Goal: Information Seeking & Learning: Compare options

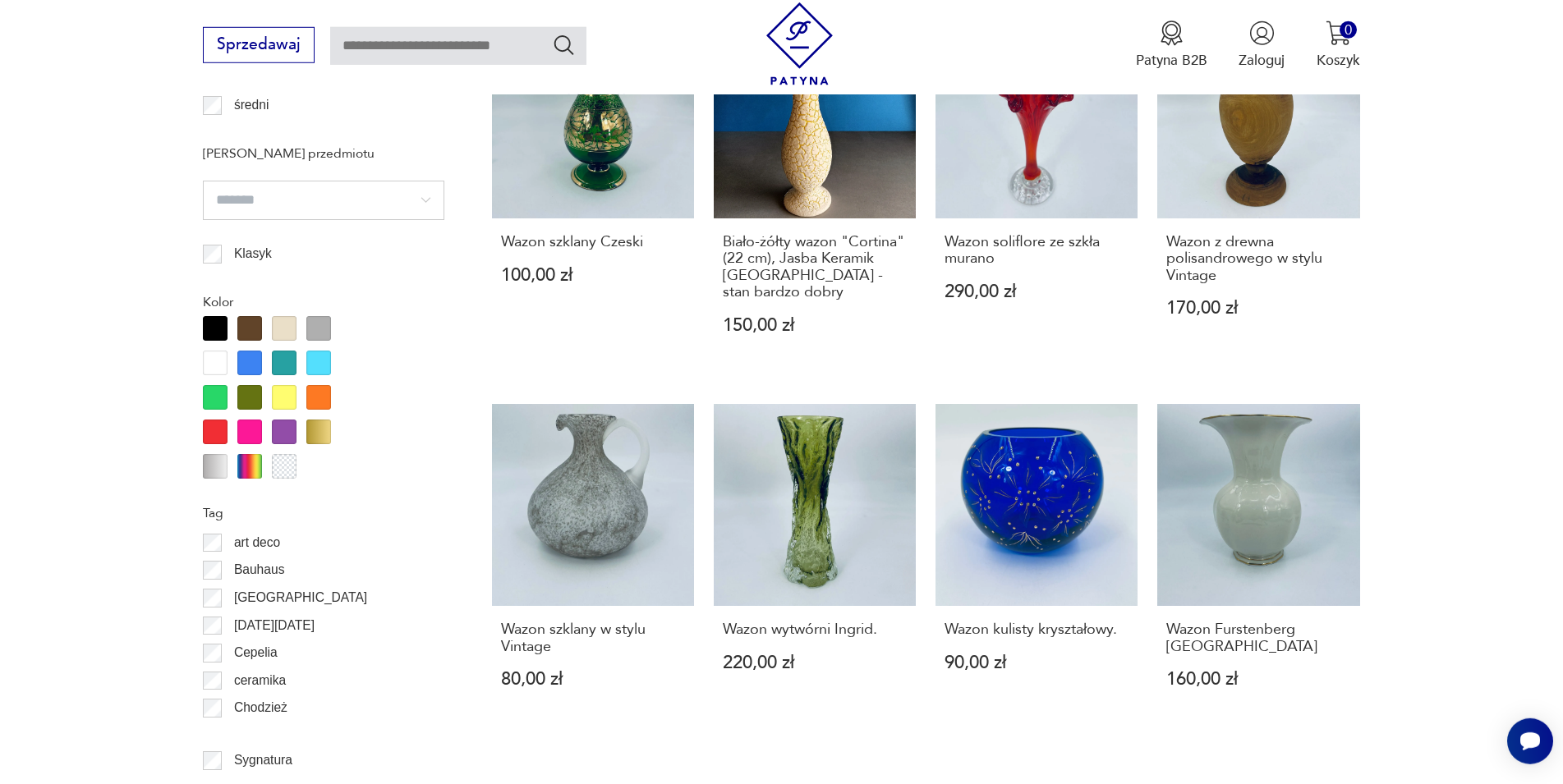
scroll to position [1996, 0]
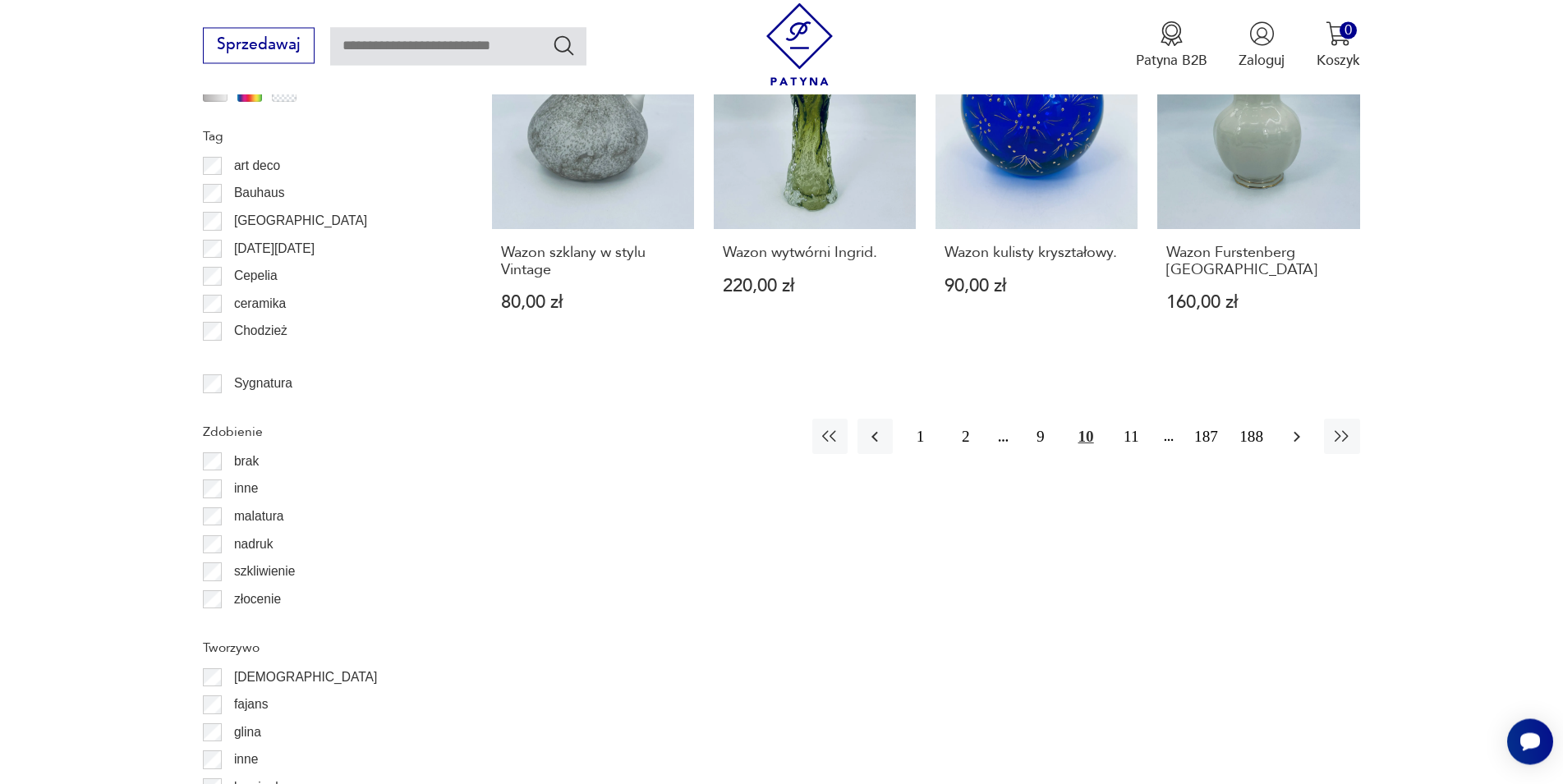
click at [1301, 427] on icon "button" at bounding box center [1296, 436] width 19 height 19
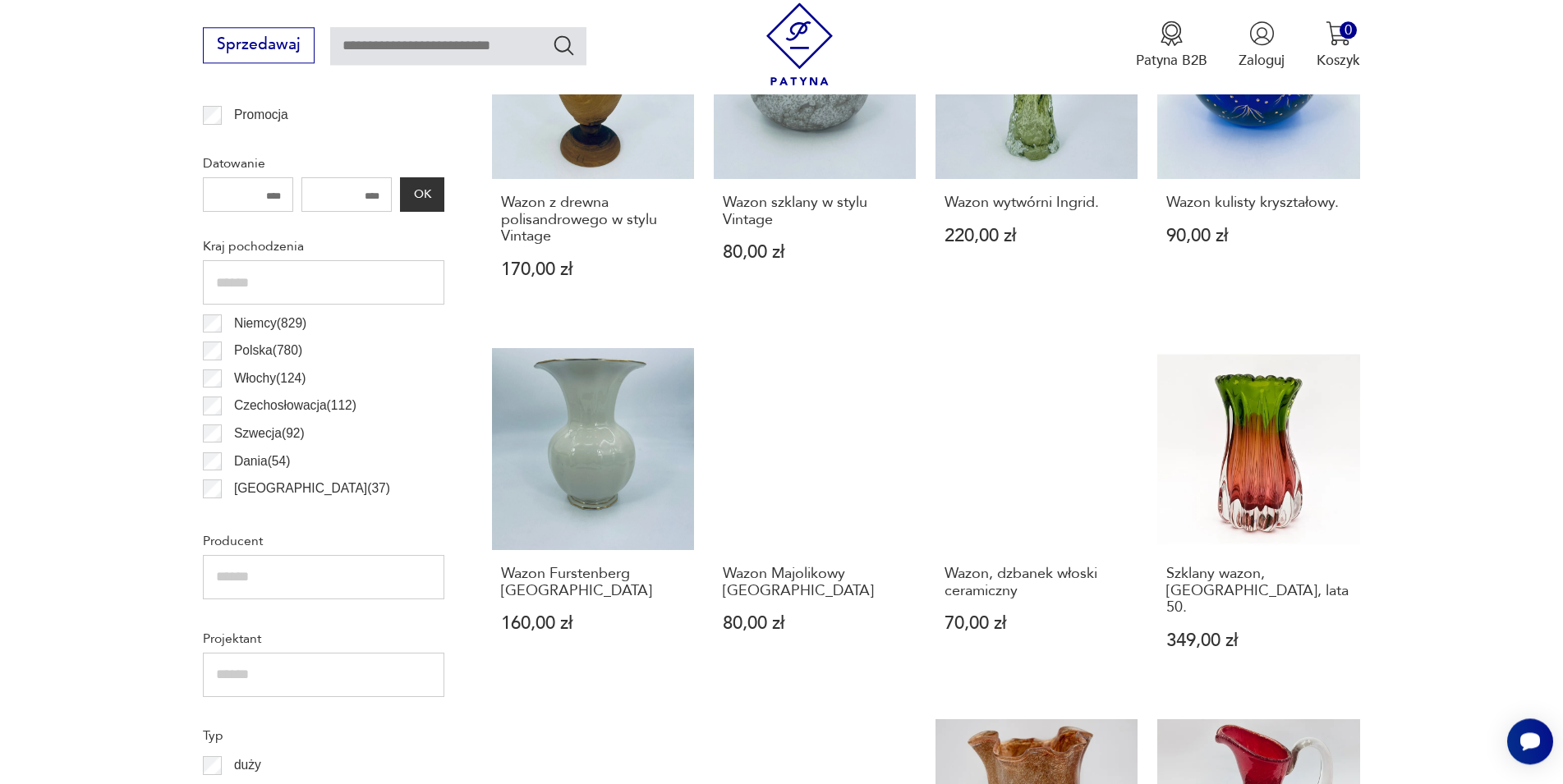
scroll to position [881, 0]
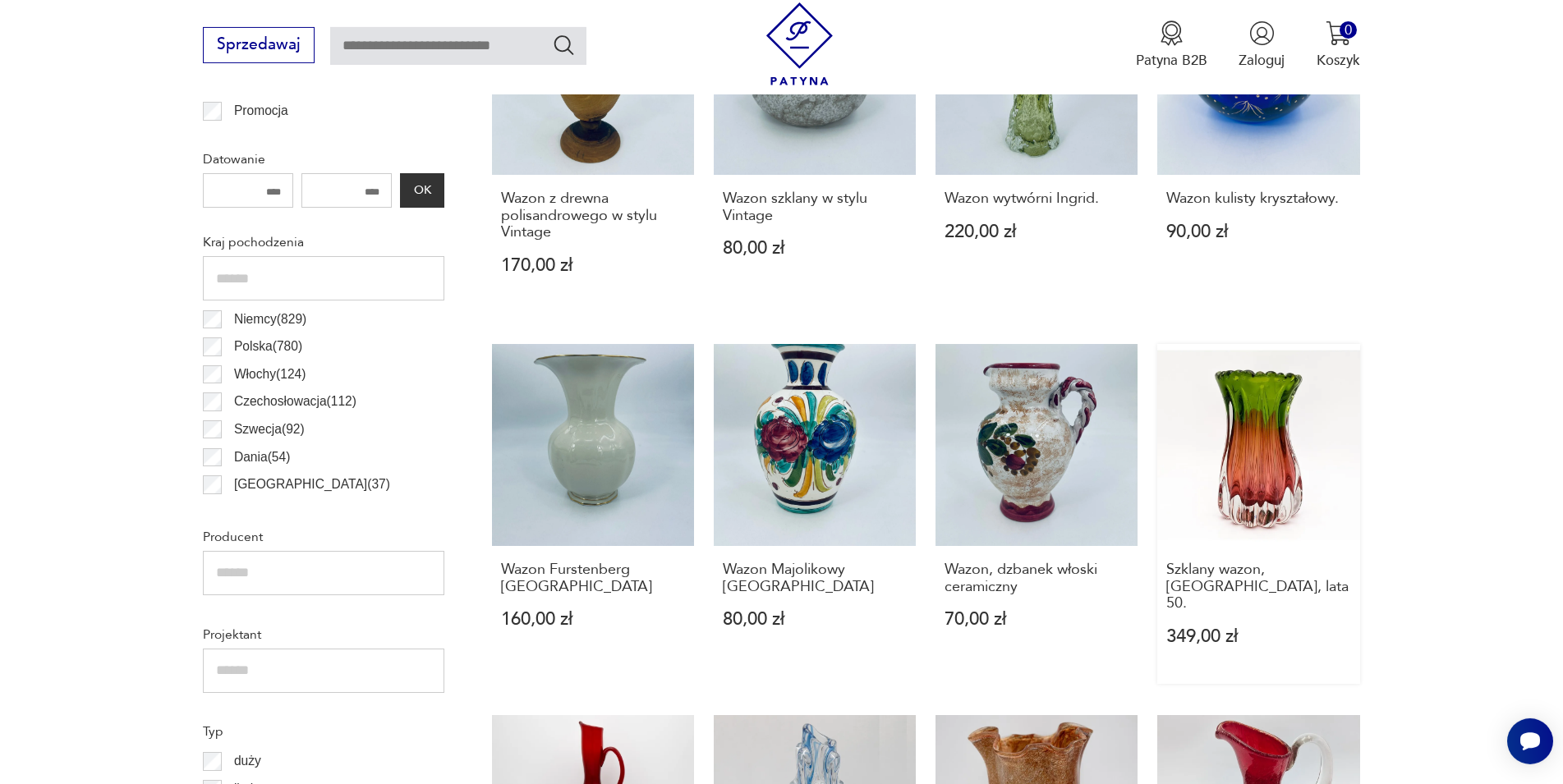
click at [1258, 439] on link "Szklany wazon, Czechy, lata 50. 349,00 zł" at bounding box center [1258, 513] width 202 height 339
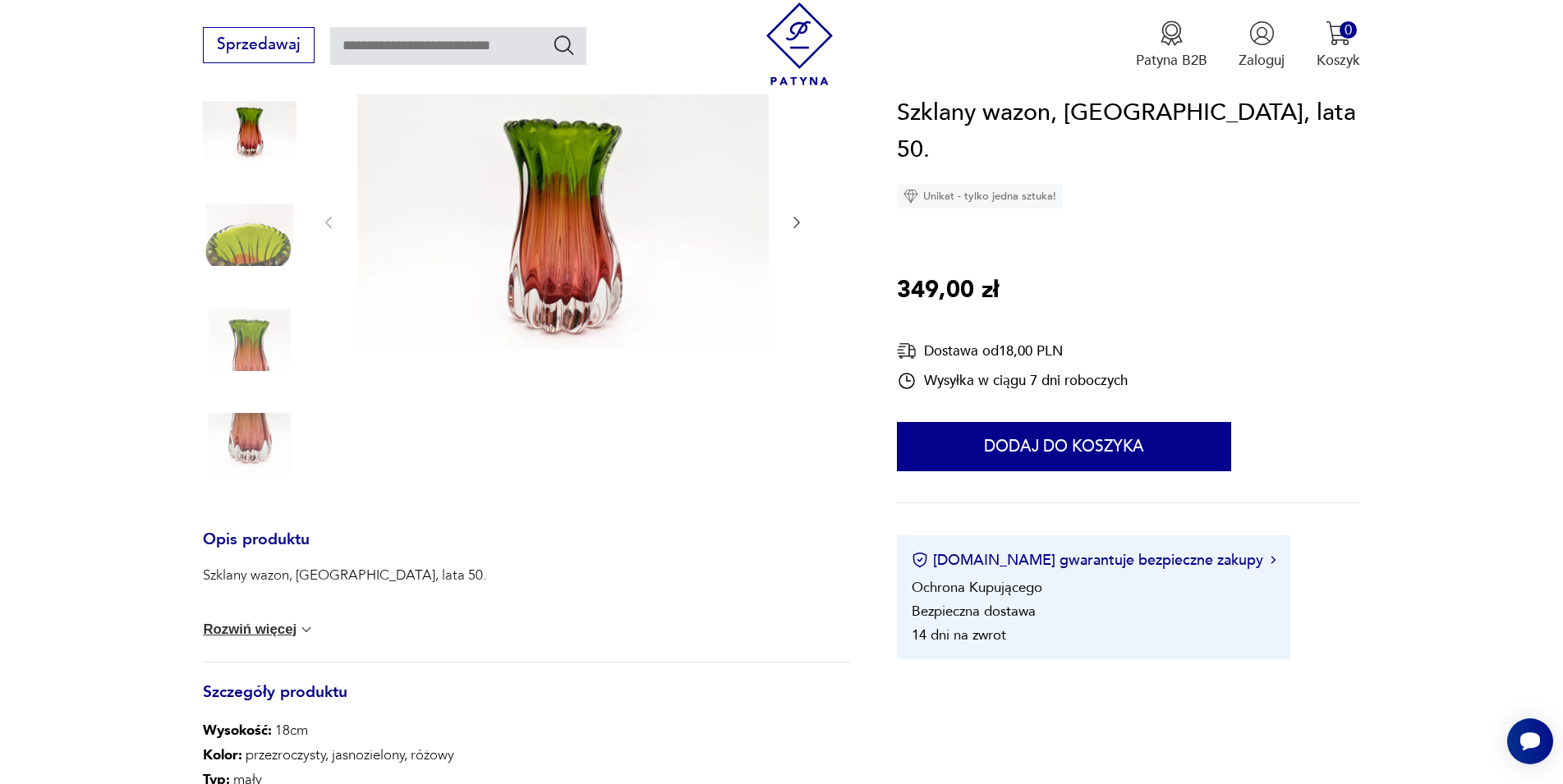
click at [246, 624] on button "Rozwiń więcej" at bounding box center [258, 629] width 112 height 17
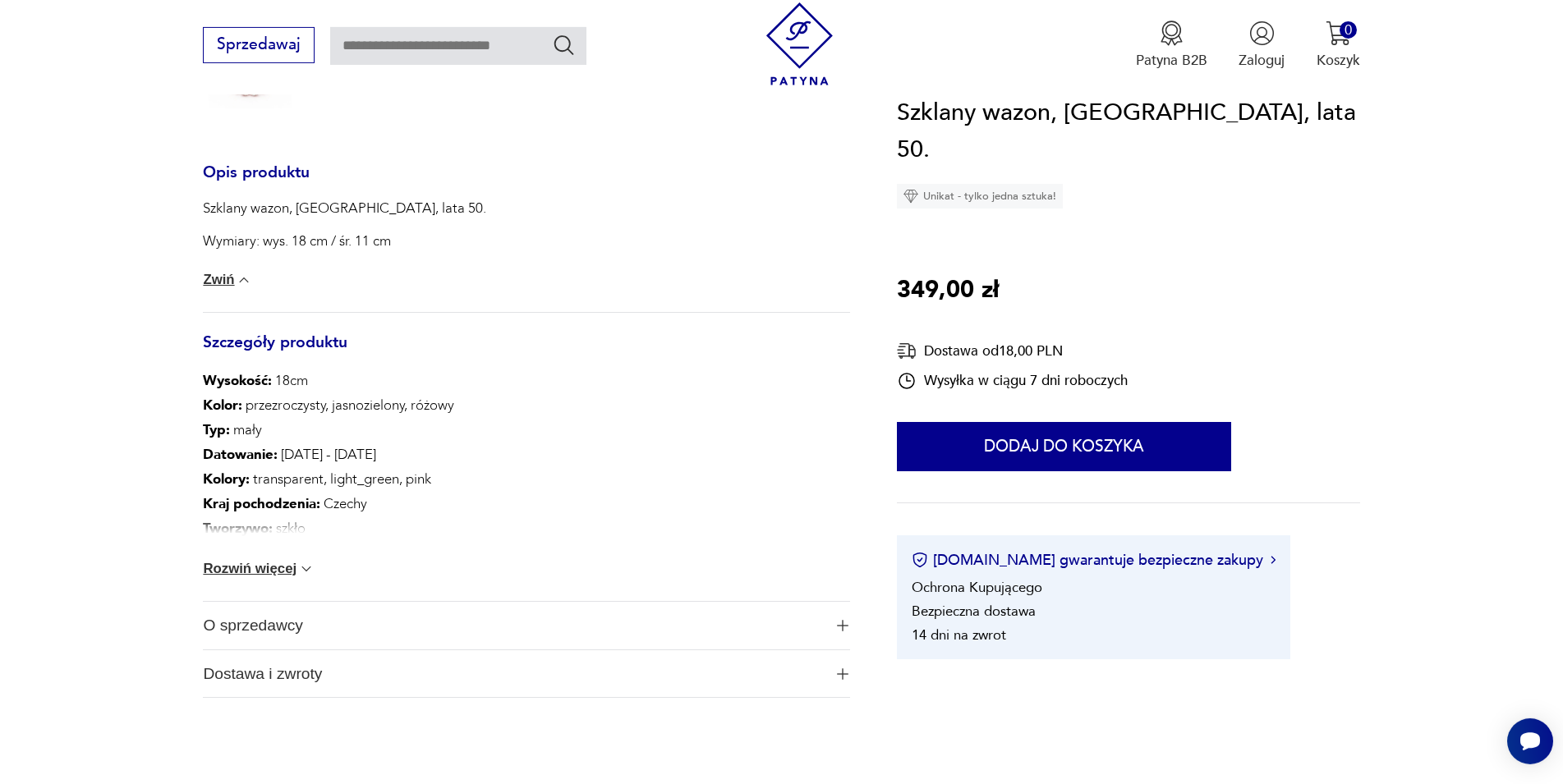
scroll to position [634, 0]
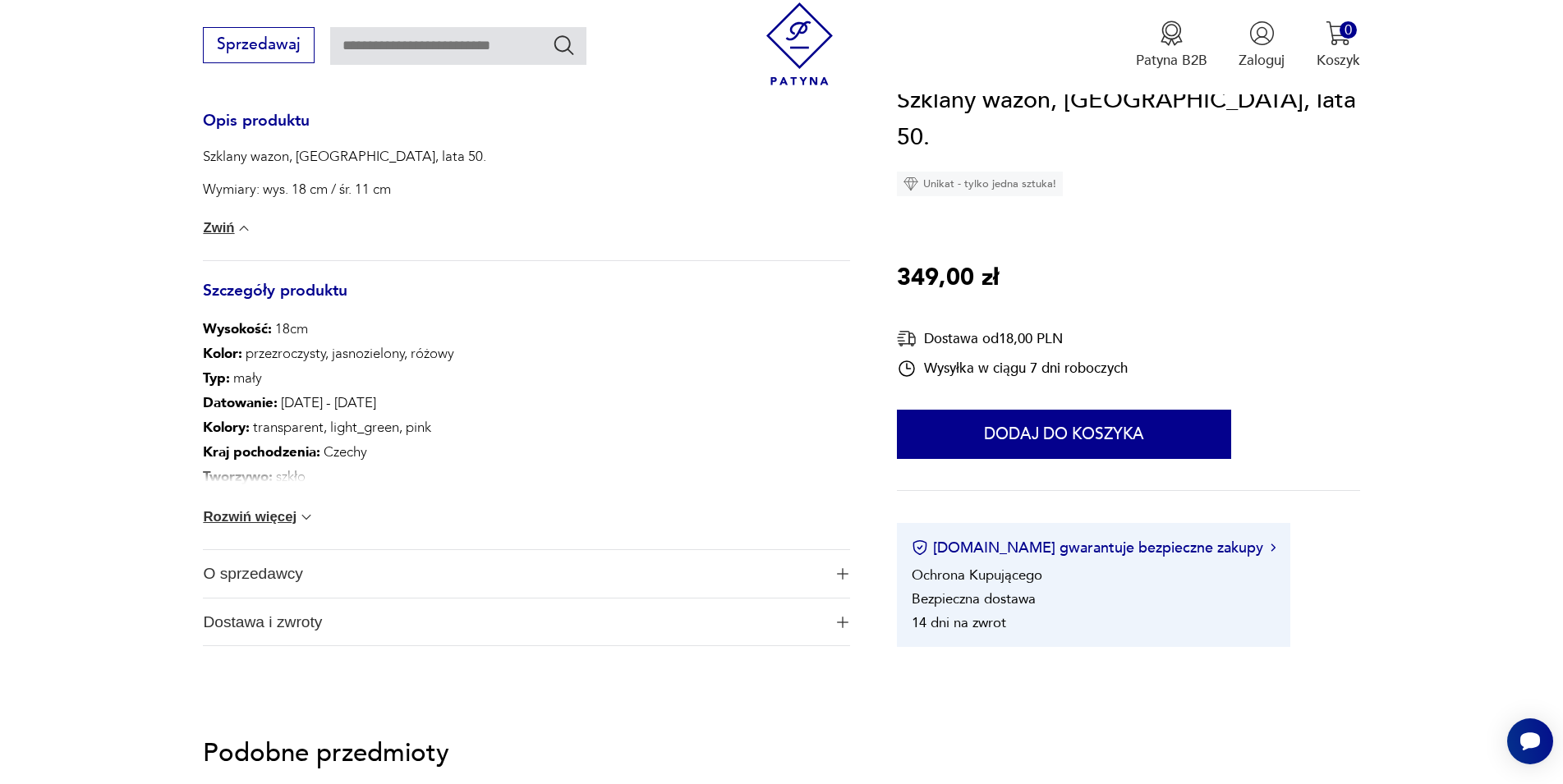
click at [254, 513] on button "Rozwiń więcej" at bounding box center [258, 518] width 112 height 17
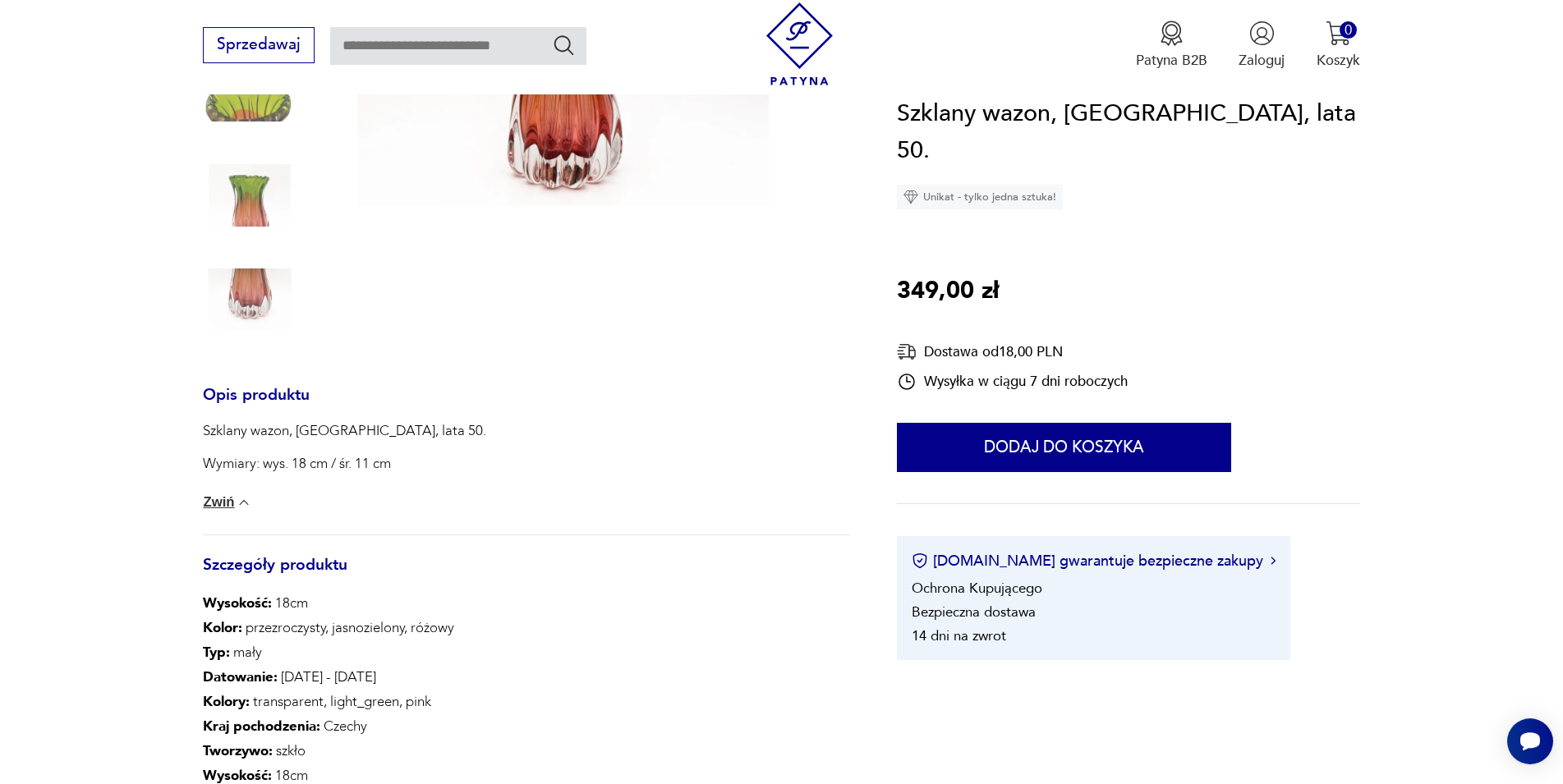
scroll to position [216, 0]
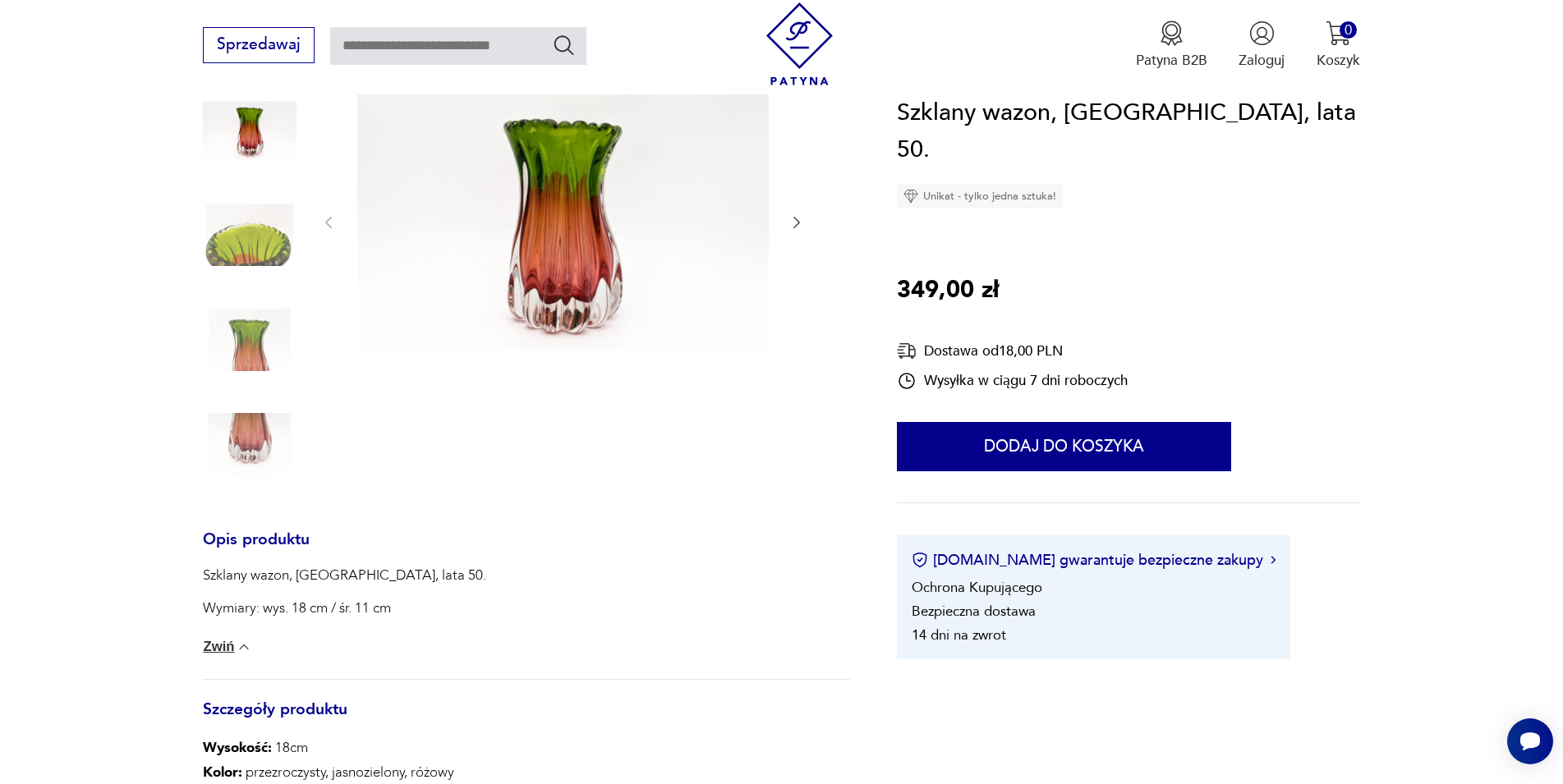
click at [605, 228] on img at bounding box center [562, 221] width 411 height 274
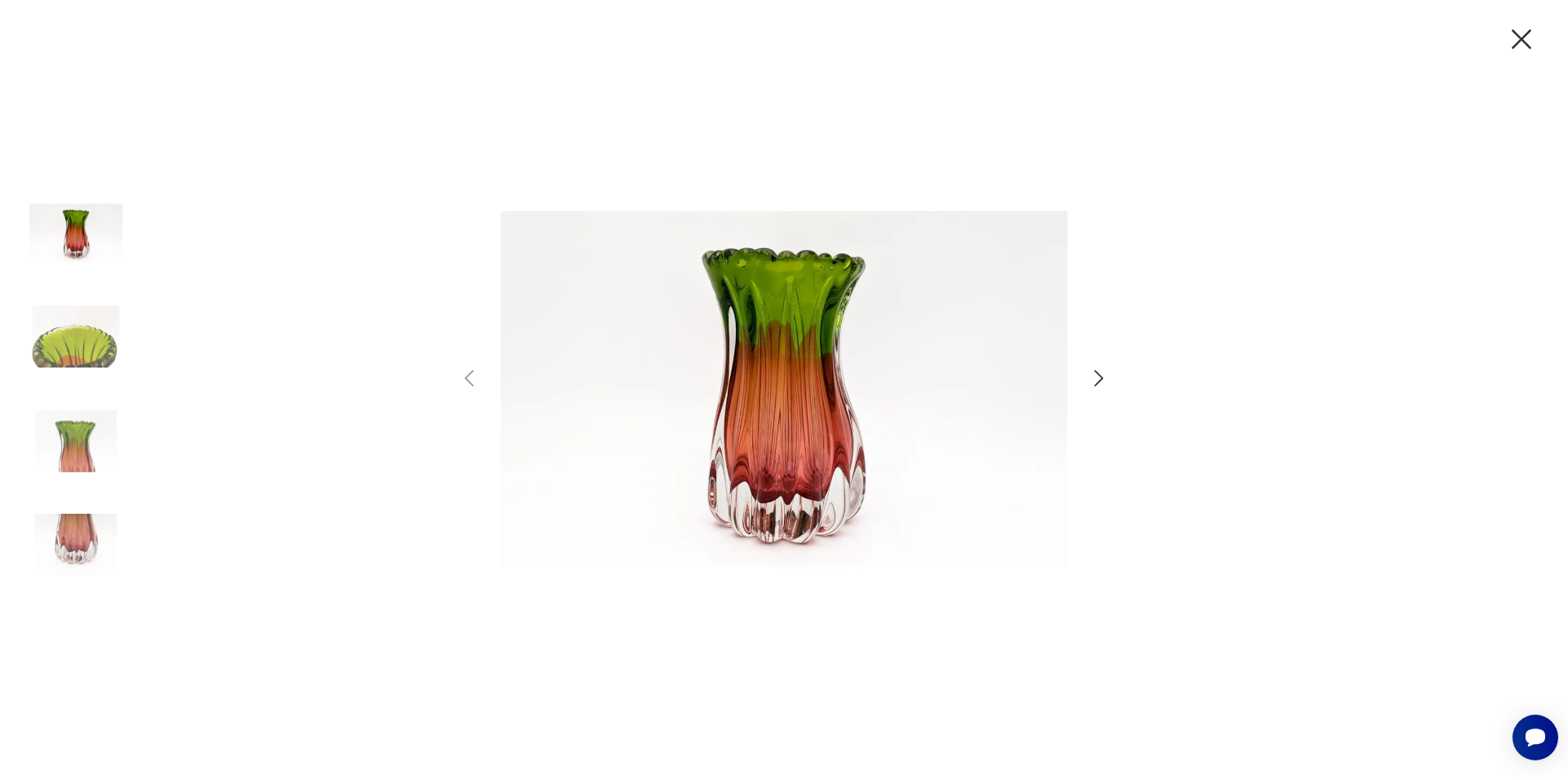
click at [1100, 375] on icon "button" at bounding box center [1099, 378] width 9 height 17
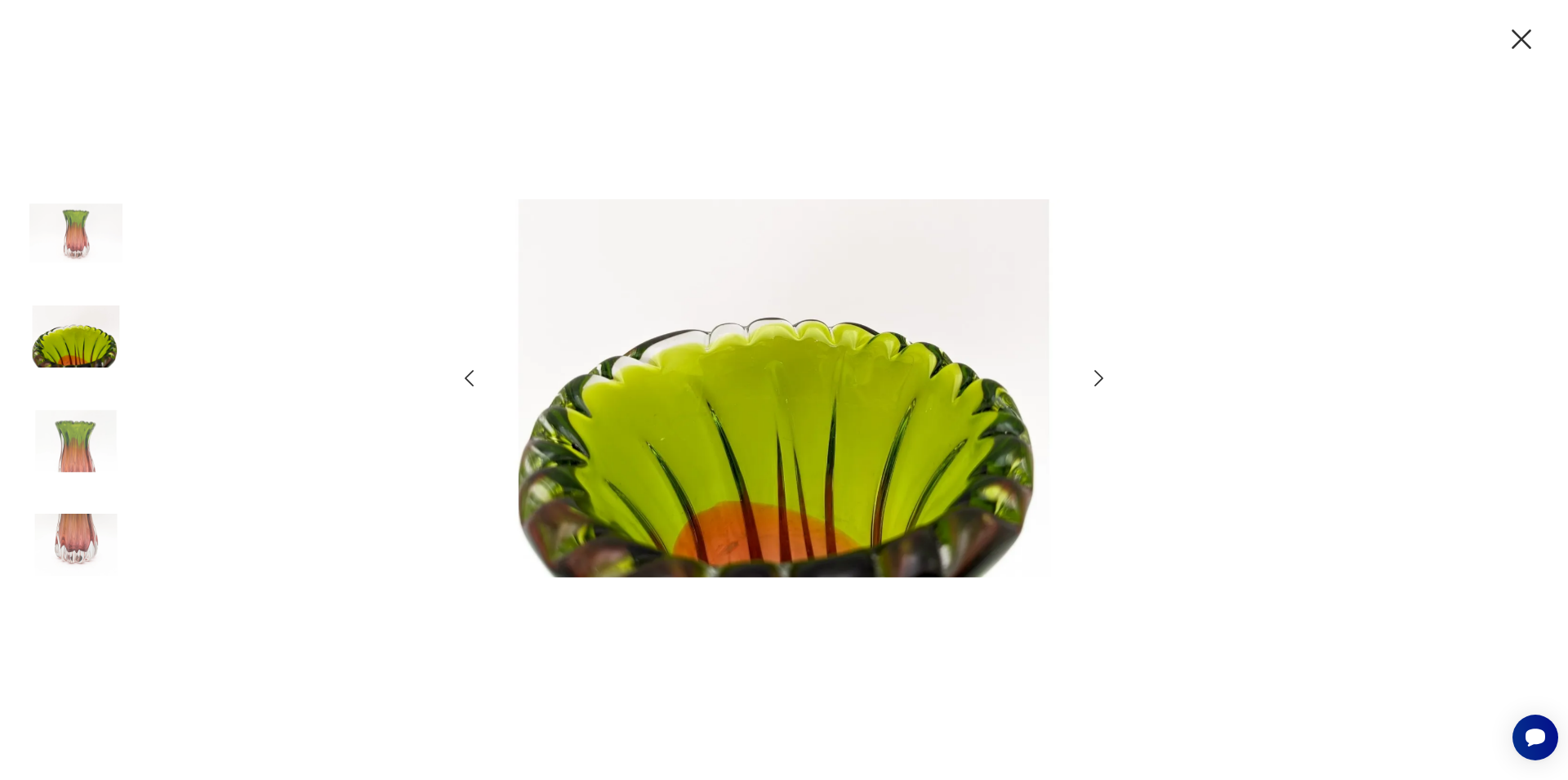
click at [1100, 375] on icon "button" at bounding box center [1099, 378] width 9 height 17
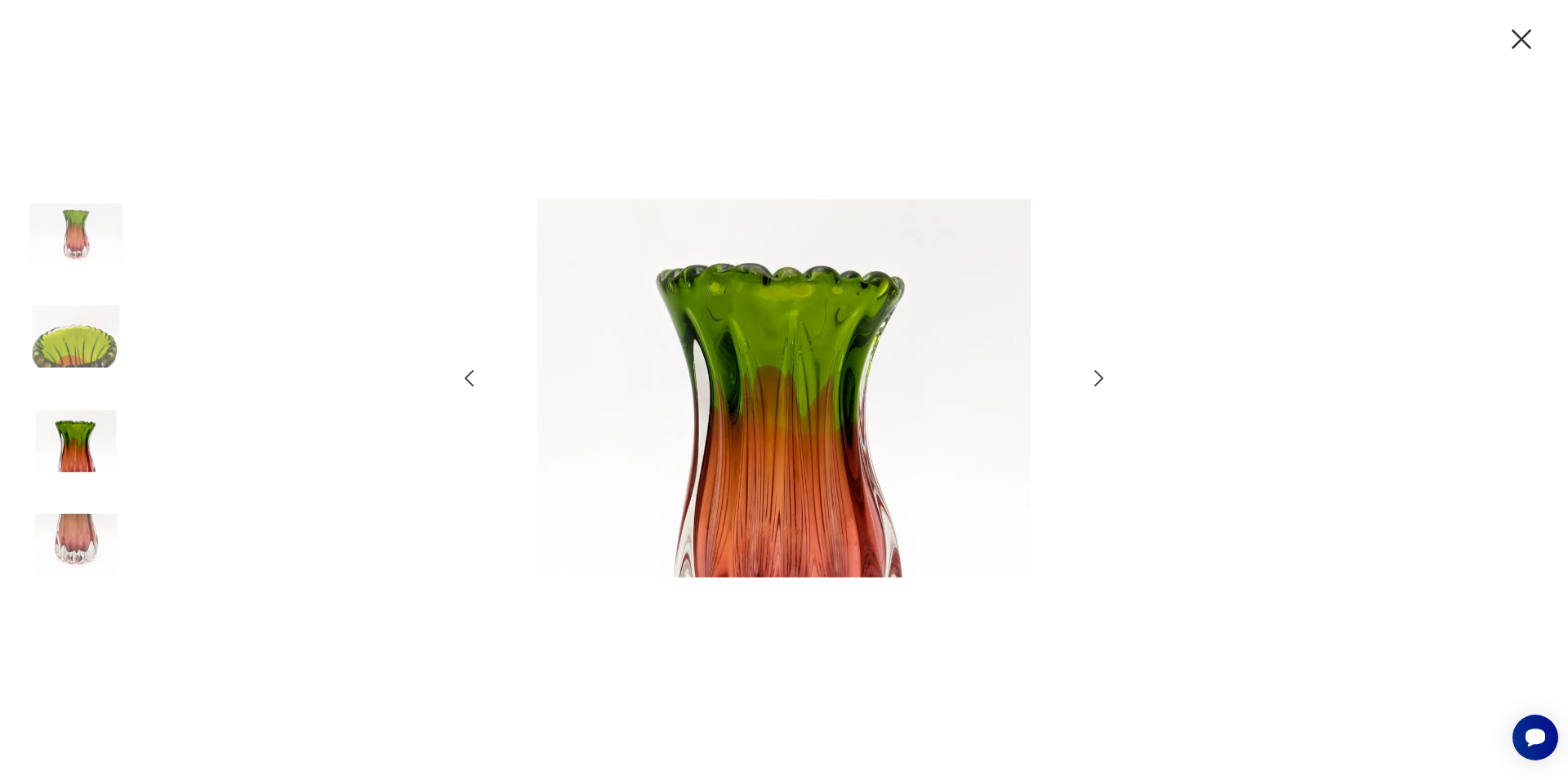
click at [1100, 375] on icon "button" at bounding box center [1099, 378] width 9 height 17
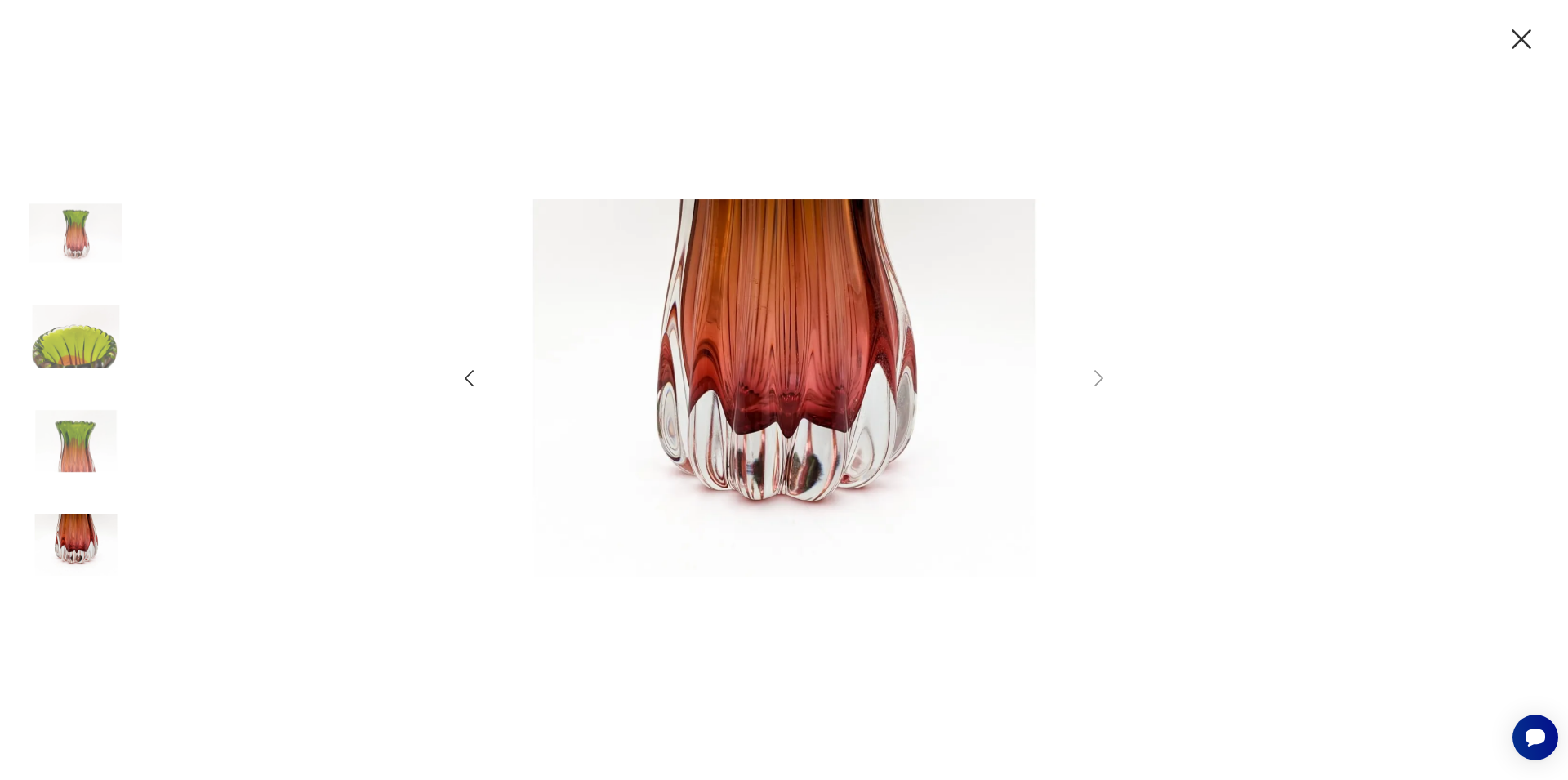
click at [1517, 36] on icon "button" at bounding box center [1521, 38] width 34 height 34
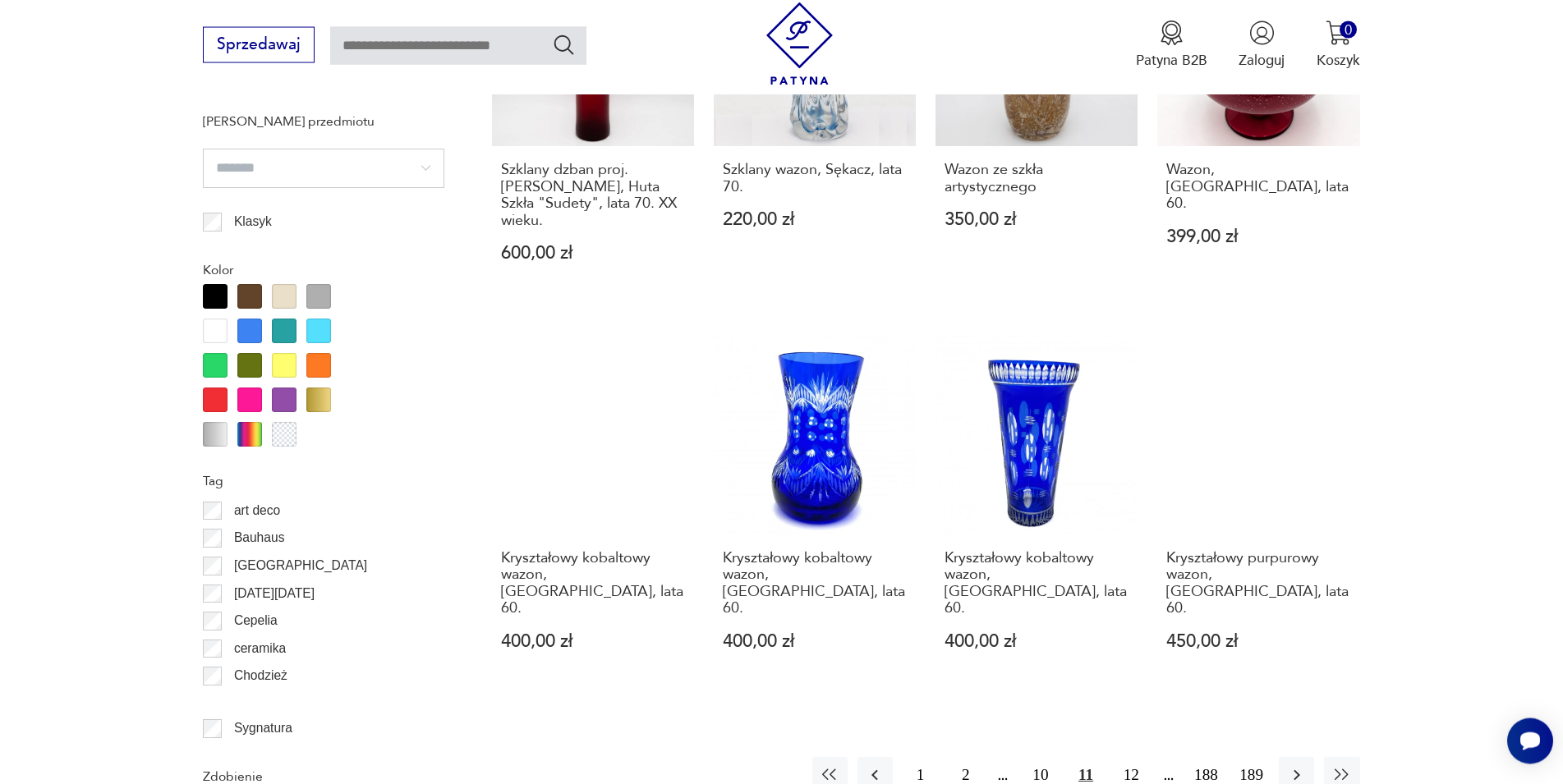
scroll to position [1699, 0]
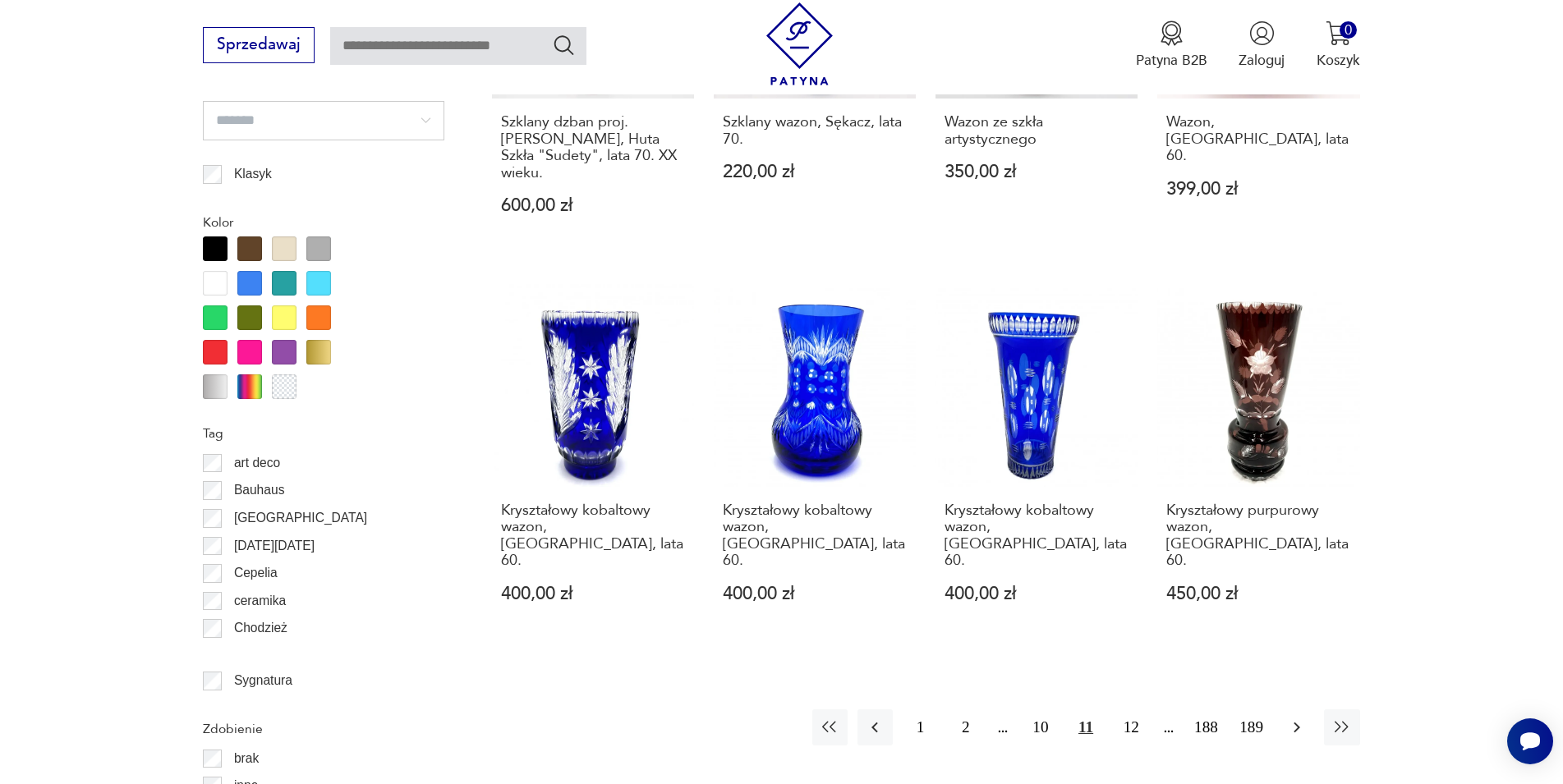
click at [1292, 718] on icon "button" at bounding box center [1296, 727] width 19 height 19
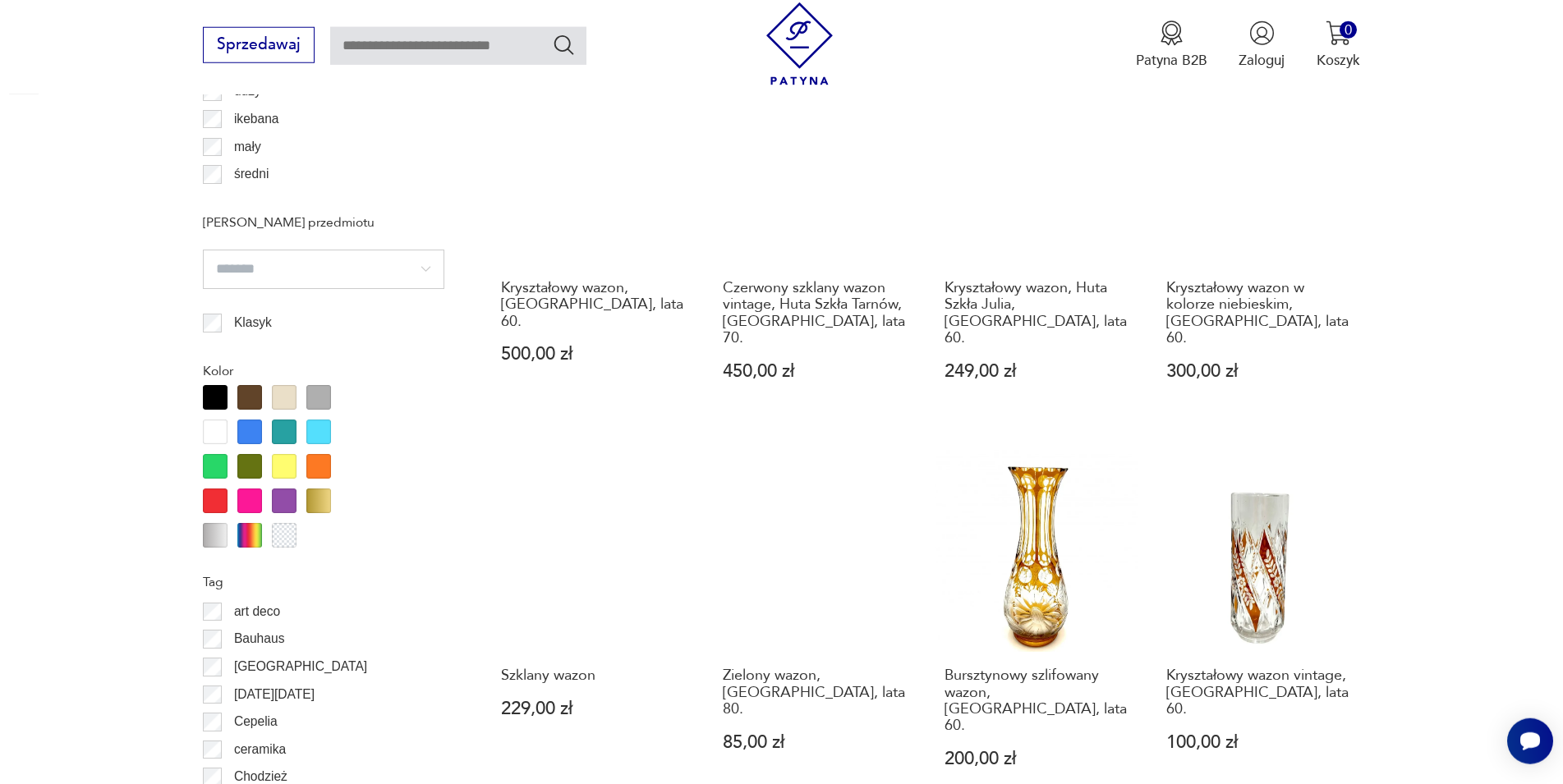
scroll to position [1802, 0]
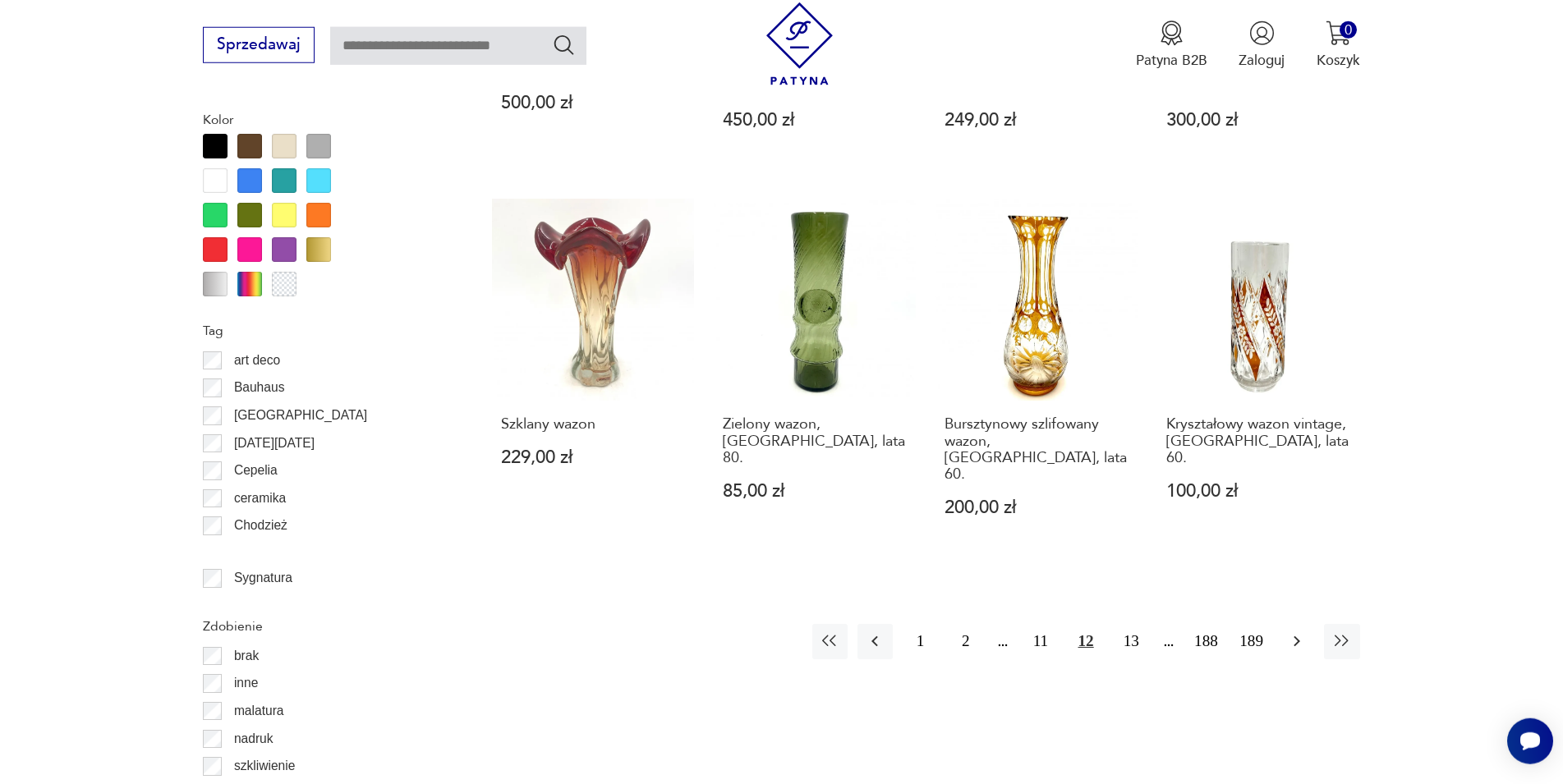
click at [1290, 631] on icon "button" at bounding box center [1296, 640] width 19 height 19
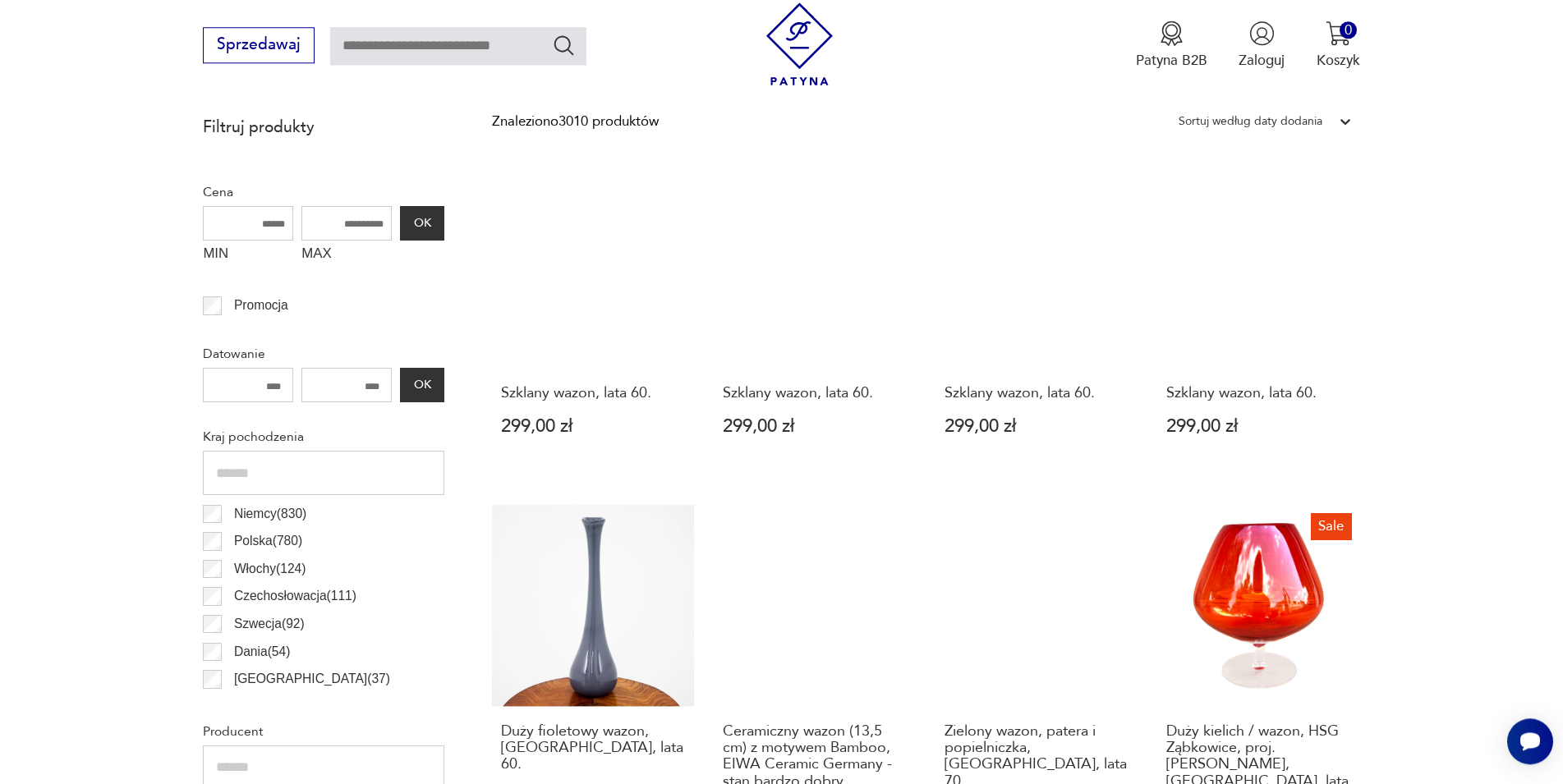
scroll to position [797, 0]
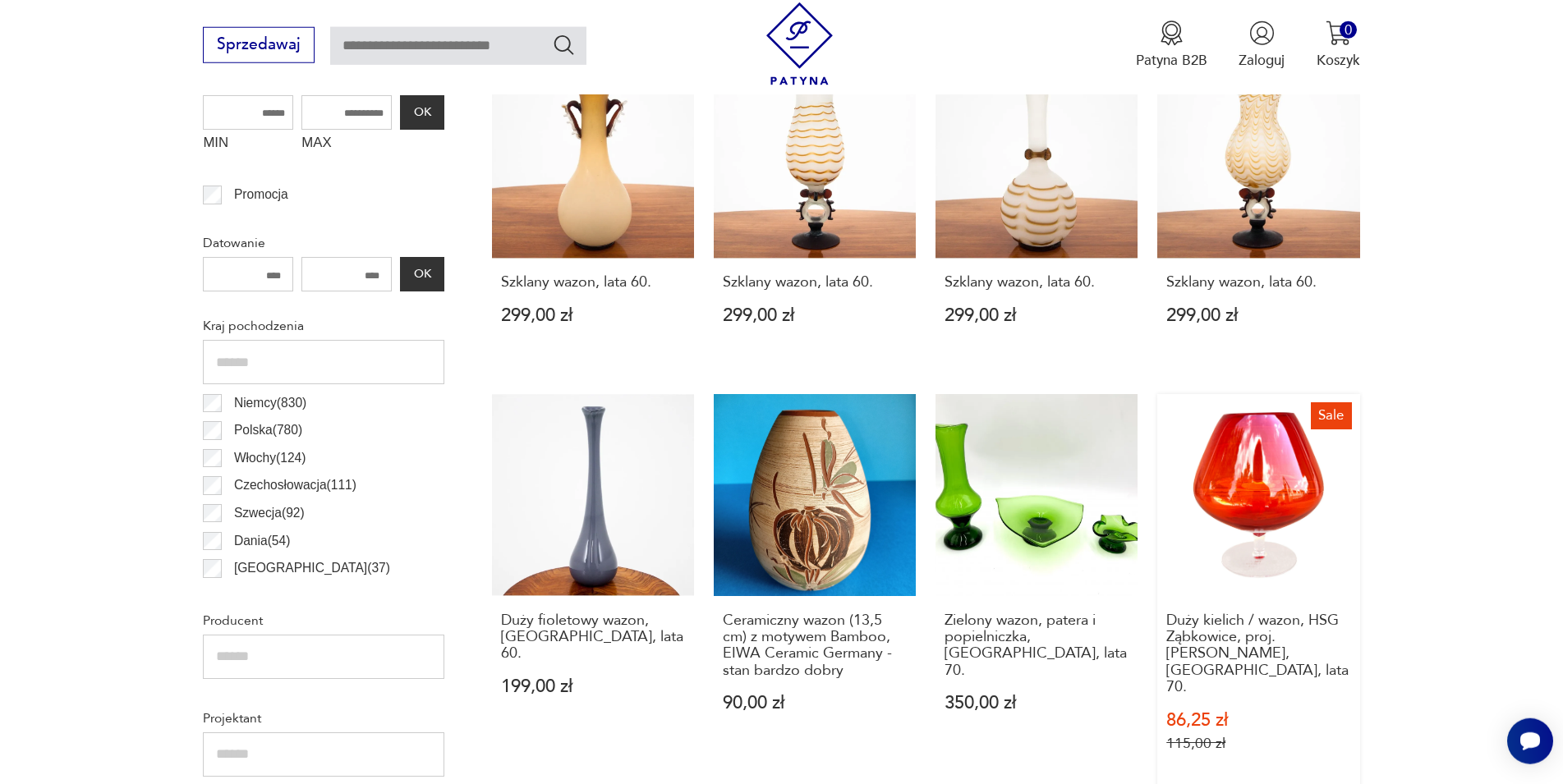
click at [1251, 482] on link "Sale Duży kielich / wazon, HSG Ząbkowice, proj. Ludwik Fiedorowicz, Polska, lat…" at bounding box center [1258, 592] width 202 height 397
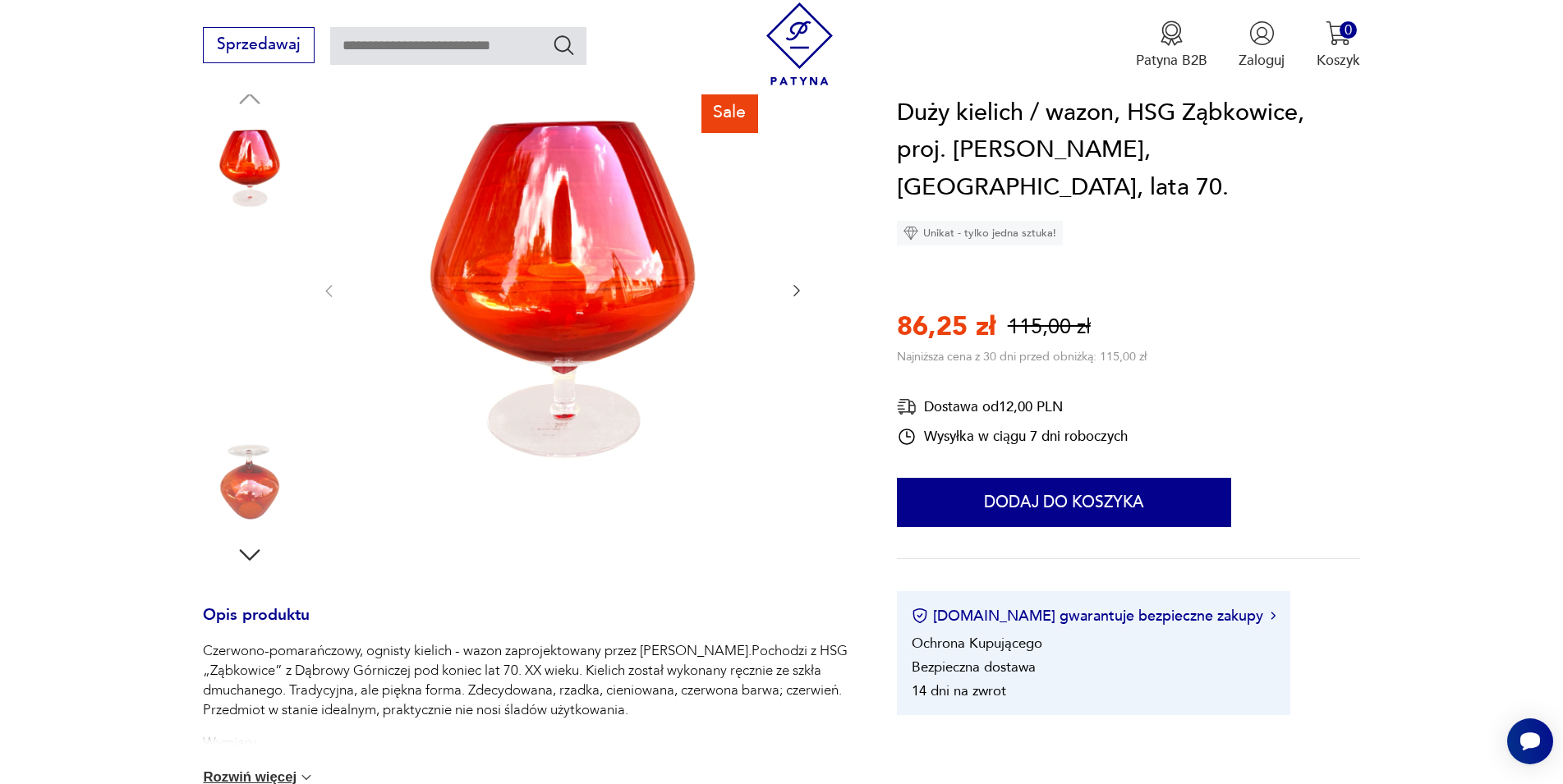
scroll to position [383, 0]
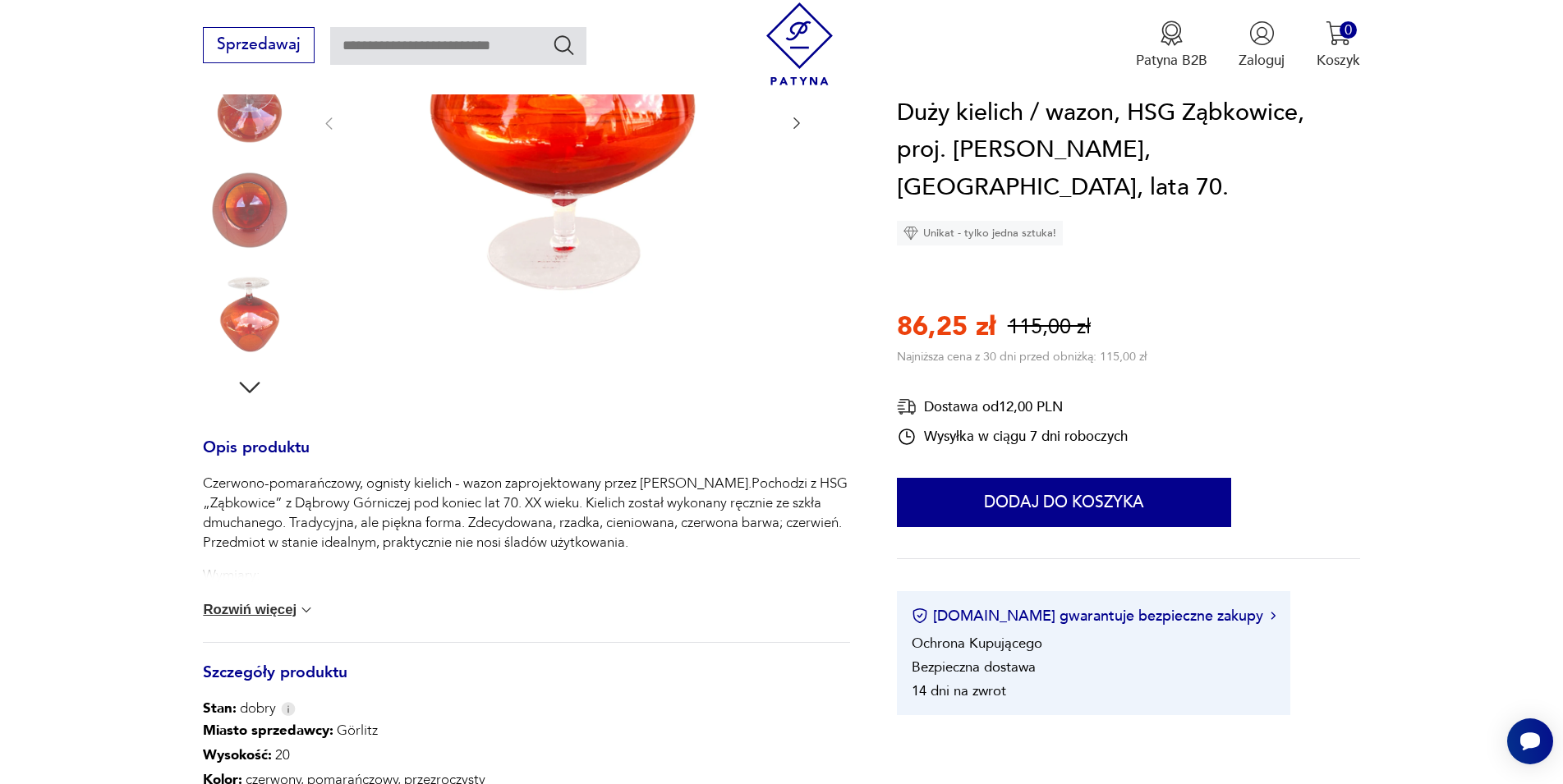
click at [295, 608] on button "Rozwiń więcej" at bounding box center [258, 610] width 112 height 17
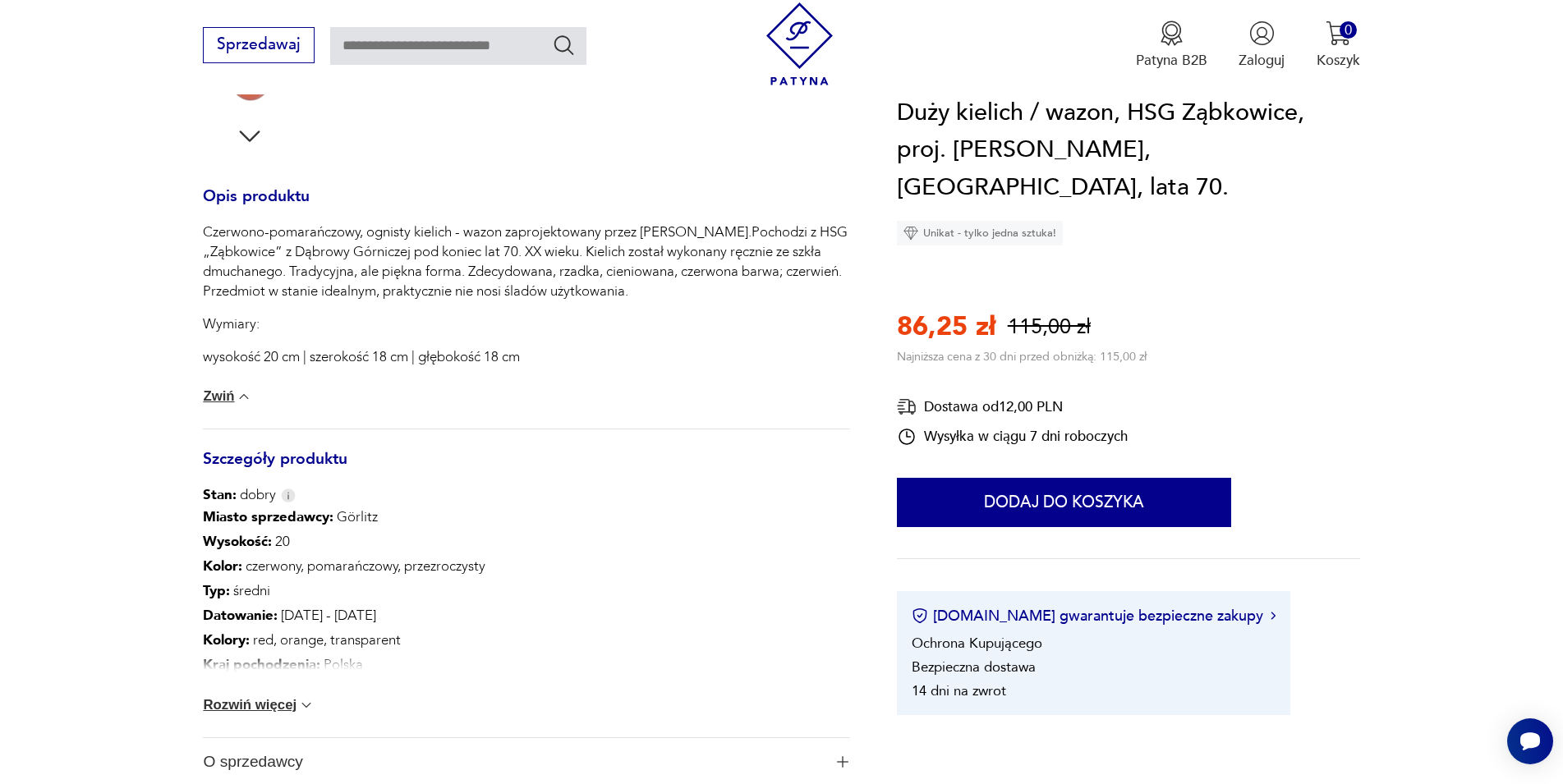
scroll to position [802, 0]
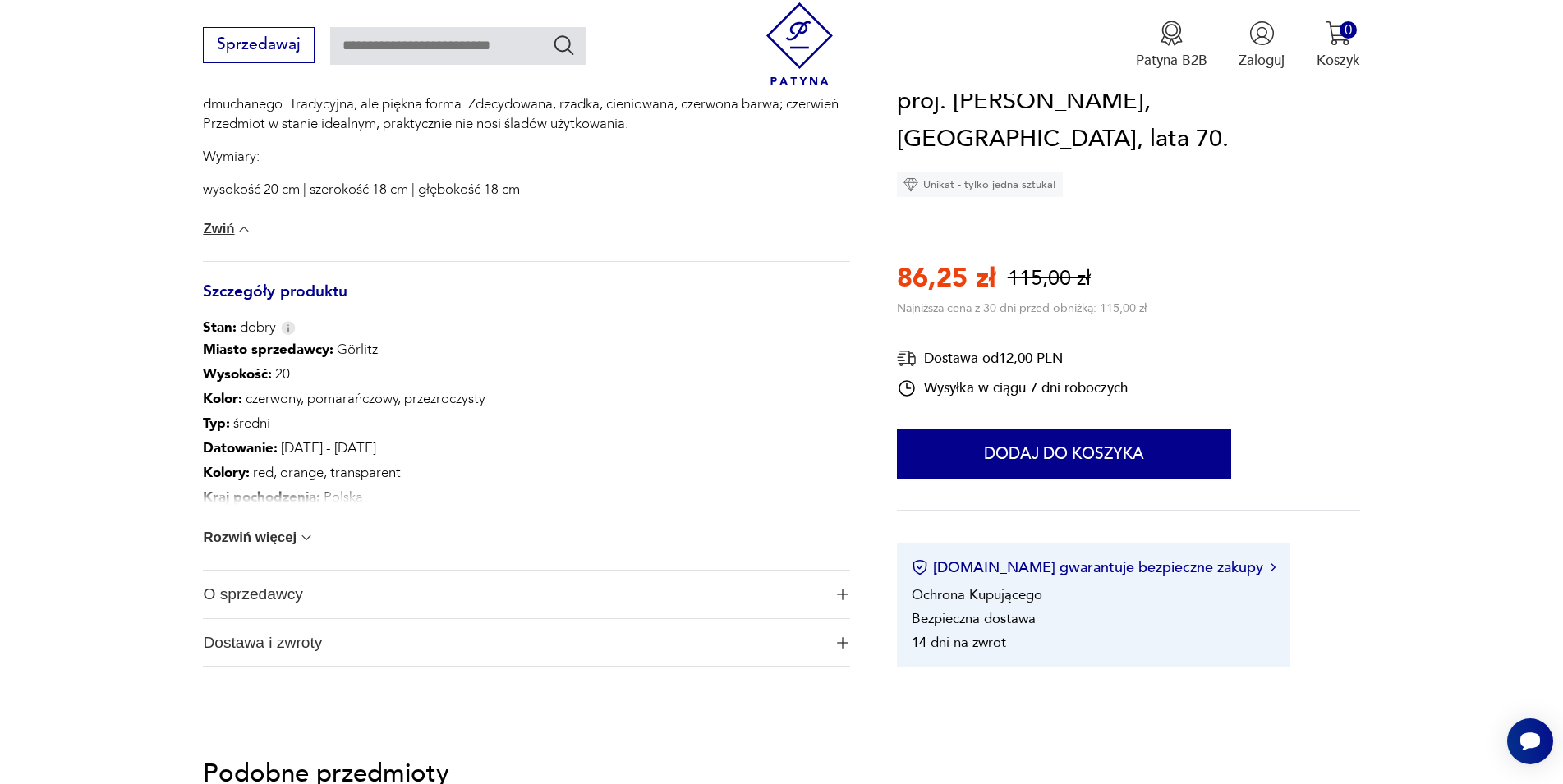
click at [294, 595] on span "O sprzedawcy" at bounding box center [512, 594] width 619 height 48
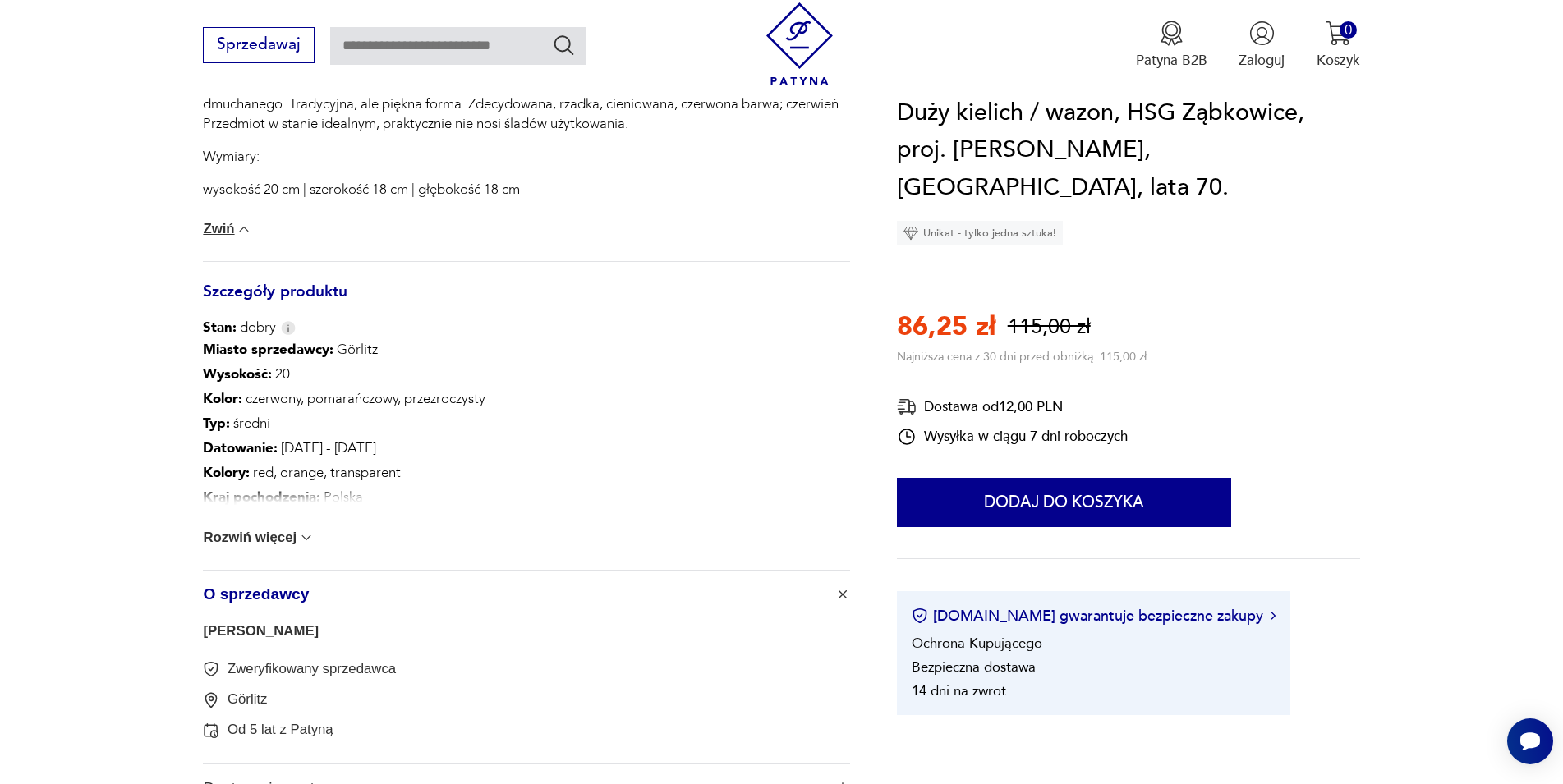
click at [294, 595] on span "O sprzedawcy" at bounding box center [512, 594] width 619 height 48
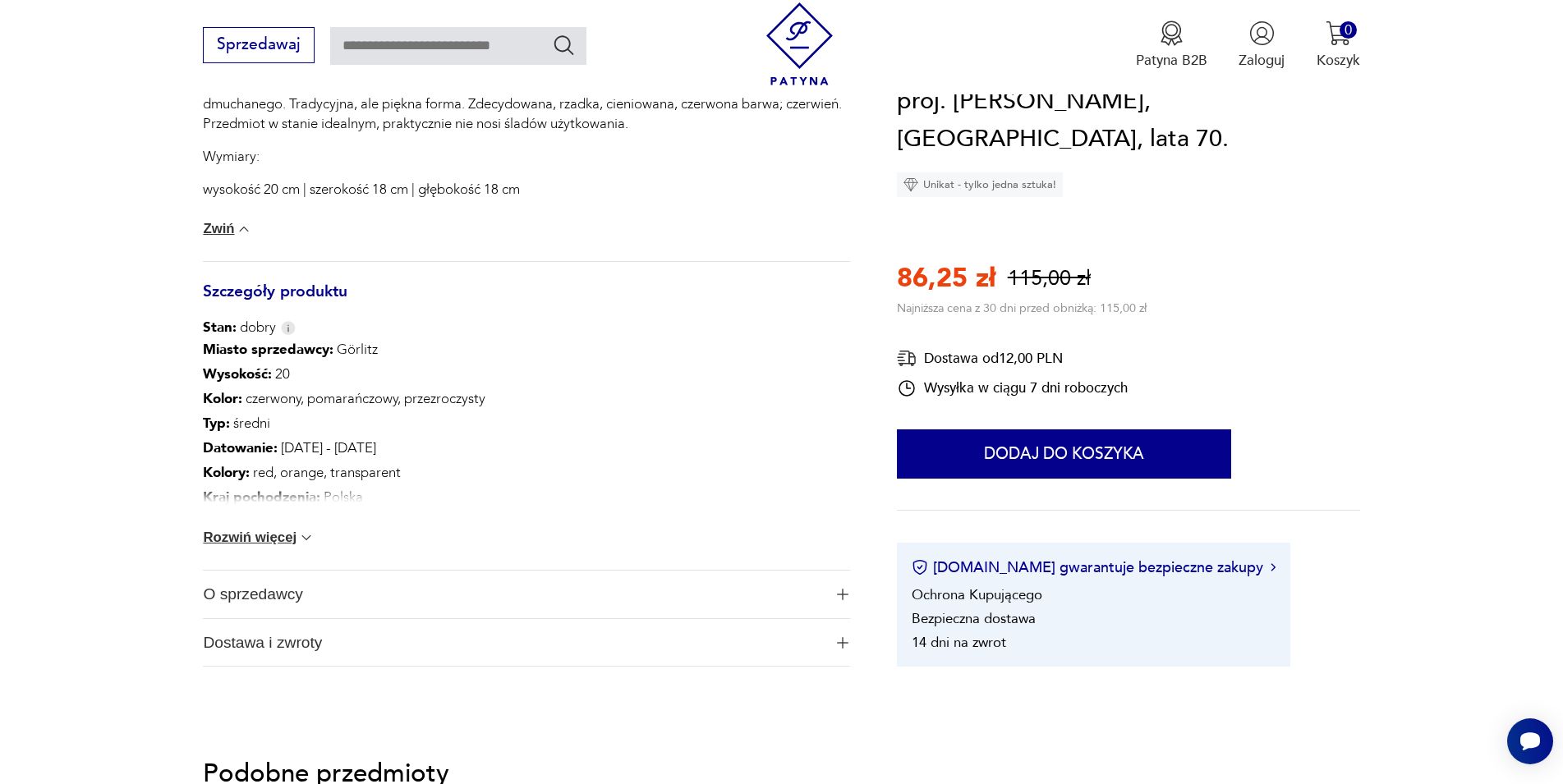
click at [294, 537] on button "Rozwiń więcej" at bounding box center [258, 538] width 112 height 17
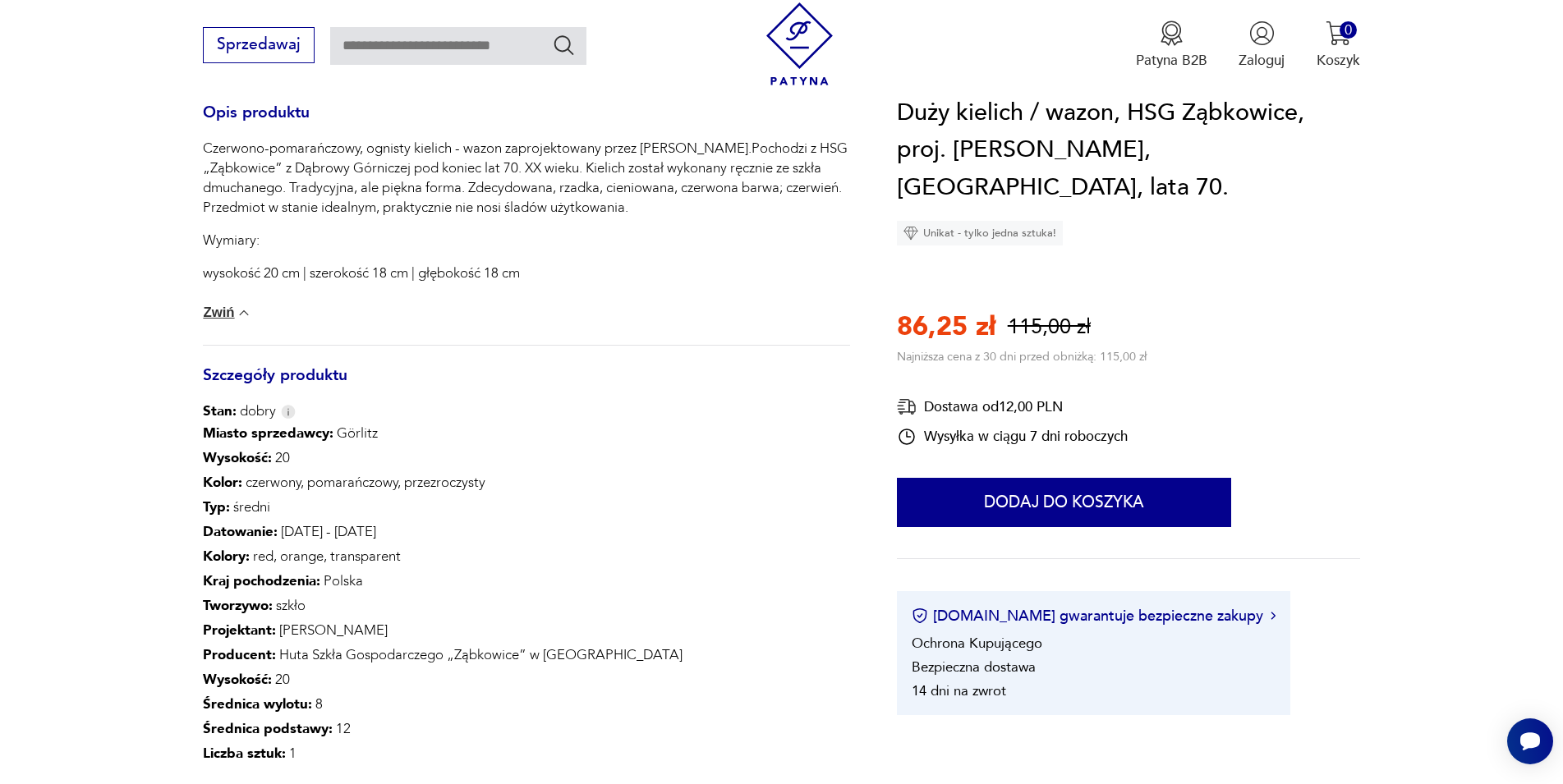
scroll to position [62, 0]
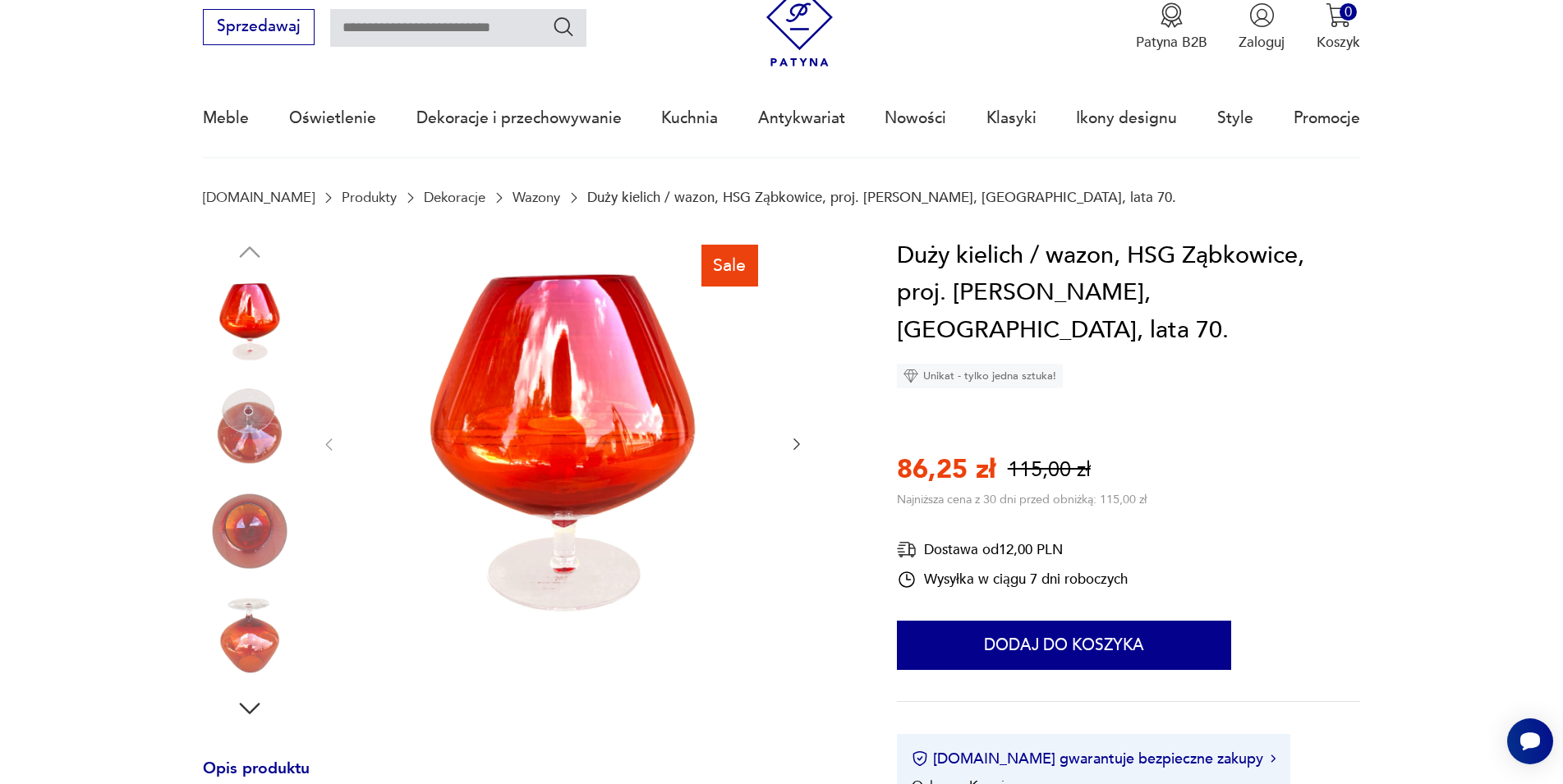
click at [516, 434] on img at bounding box center [562, 442] width 411 height 411
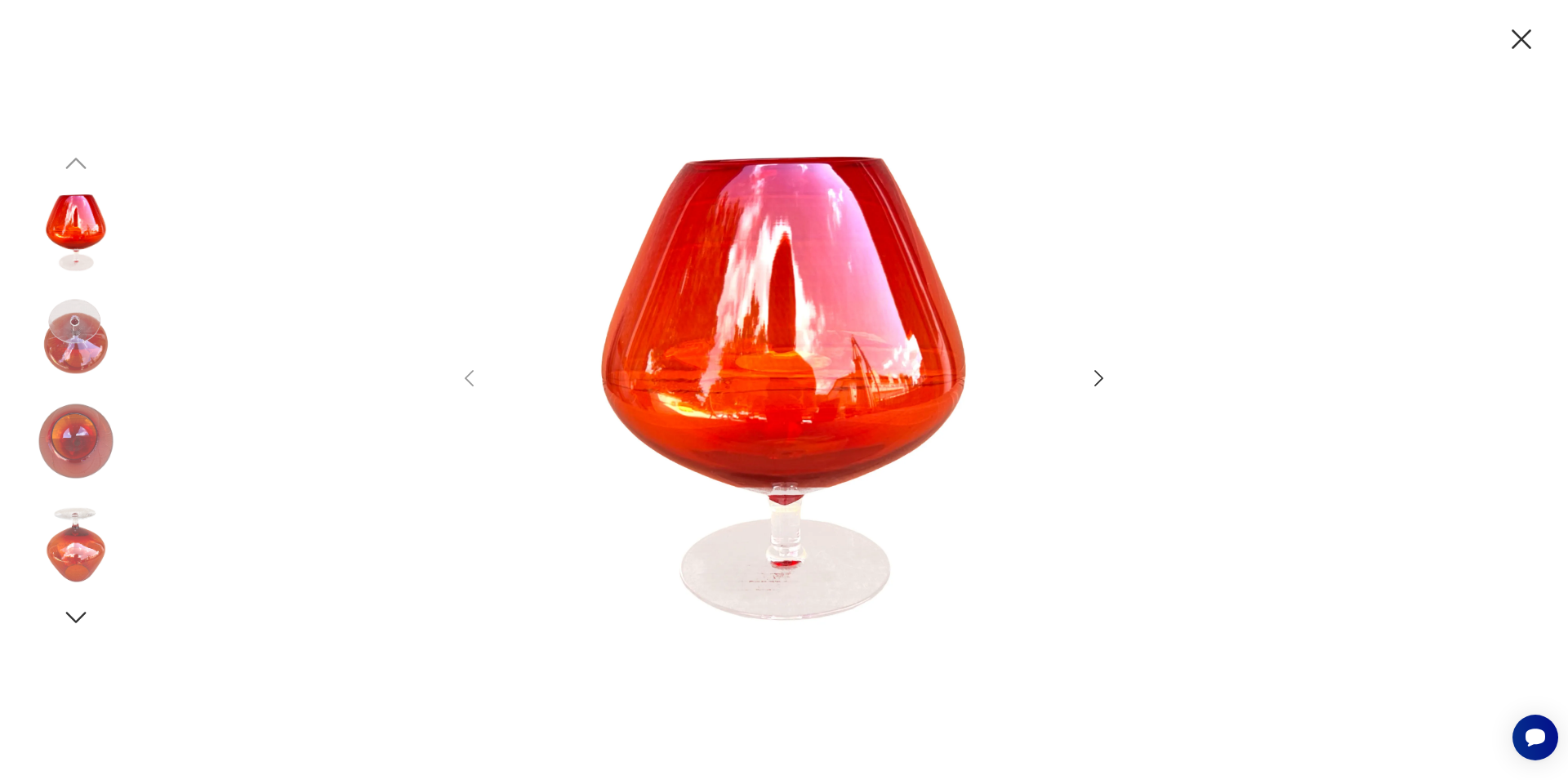
click at [1100, 375] on icon "button" at bounding box center [1099, 378] width 9 height 17
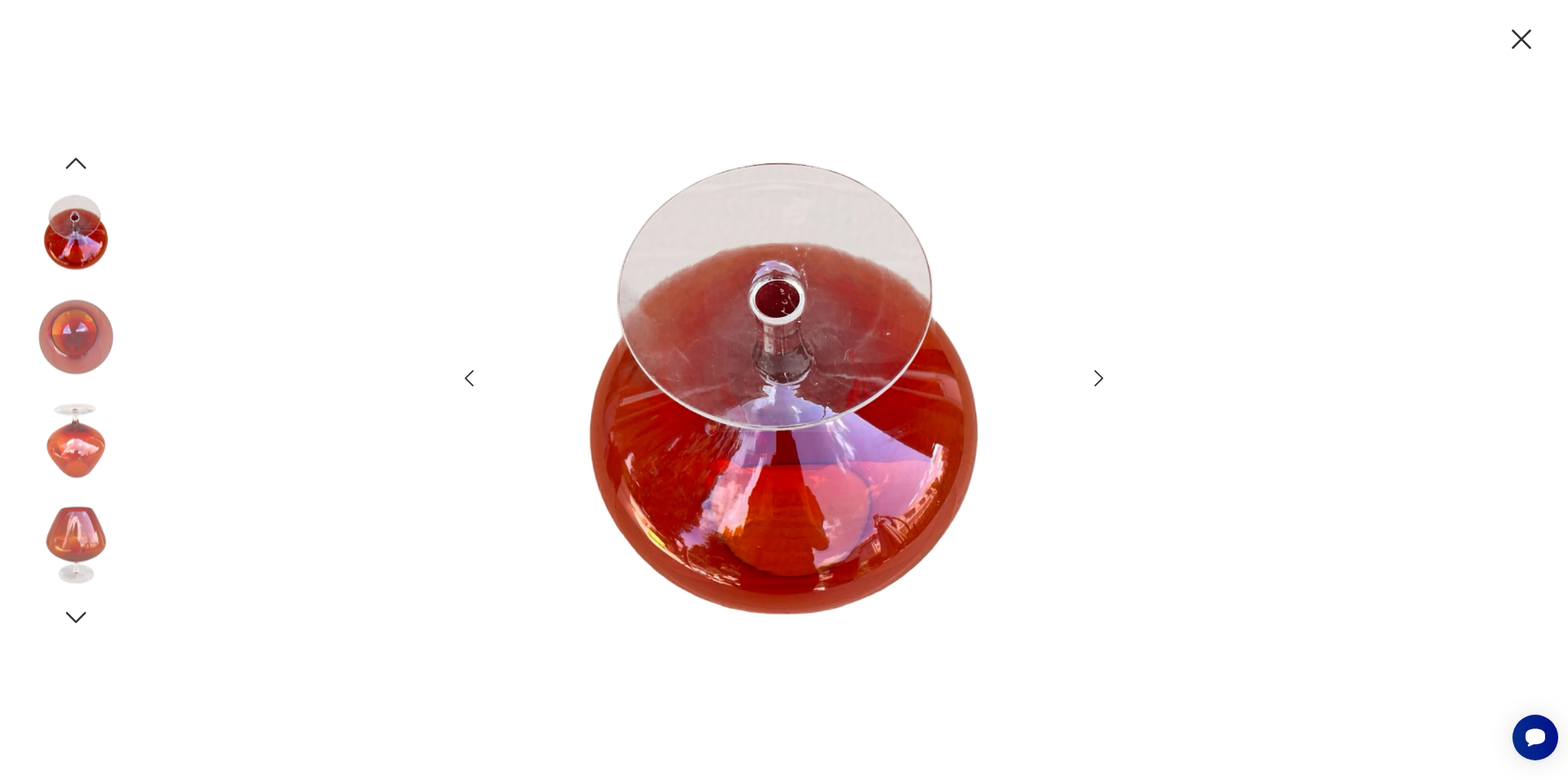
click at [1100, 375] on icon "button" at bounding box center [1099, 378] width 9 height 17
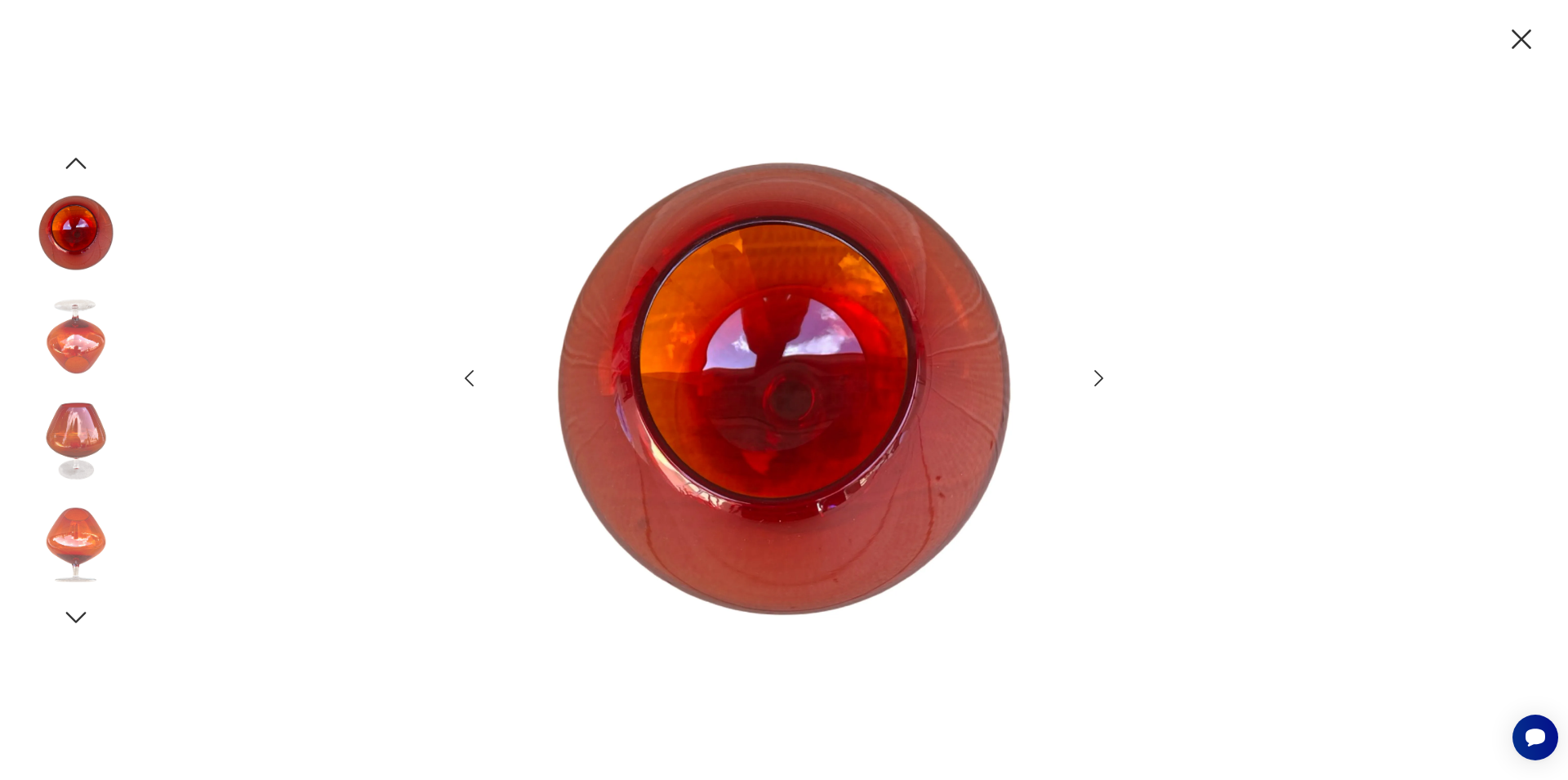
click at [1100, 375] on icon "button" at bounding box center [1099, 378] width 9 height 17
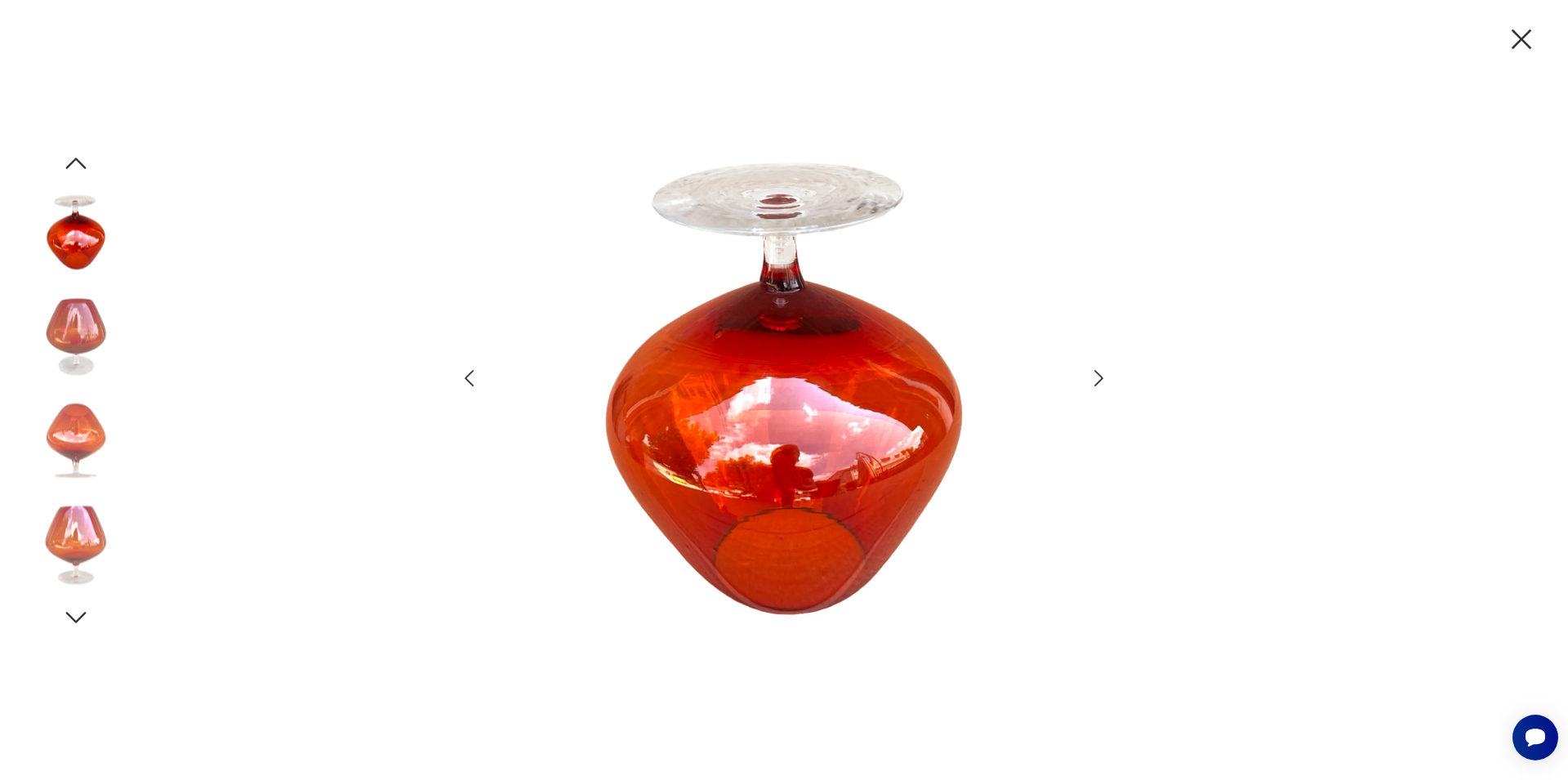
click at [1100, 375] on icon "button" at bounding box center [1099, 378] width 9 height 17
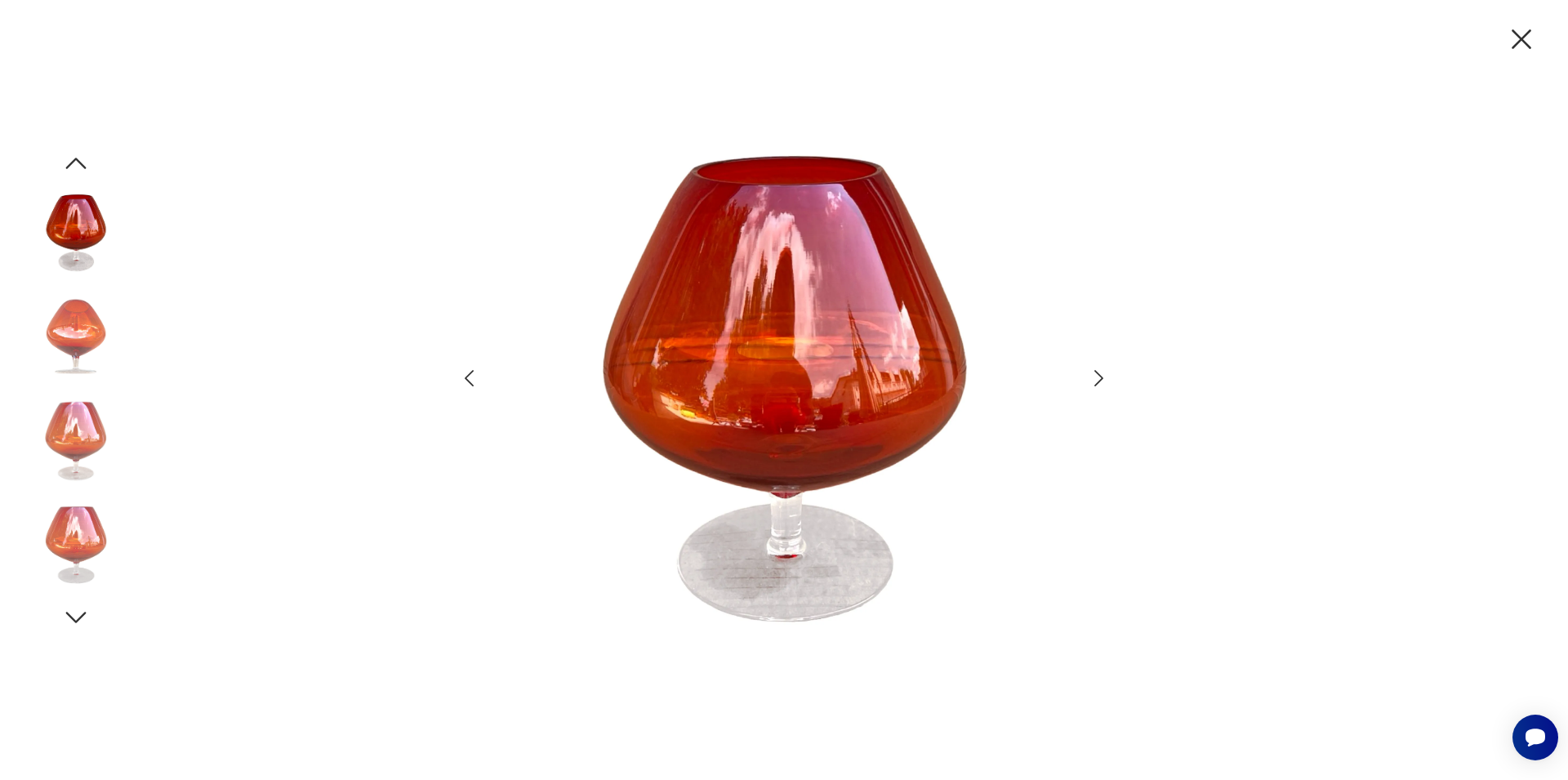
click at [1100, 375] on icon "button" at bounding box center [1099, 378] width 9 height 17
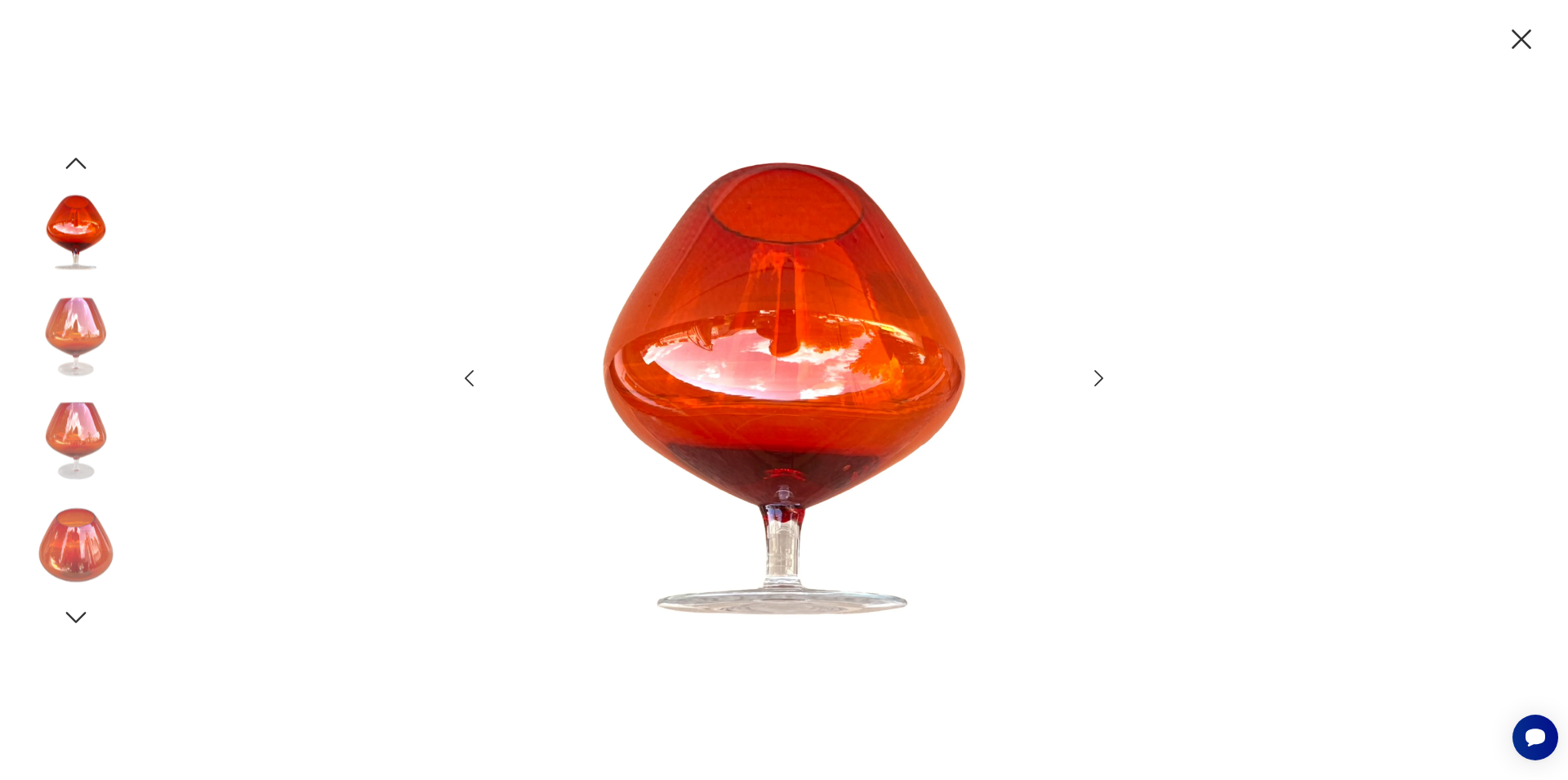
click at [1100, 375] on icon "button" at bounding box center [1099, 378] width 9 height 17
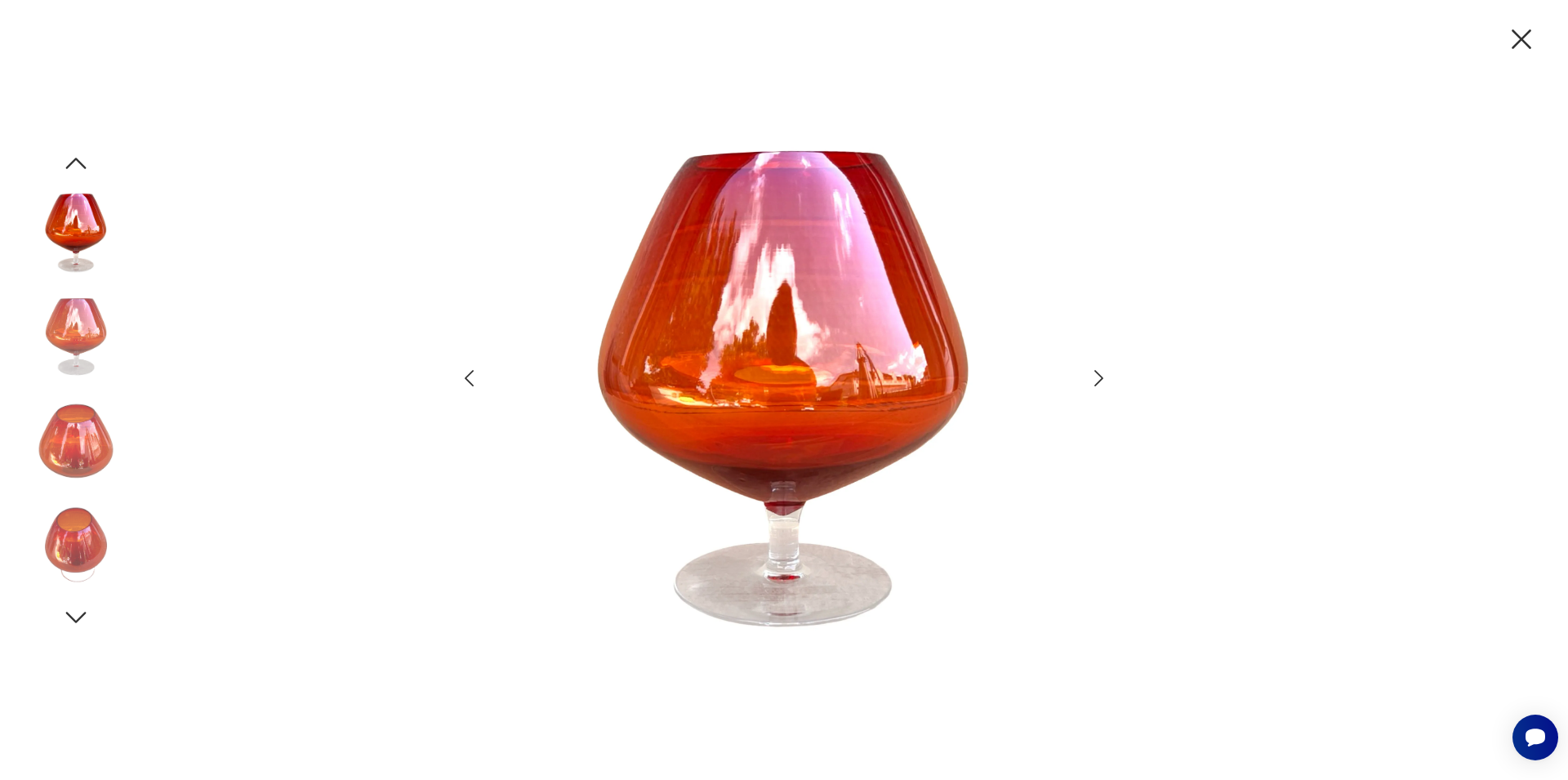
click at [1100, 375] on icon "button" at bounding box center [1099, 378] width 9 height 17
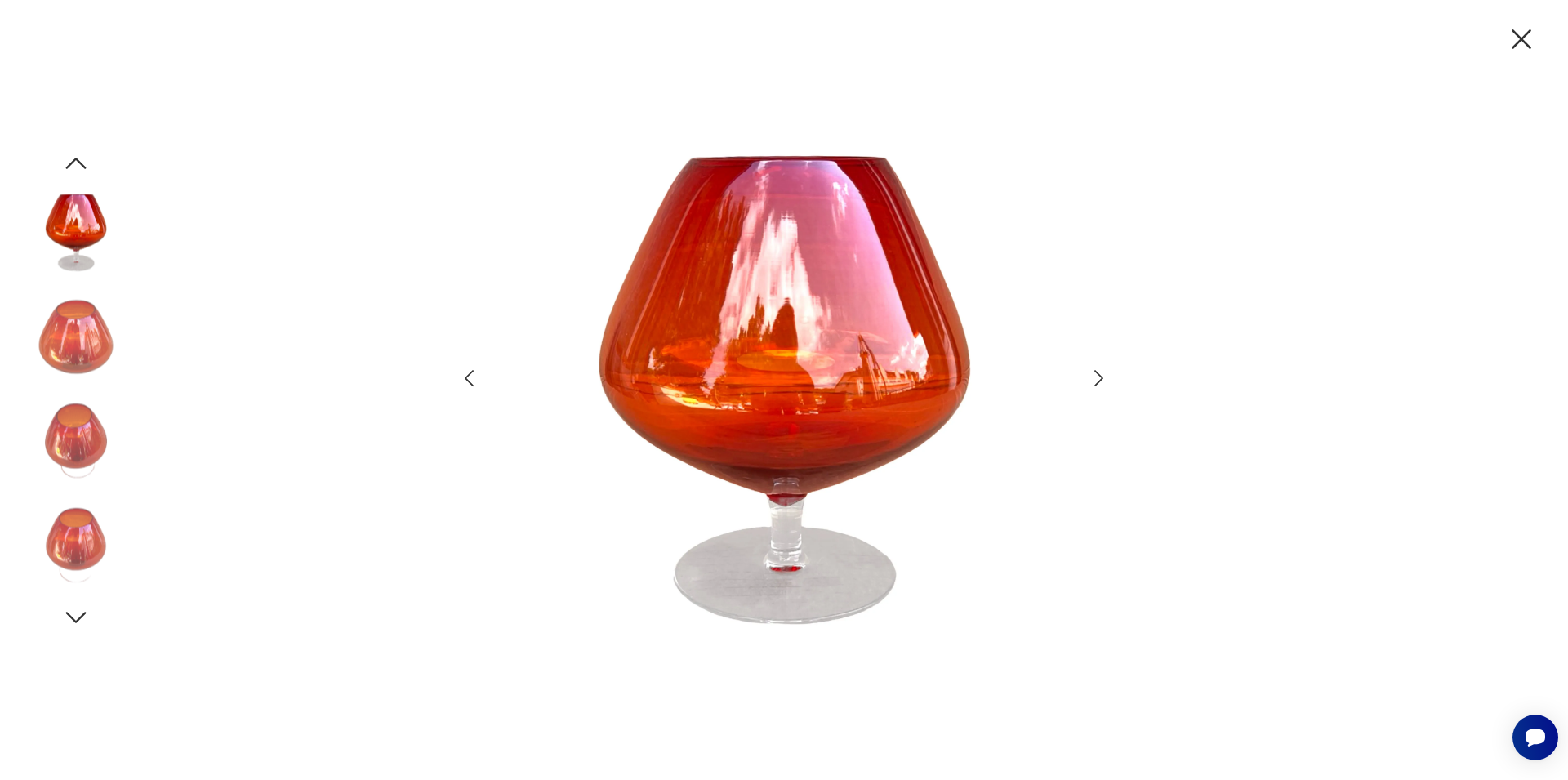
click at [1100, 375] on icon "button" at bounding box center [1099, 378] width 9 height 17
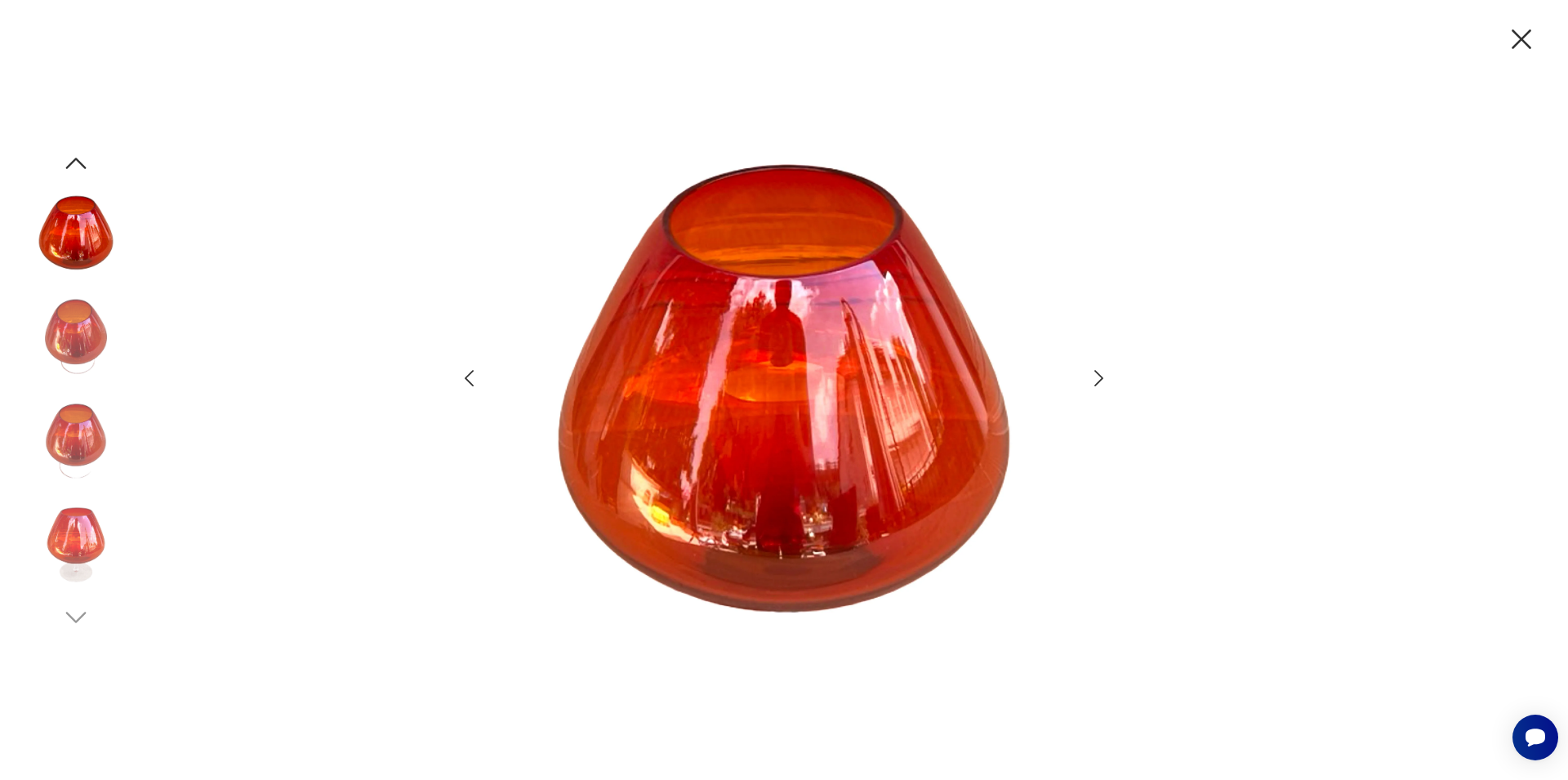
click at [1100, 375] on icon "button" at bounding box center [1099, 378] width 9 height 17
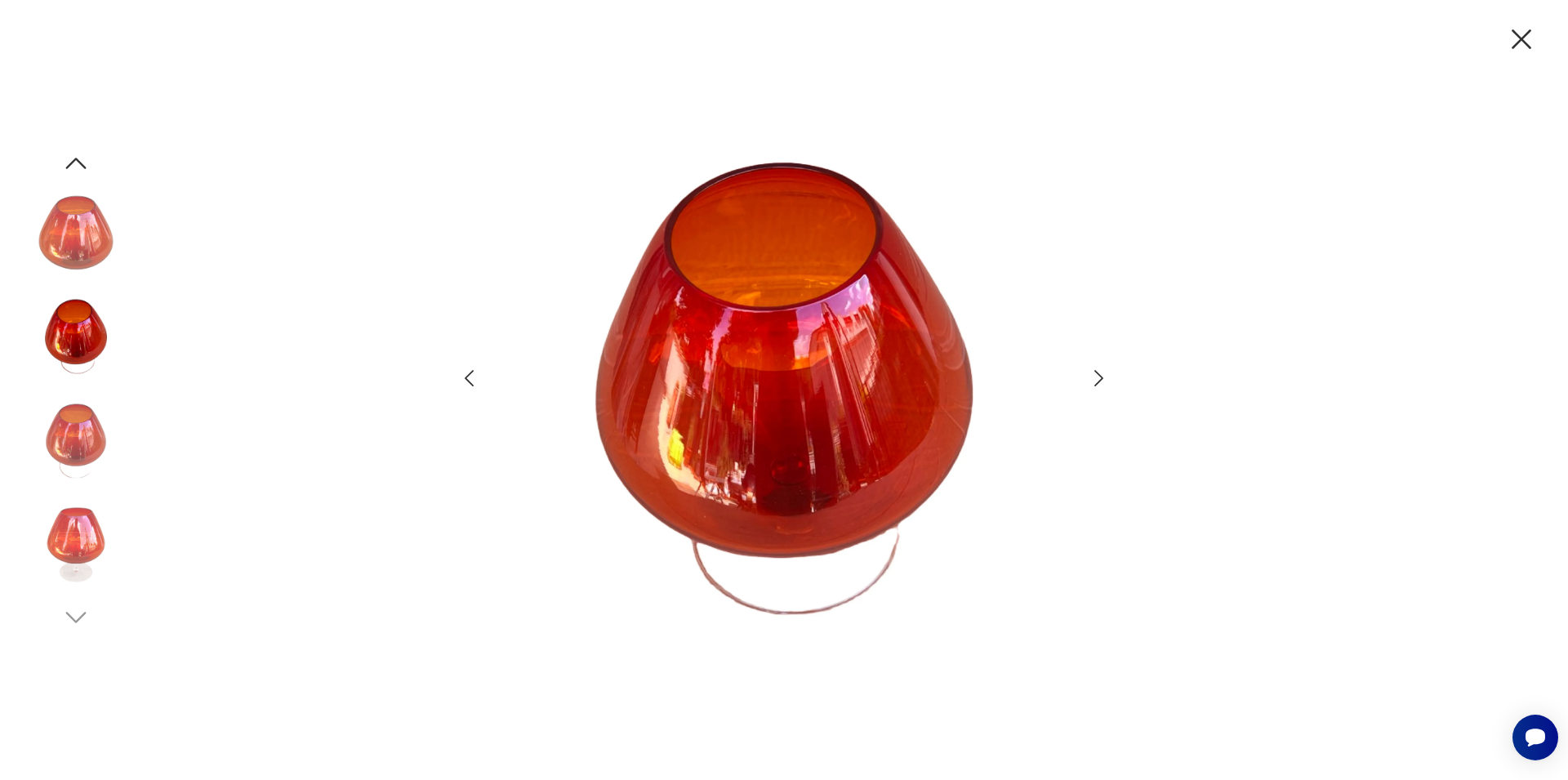
click at [472, 383] on icon "button" at bounding box center [469, 379] width 23 height 23
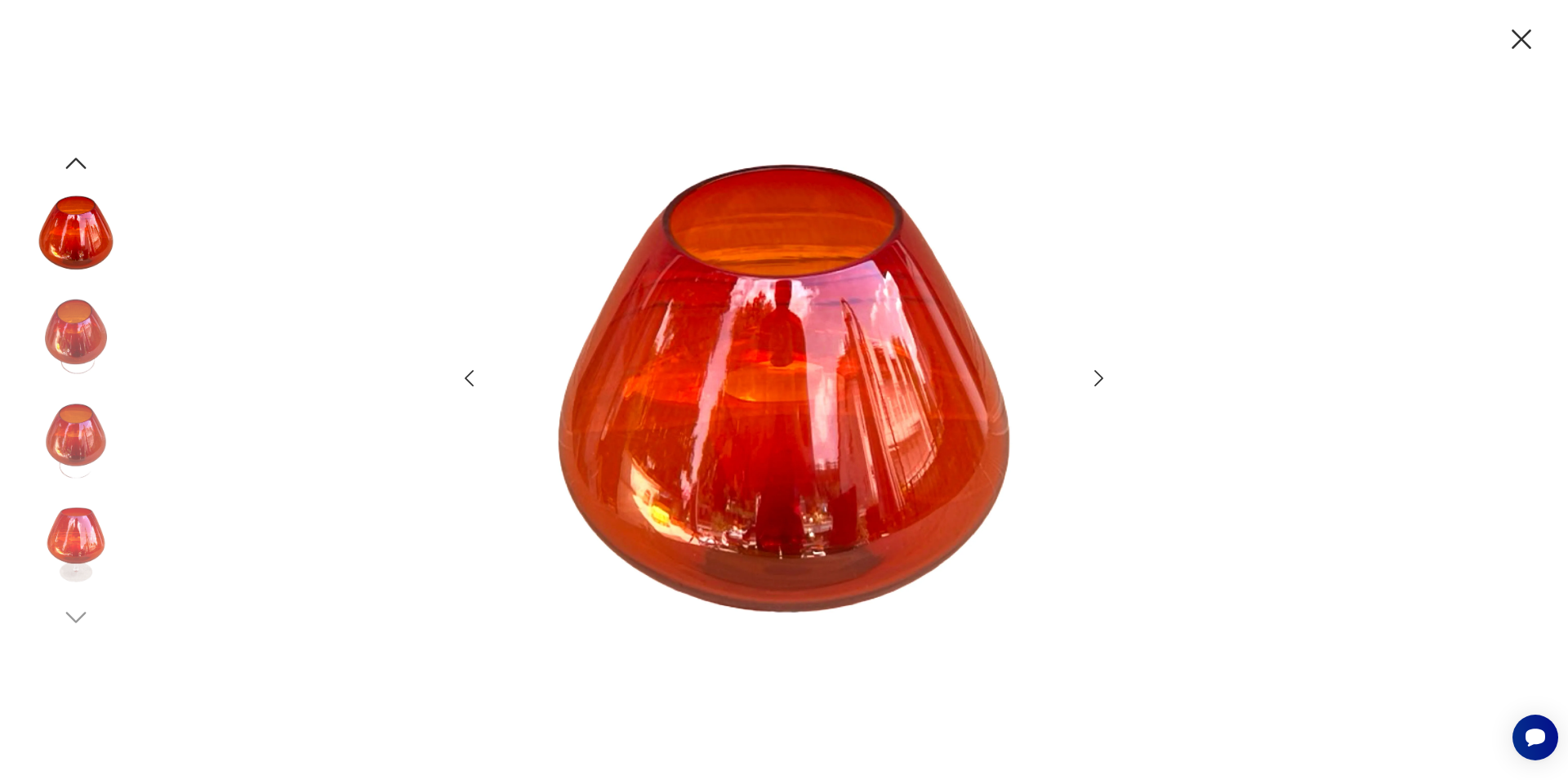
click at [1101, 383] on icon "button" at bounding box center [1099, 379] width 23 height 23
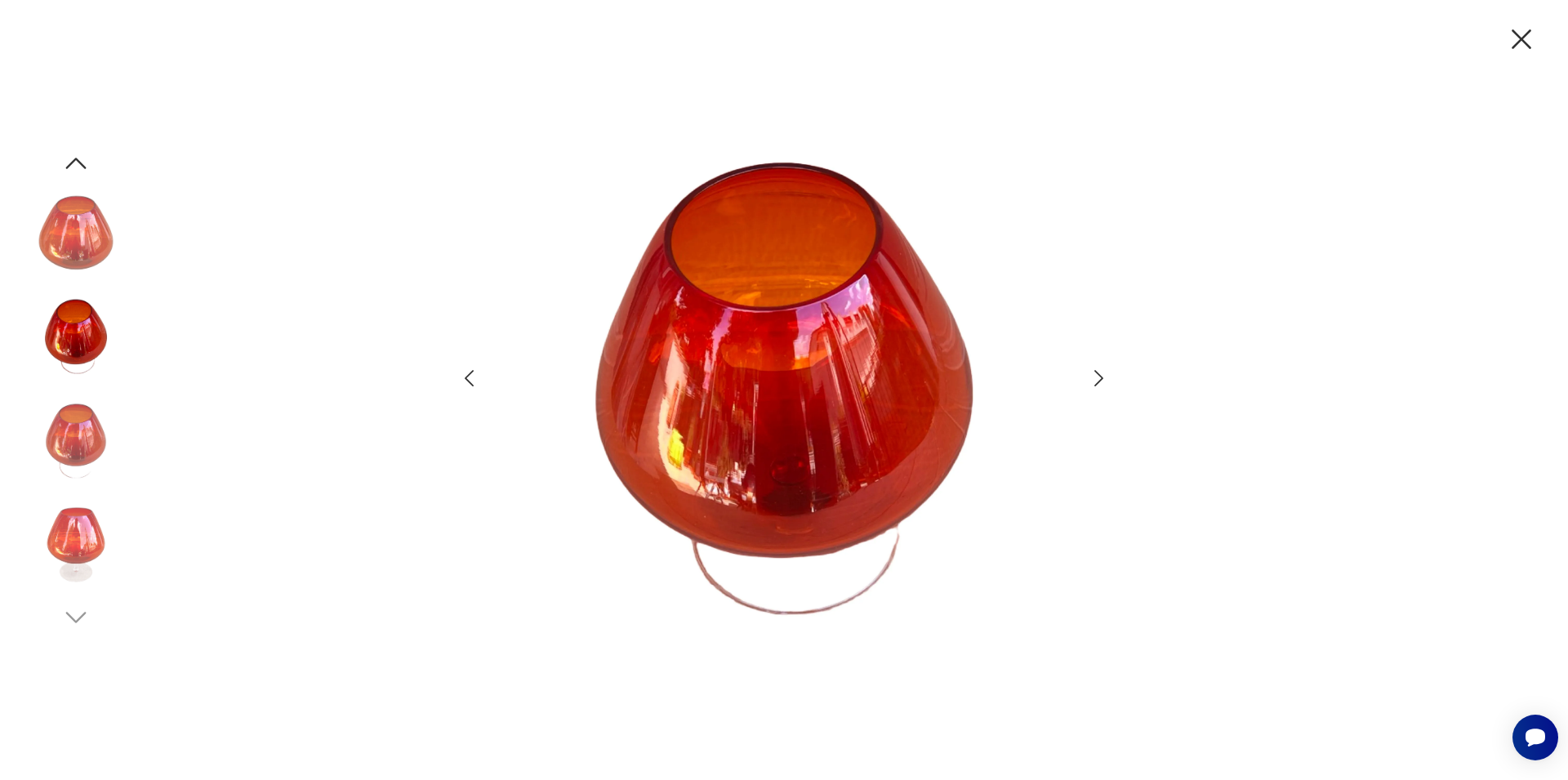
click at [1101, 383] on icon "button" at bounding box center [1099, 379] width 23 height 23
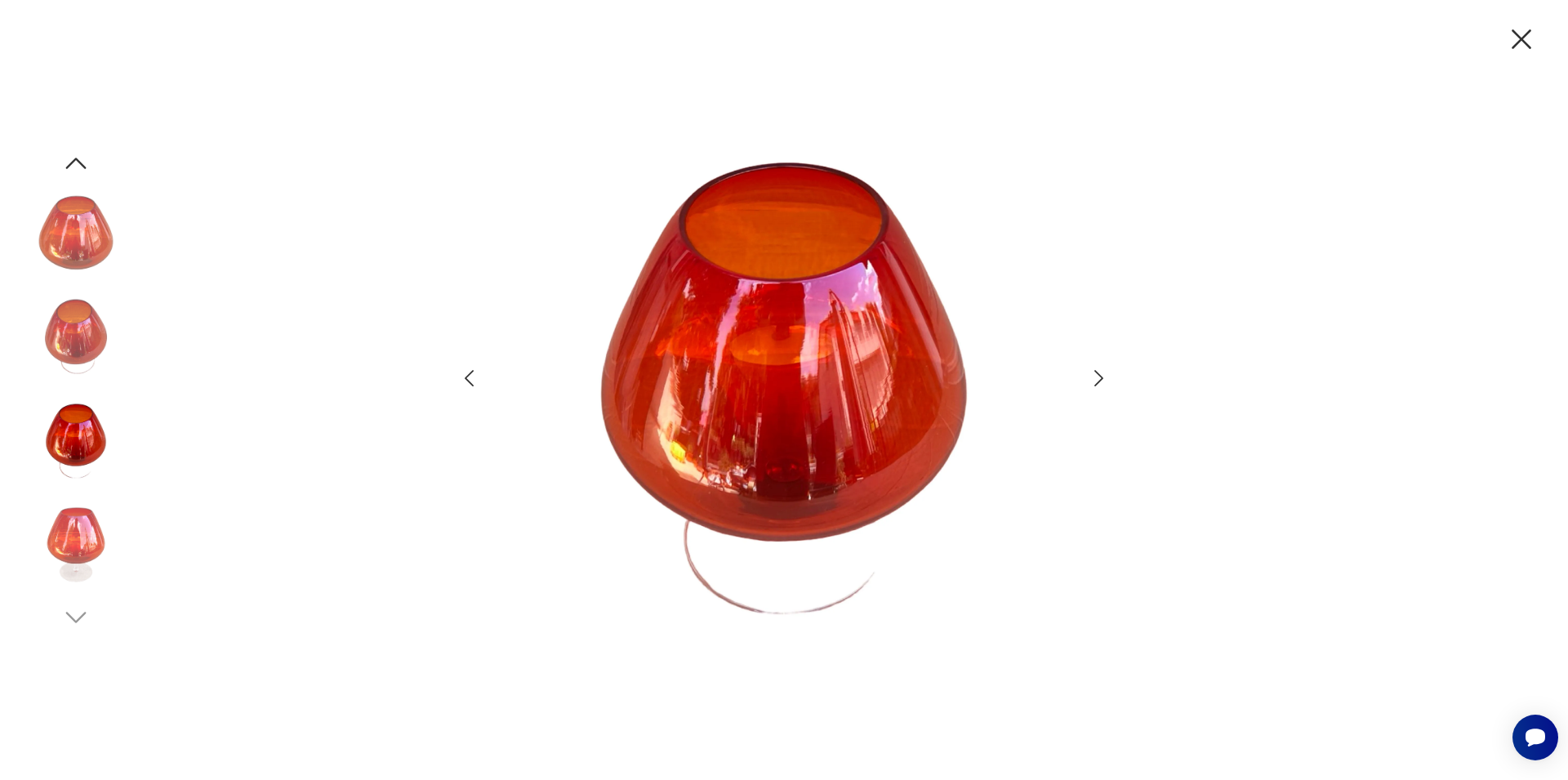
click at [1101, 383] on icon "button" at bounding box center [1099, 379] width 23 height 23
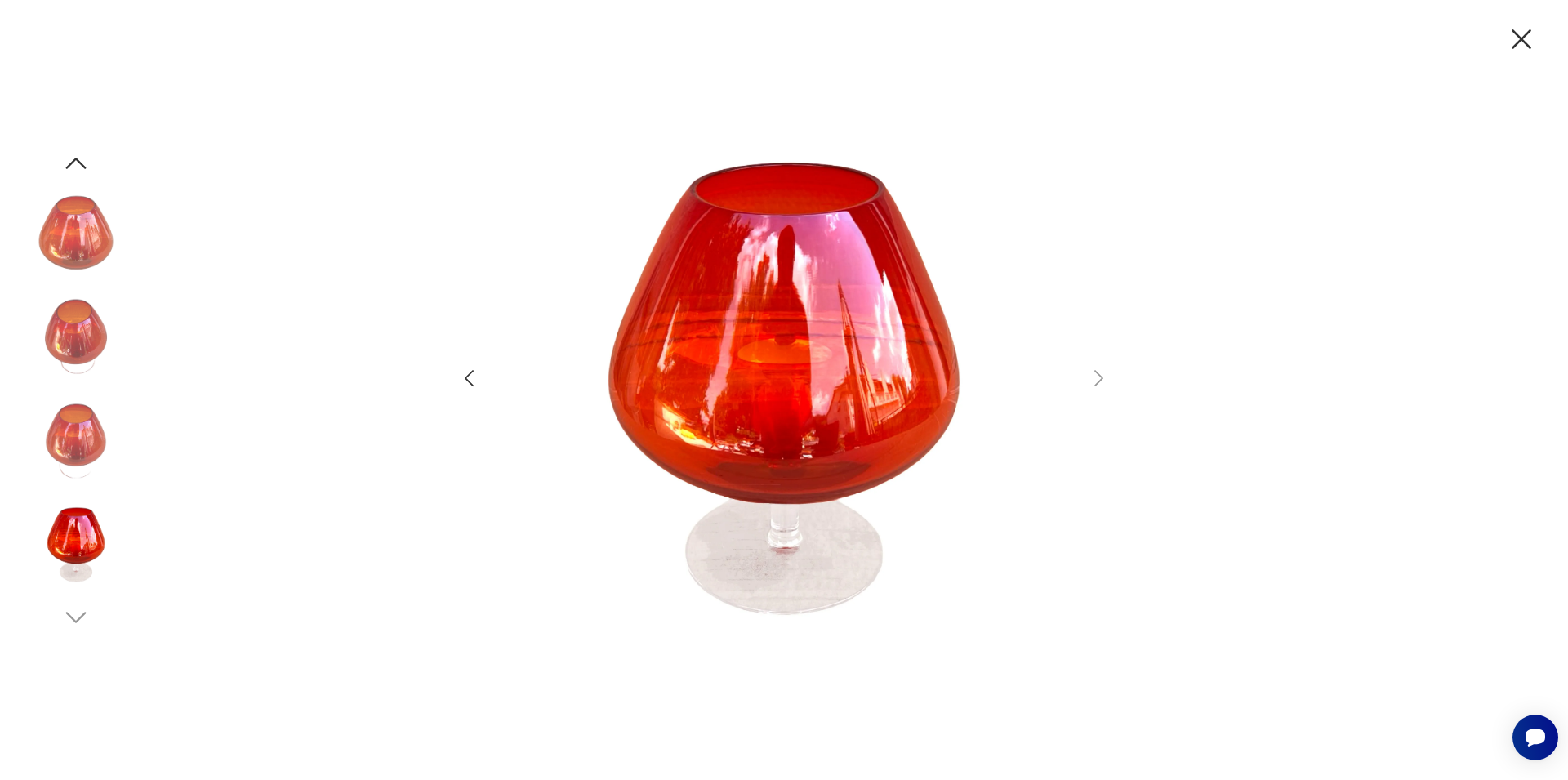
click at [1520, 43] on icon "button" at bounding box center [1521, 38] width 34 height 34
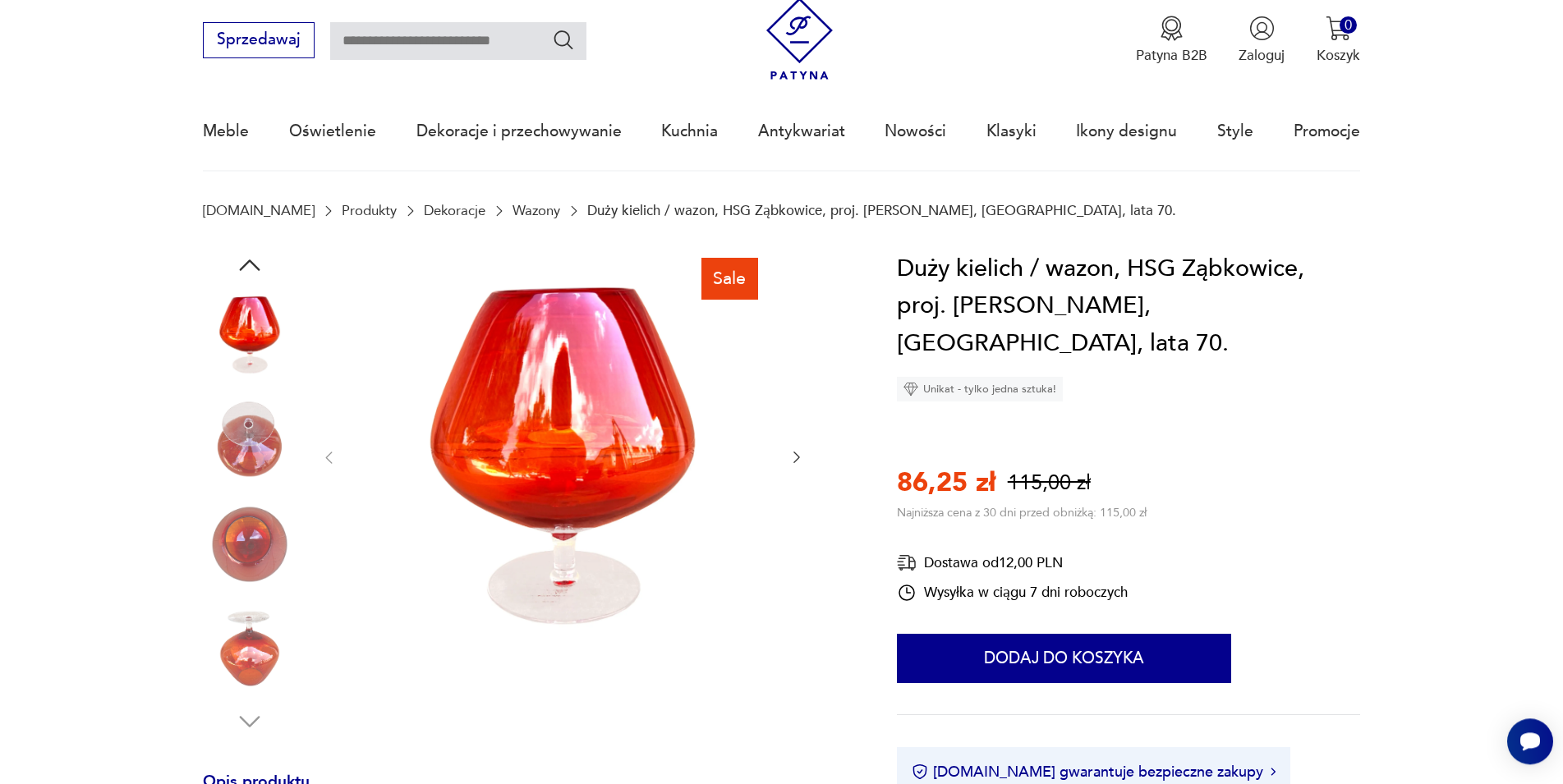
scroll to position [0, 0]
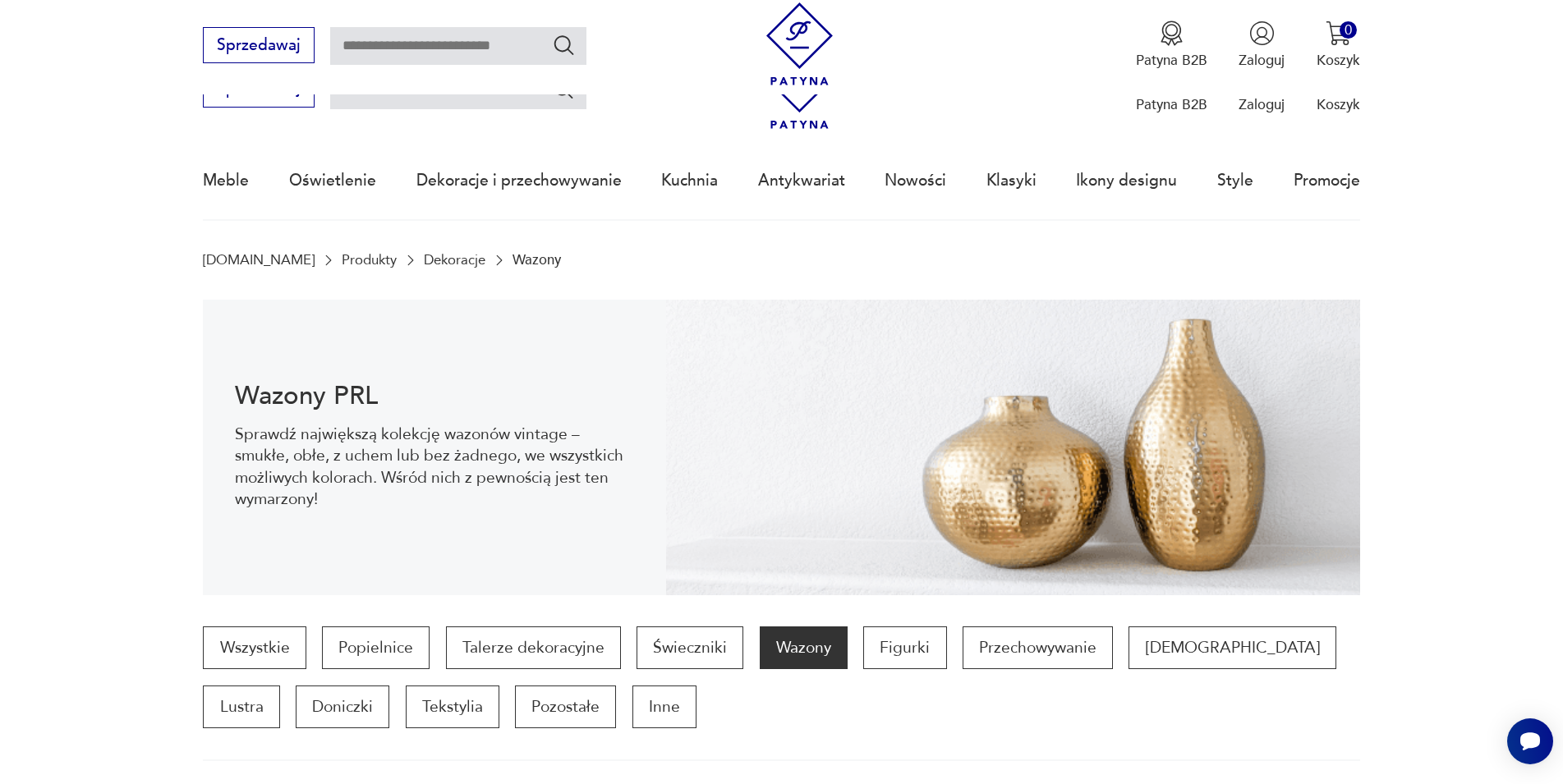
scroll to position [797, 0]
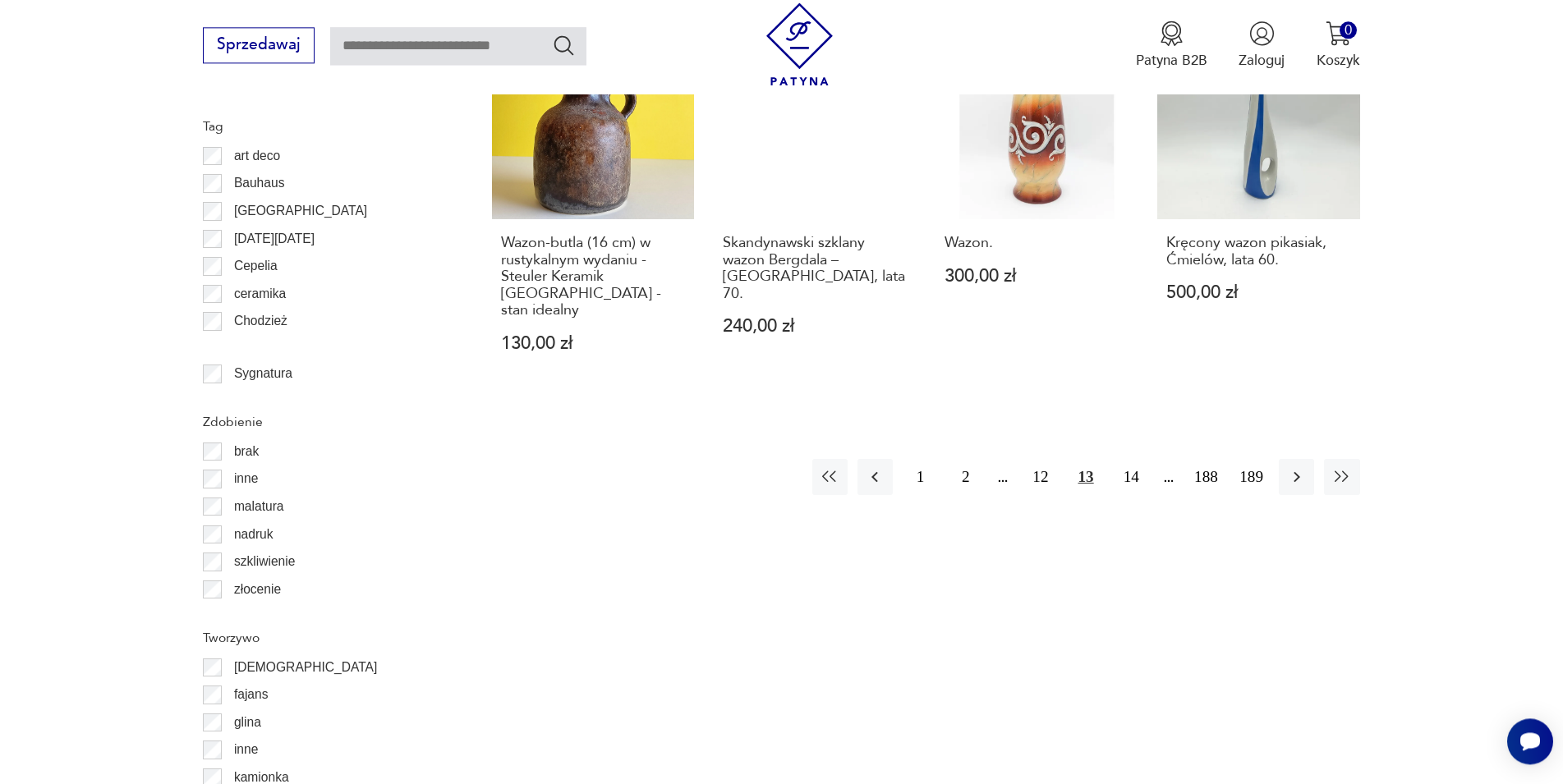
scroll to position [2167, 0]
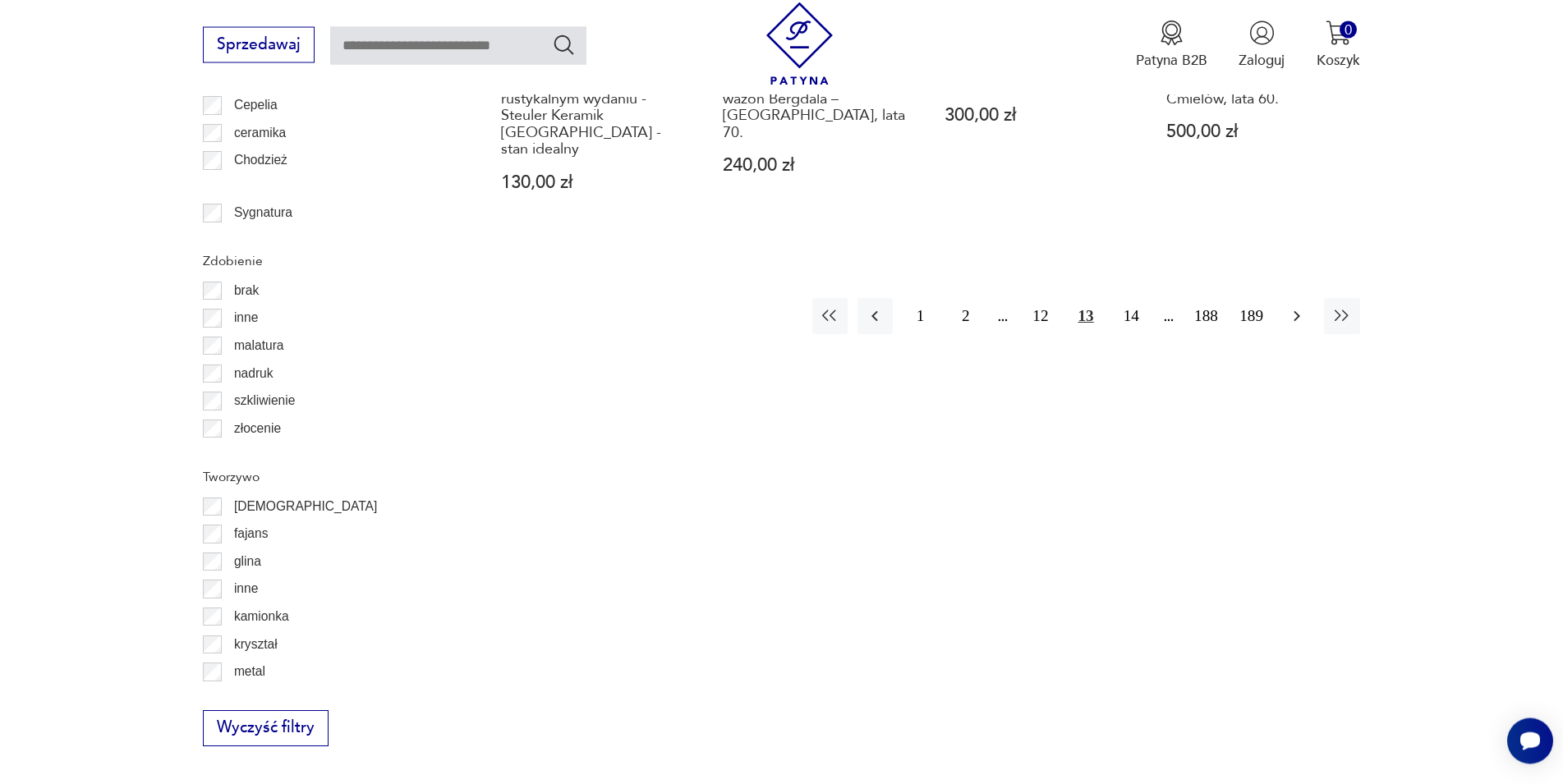
click at [1302, 306] on icon "button" at bounding box center [1296, 315] width 19 height 19
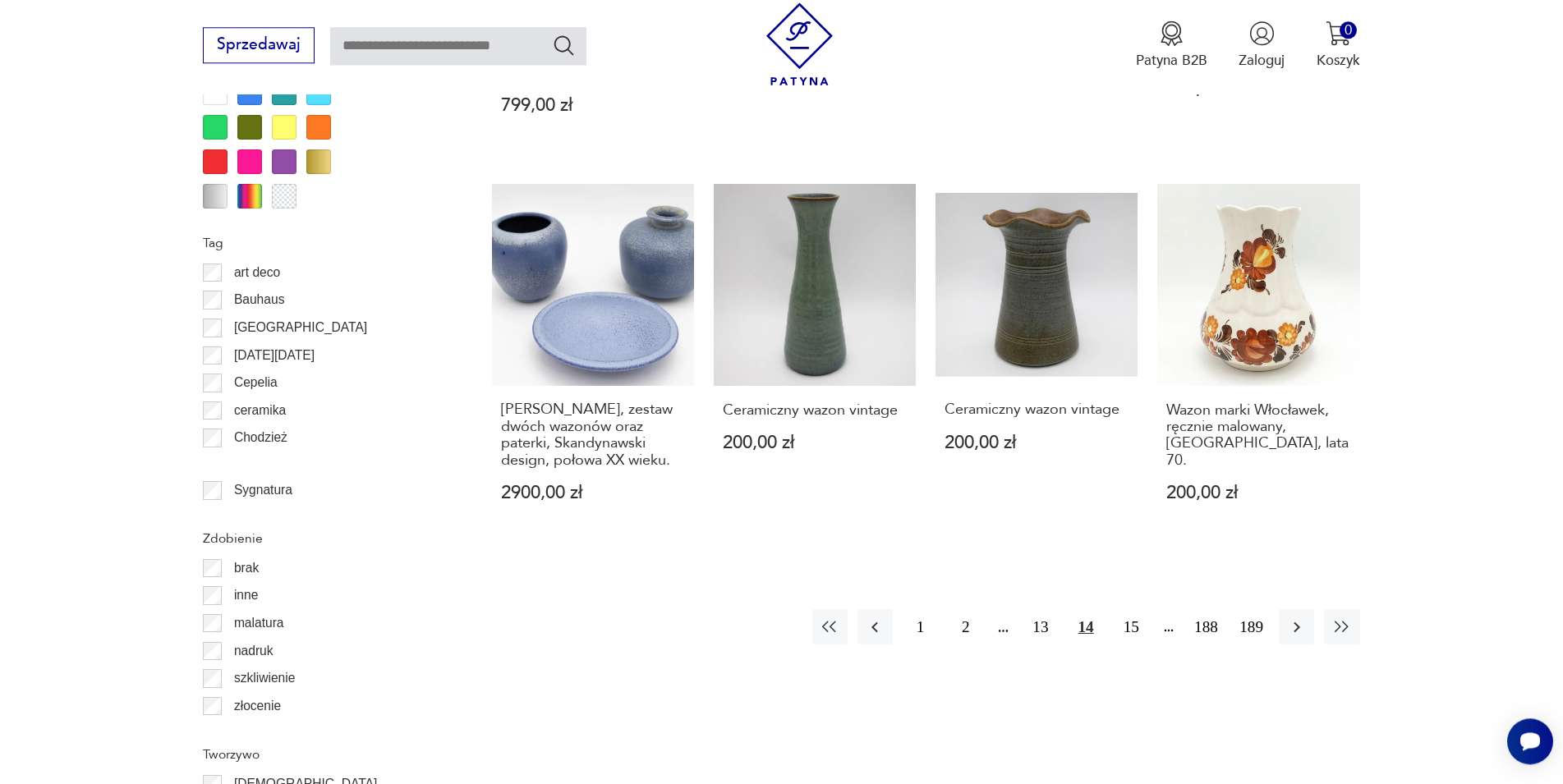
scroll to position [1958, 0]
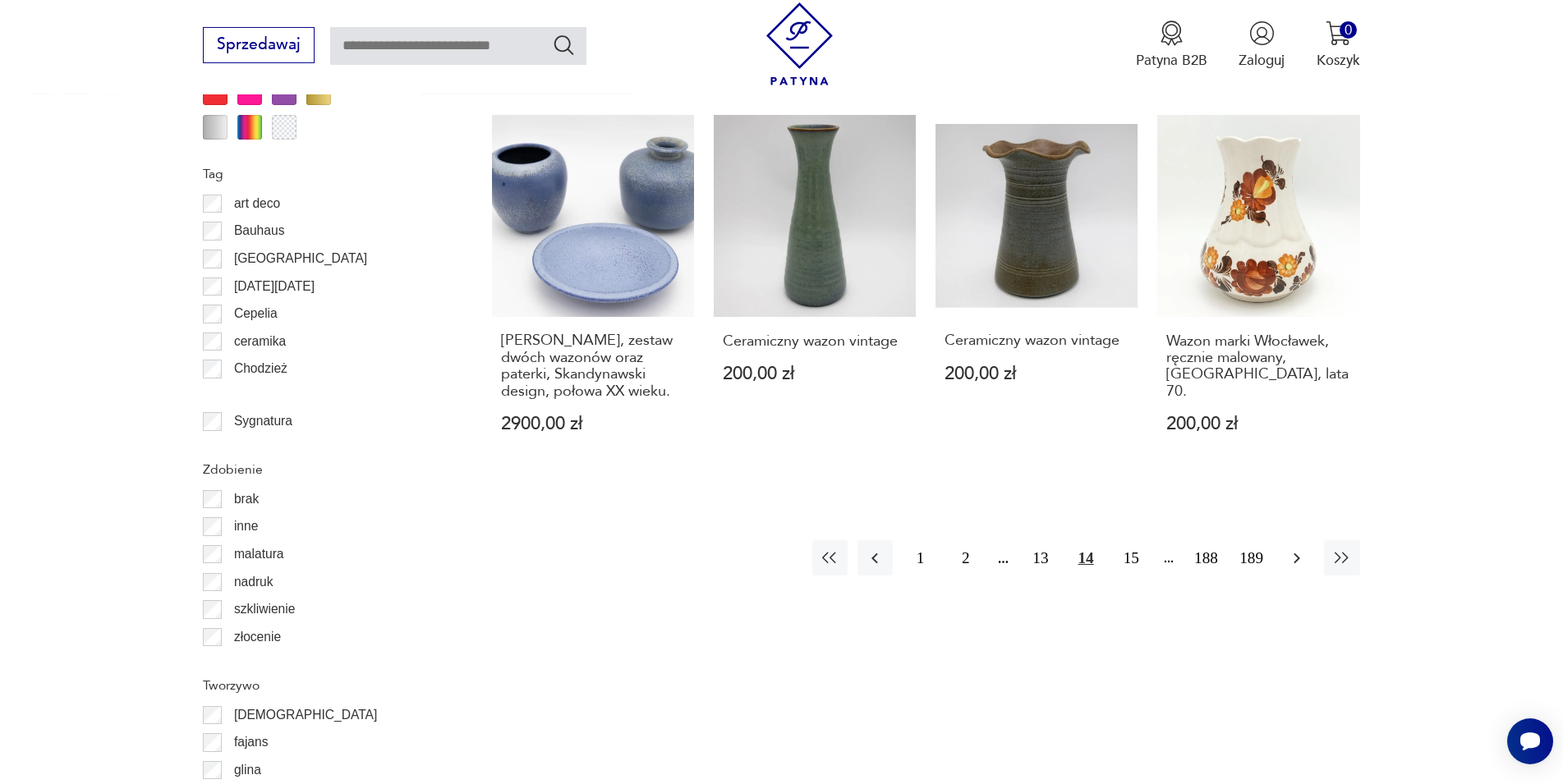
click at [1304, 548] on icon "button" at bounding box center [1296, 557] width 19 height 19
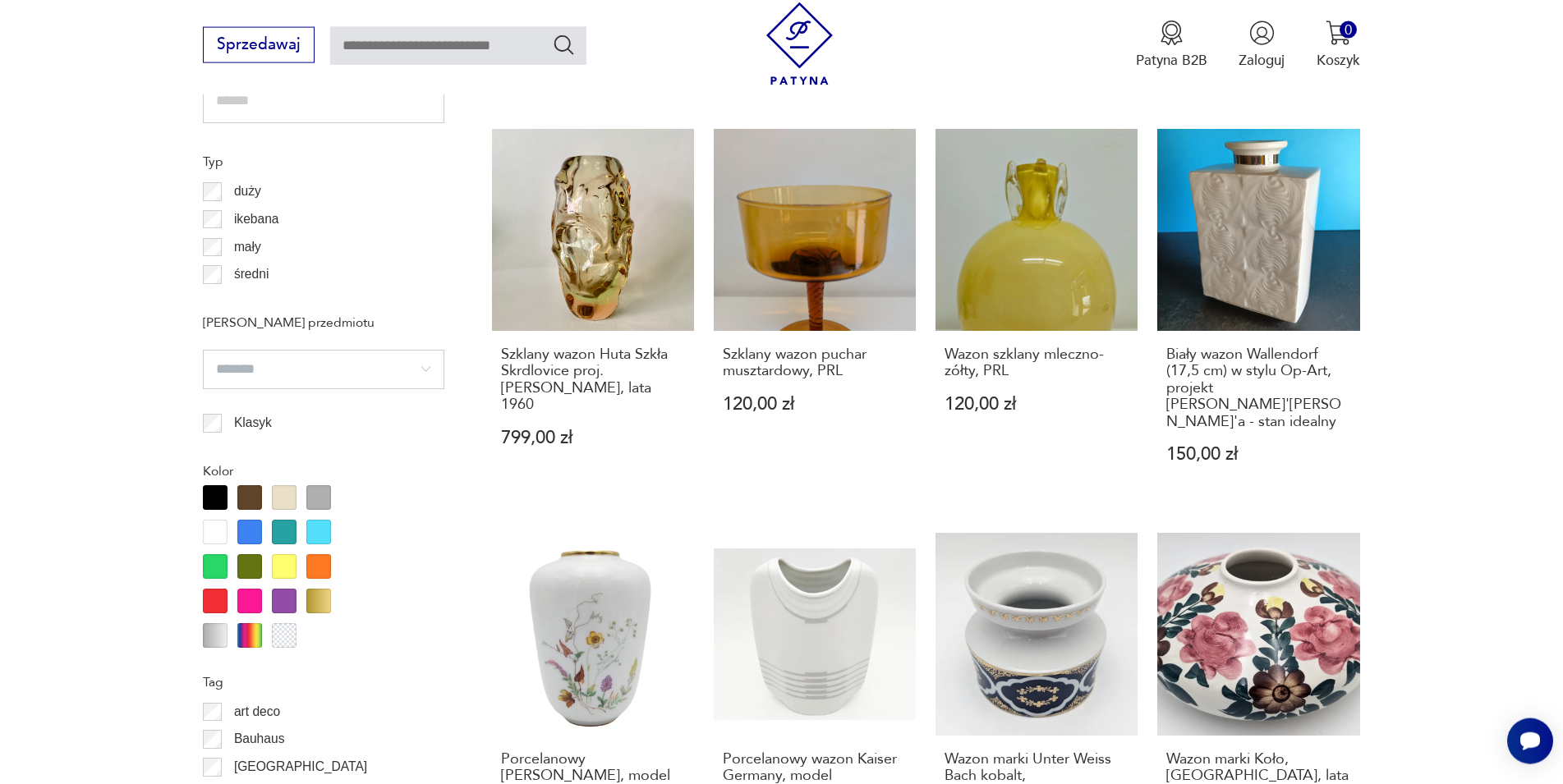
scroll to position [1828, 0]
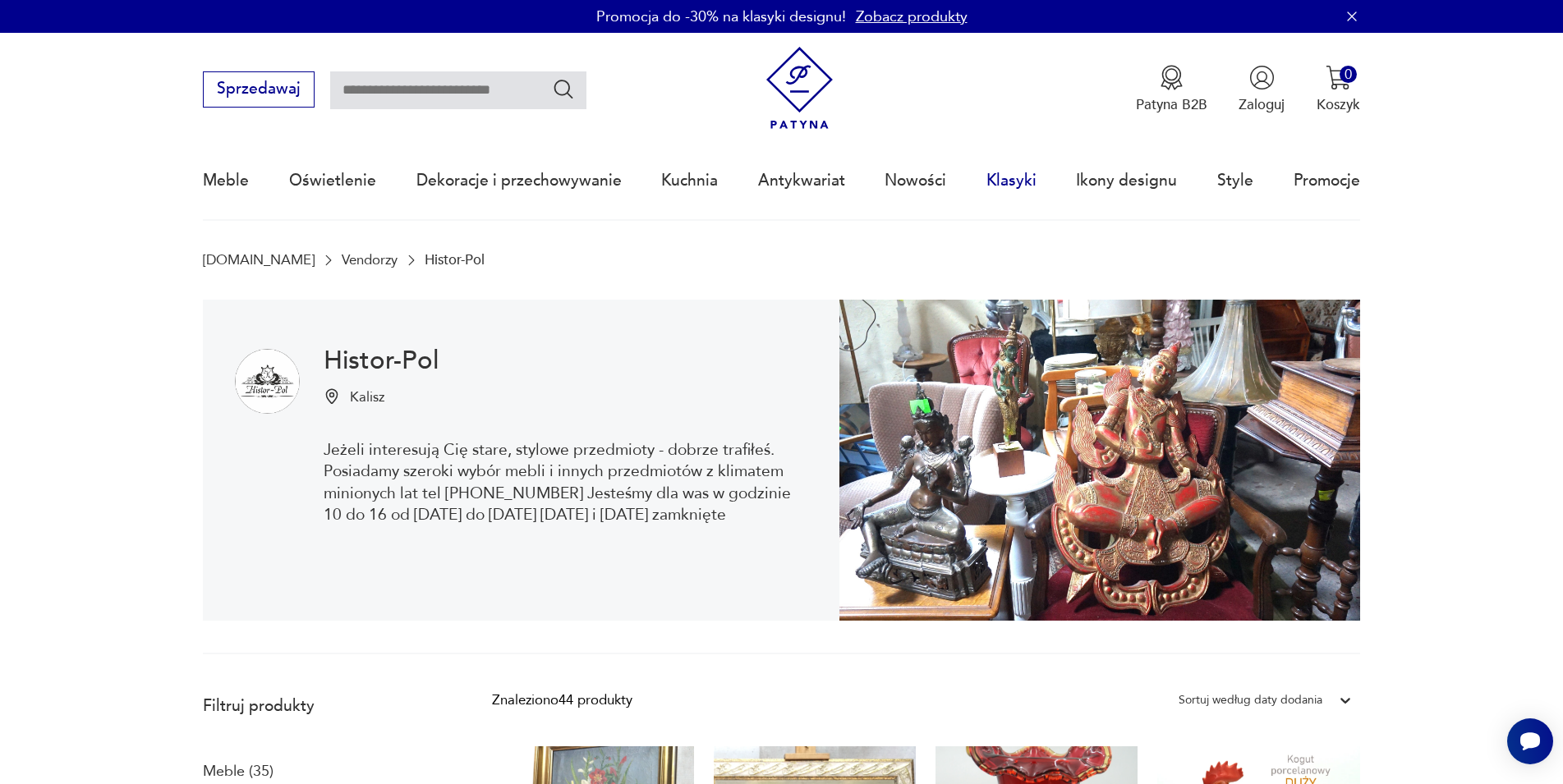
click at [1018, 179] on link "Klasyki" at bounding box center [1011, 181] width 50 height 76
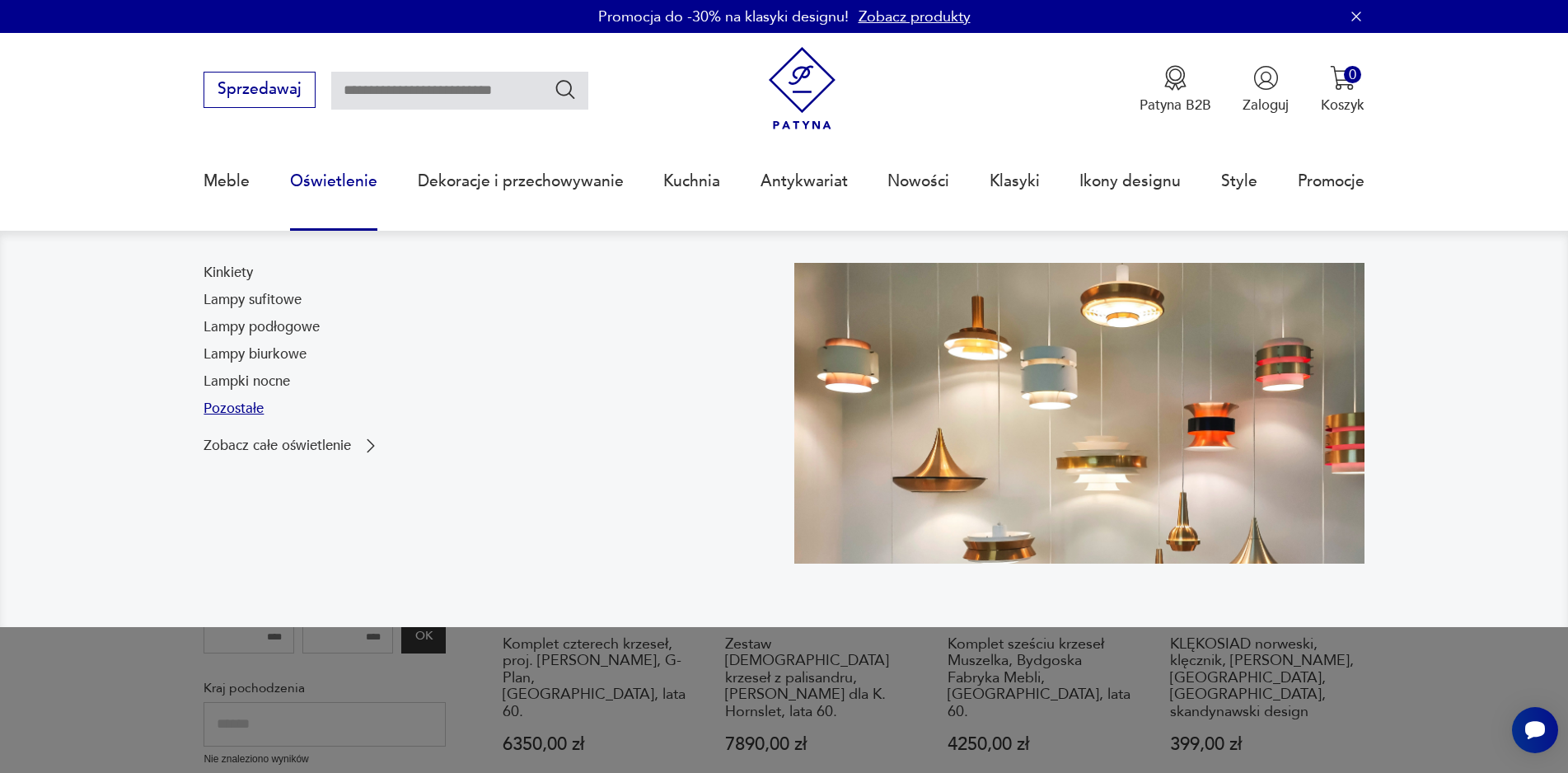
click at [244, 408] on link "Pozostałe" at bounding box center [233, 408] width 60 height 19
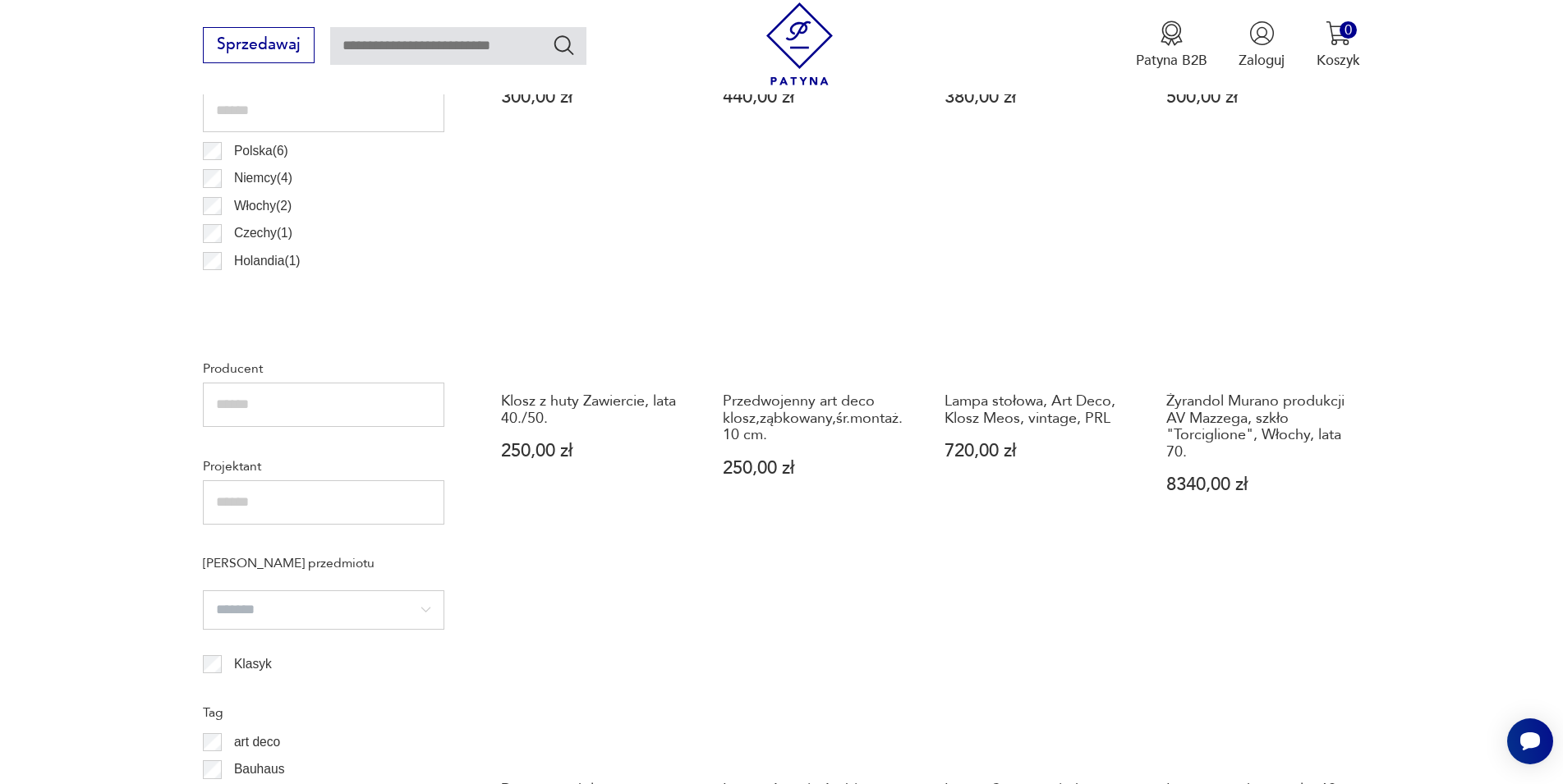
scroll to position [914, 0]
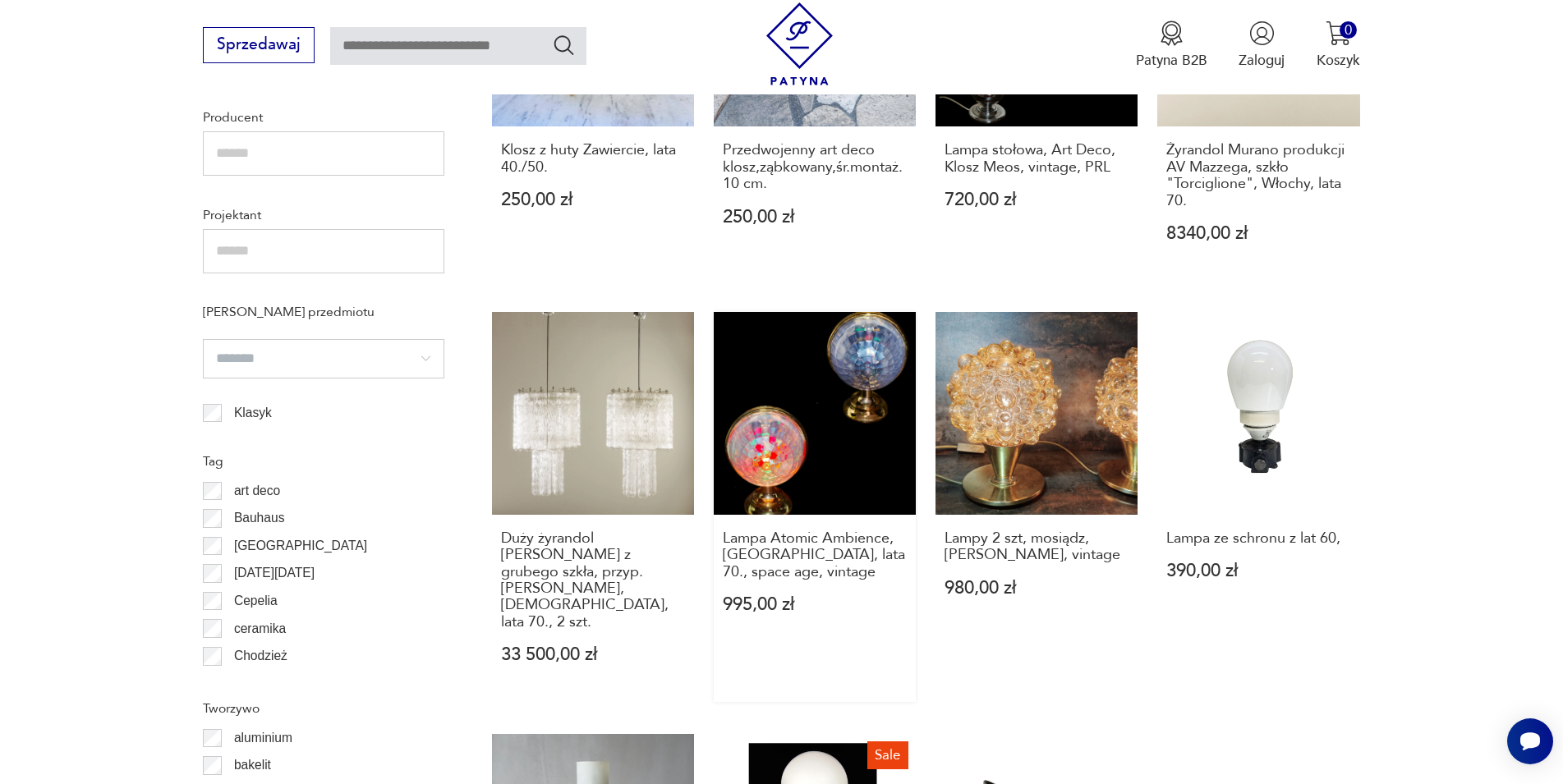
click at [791, 418] on link "Lampa Atomic Ambience, Włochy, lata 70., space age, vintage 995,00 zł" at bounding box center [815, 507] width 202 height 390
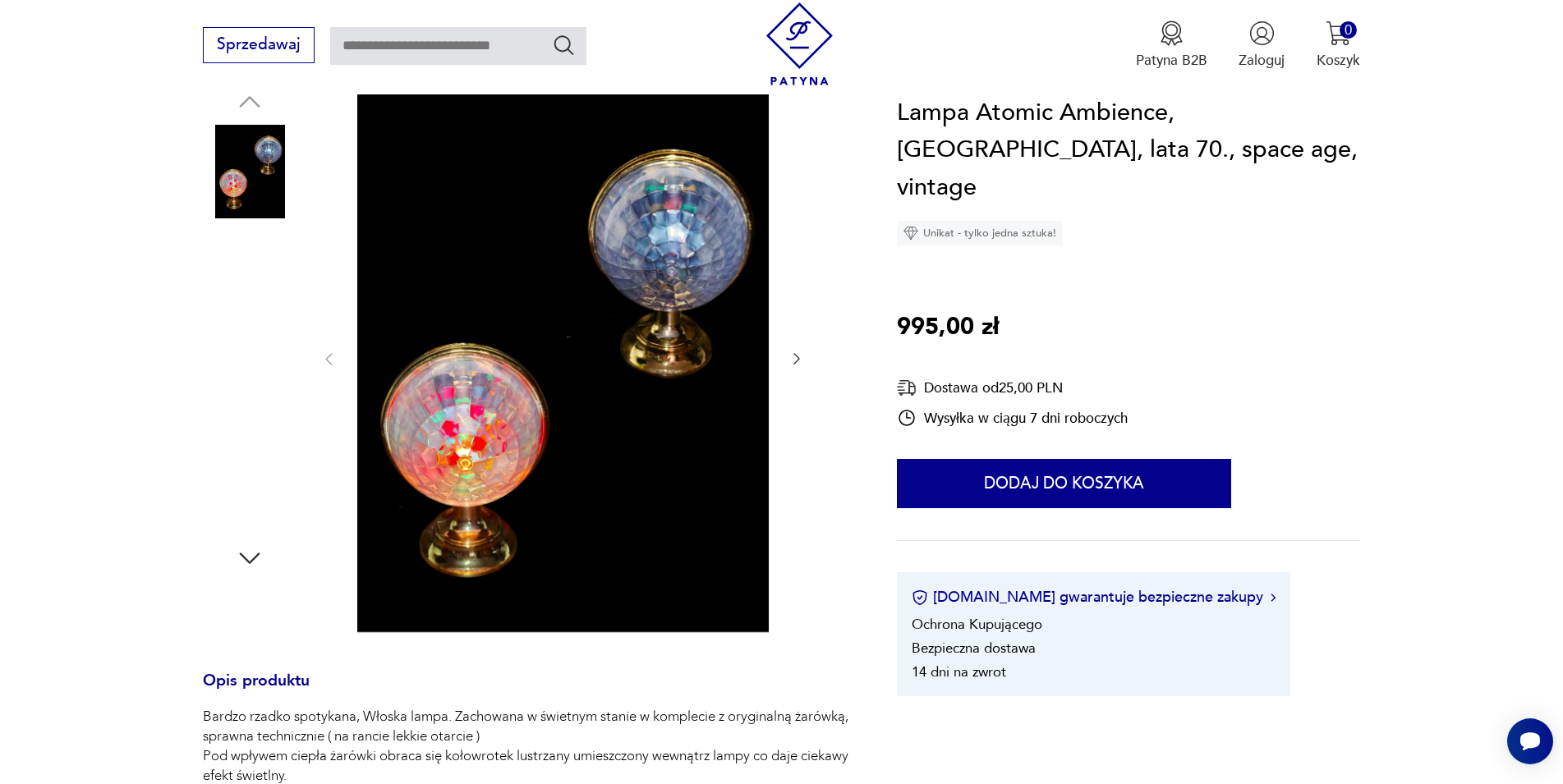
scroll to position [300, 0]
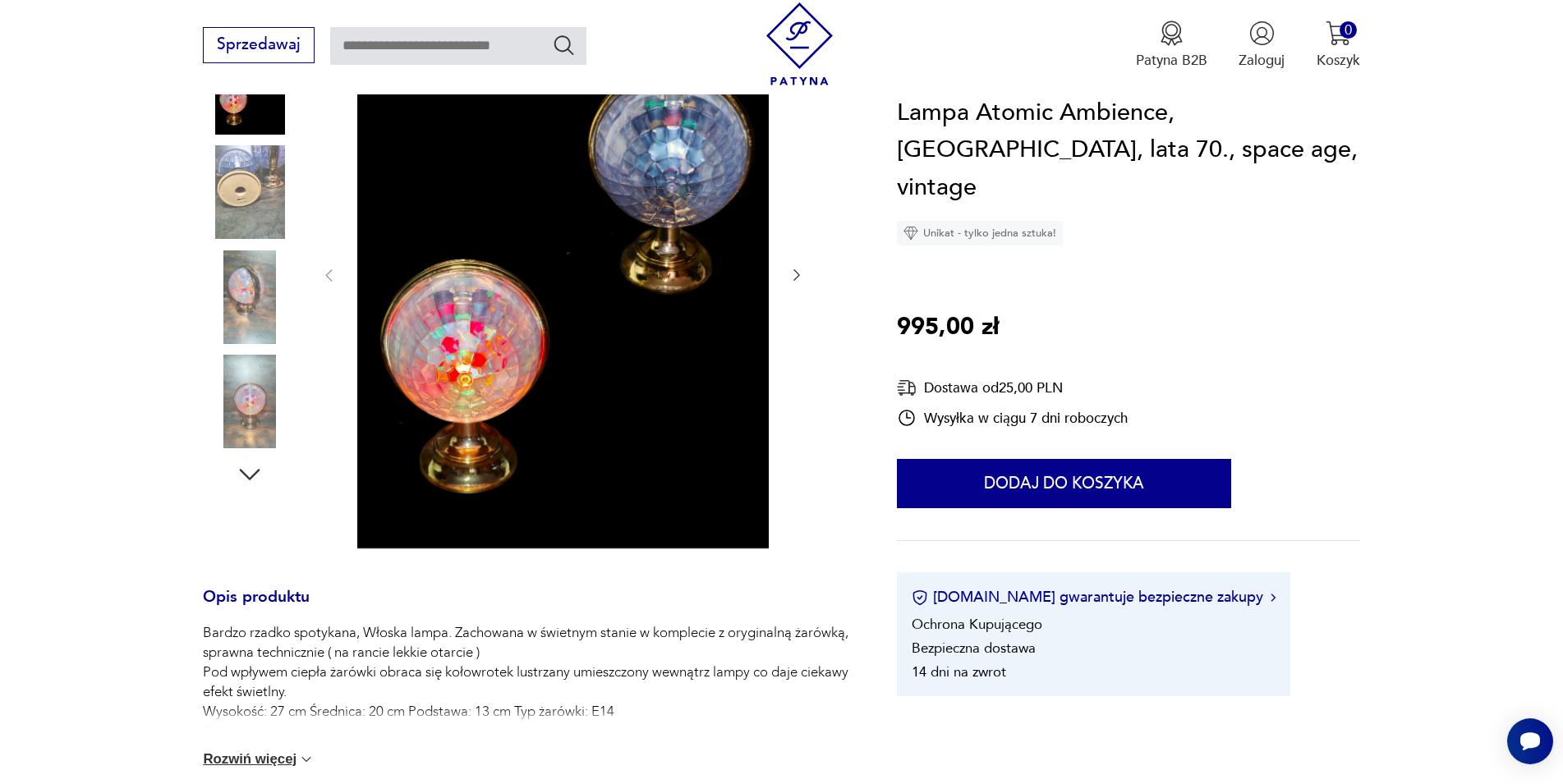
click at [279, 756] on button "Rozwiń więcej" at bounding box center [258, 760] width 112 height 17
click at [789, 281] on icon "button" at bounding box center [797, 275] width 17 height 17
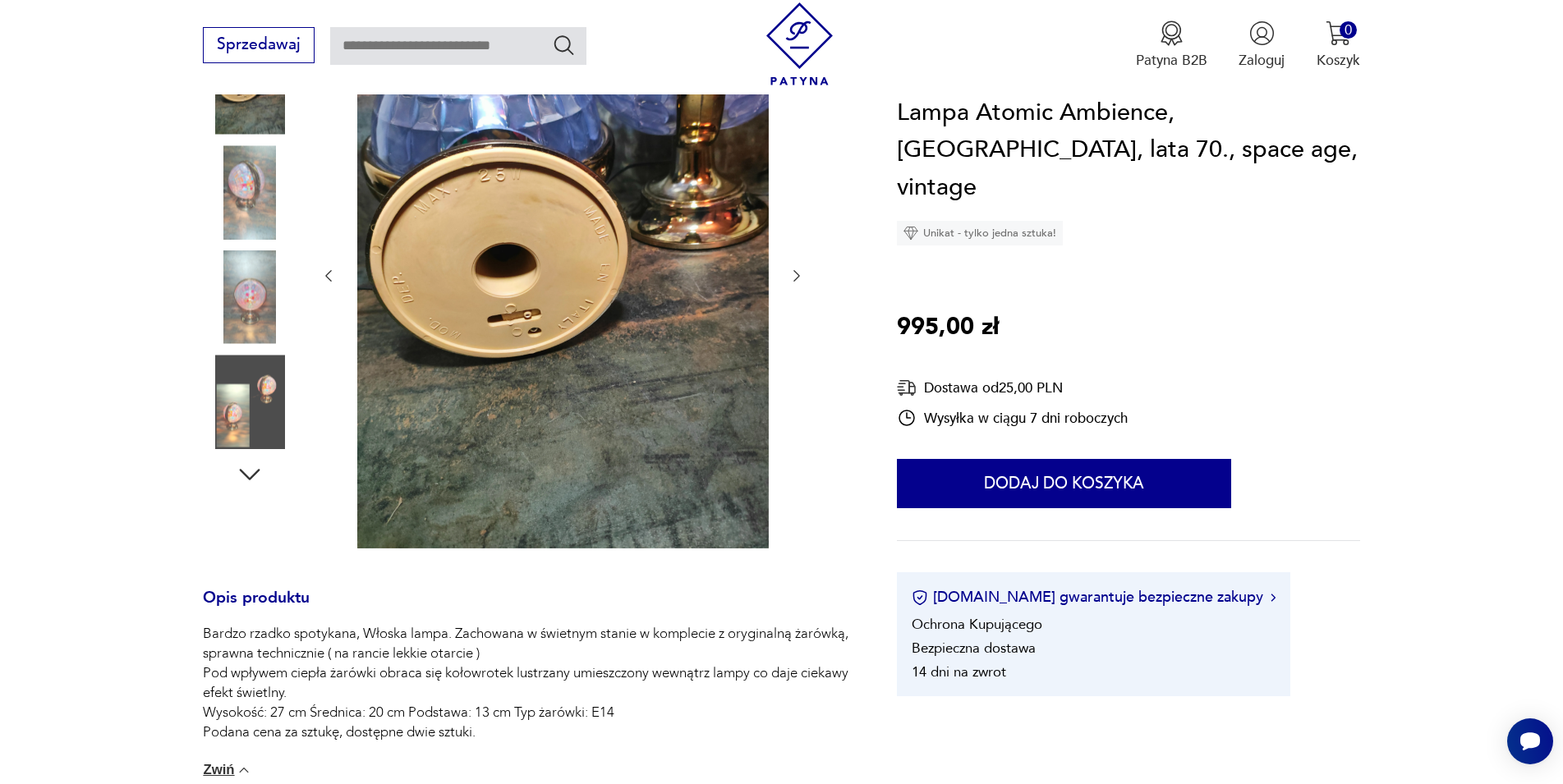
click at [789, 281] on icon "button" at bounding box center [797, 276] width 17 height 17
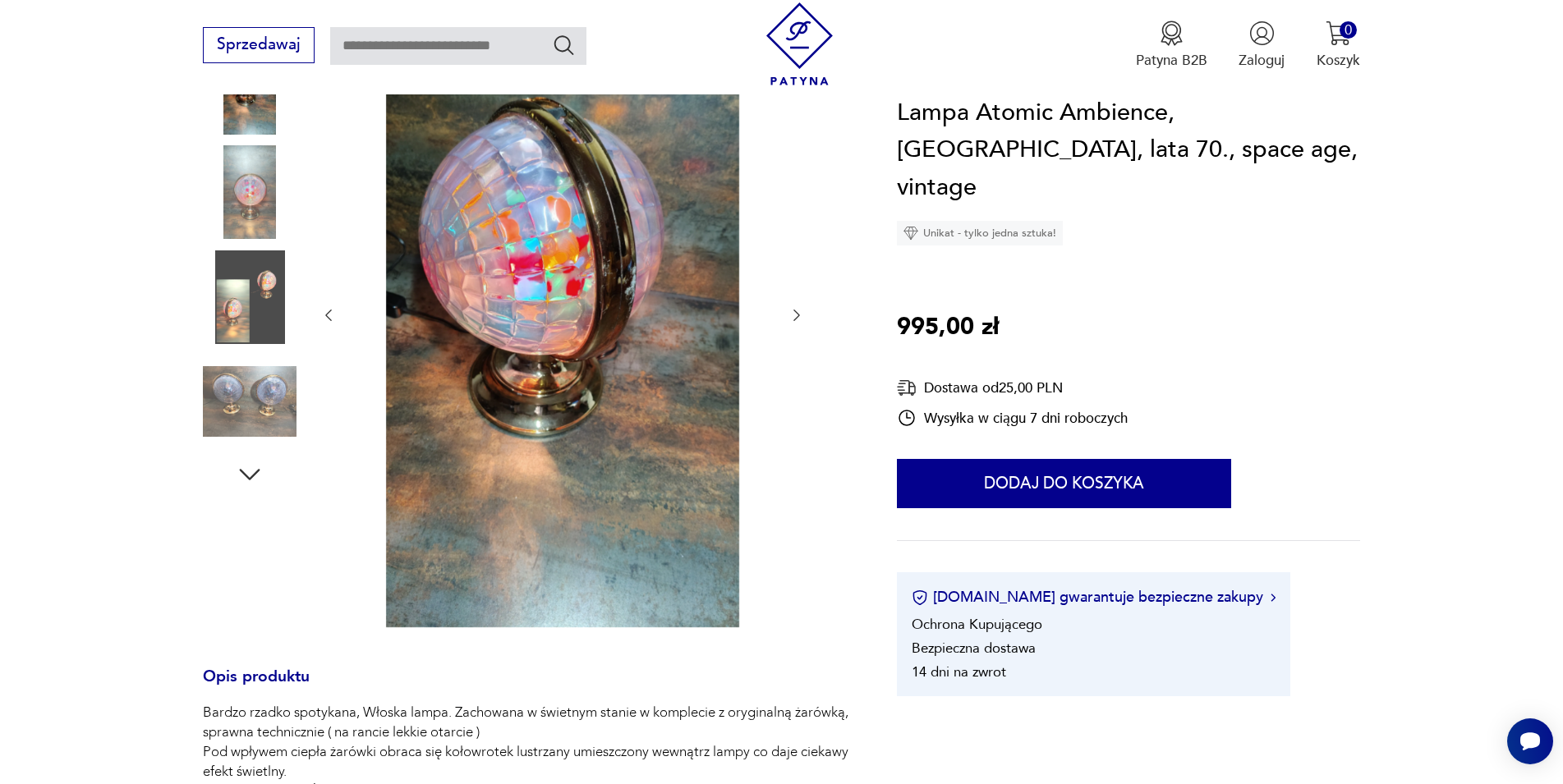
click at [789, 281] on div at bounding box center [562, 315] width 484 height 631
click at [789, 313] on icon "button" at bounding box center [797, 315] width 17 height 17
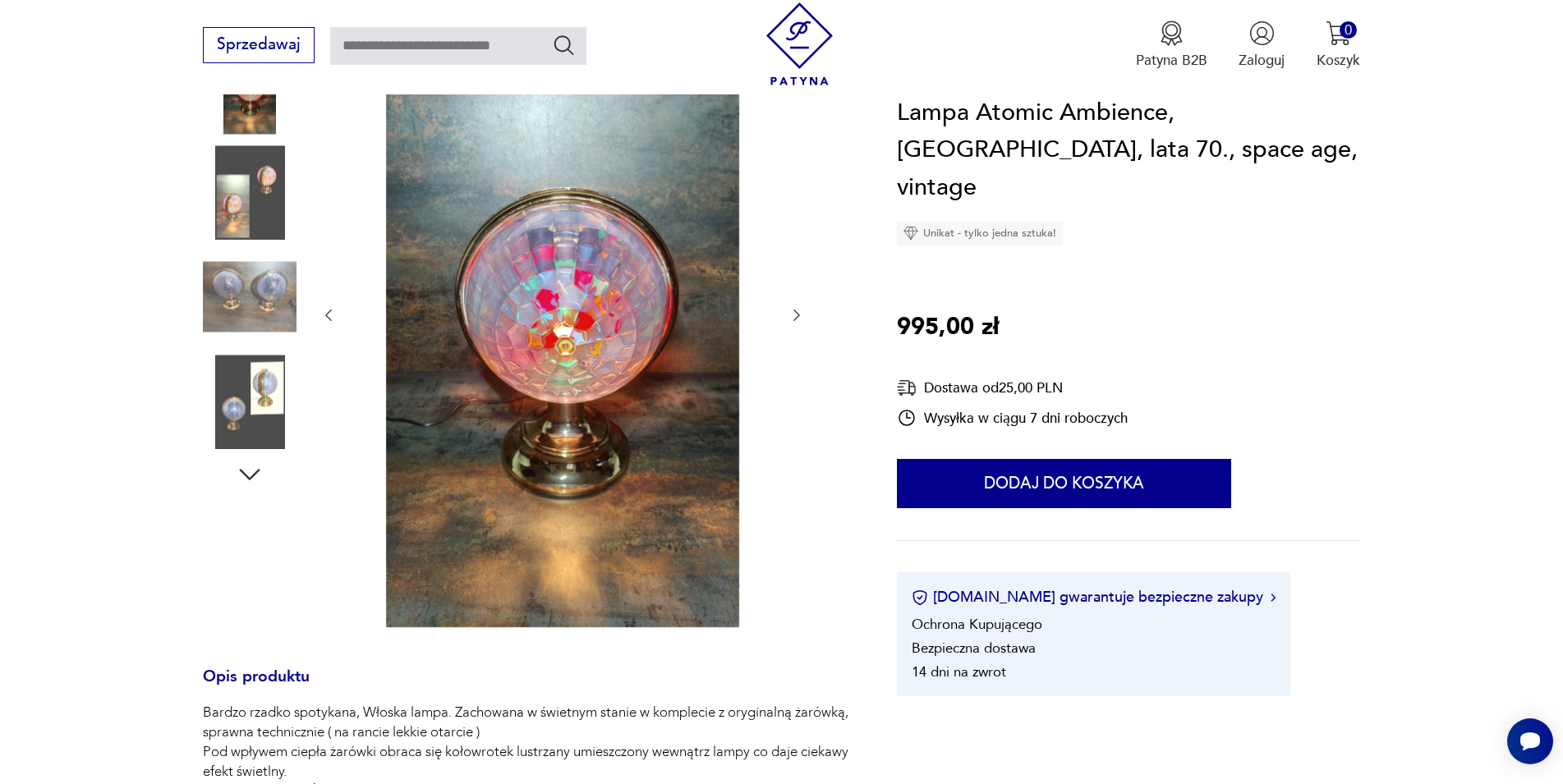
click at [789, 313] on icon "button" at bounding box center [797, 315] width 17 height 17
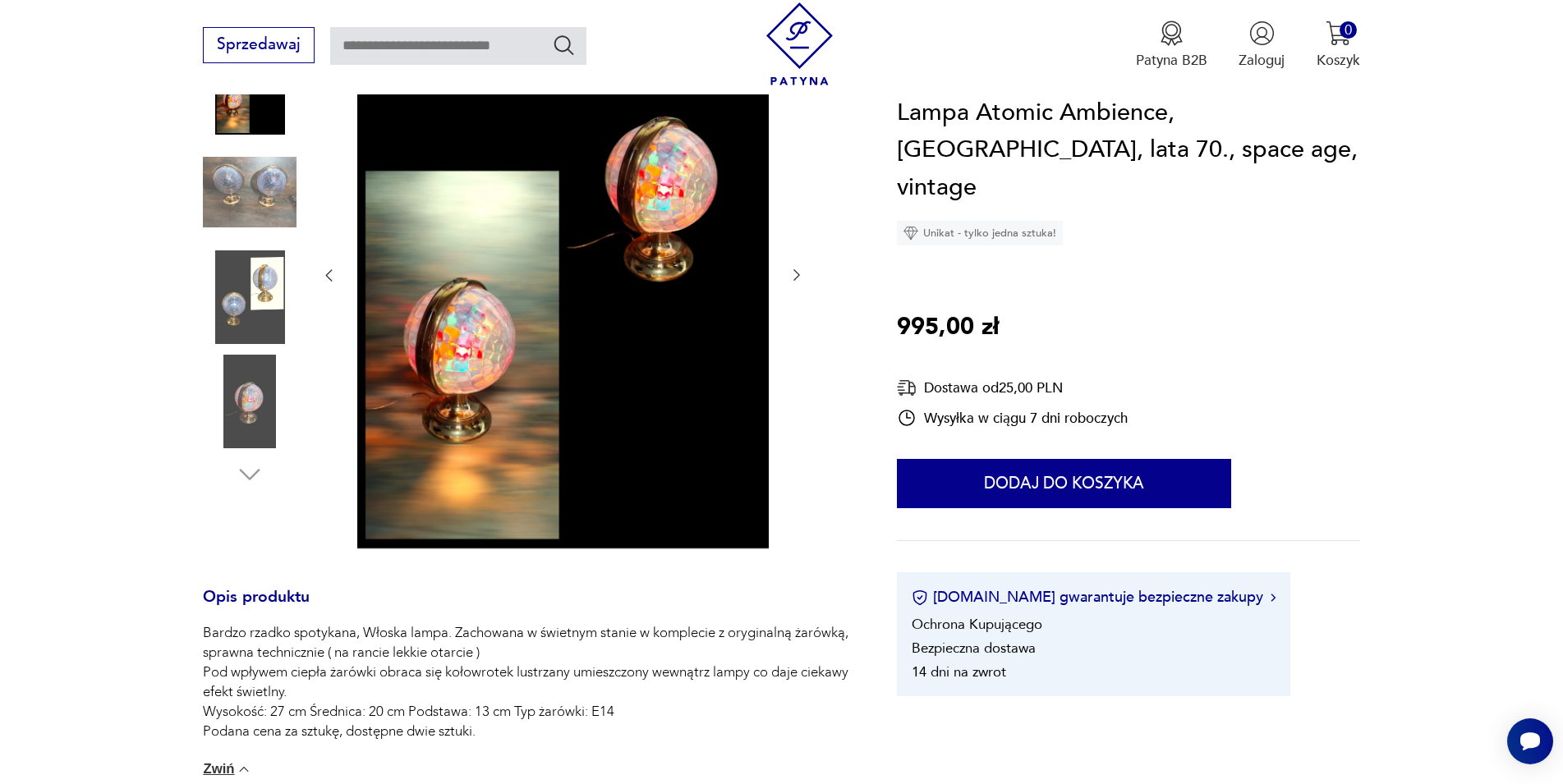
click at [789, 313] on div at bounding box center [562, 276] width 484 height 551
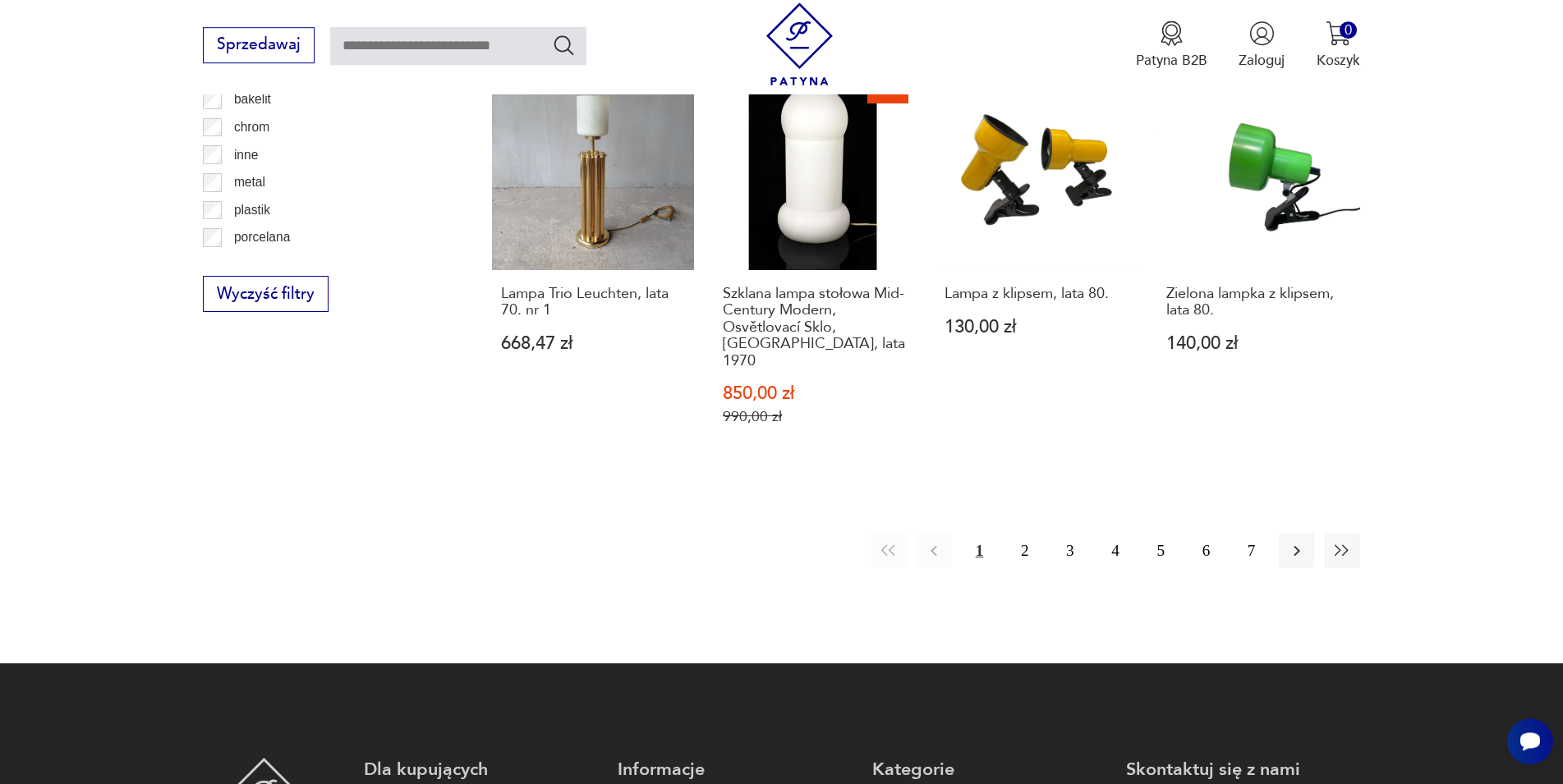
scroll to position [1601, 0]
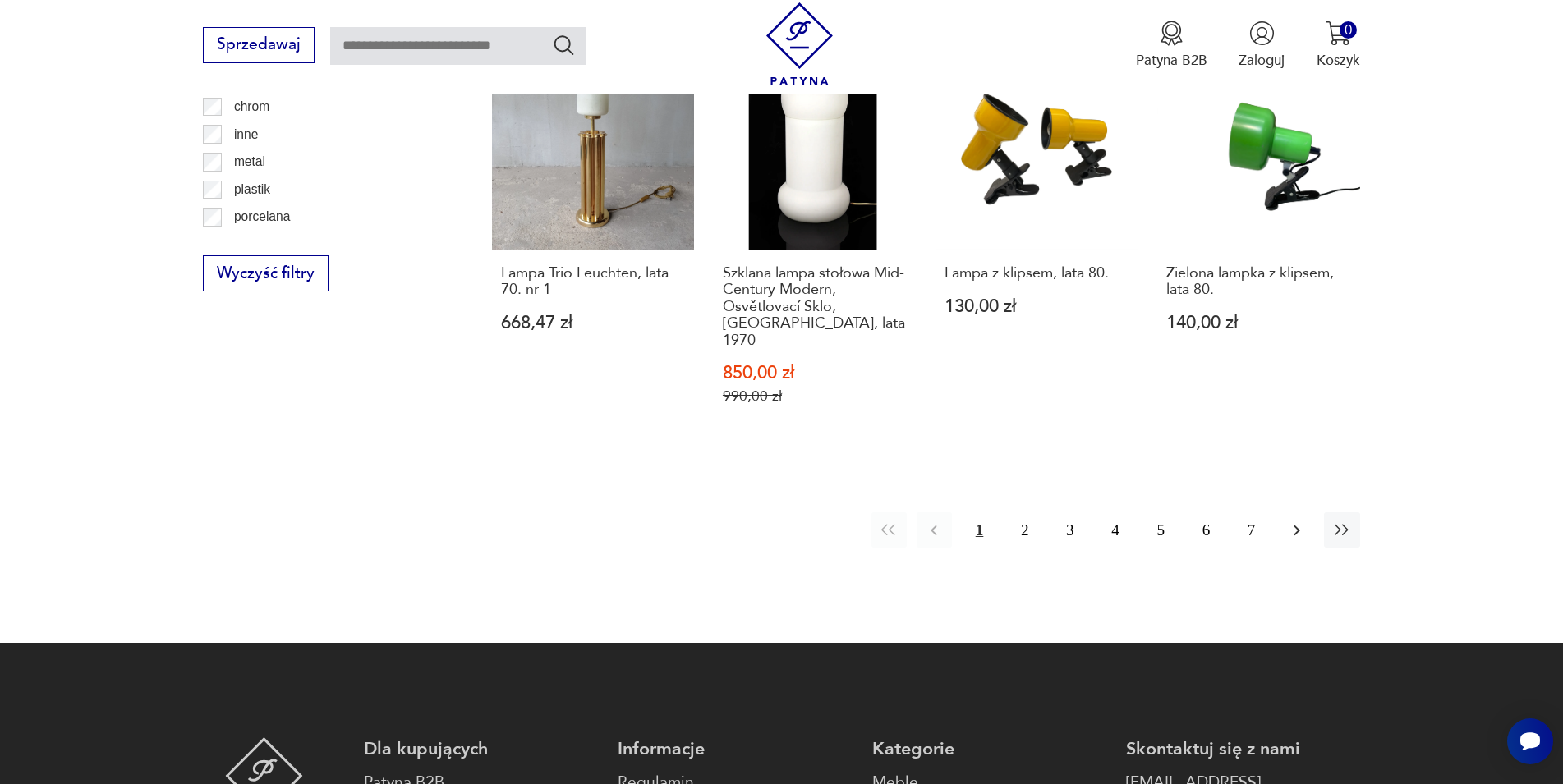
click at [1287, 520] on icon "button" at bounding box center [1296, 529] width 19 height 19
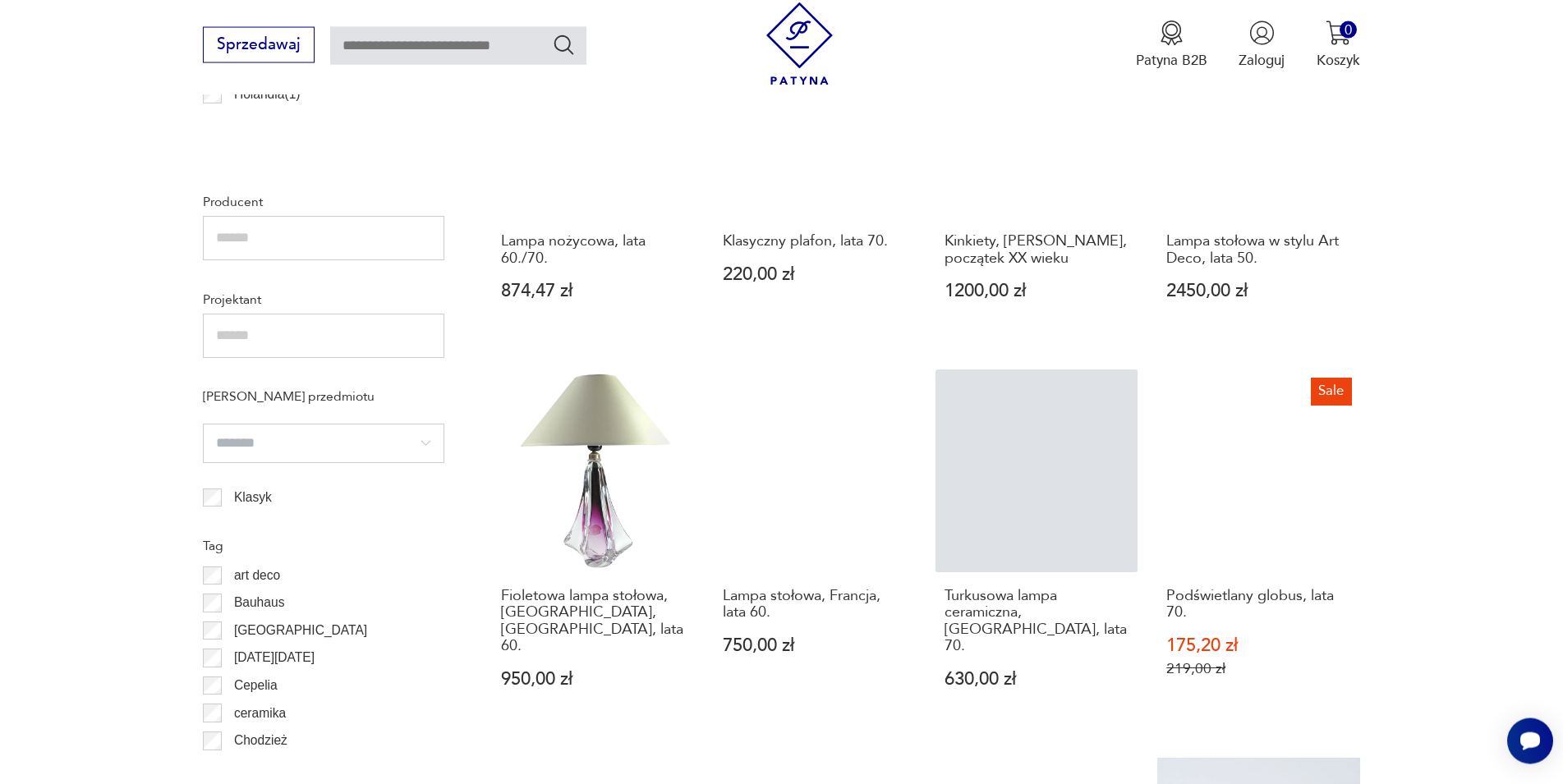
scroll to position [1165, 0]
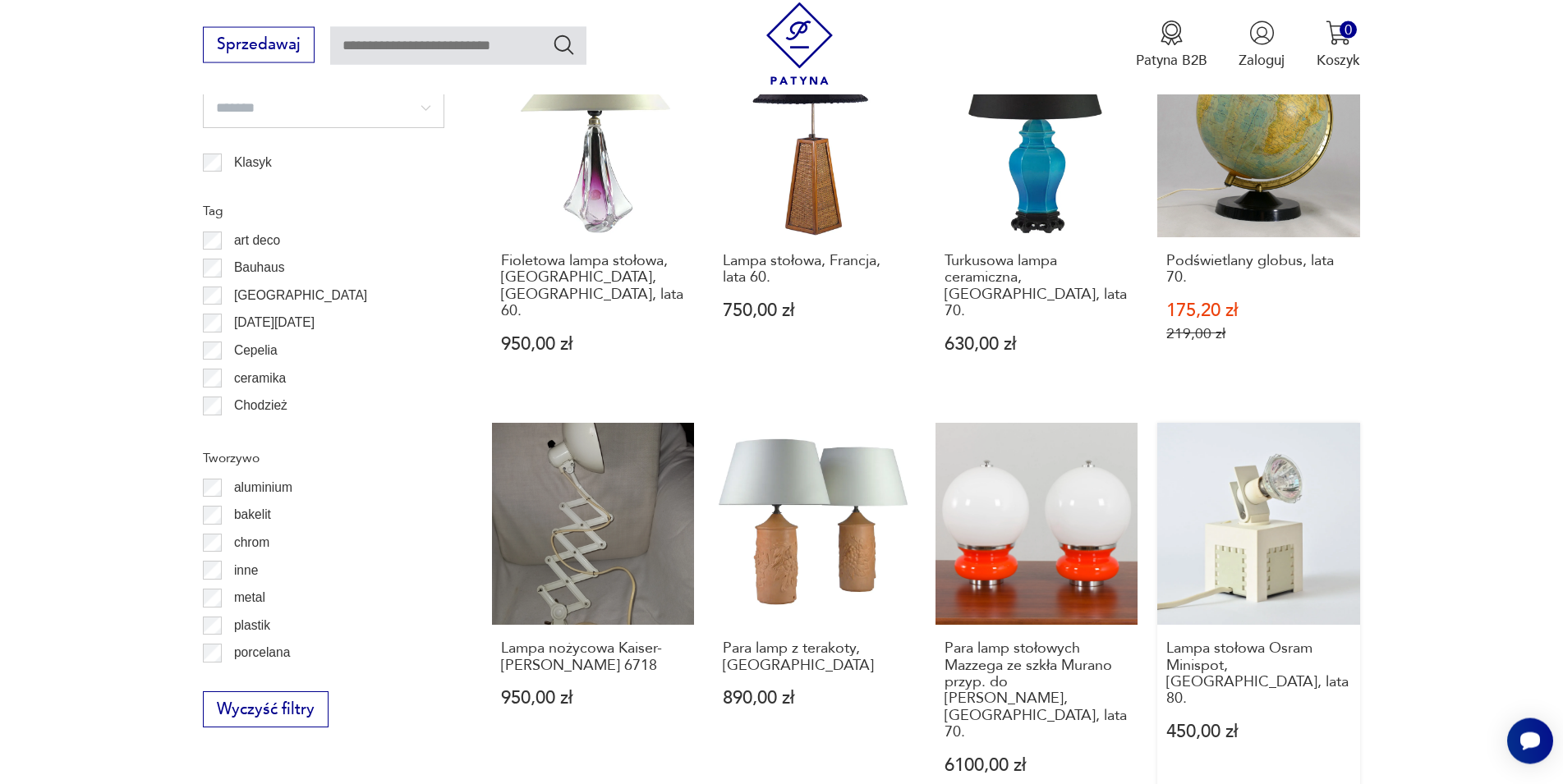
click at [1264, 548] on link "Lampa stołowa Osram Minispot, Niemcy, lata 80. 450,00 zł" at bounding box center [1258, 618] width 202 height 390
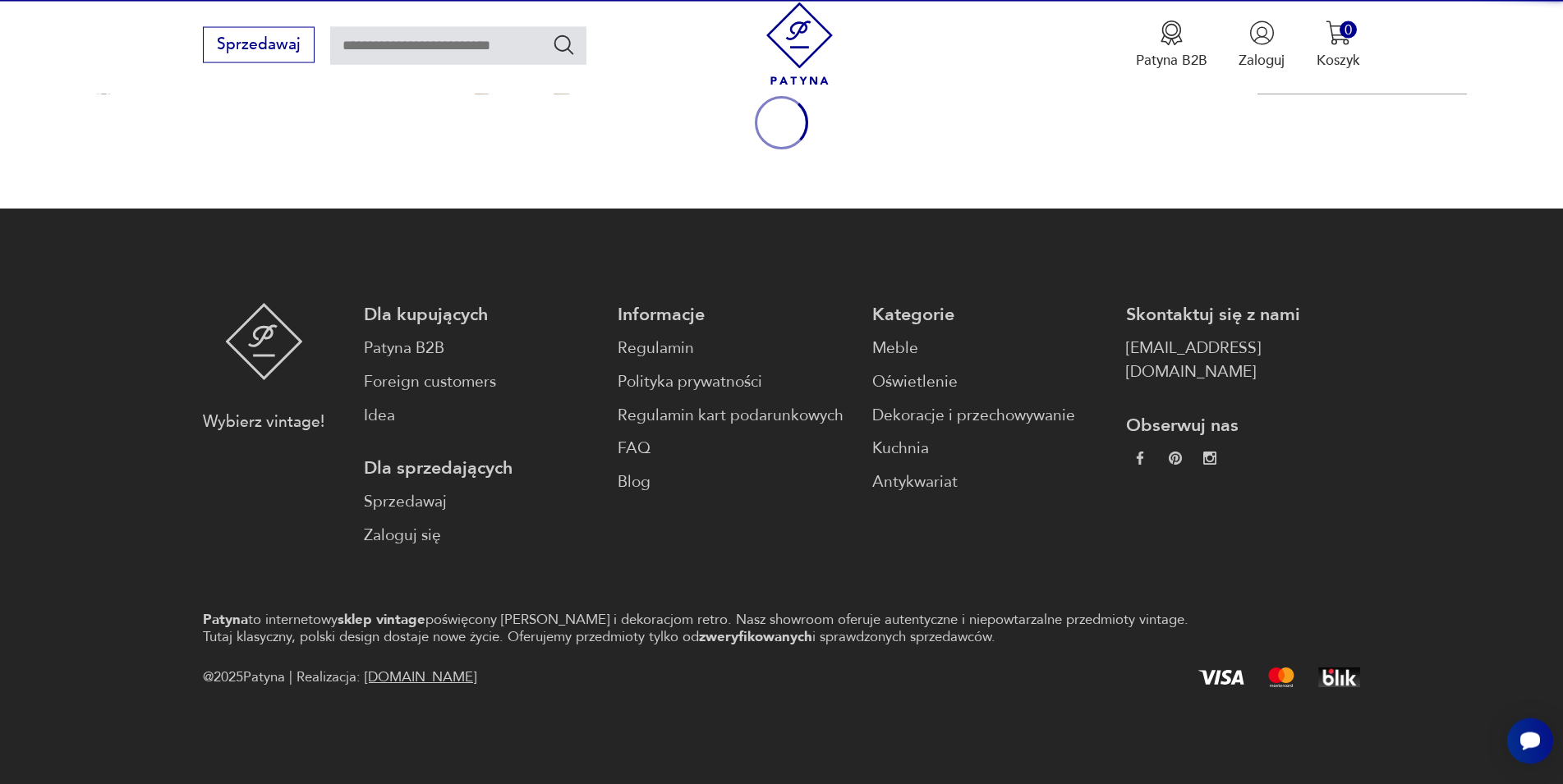
scroll to position [216, 0]
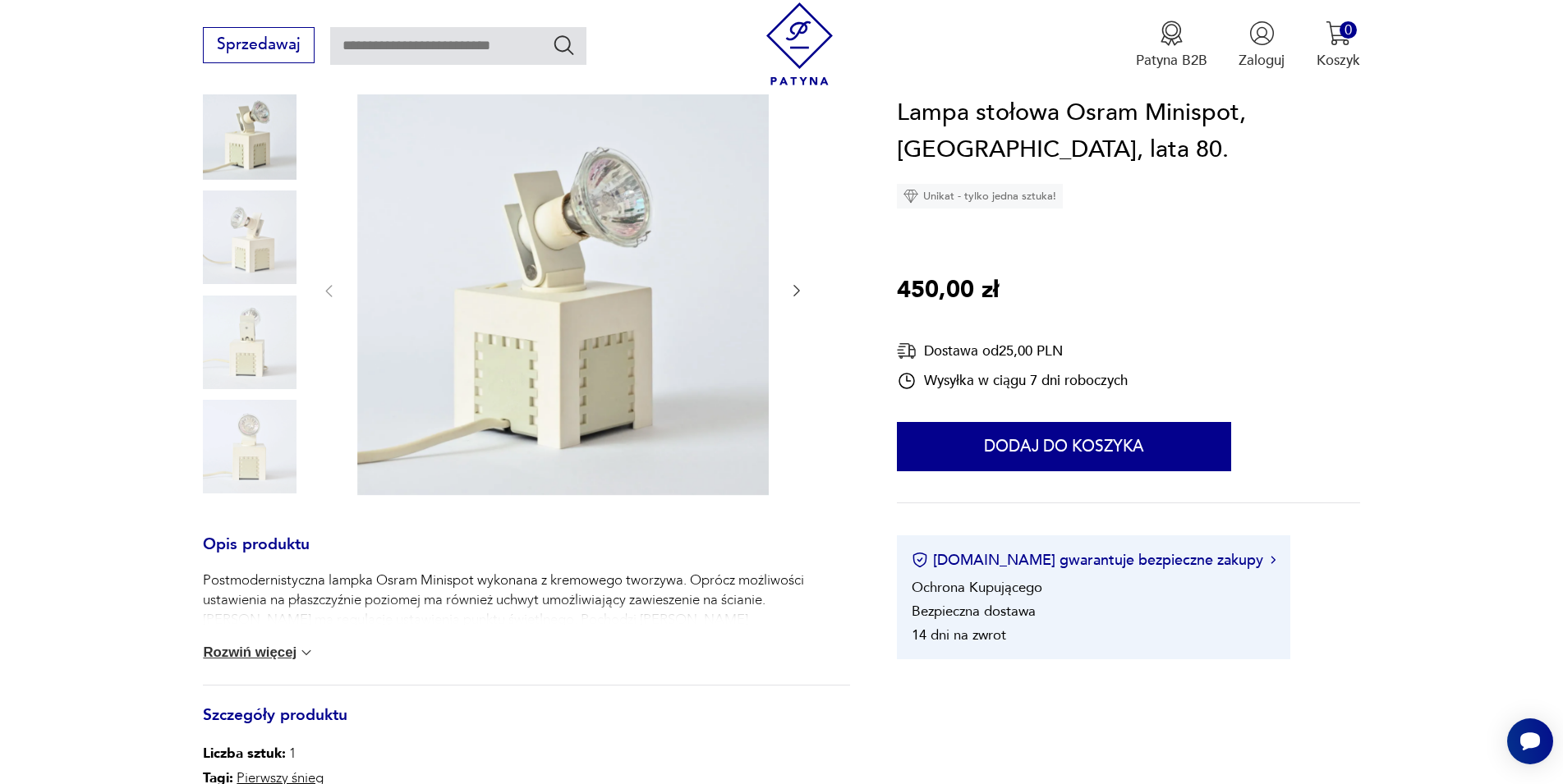
click at [792, 292] on icon "button" at bounding box center [797, 291] width 17 height 17
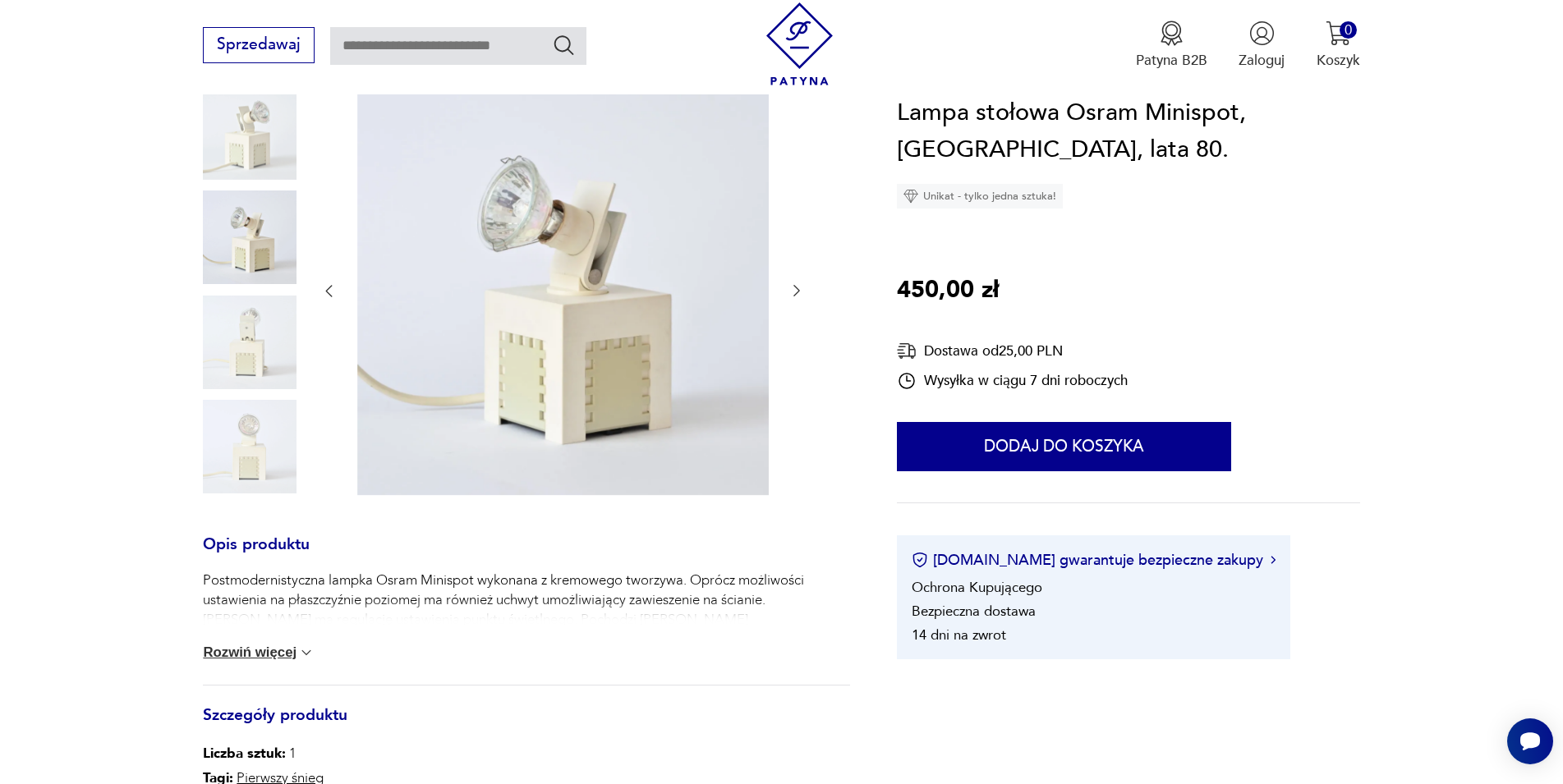
click at [792, 292] on icon "button" at bounding box center [797, 291] width 17 height 17
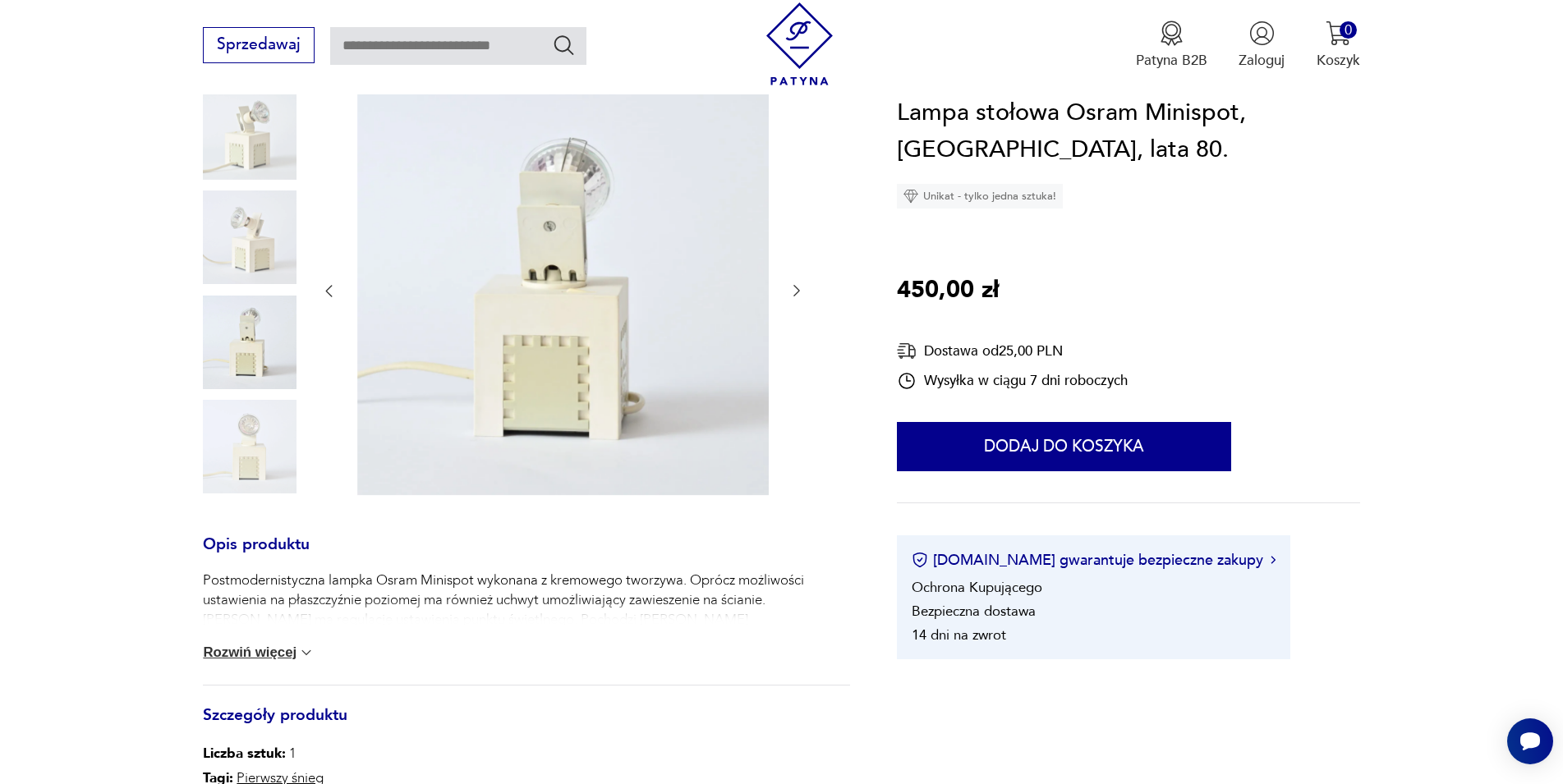
click at [792, 292] on icon "button" at bounding box center [797, 291] width 17 height 17
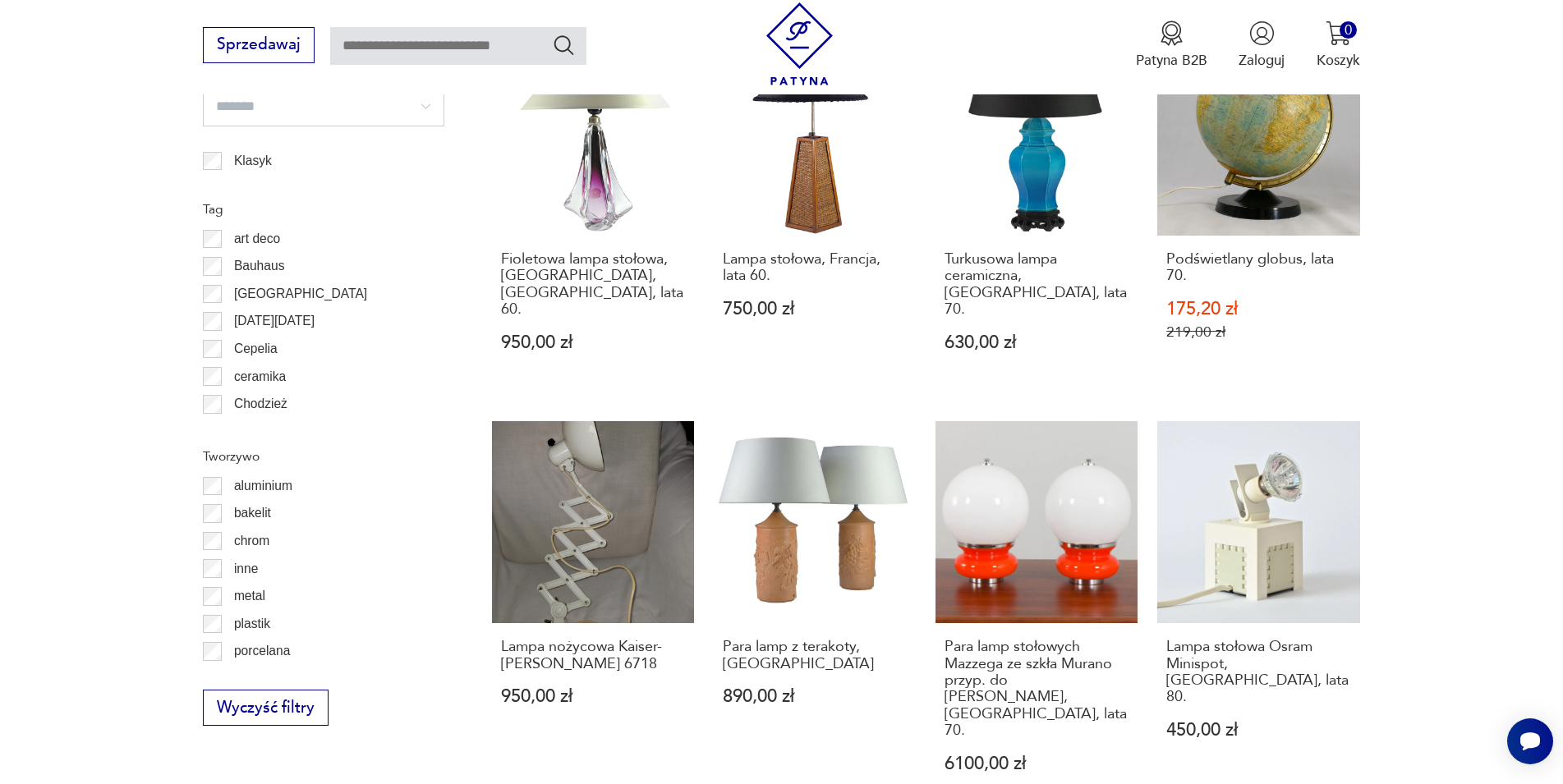
scroll to position [1418, 0]
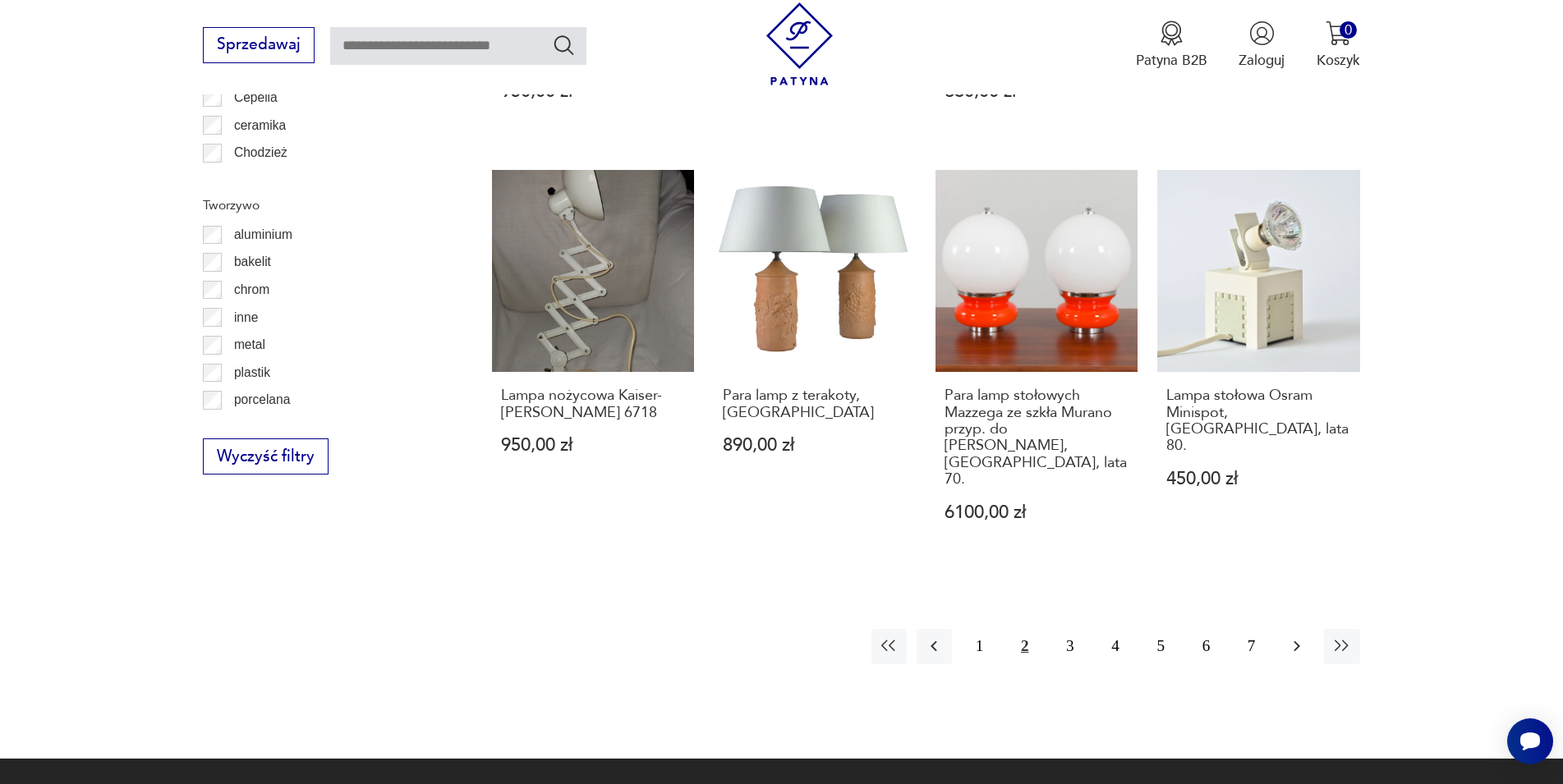
click at [1287, 636] on icon "button" at bounding box center [1296, 645] width 19 height 19
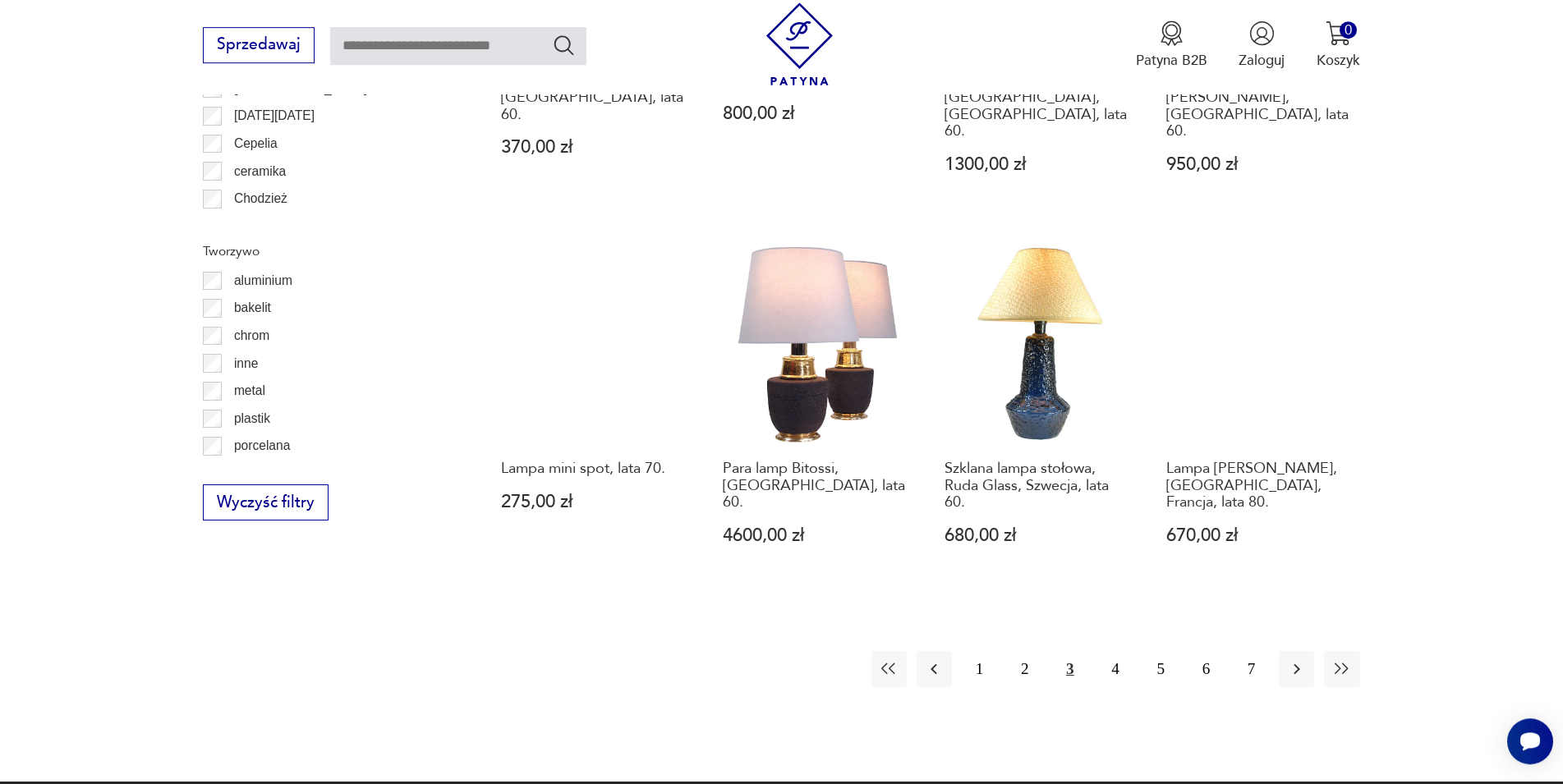
scroll to position [1416, 0]
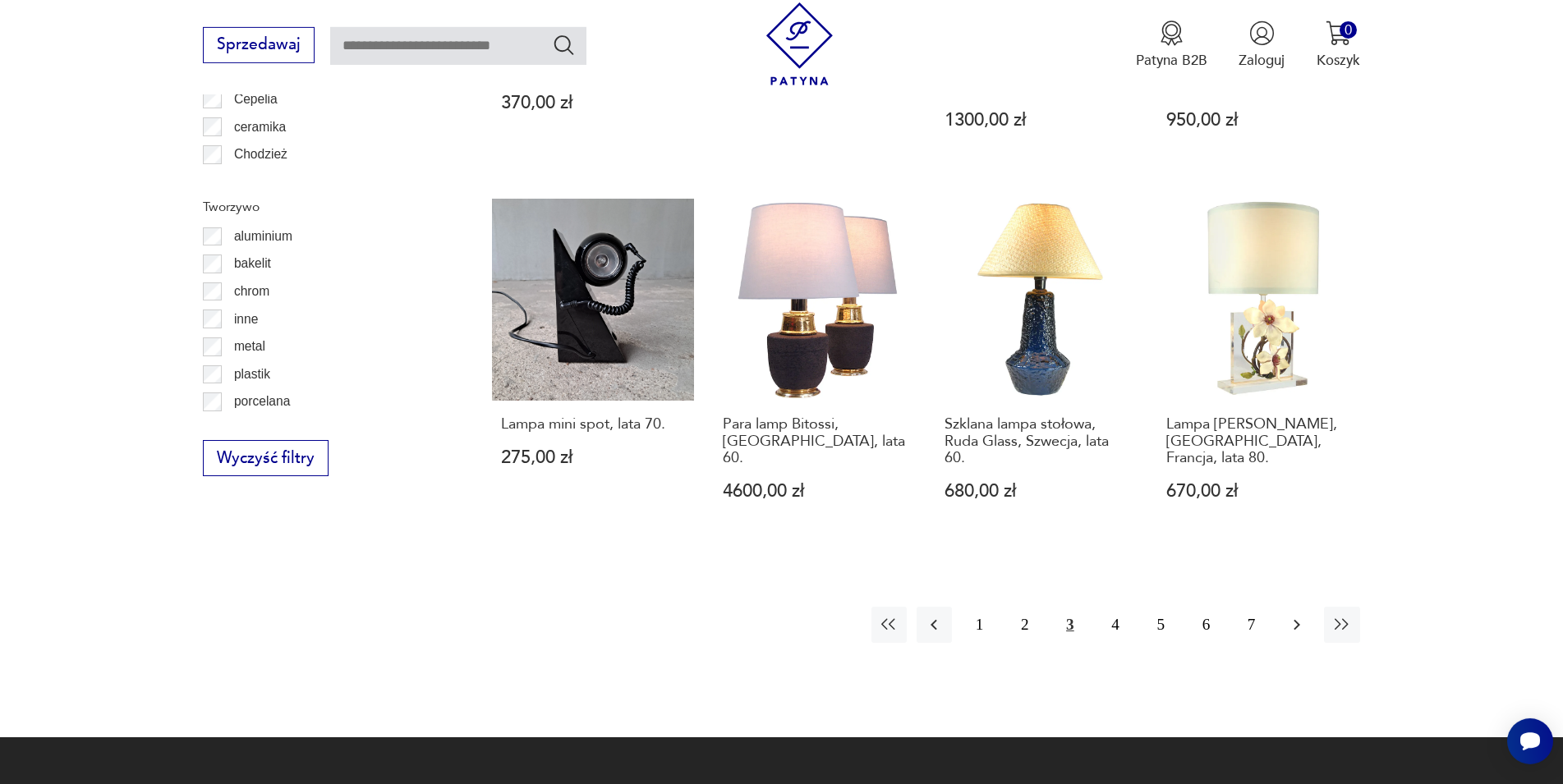
click at [1301, 615] on icon "button" at bounding box center [1296, 624] width 19 height 19
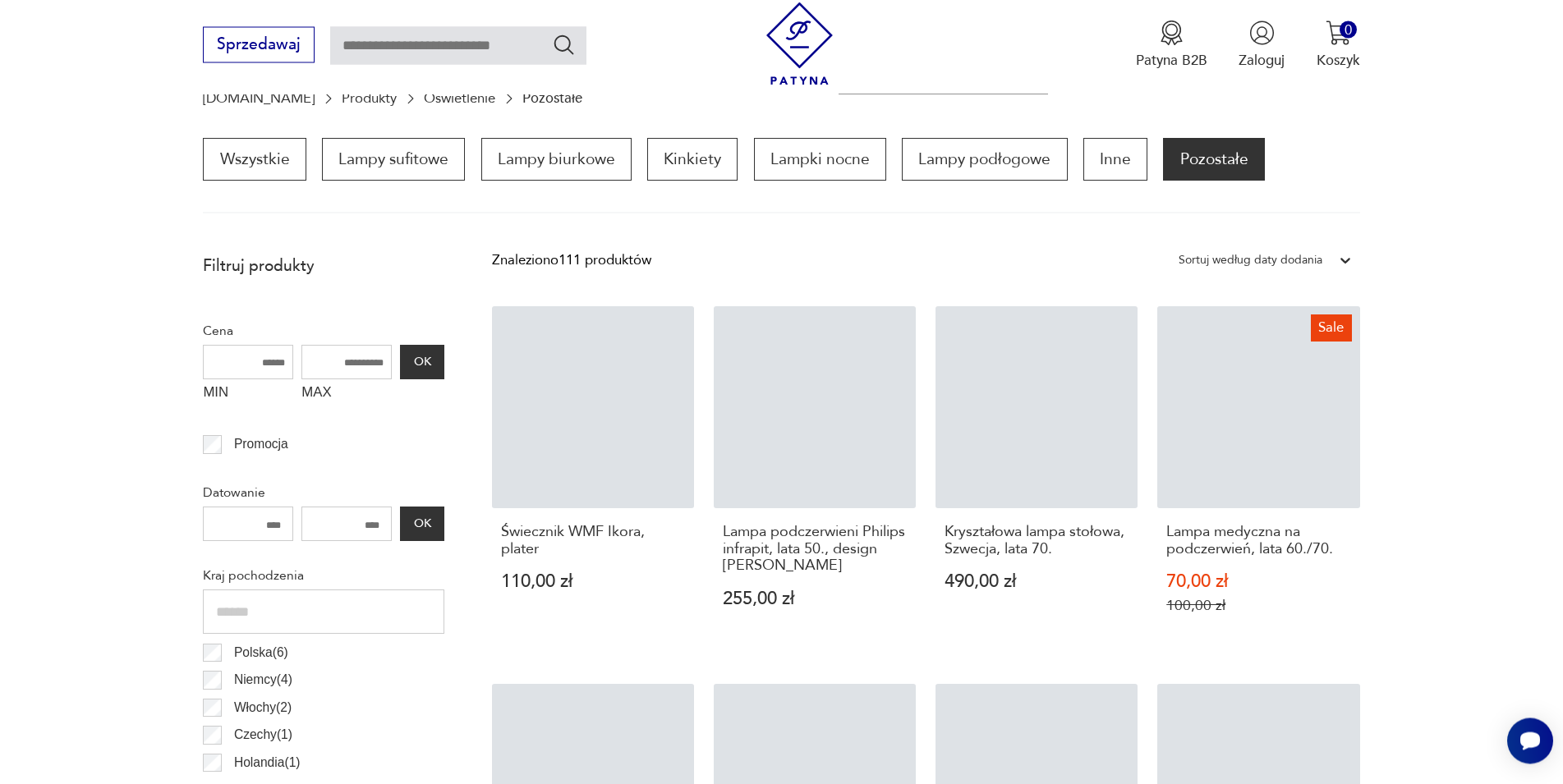
scroll to position [160, 0]
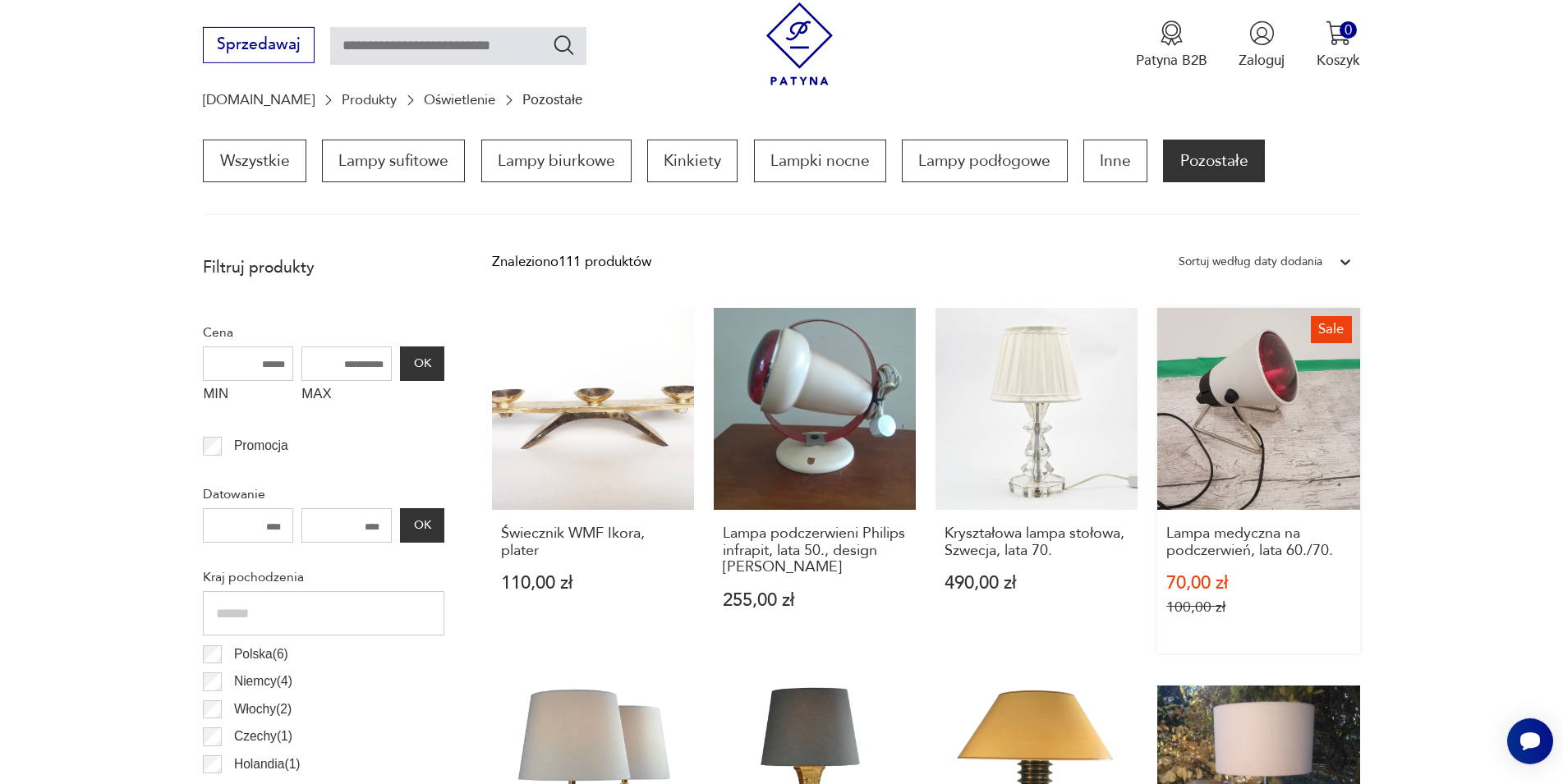
click at [1291, 371] on link "Sale Lampa medyczna na podczerwień, lata 60./70. 70,00 zł 100,00 zł" at bounding box center [1258, 480] width 202 height 345
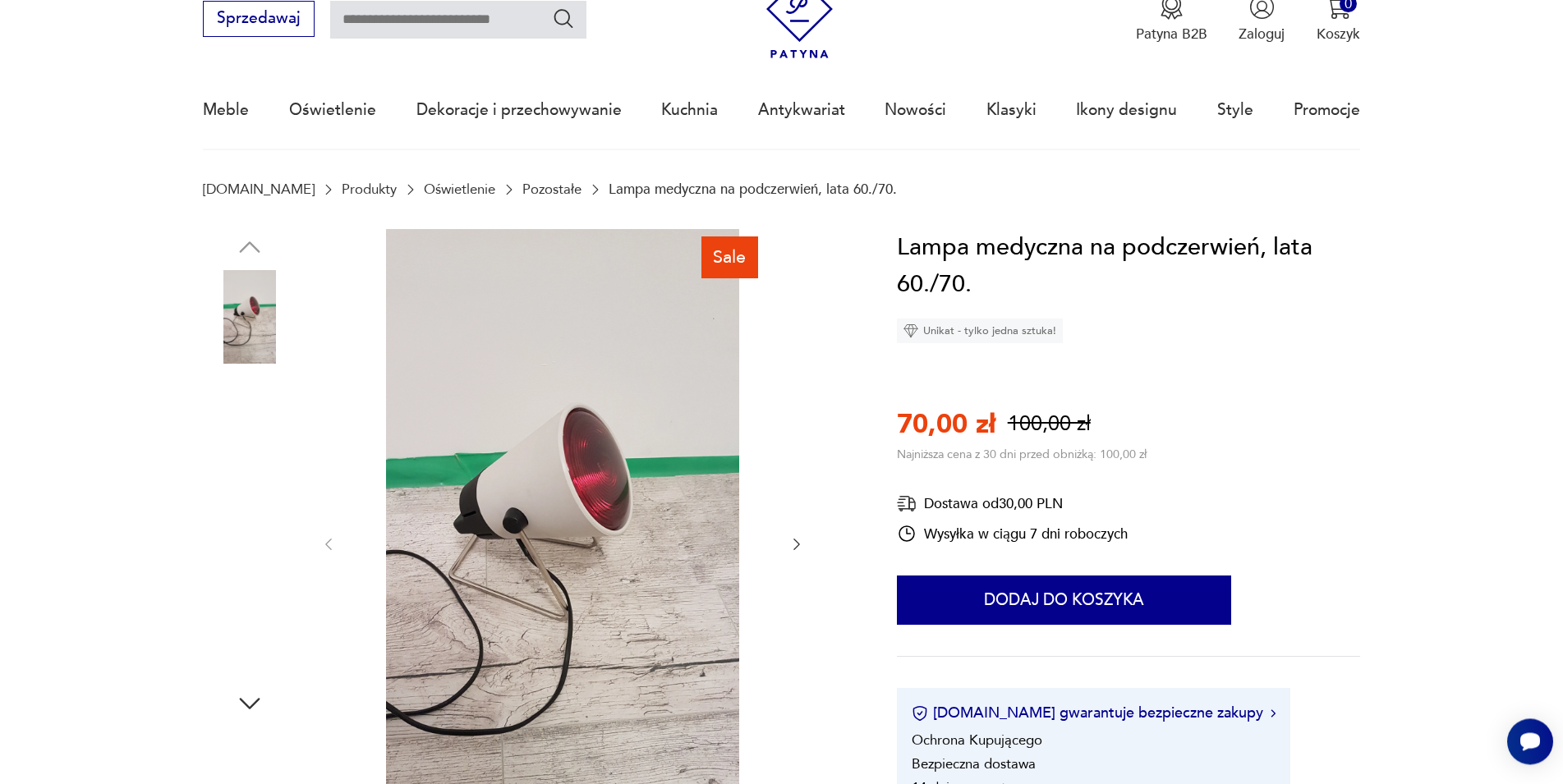
scroll to position [84, 0]
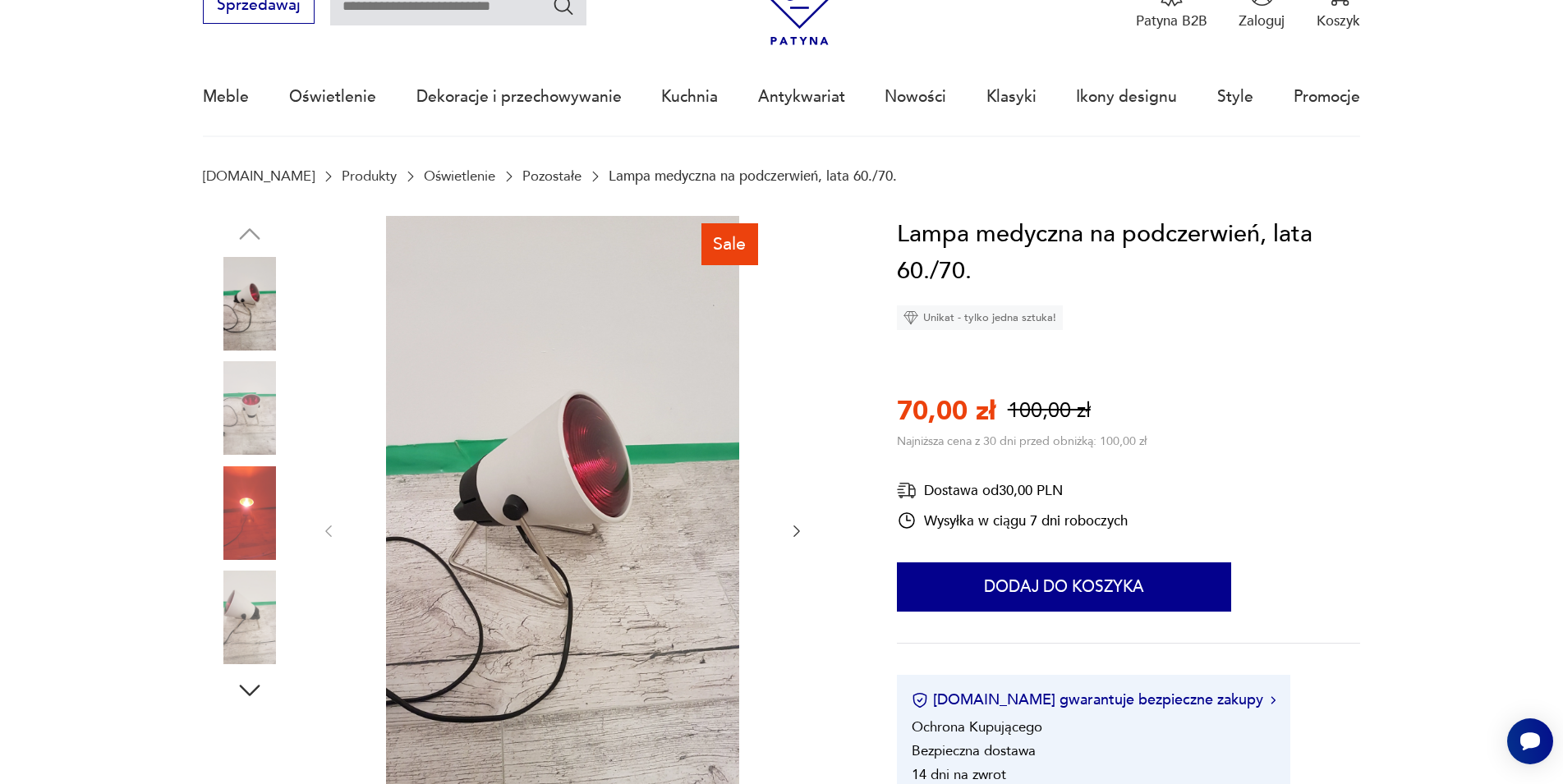
click at [792, 527] on icon "button" at bounding box center [797, 531] width 17 height 17
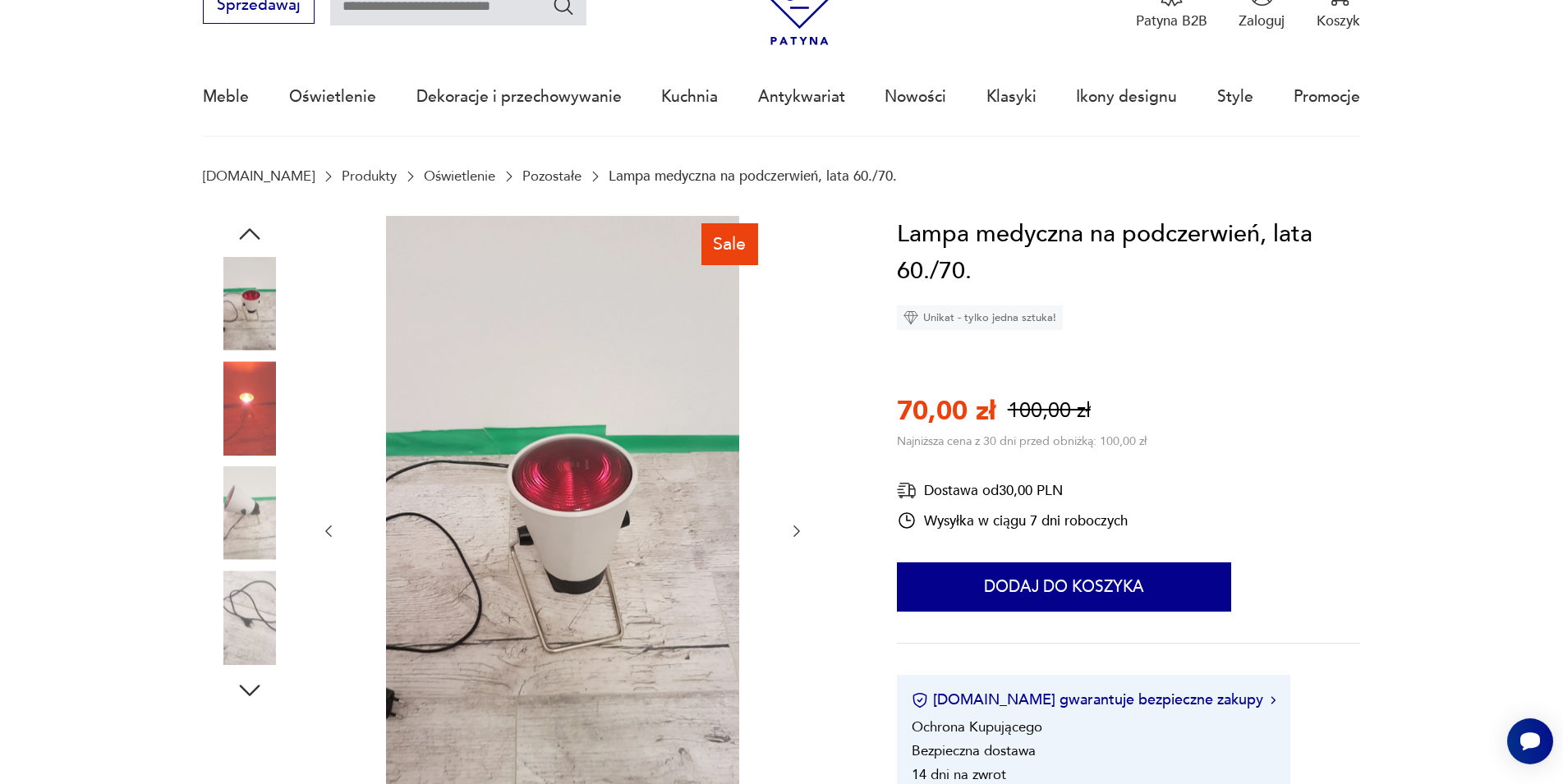
click at [792, 527] on icon "button" at bounding box center [797, 531] width 17 height 17
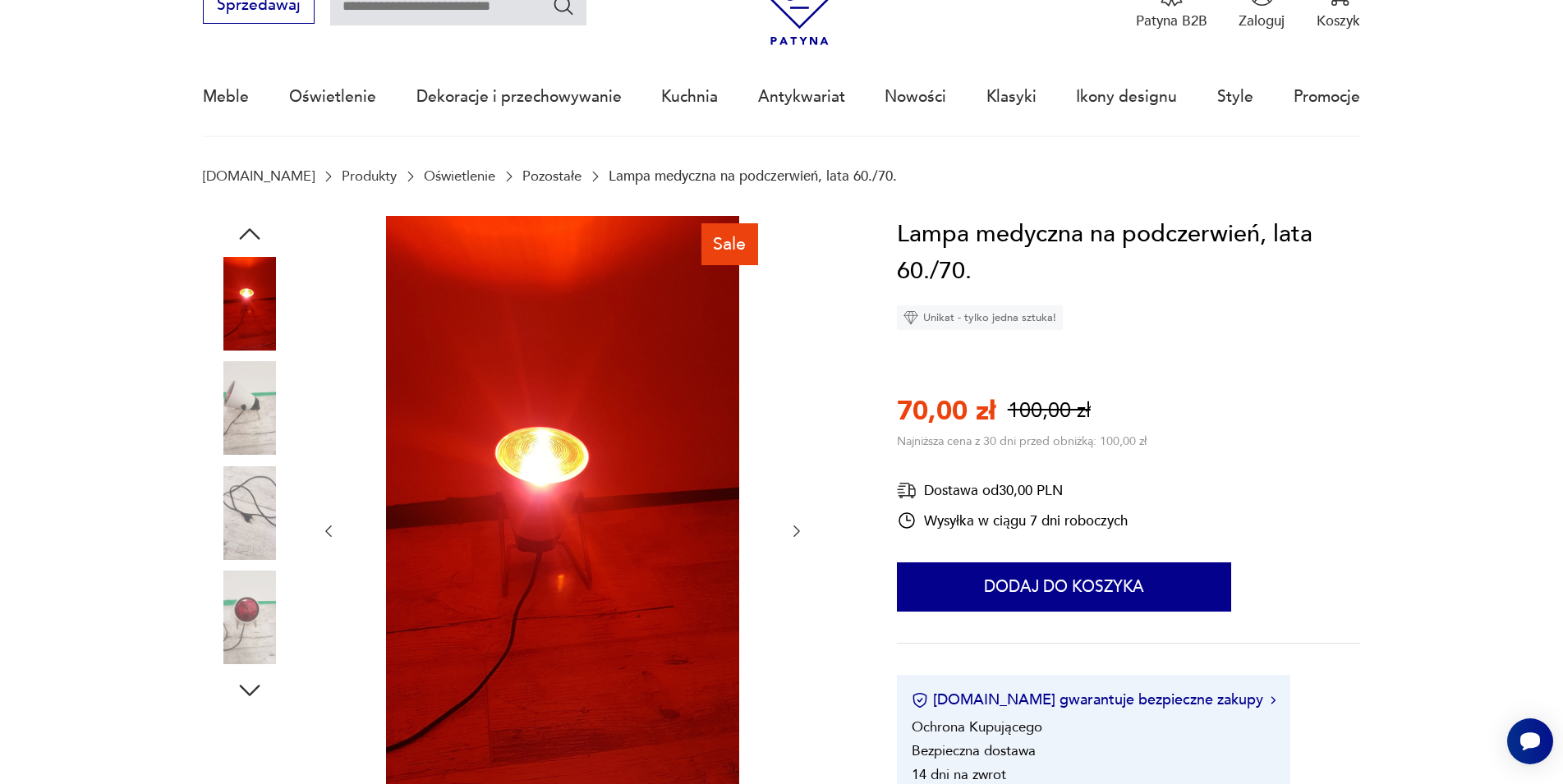
click at [792, 527] on icon "button" at bounding box center [797, 531] width 17 height 17
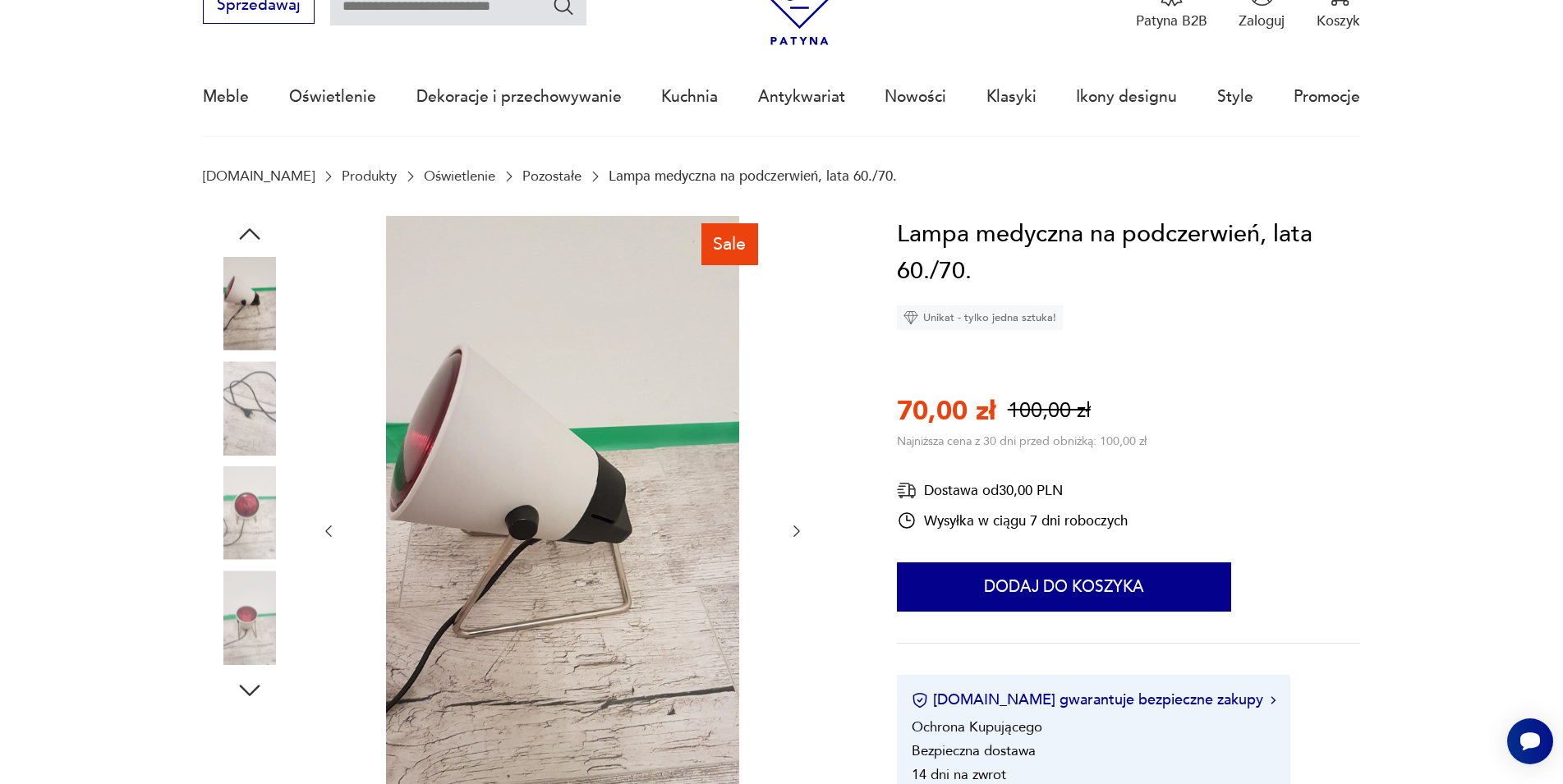
click at [792, 527] on icon "button" at bounding box center [797, 531] width 17 height 17
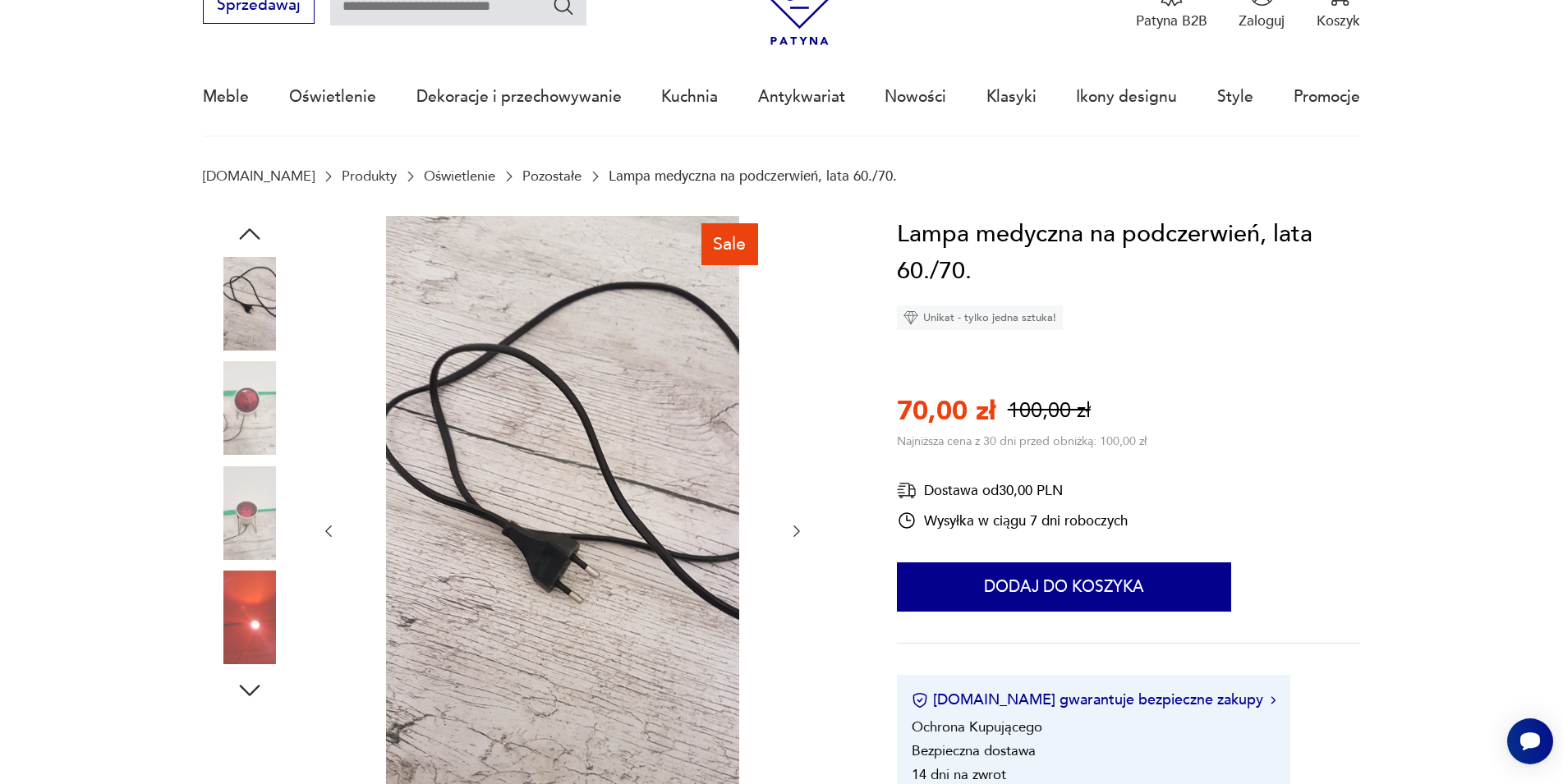
click at [792, 527] on icon "button" at bounding box center [797, 531] width 17 height 17
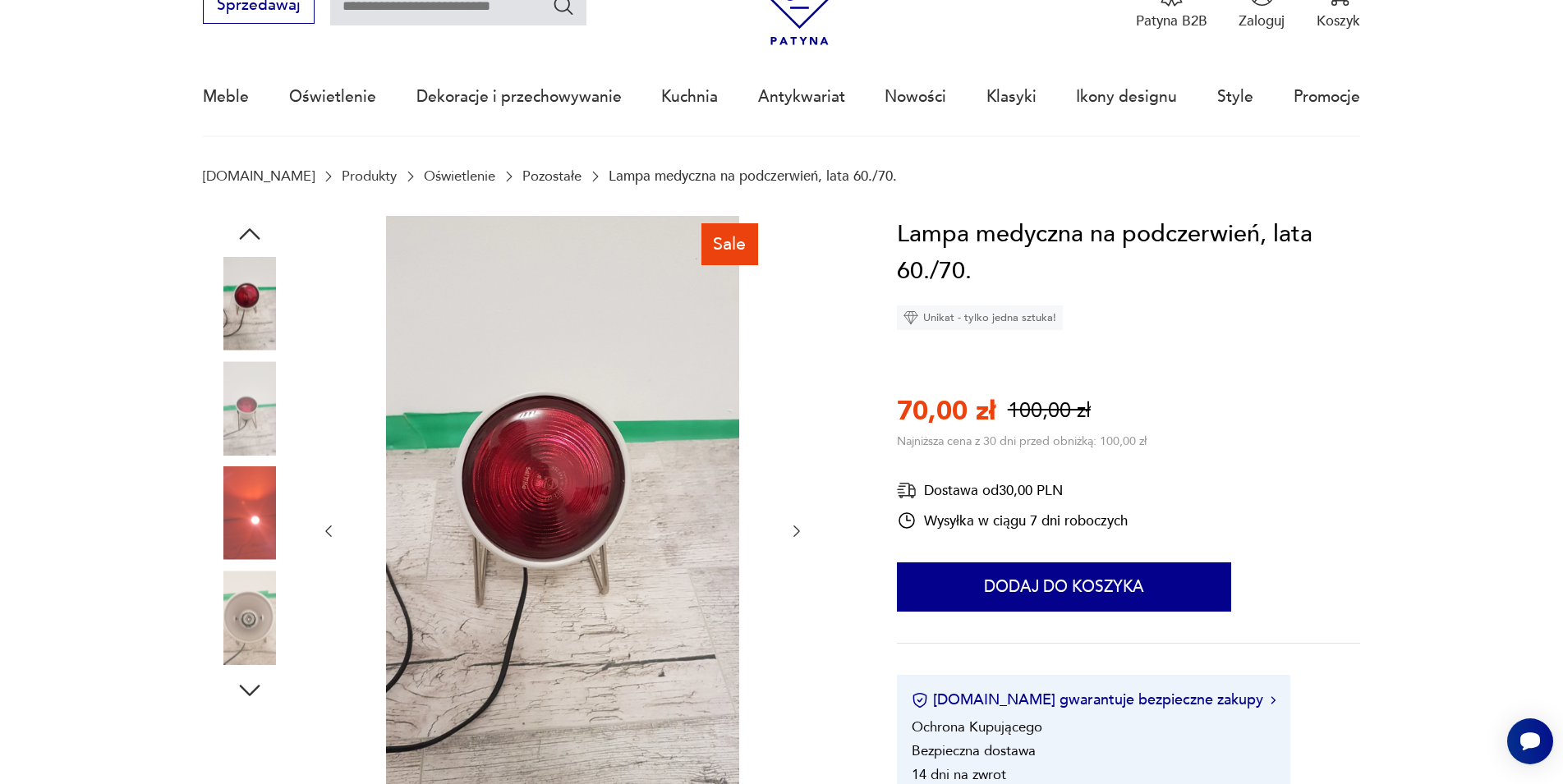
click at [792, 527] on icon "button" at bounding box center [797, 531] width 17 height 17
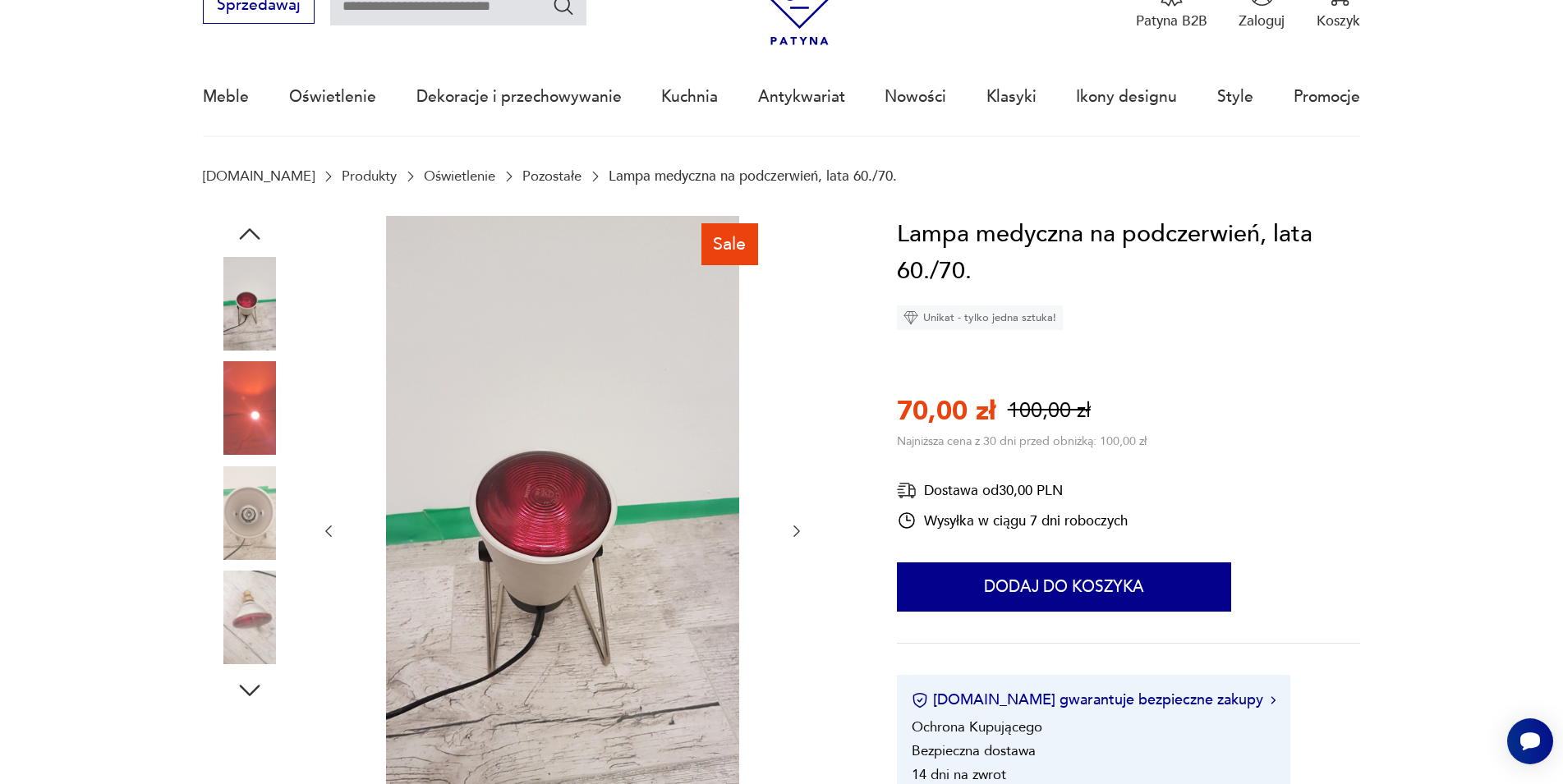
click at [792, 527] on icon "button" at bounding box center [797, 531] width 17 height 17
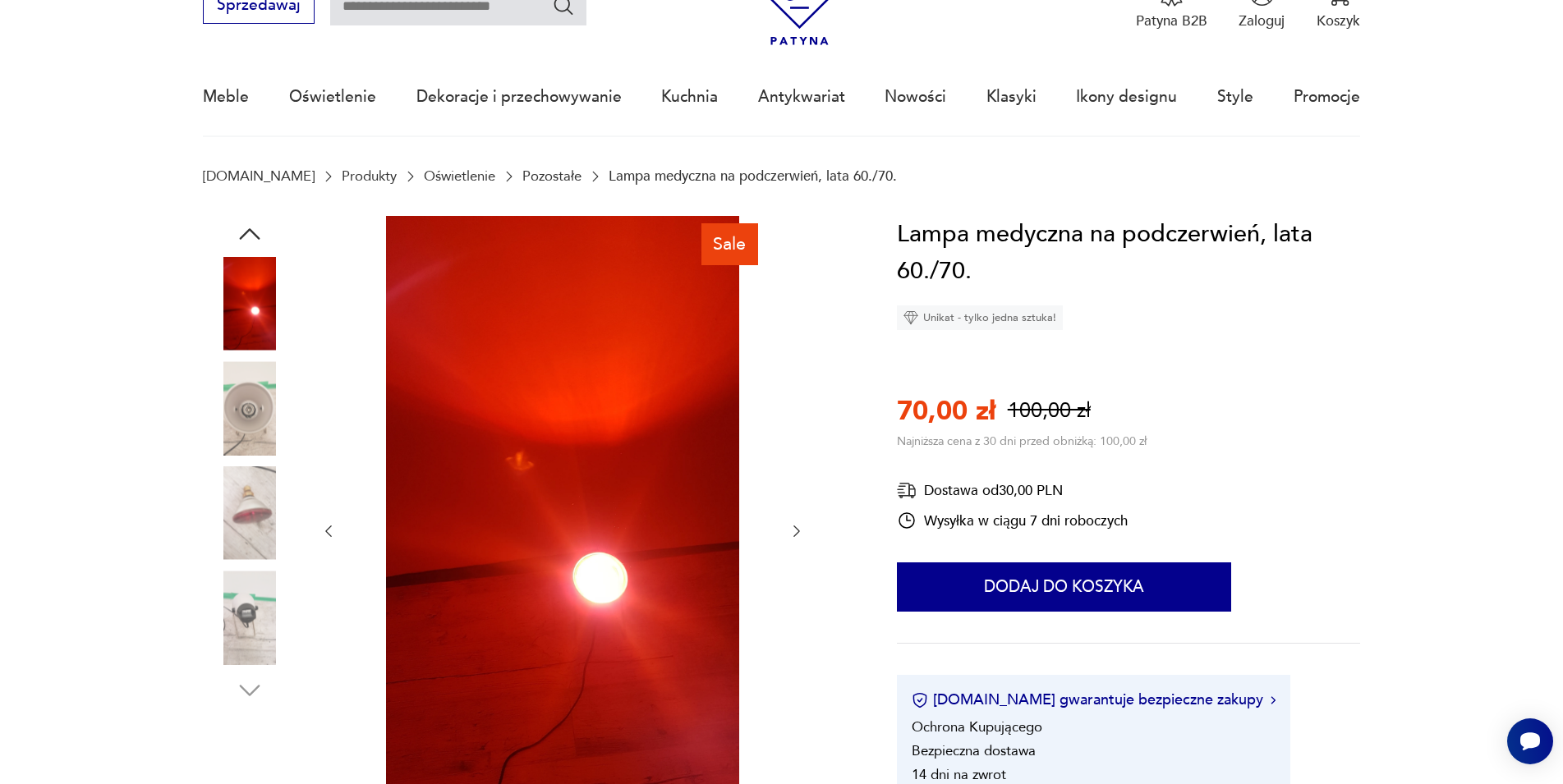
click at [792, 527] on icon "button" at bounding box center [797, 531] width 17 height 17
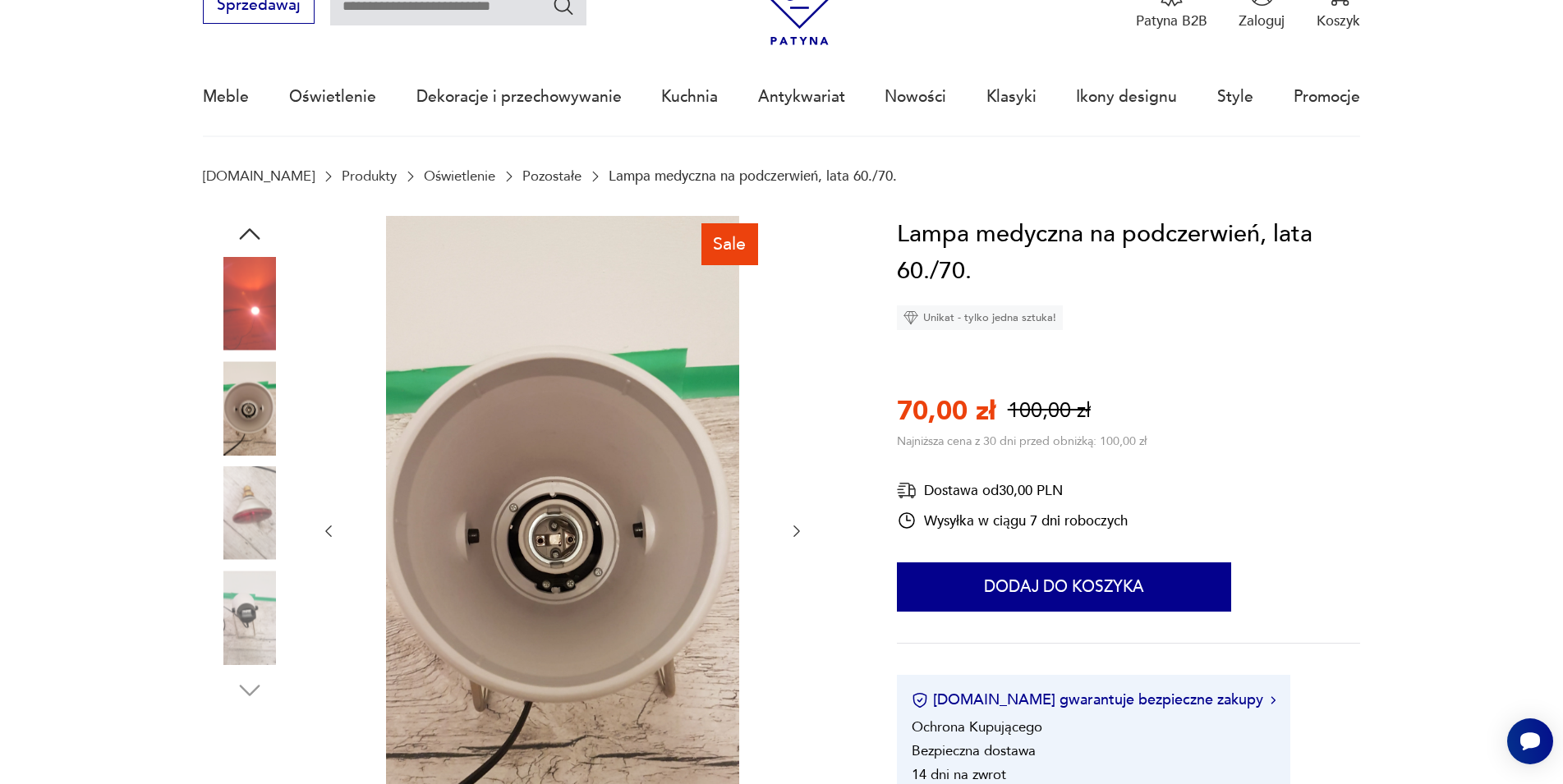
click at [792, 528] on icon "button" at bounding box center [797, 531] width 17 height 17
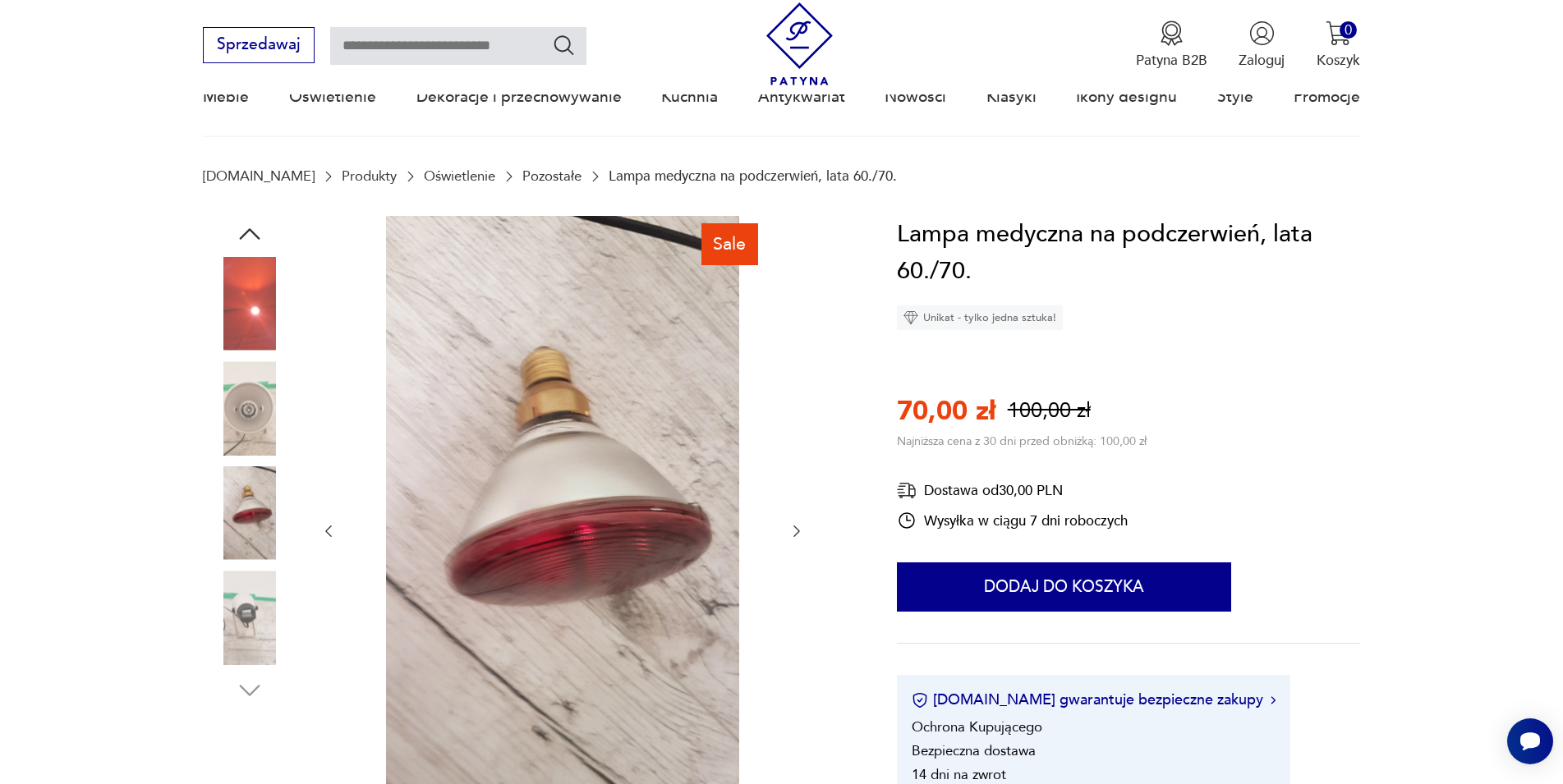
scroll to position [418, 0]
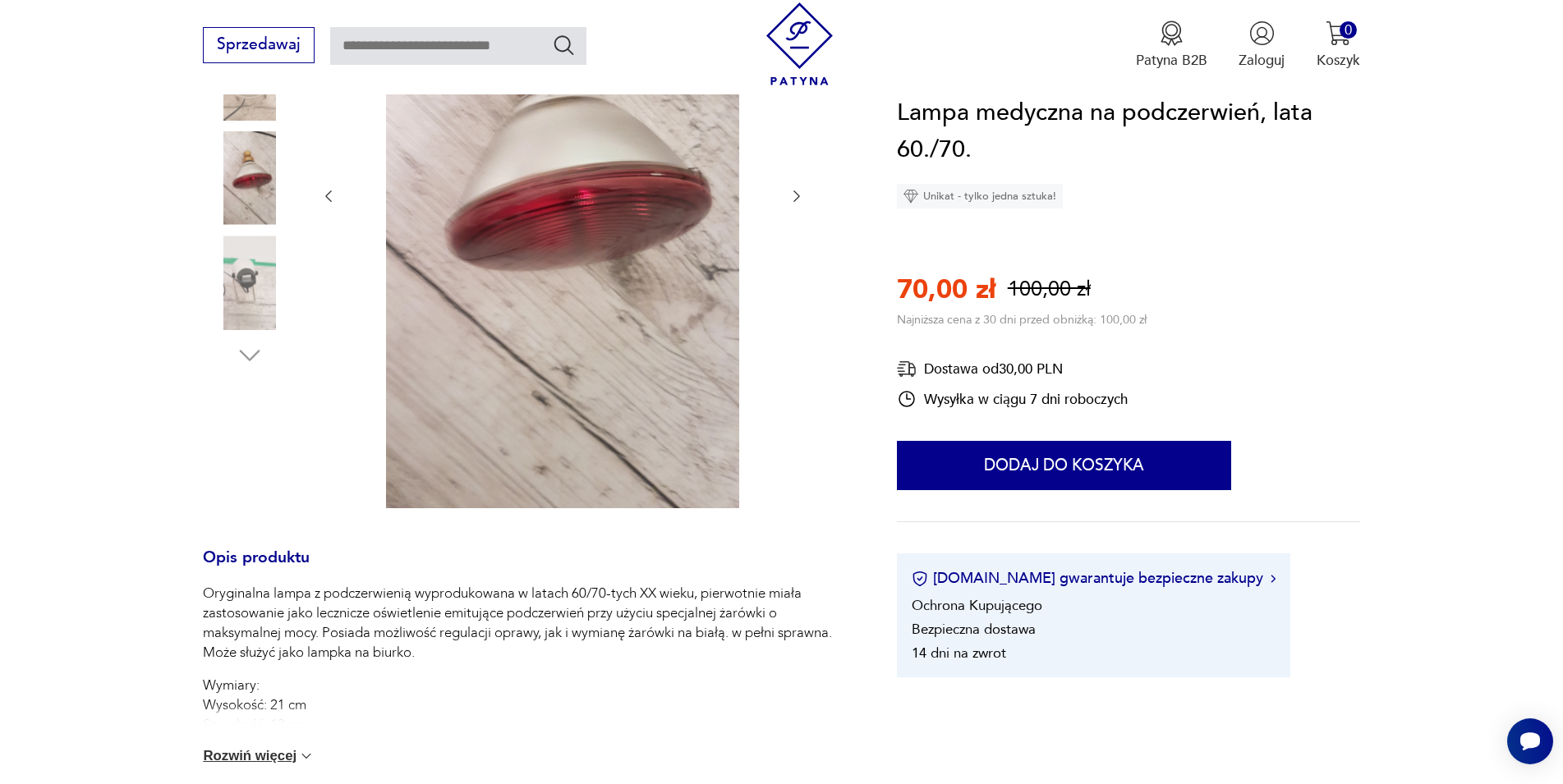
click at [269, 756] on button "Rozwiń więcej" at bounding box center [258, 756] width 112 height 17
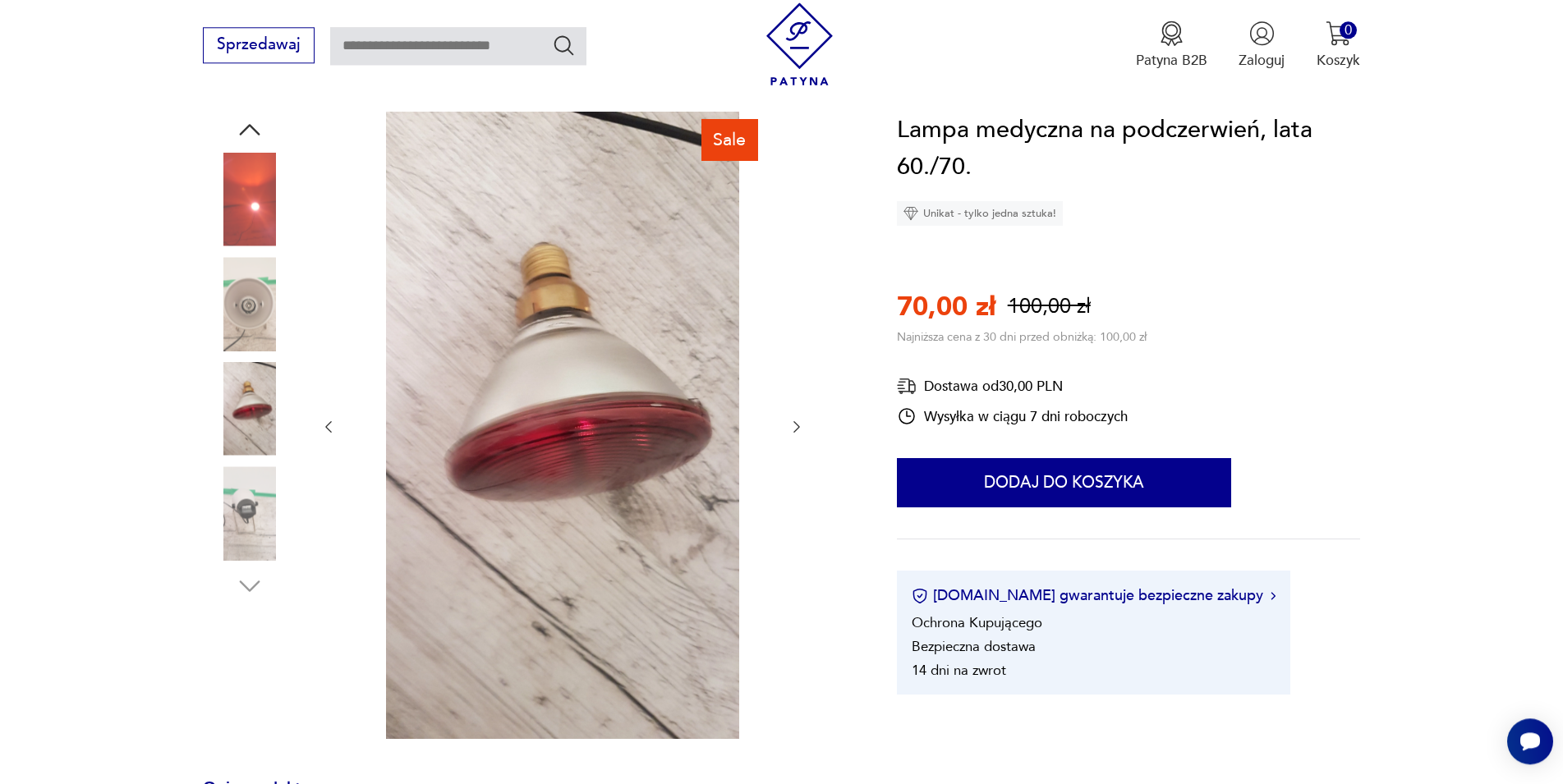
scroll to position [0, 0]
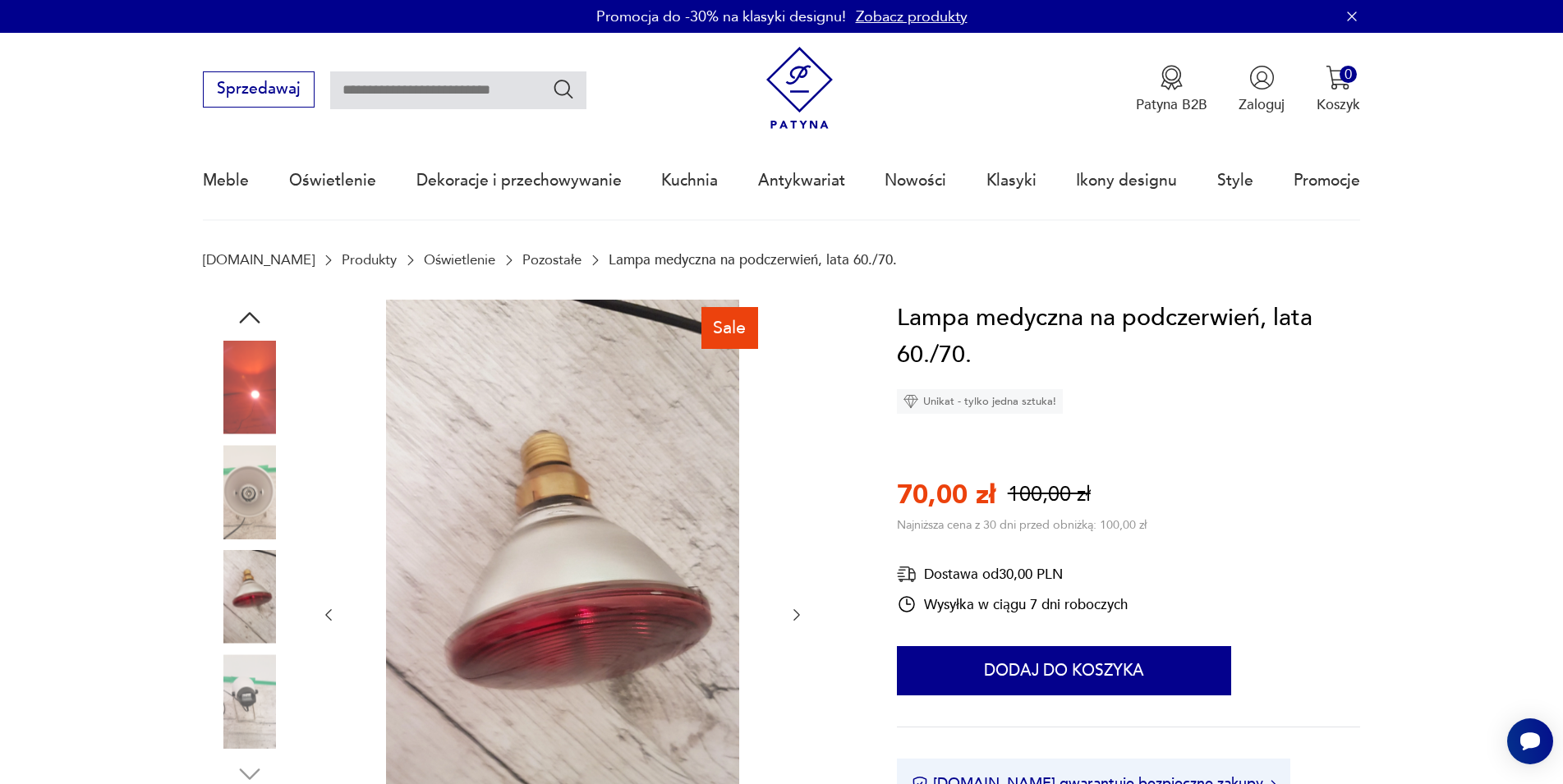
click at [795, 620] on icon "button" at bounding box center [797, 615] width 17 height 17
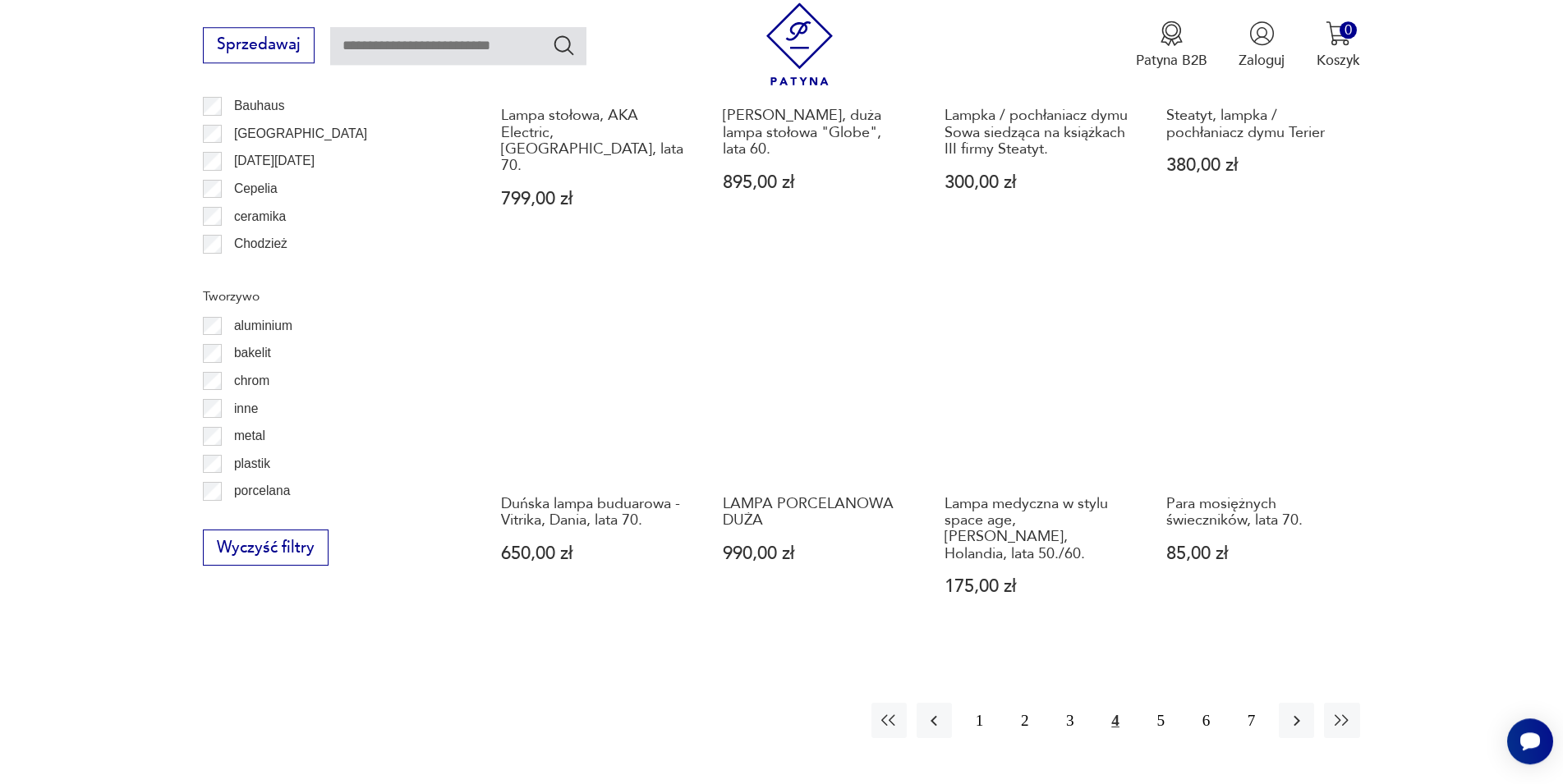
scroll to position [1406, 0]
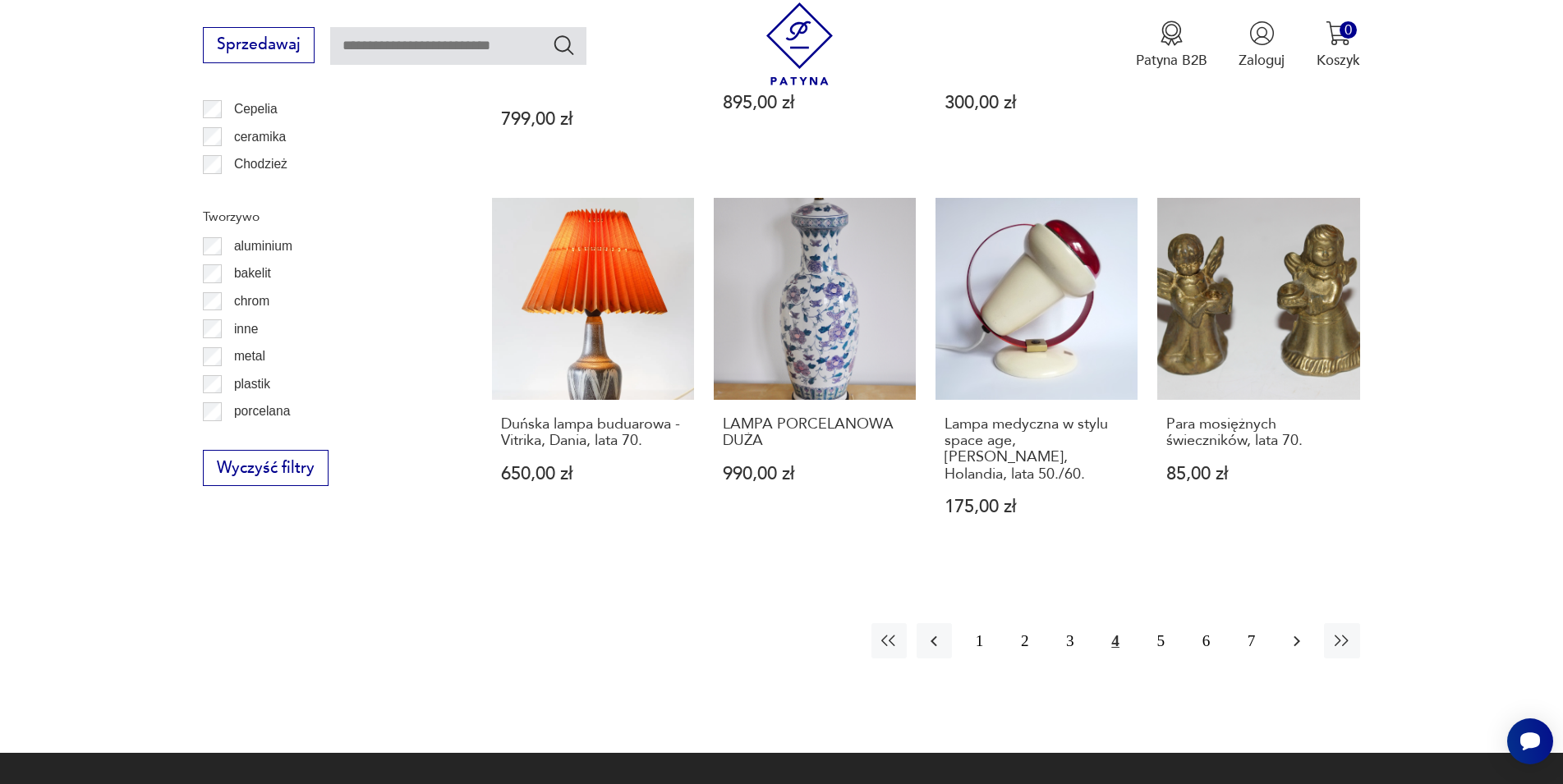
click at [1302, 631] on icon "button" at bounding box center [1296, 640] width 19 height 19
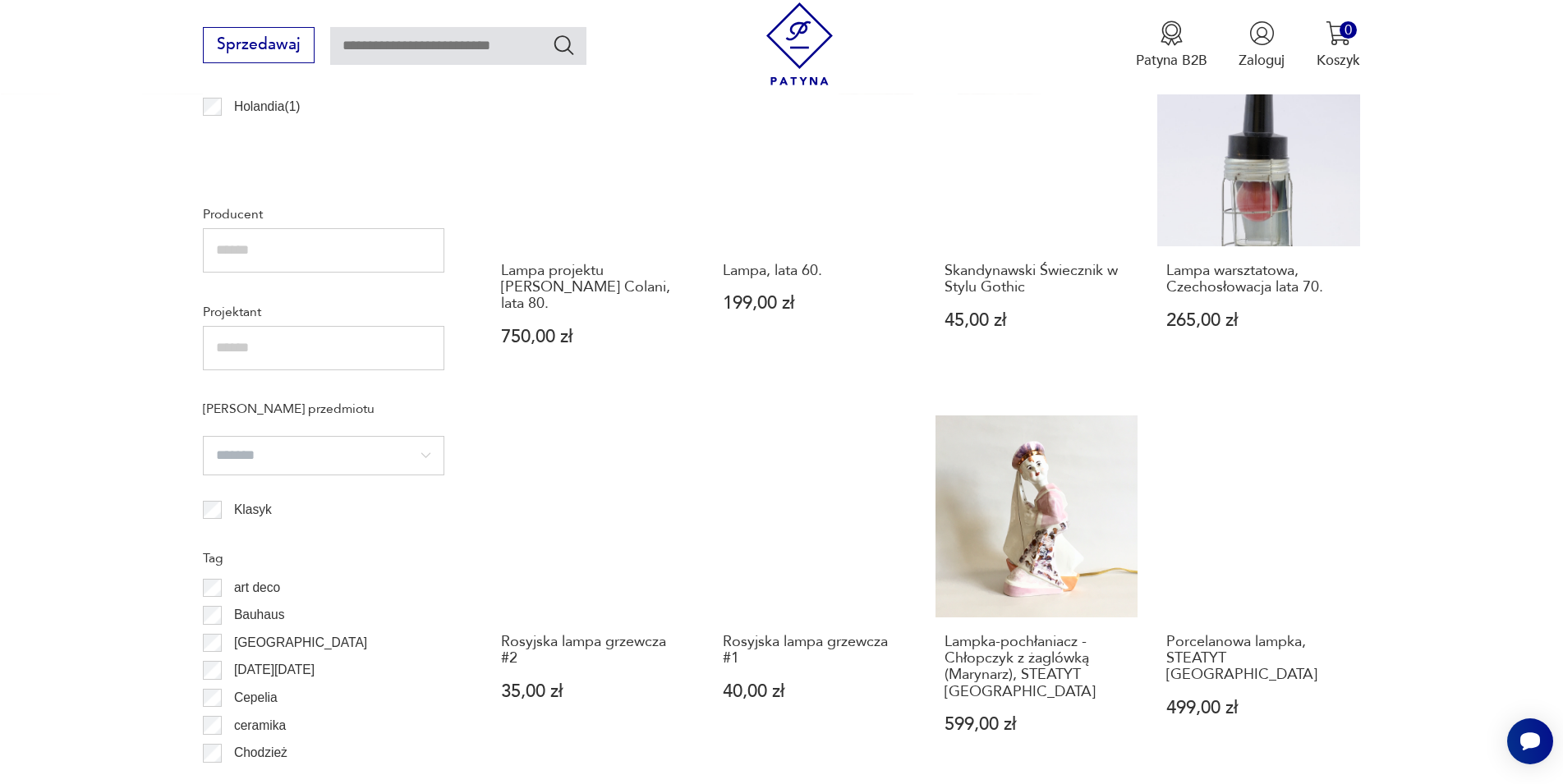
scroll to position [829, 0]
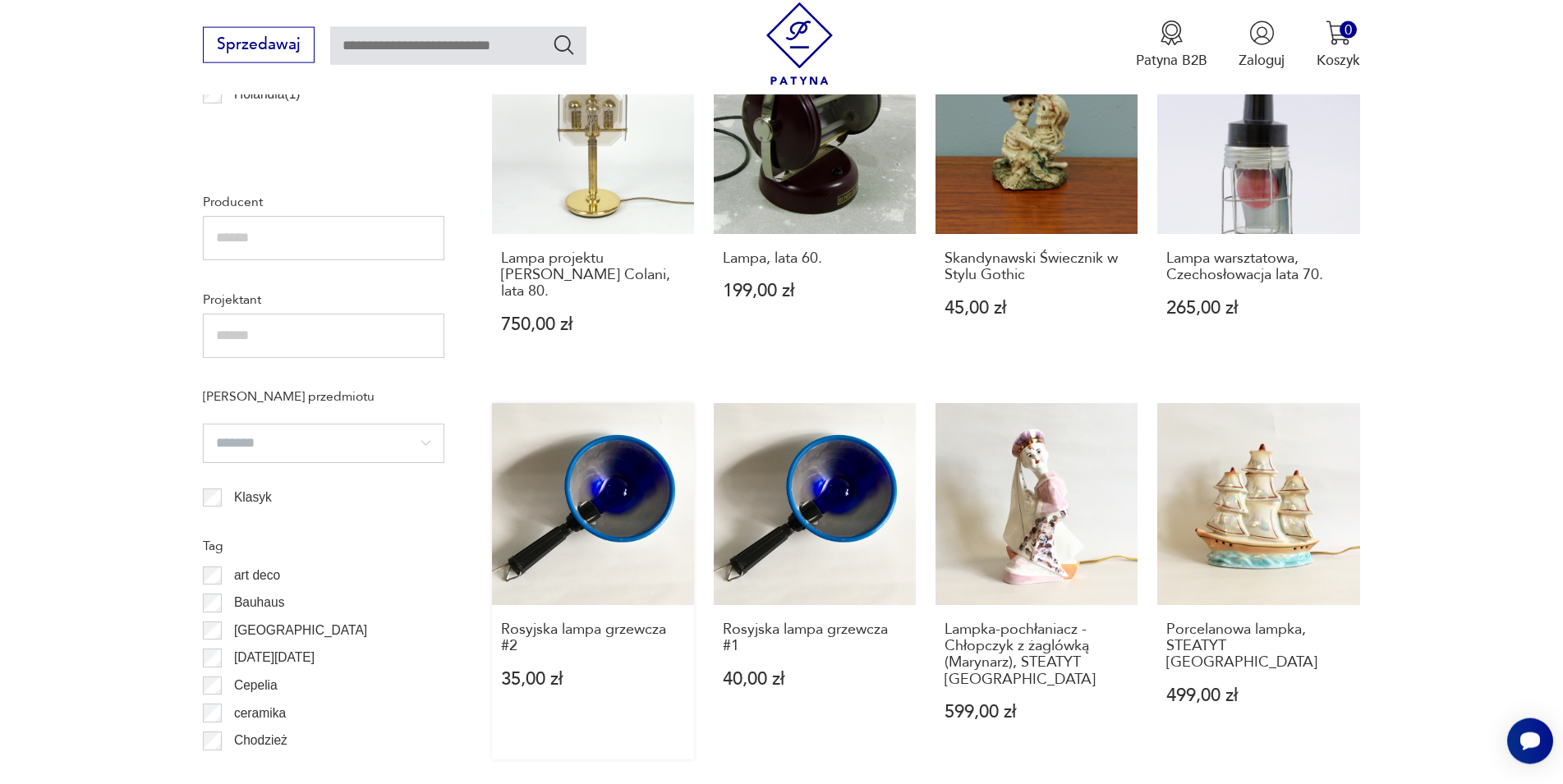
click at [602, 522] on link "Rosyjska lampa grzewcza #2 35,00 zł" at bounding box center [593, 581] width 202 height 356
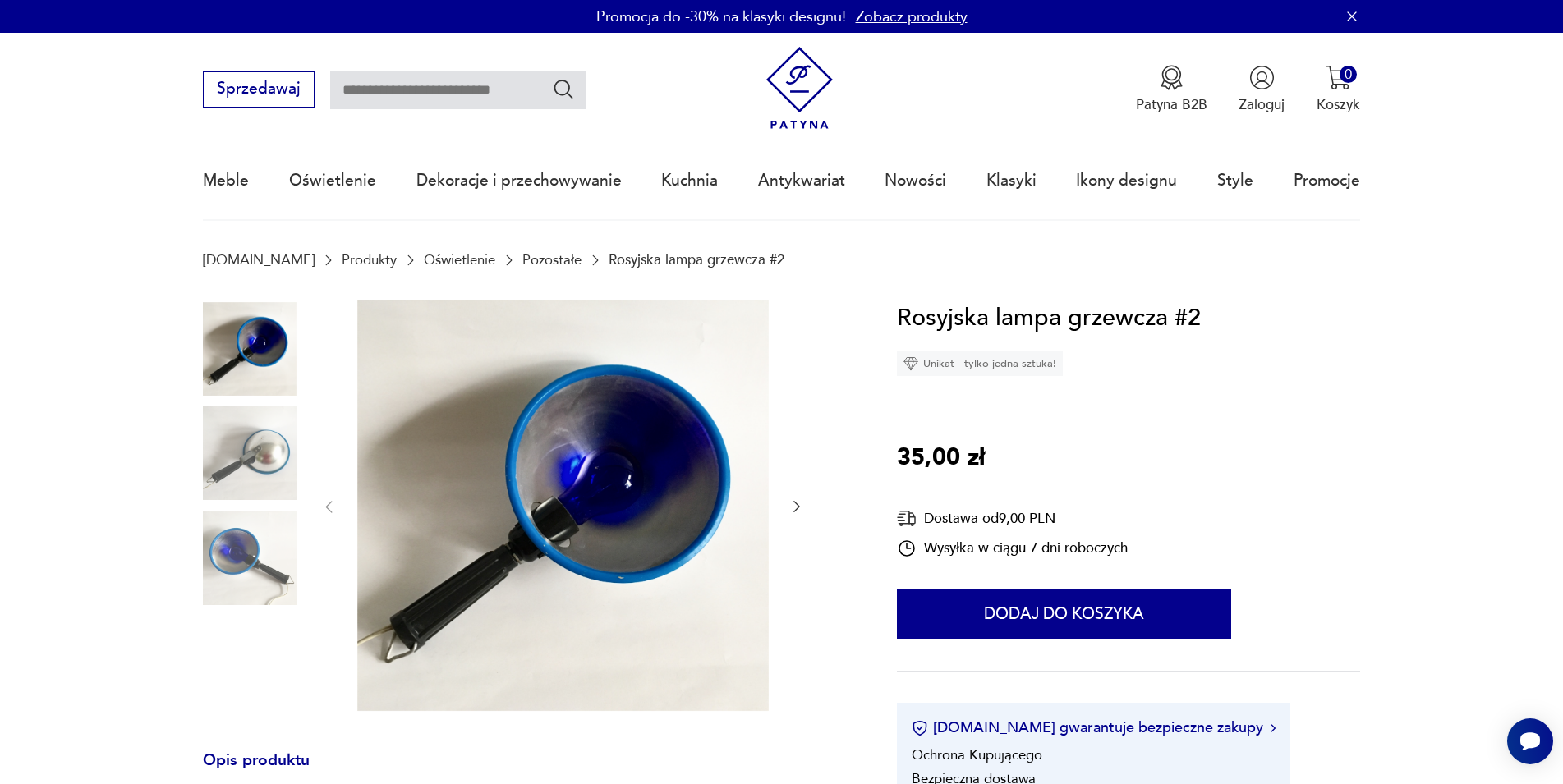
click at [795, 507] on icon "button" at bounding box center [797, 507] width 17 height 17
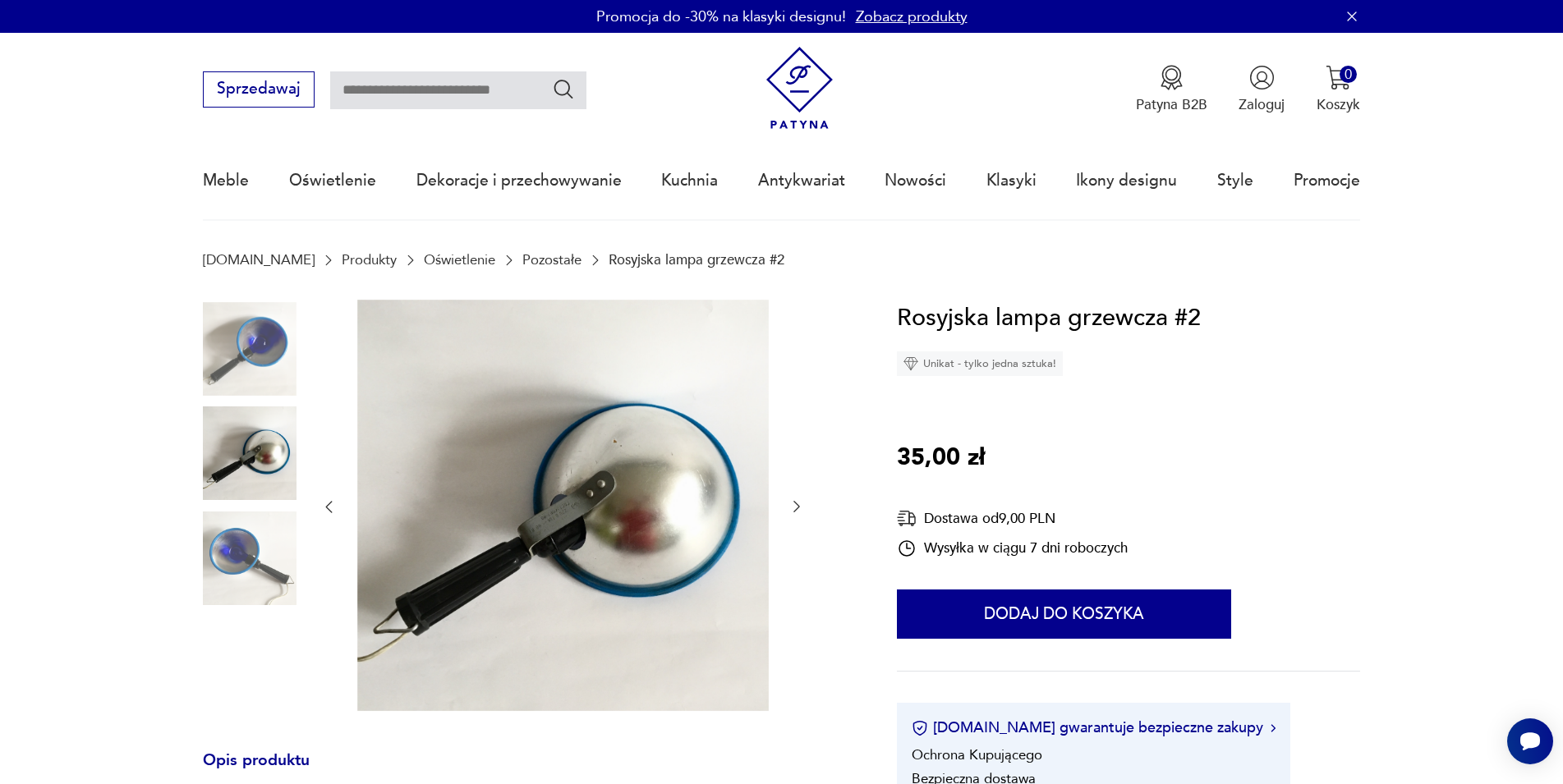
click at [795, 507] on icon "button" at bounding box center [797, 507] width 17 height 17
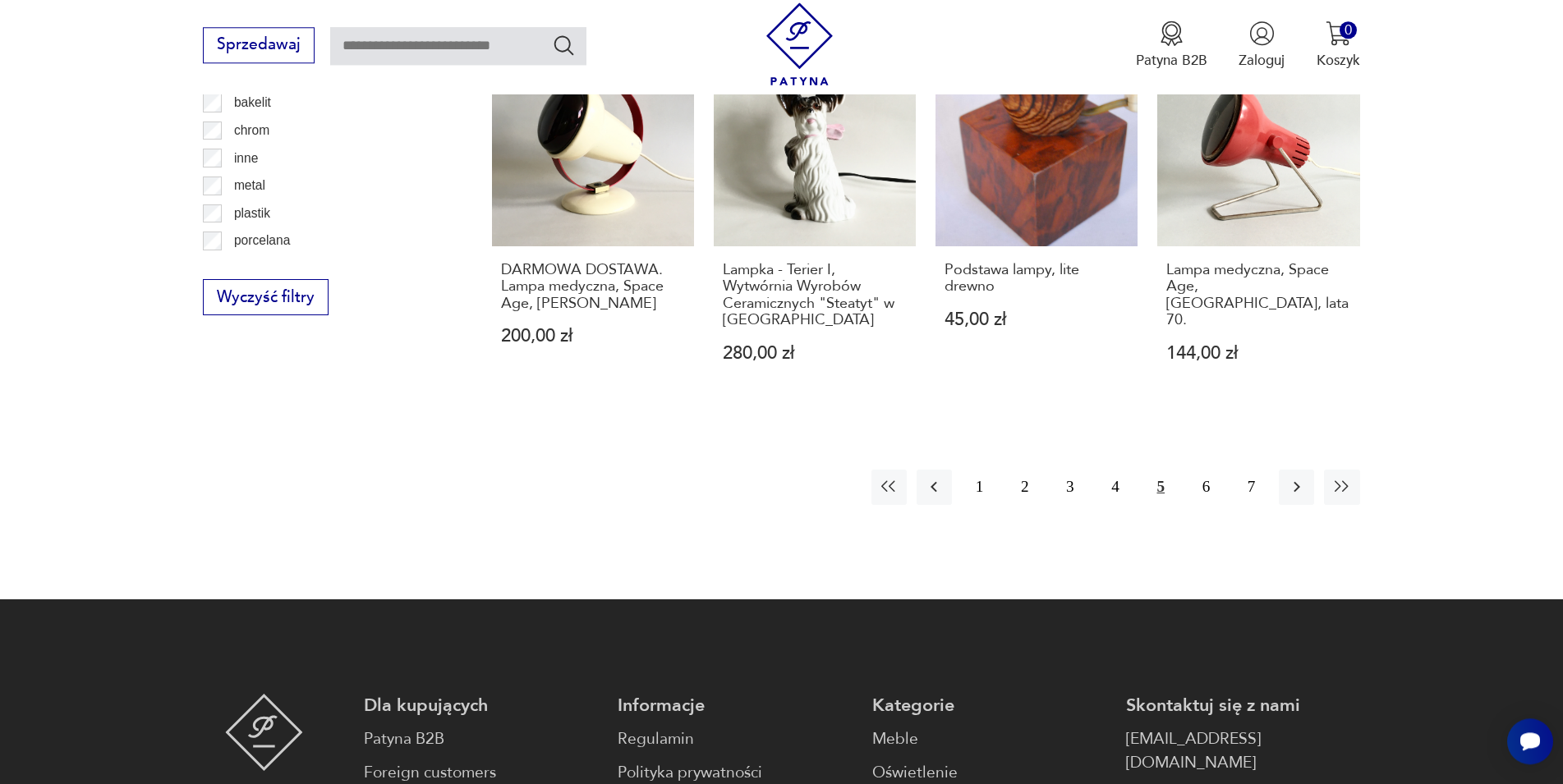
scroll to position [1582, 0]
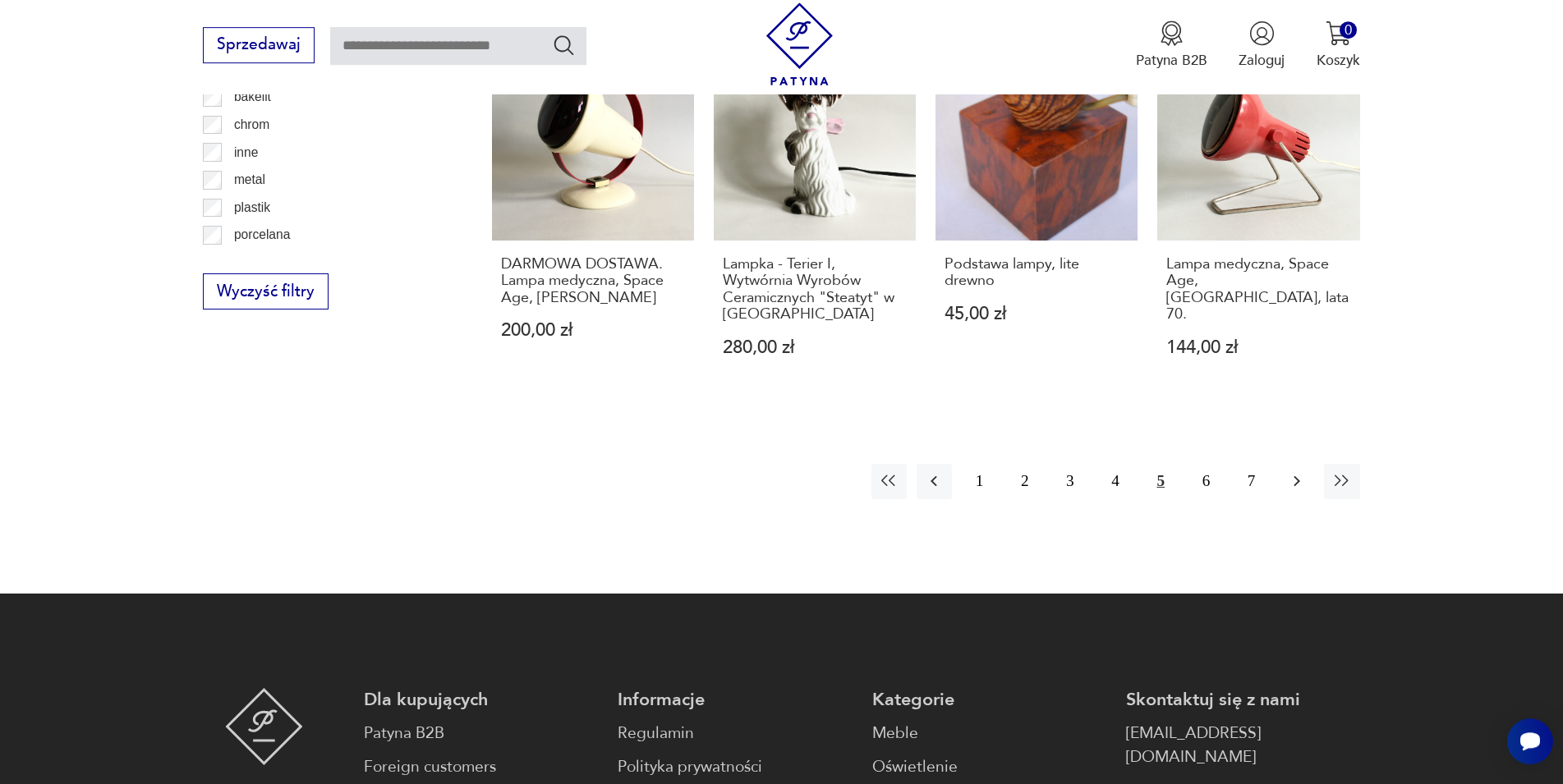
click at [1301, 471] on icon "button" at bounding box center [1296, 481] width 19 height 19
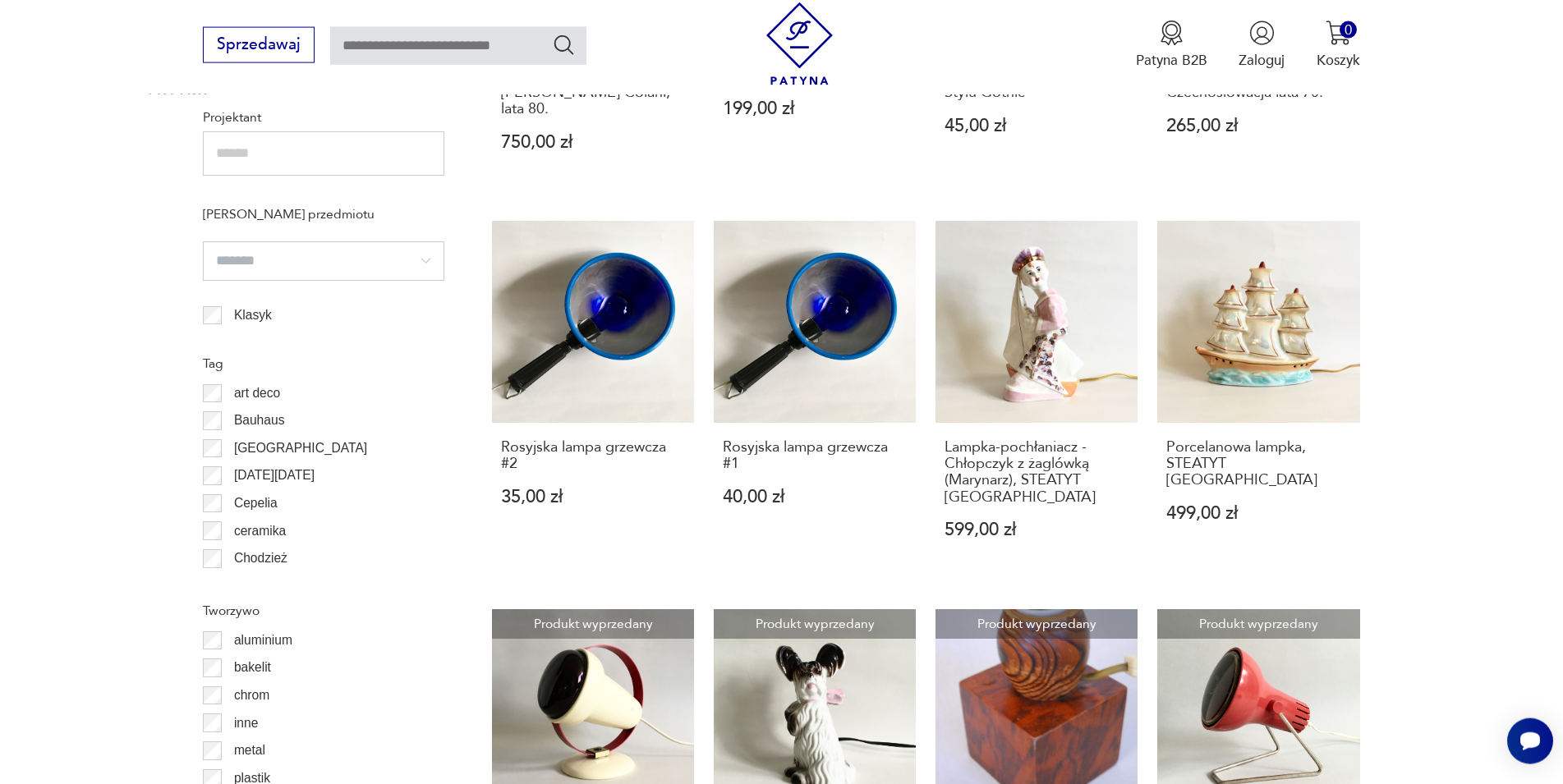
scroll to position [1080, 0]
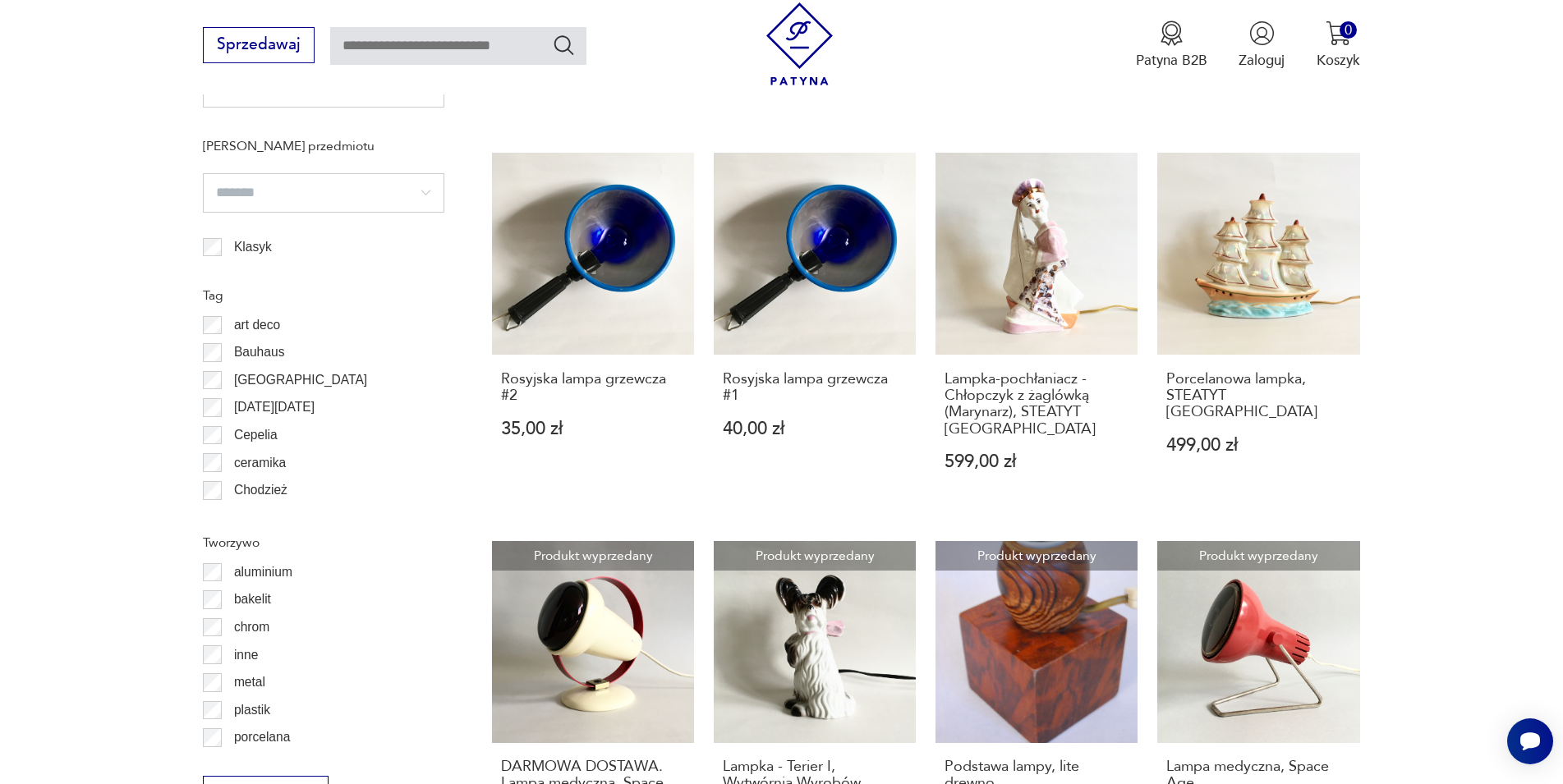
scroll to position [1406, 0]
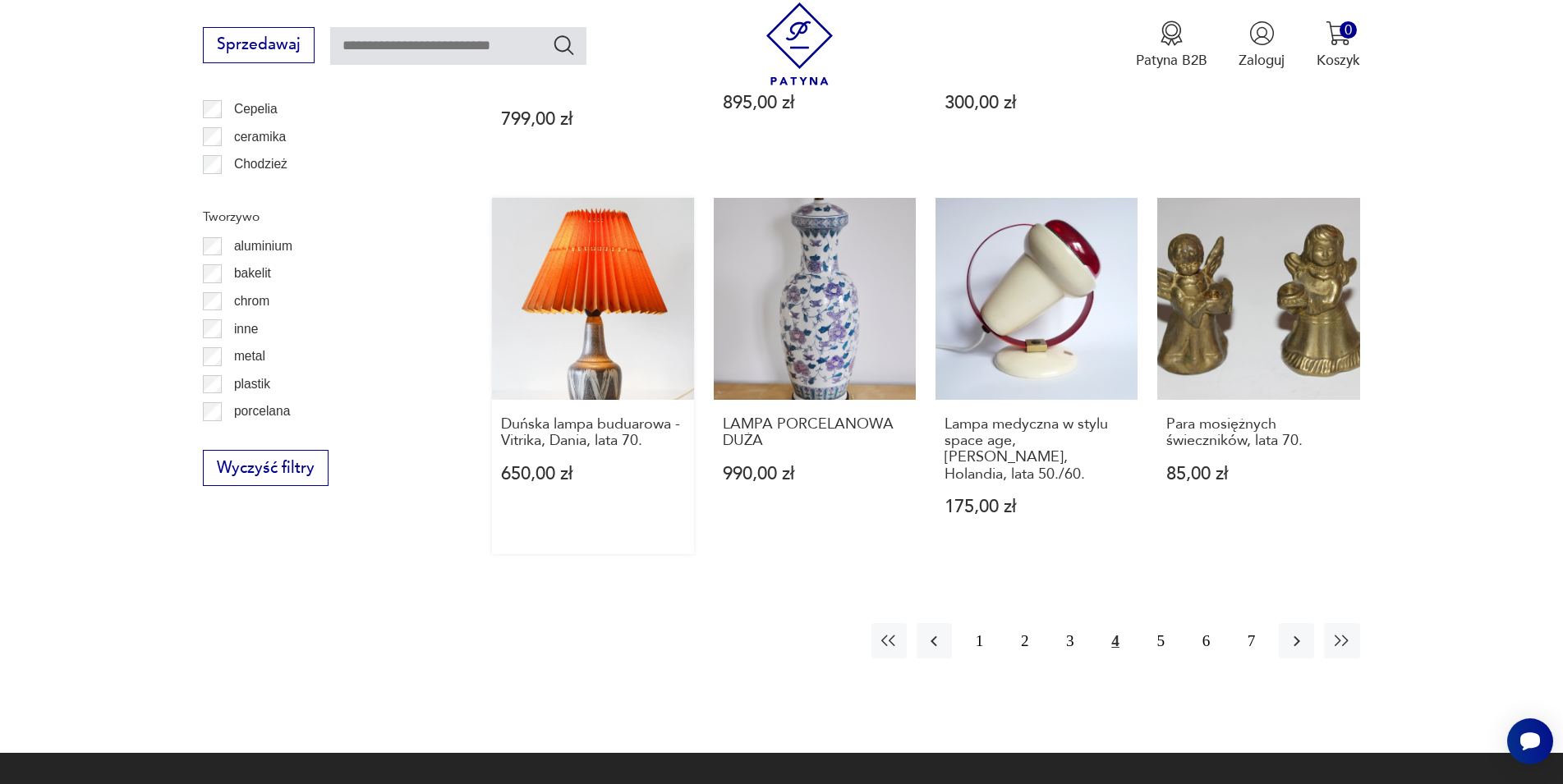
click at [578, 236] on link "Duńska lampa buduarowa - Vitrika, Dania, lata 70. 650,00 zł" at bounding box center [593, 376] width 202 height 356
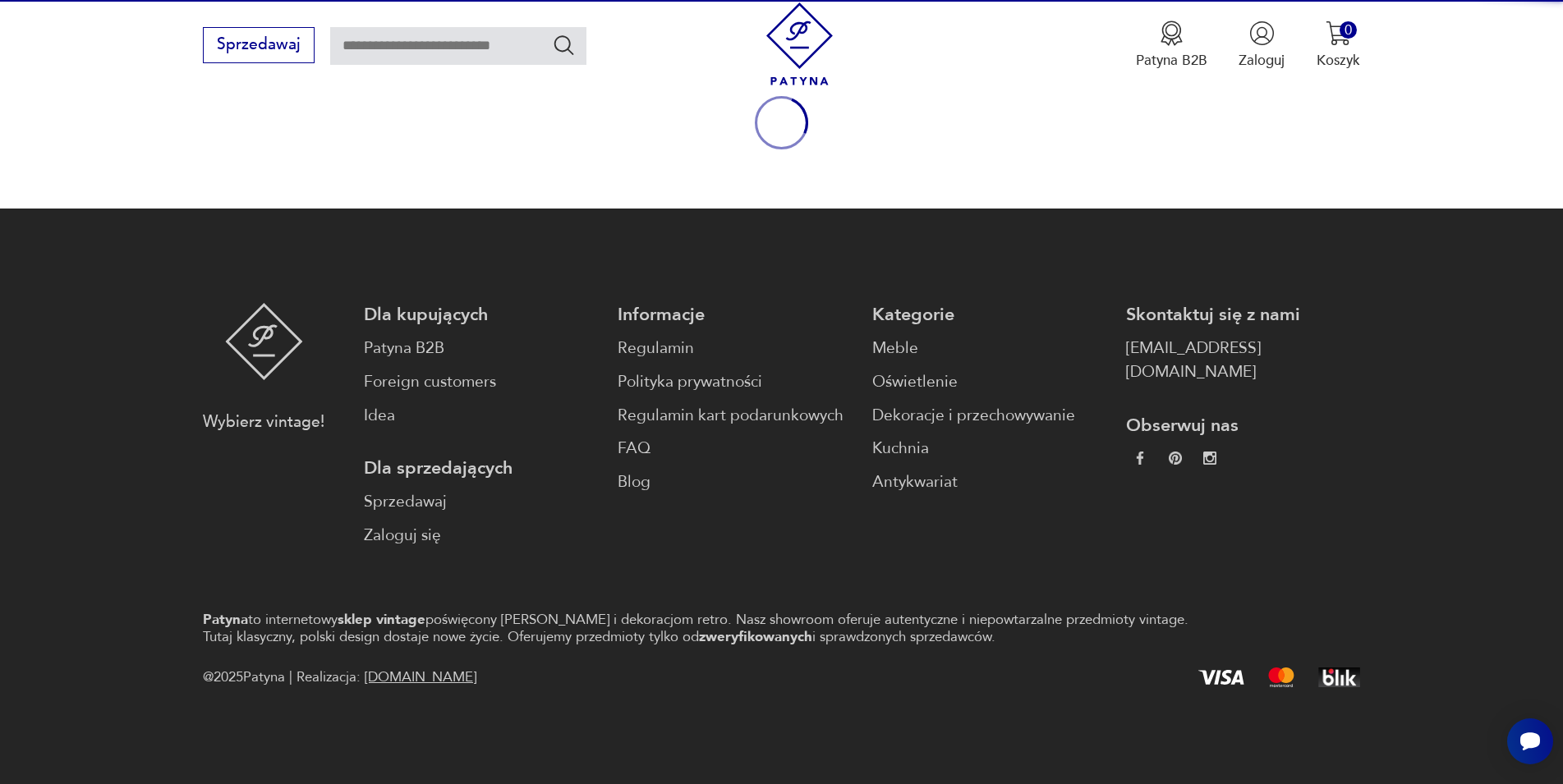
scroll to position [216, 0]
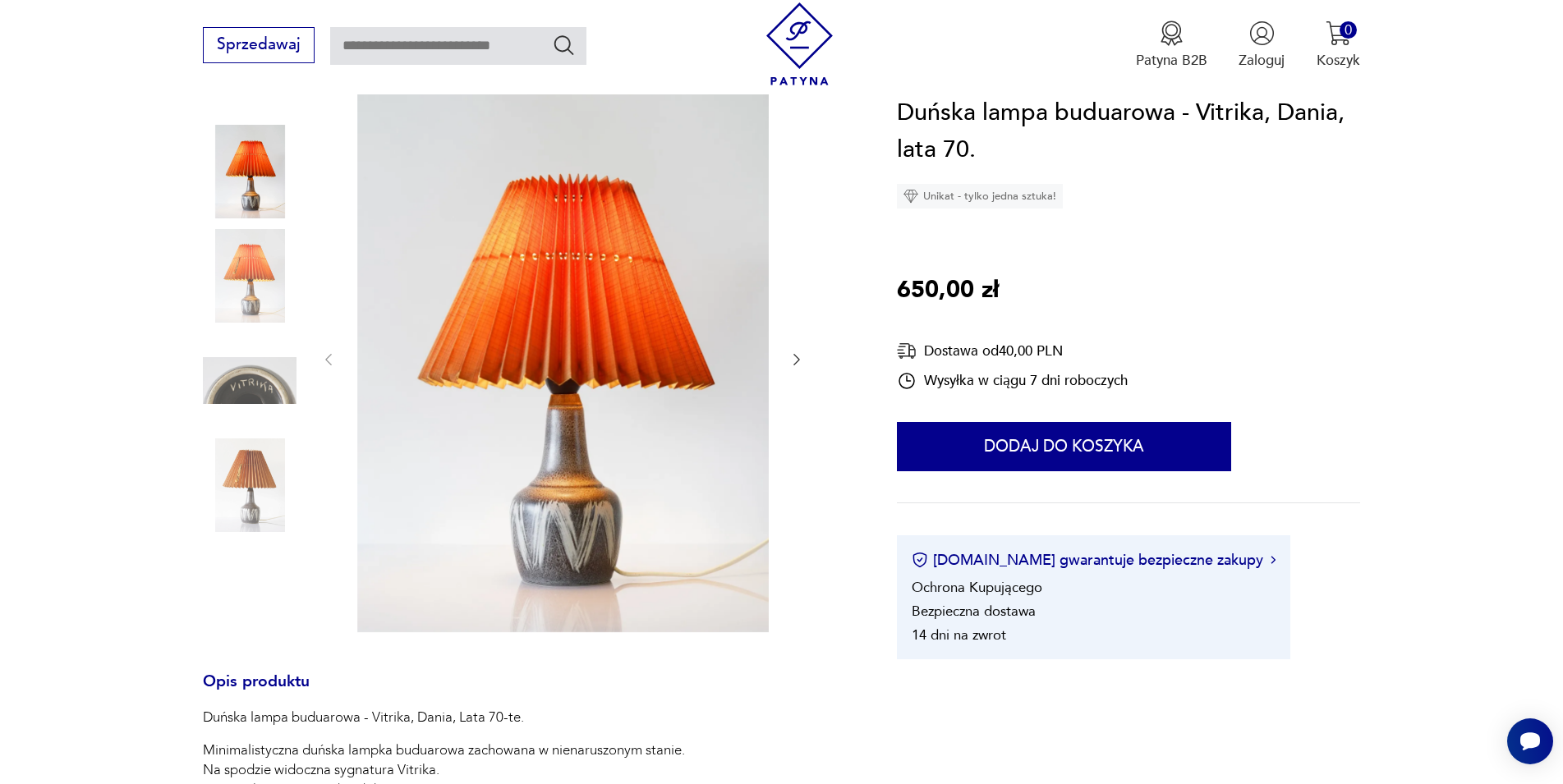
click at [795, 355] on icon "button" at bounding box center [797, 360] width 7 height 12
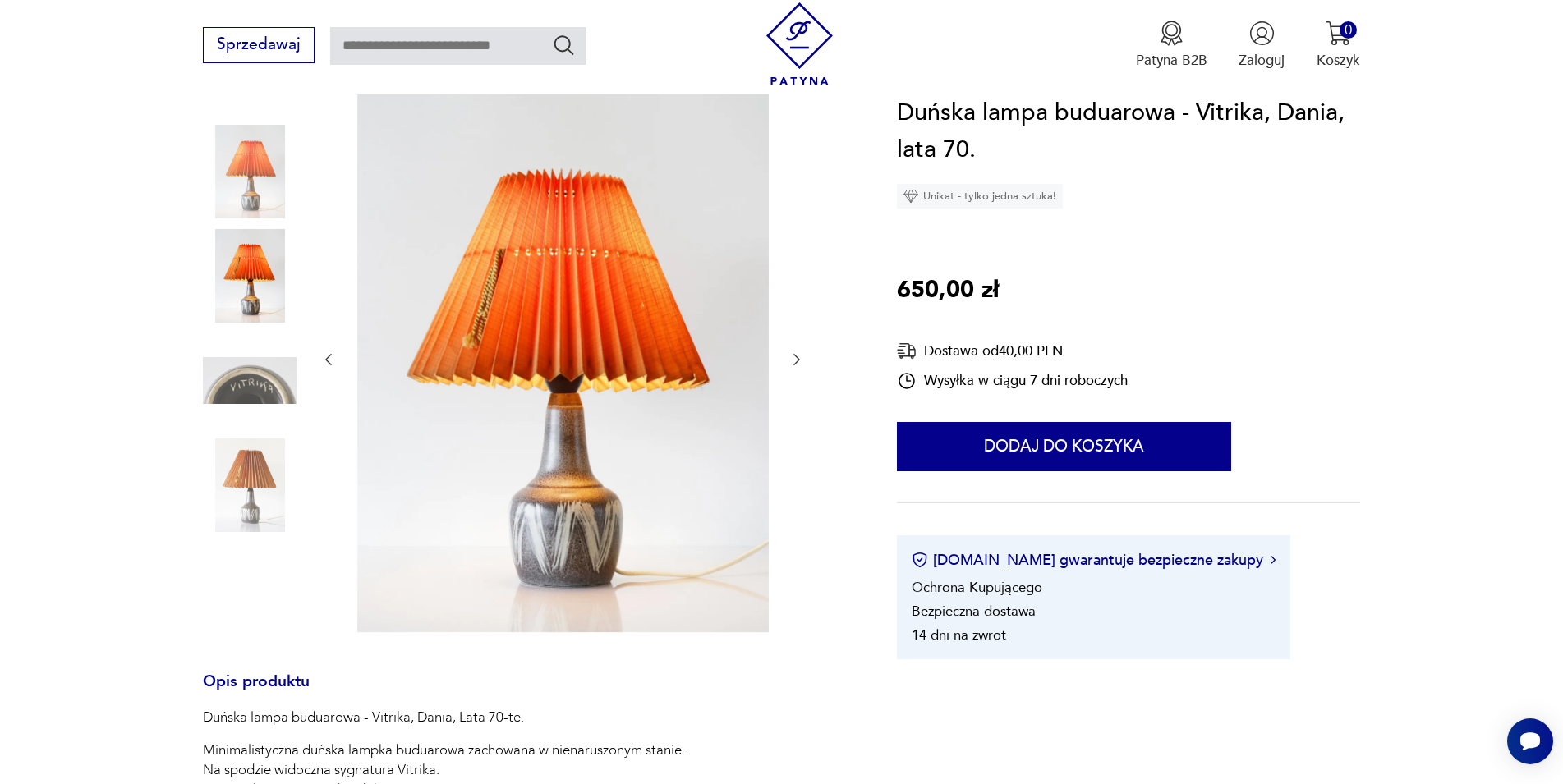
click at [795, 355] on icon "button" at bounding box center [797, 360] width 7 height 12
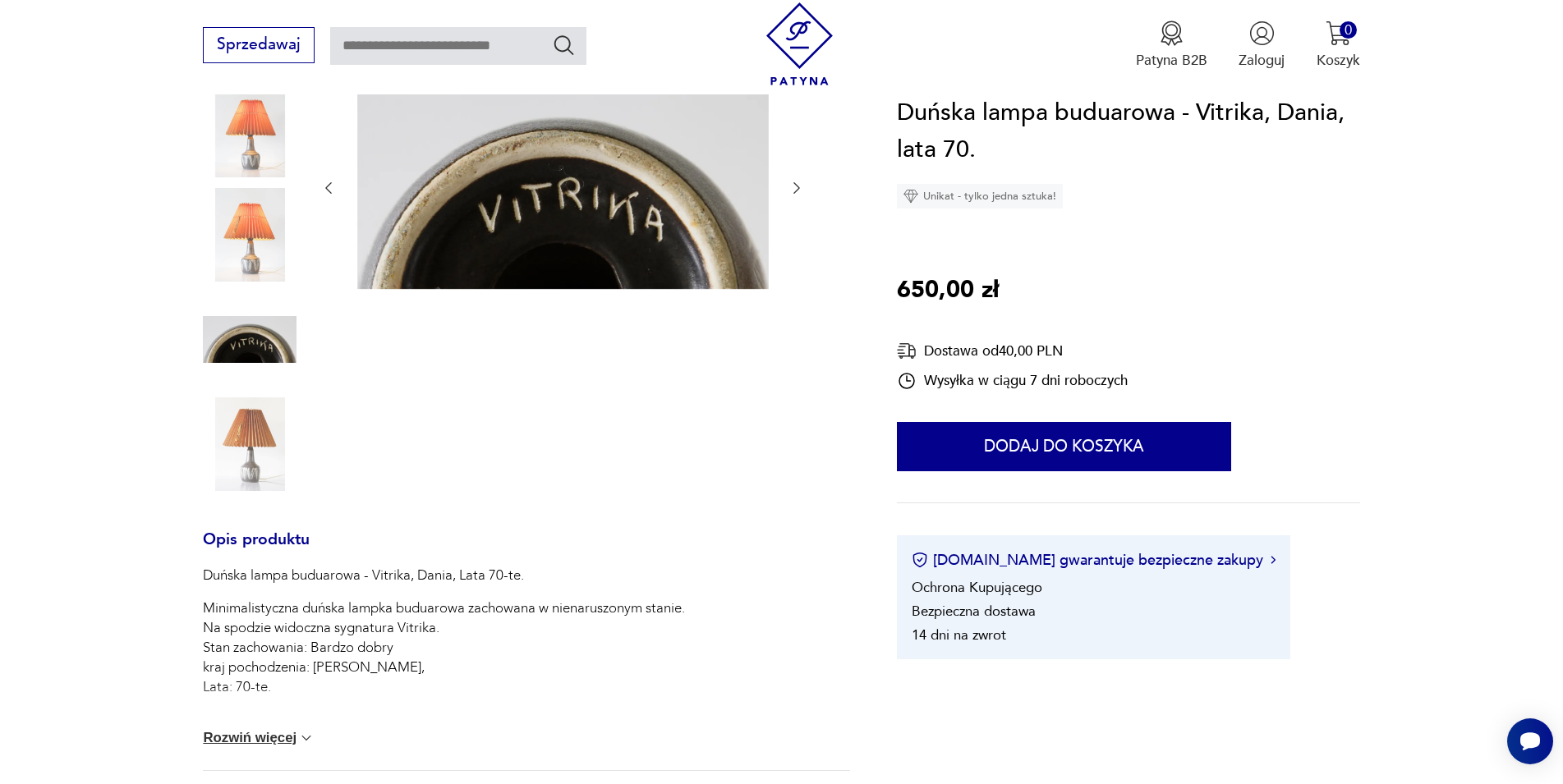
click at [258, 731] on button "Rozwiń więcej" at bounding box center [258, 738] width 112 height 17
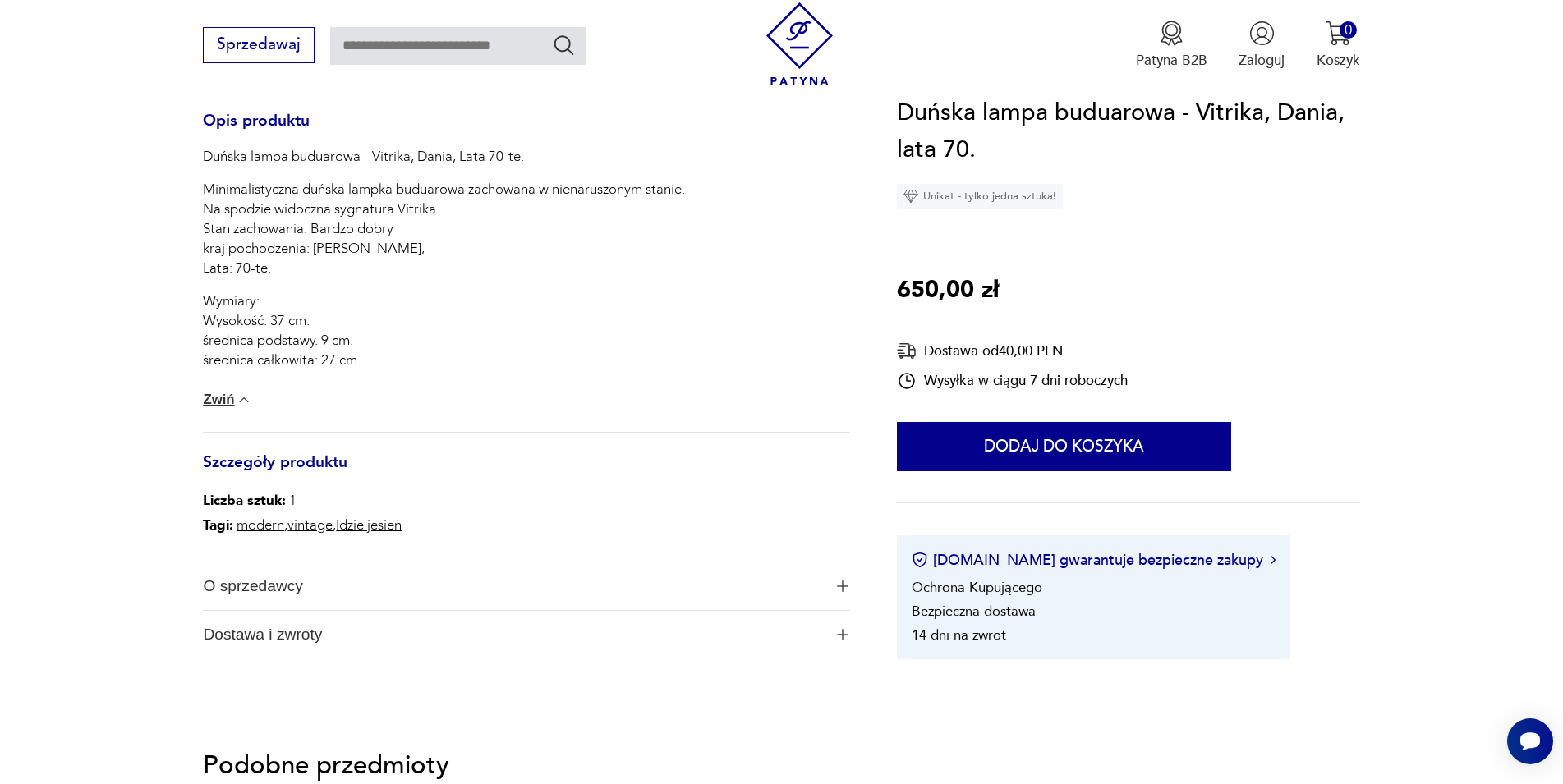
scroll to position [0, 0]
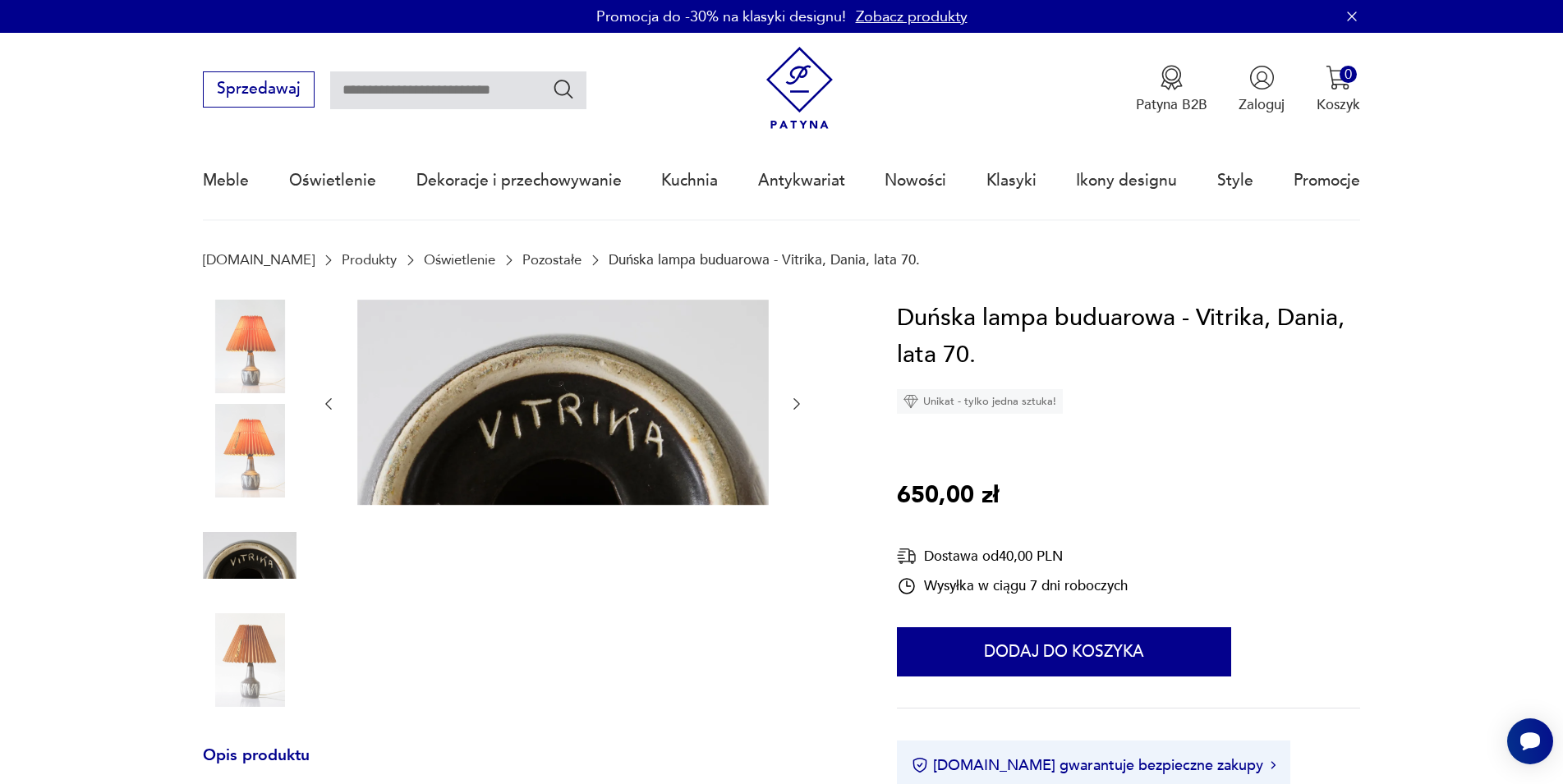
click at [798, 408] on icon "button" at bounding box center [797, 404] width 17 height 17
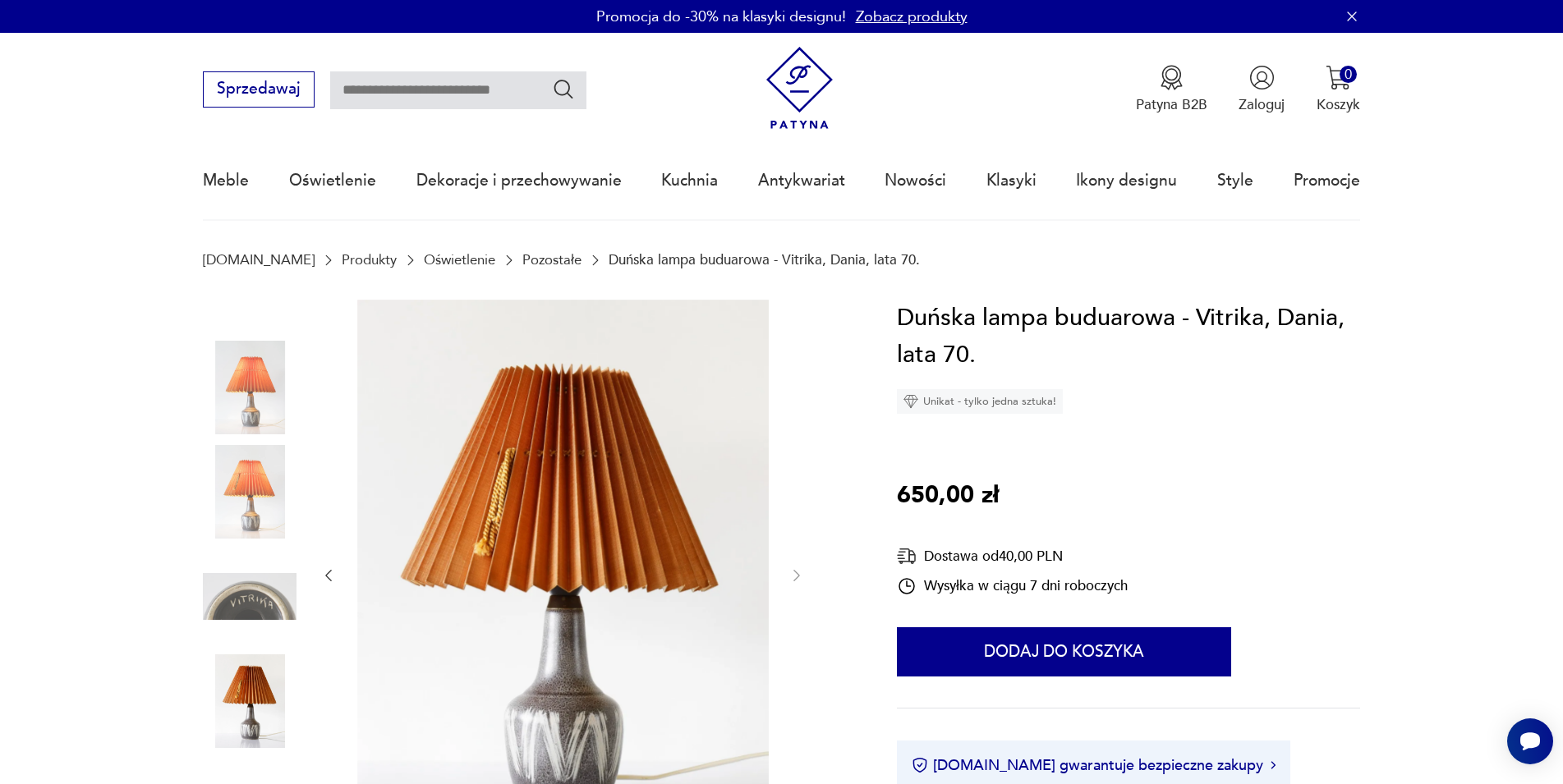
click at [798, 408] on div at bounding box center [562, 576] width 484 height 552
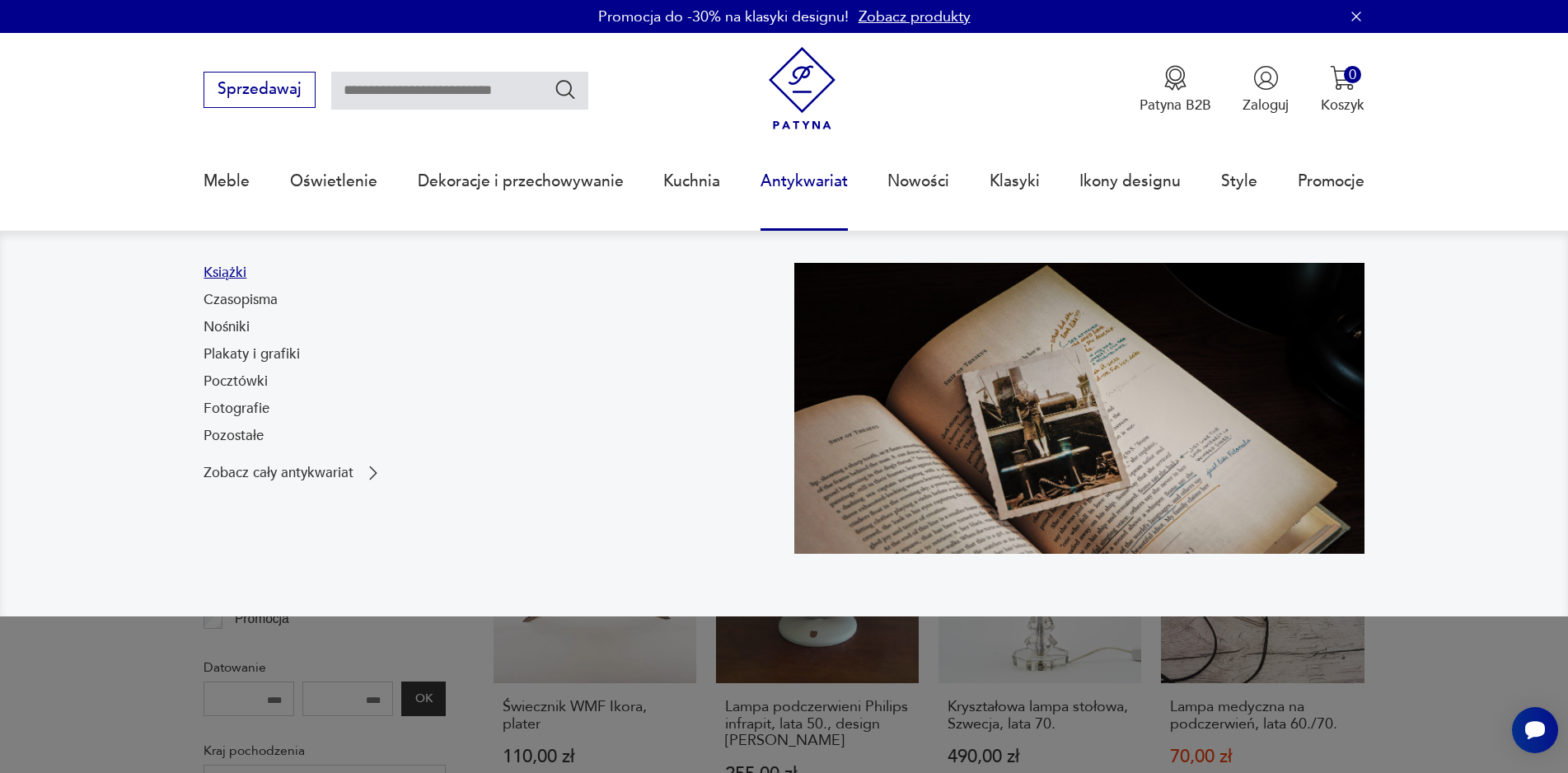
click at [234, 275] on link "Książki" at bounding box center [224, 273] width 43 height 19
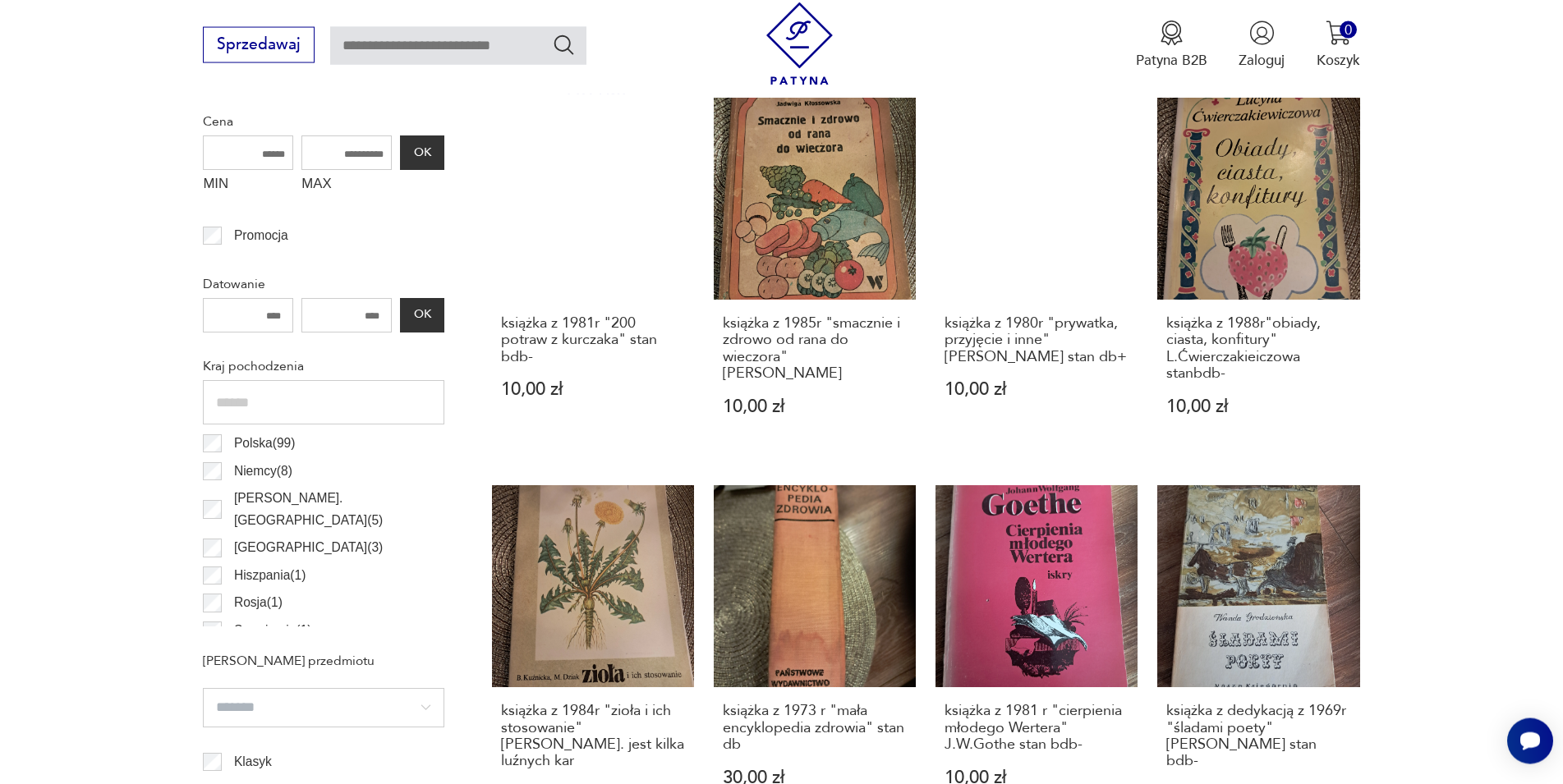
scroll to position [731, 0]
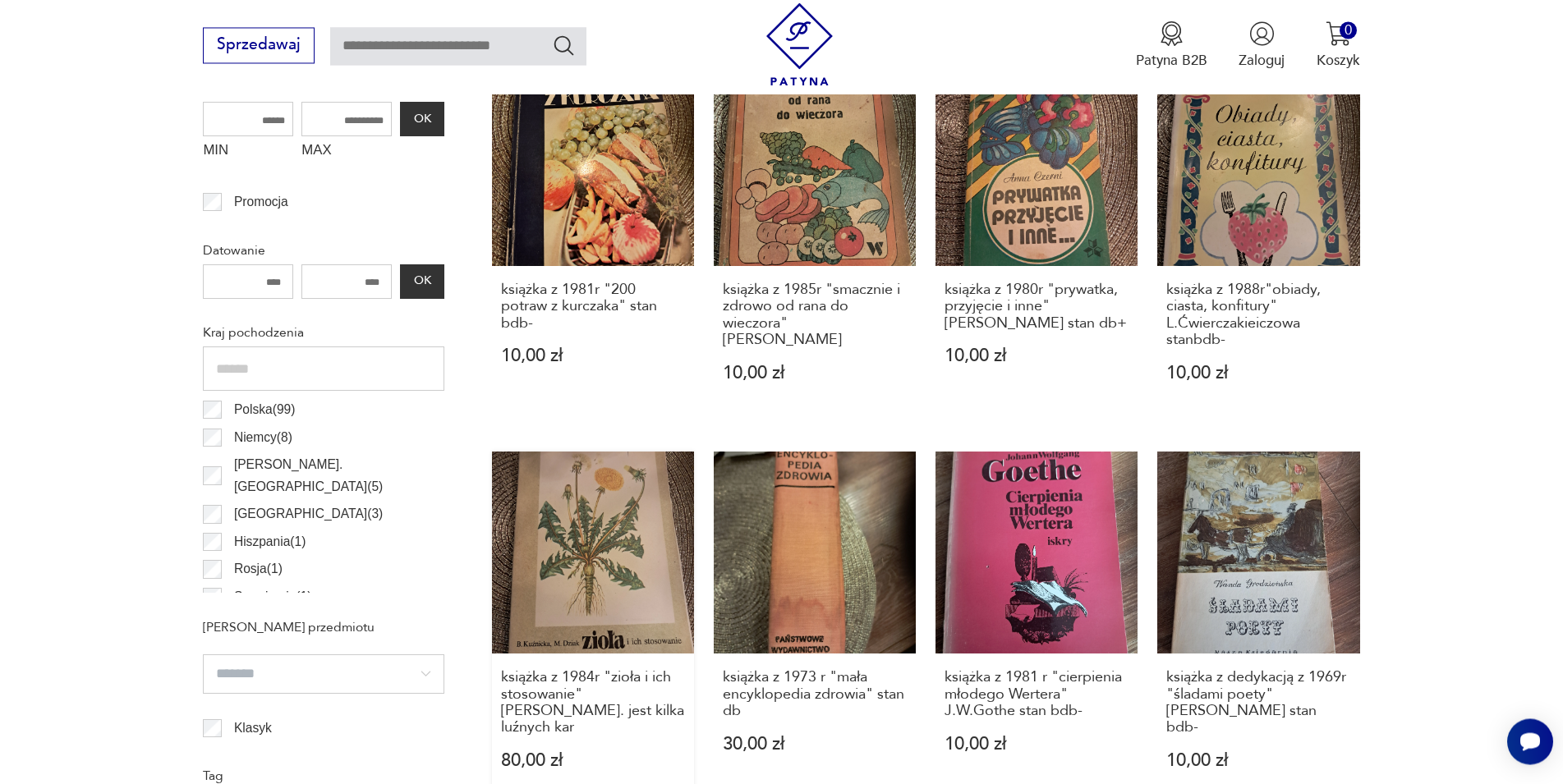
click at [605, 539] on link "książka z 1984r "zioła i ich stosowanie" stan dost. jest kilka luźnych kar 80,0…" at bounding box center [593, 629] width 202 height 356
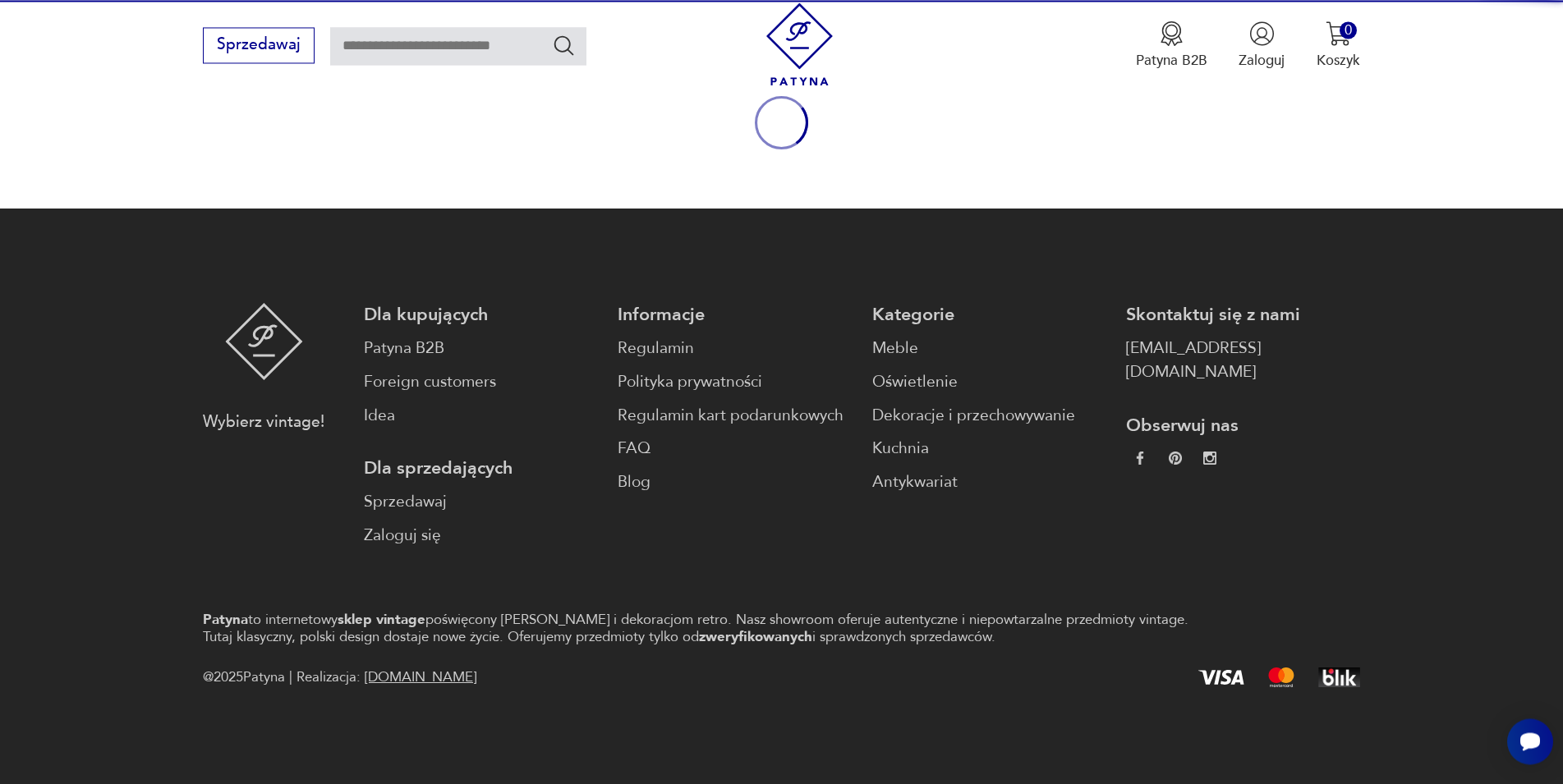
scroll to position [216, 0]
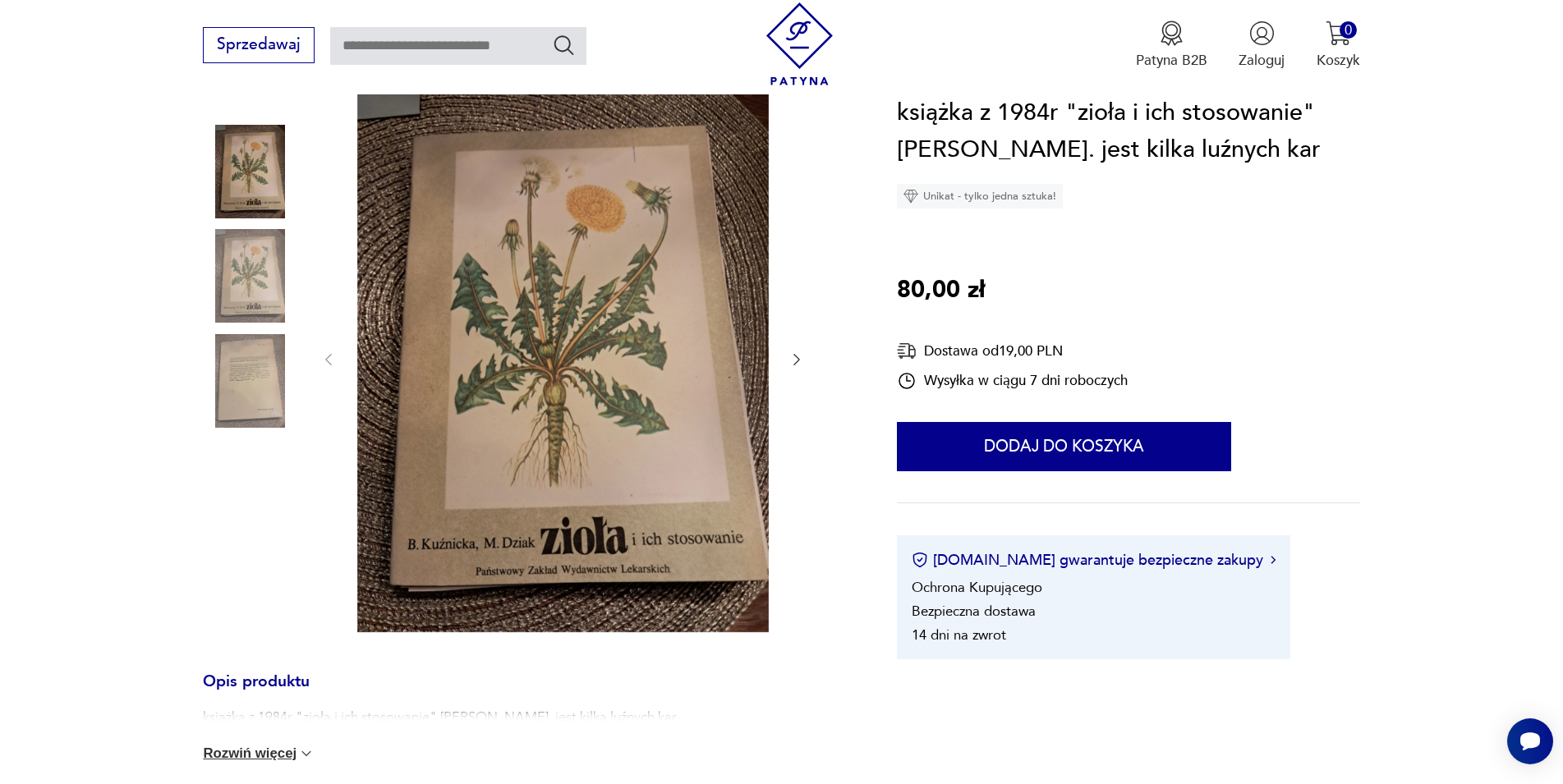
click at [795, 363] on icon "button" at bounding box center [797, 360] width 7 height 12
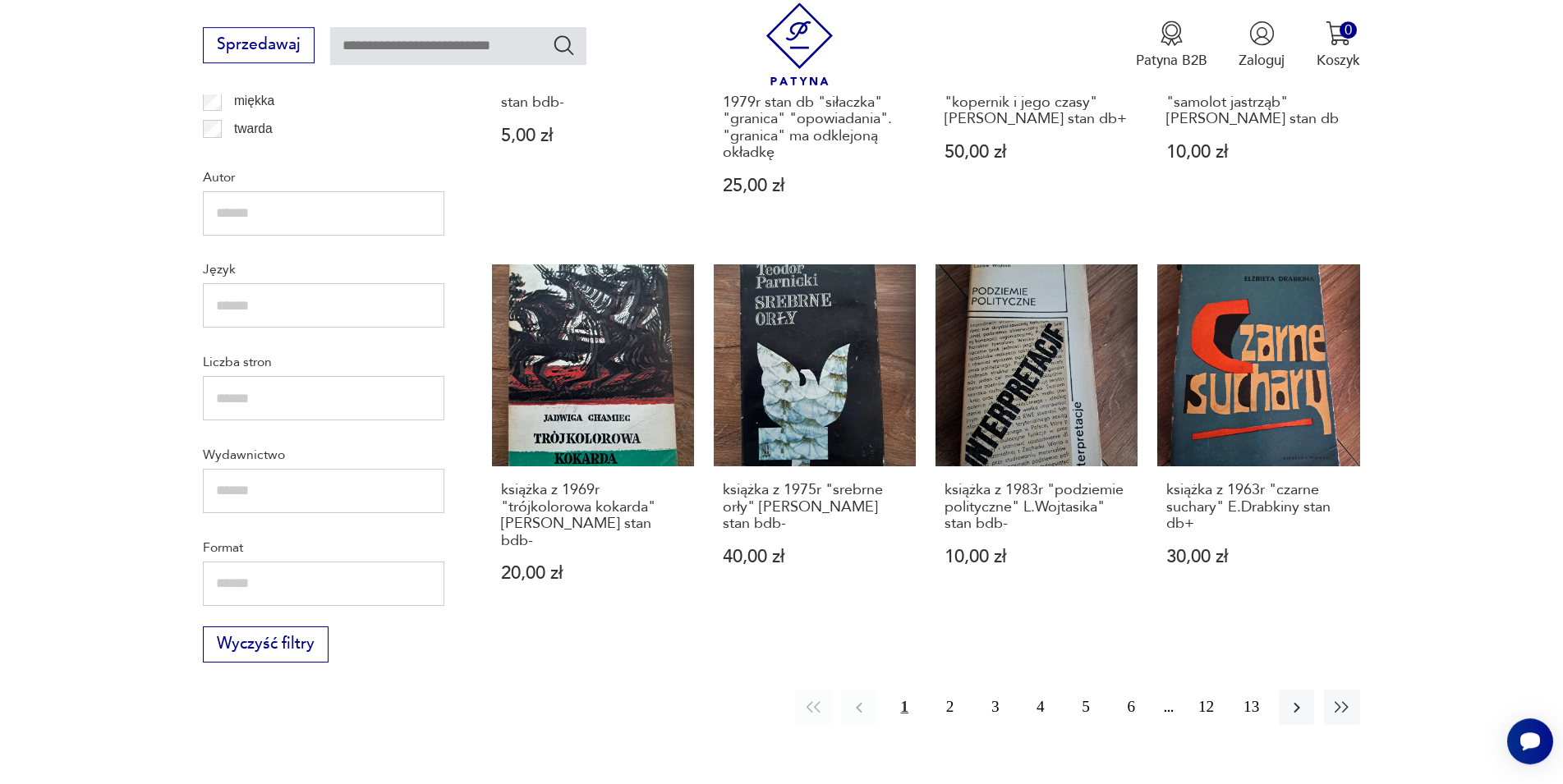
scroll to position [1858, 0]
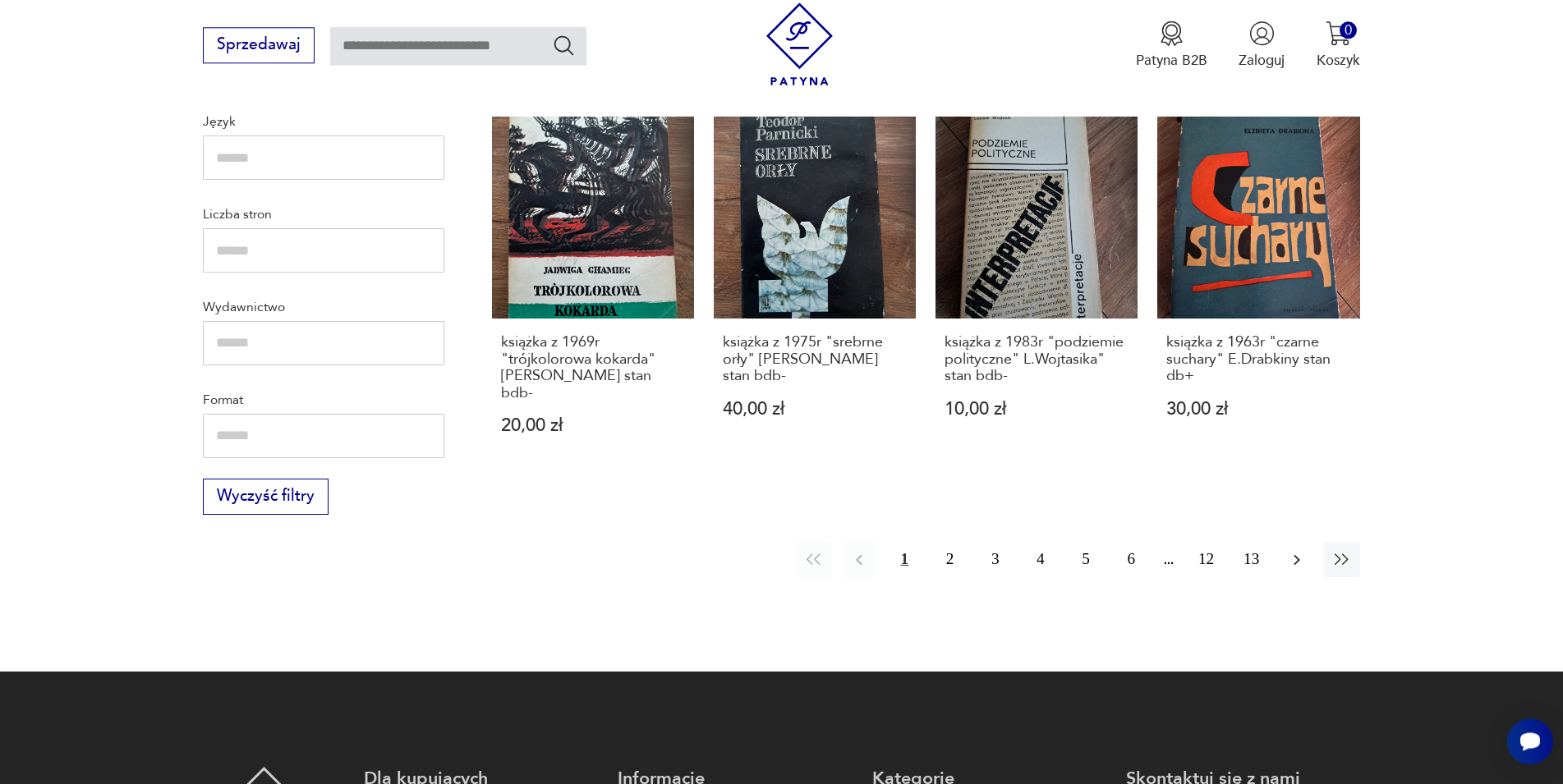
click at [1284, 542] on button "button" at bounding box center [1296, 560] width 35 height 35
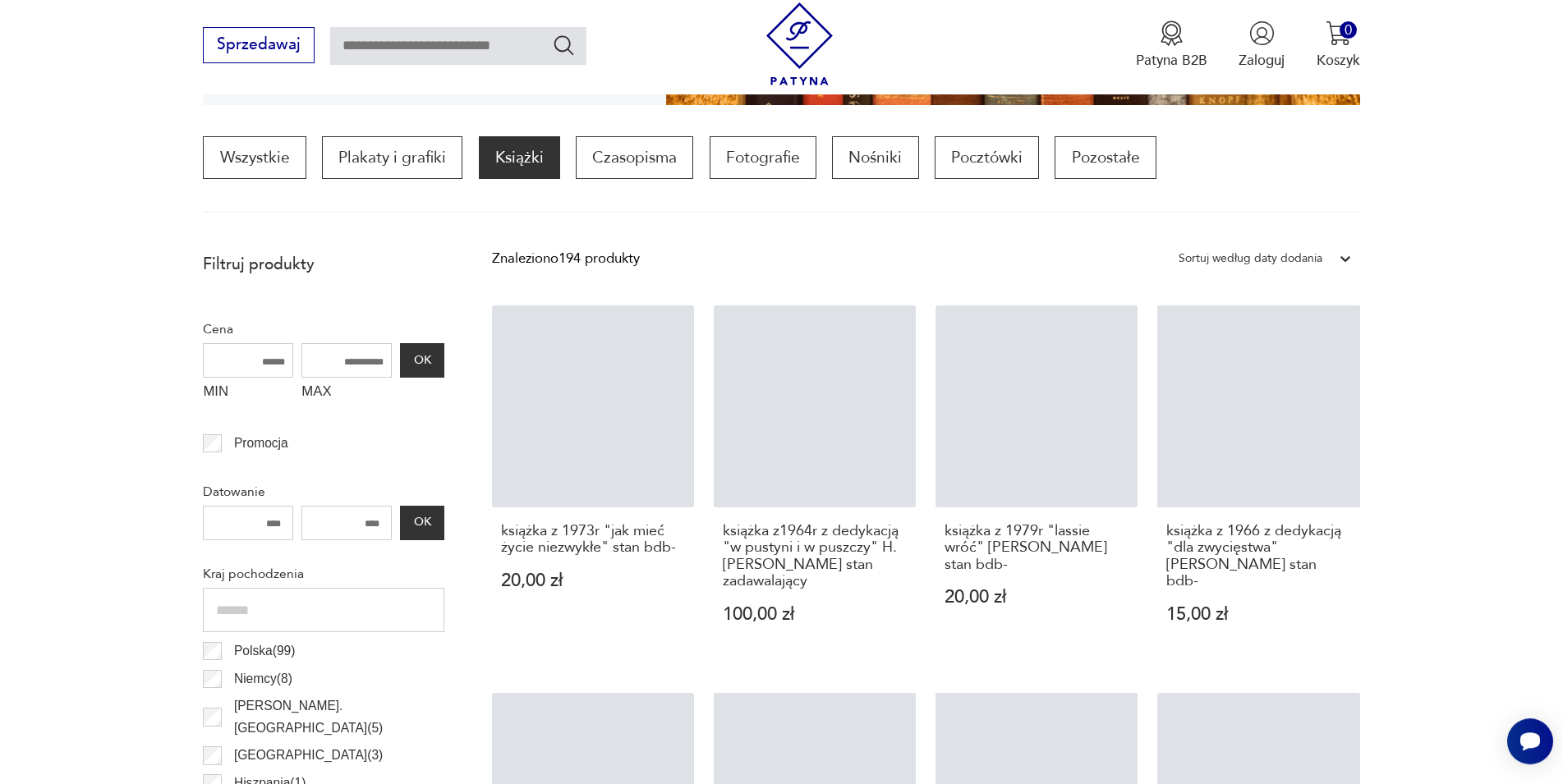
scroll to position [487, 0]
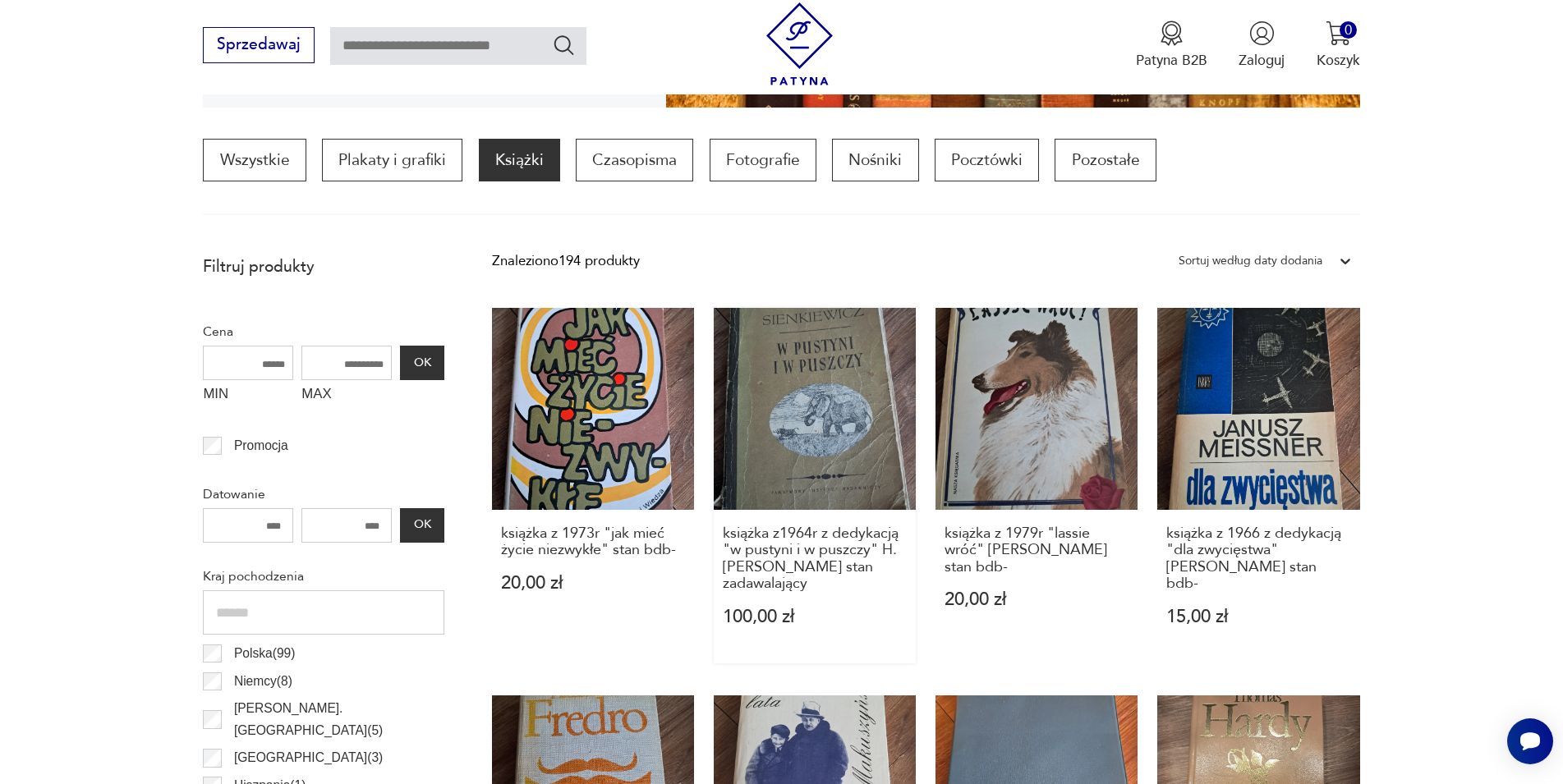
click at [819, 429] on link "książka z1964r z dedykacją "w pustyni i w puszczy" H.Sienkiewicza stan zadawala…" at bounding box center [815, 486] width 202 height 356
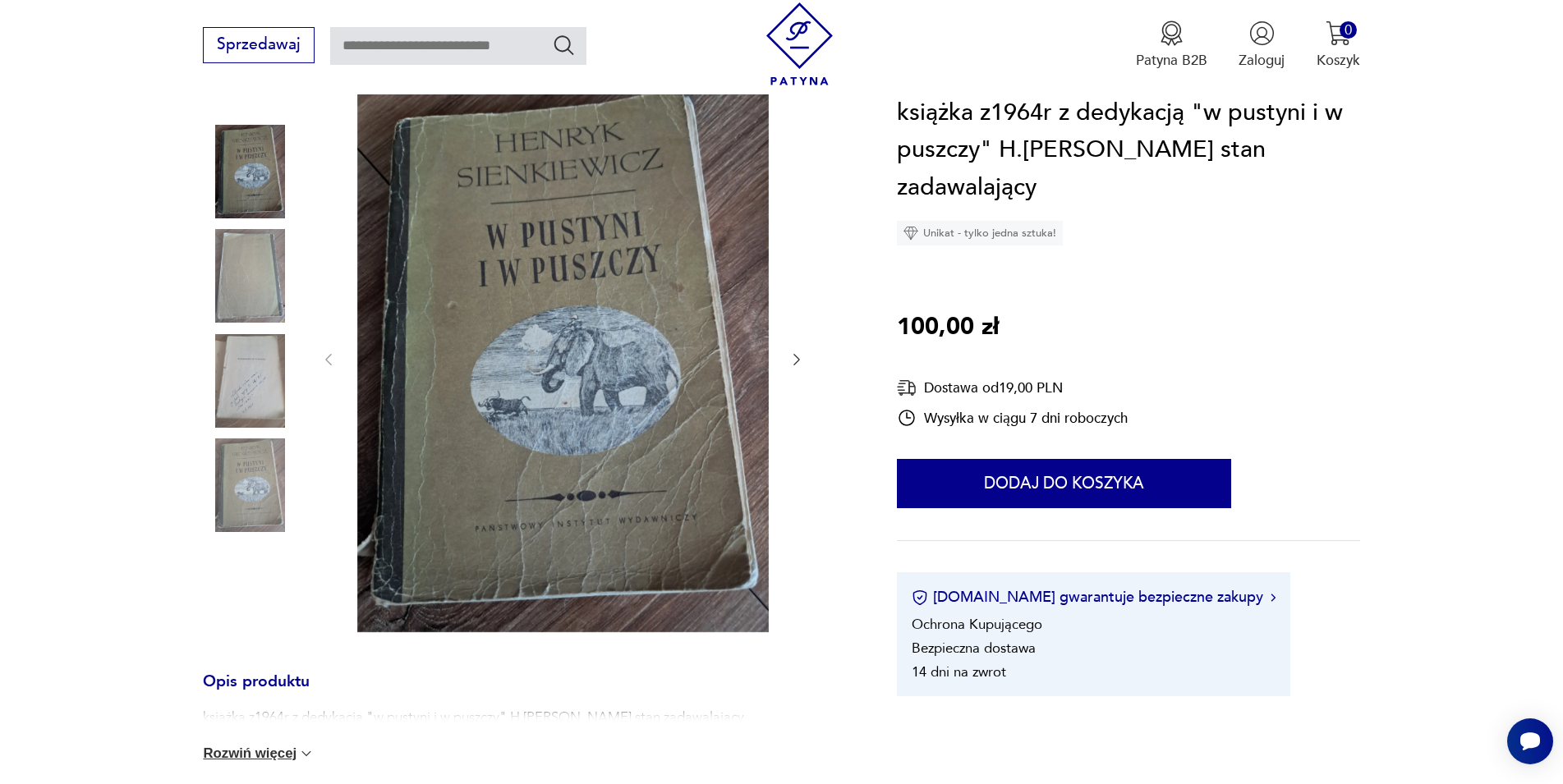
click at [795, 364] on icon "button" at bounding box center [797, 360] width 7 height 12
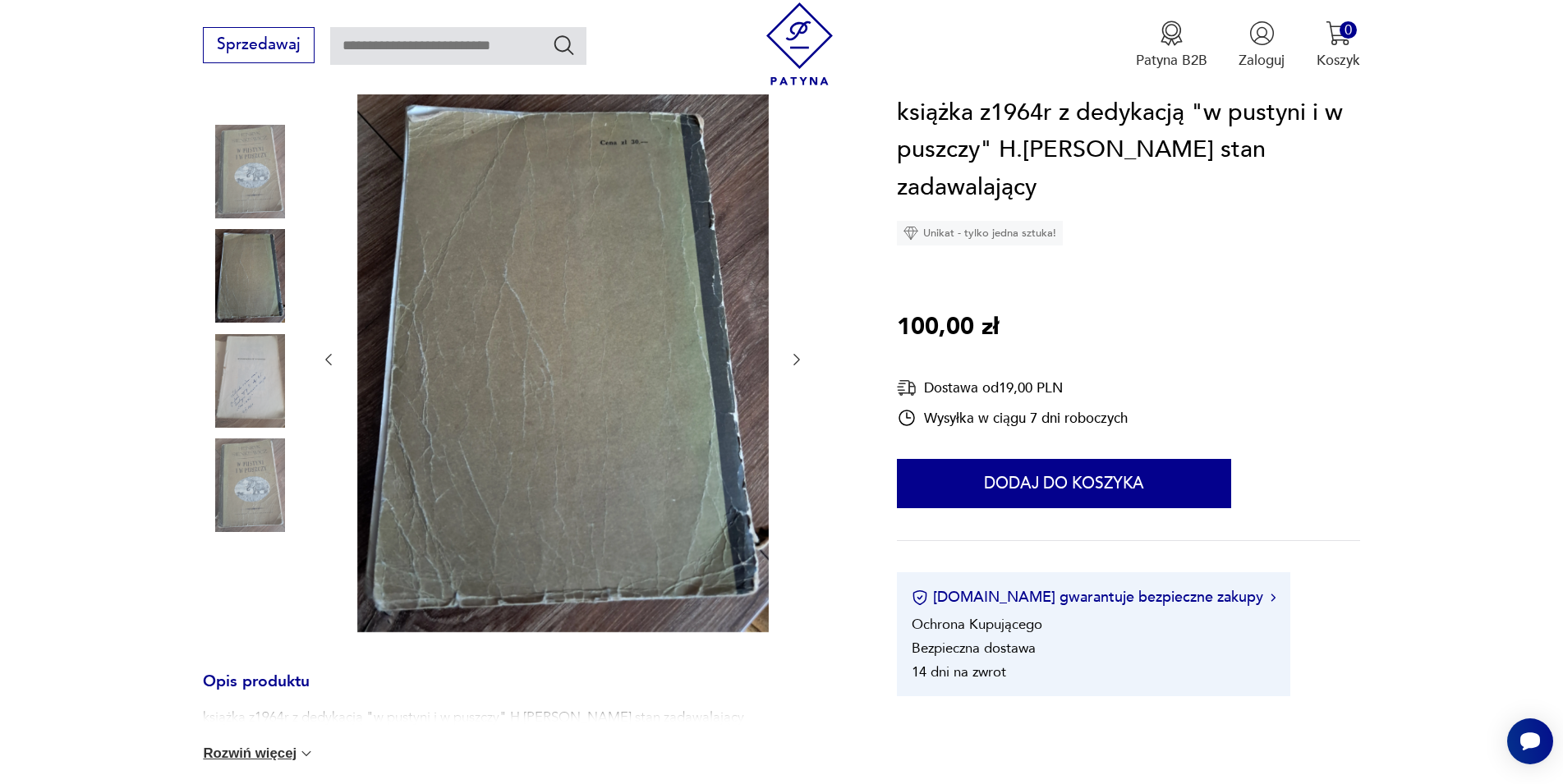
click at [795, 364] on icon "button" at bounding box center [797, 360] width 7 height 12
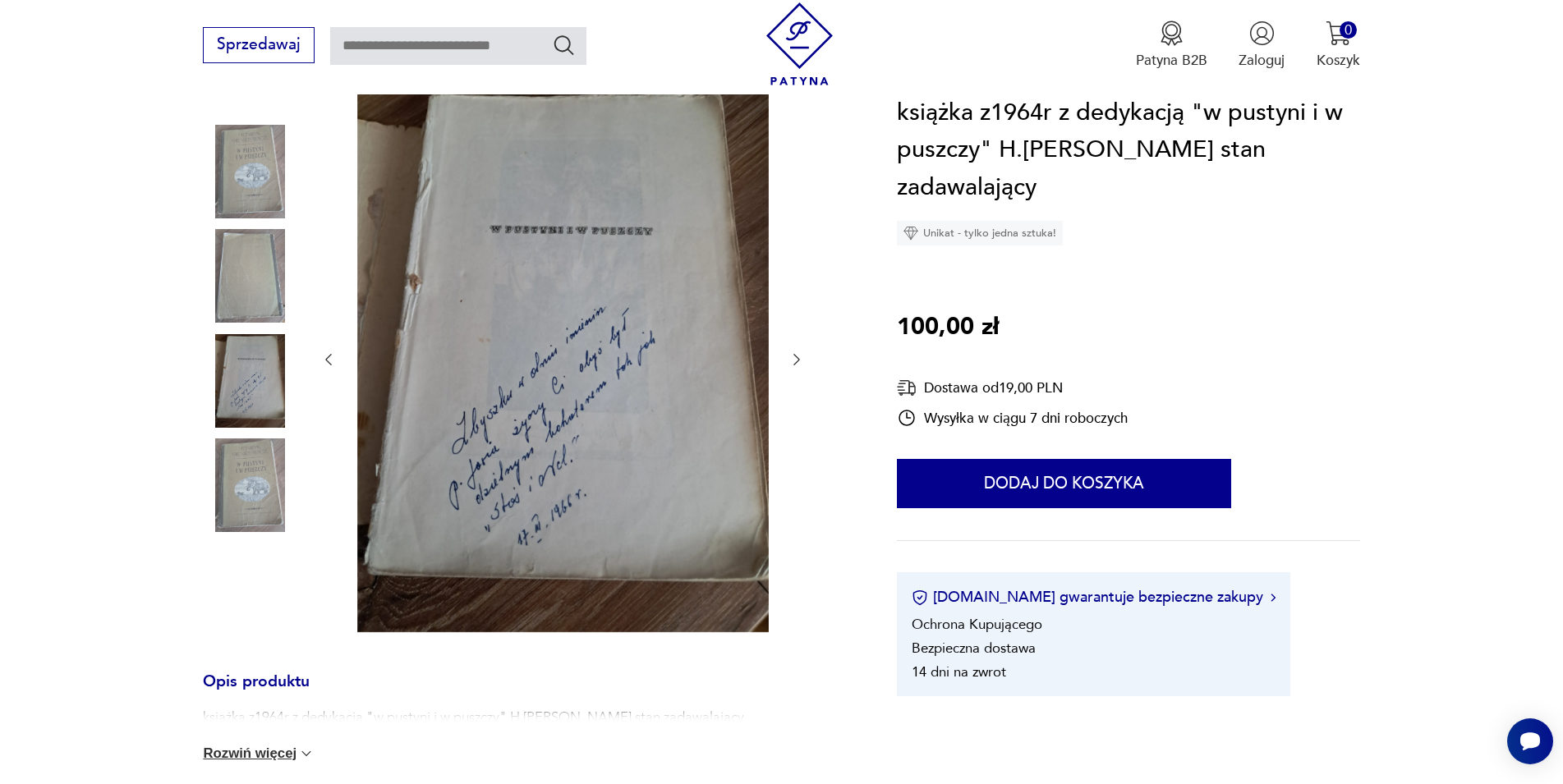
click at [795, 364] on icon "button" at bounding box center [797, 360] width 7 height 12
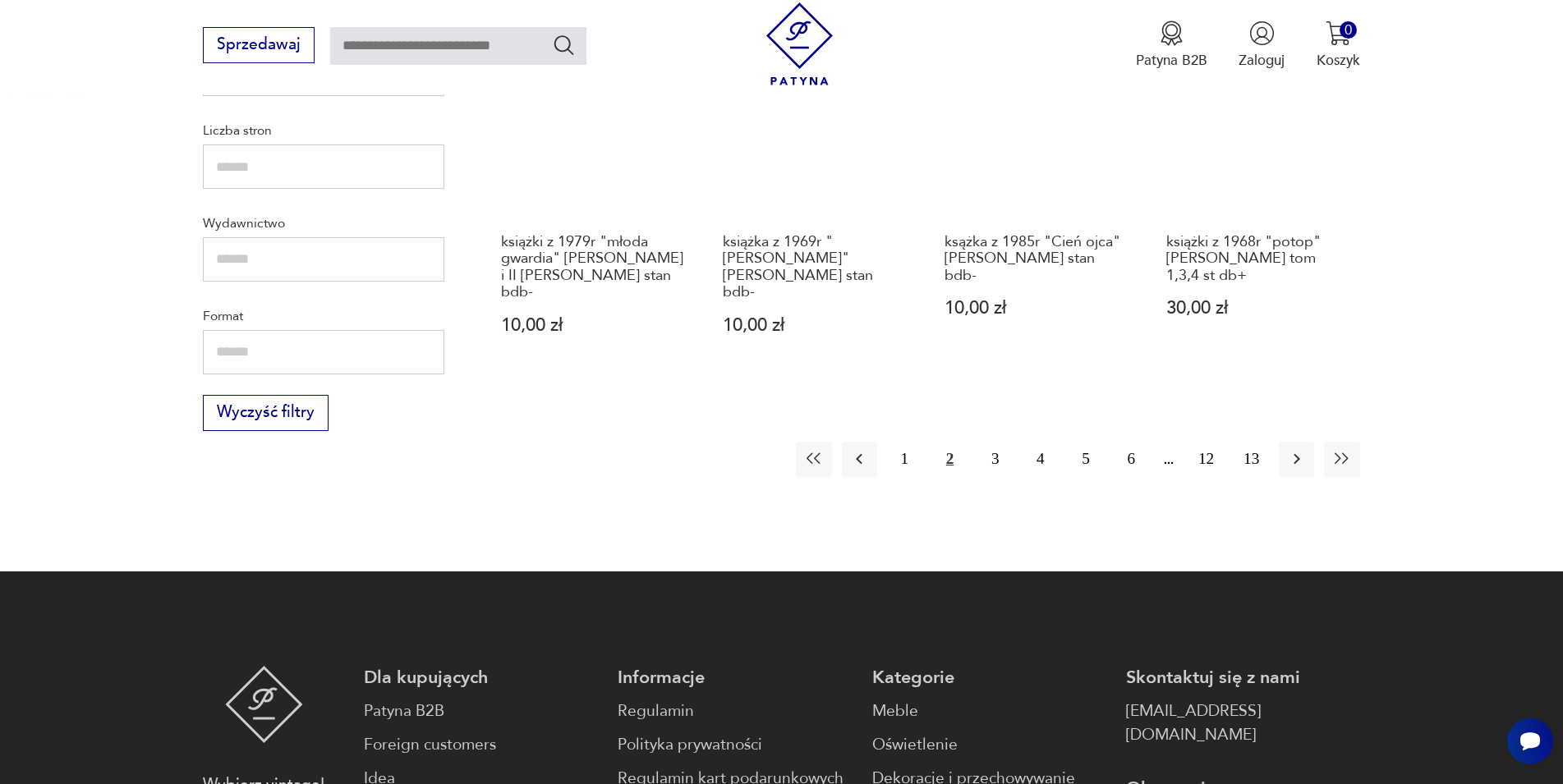
scroll to position [1968, 0]
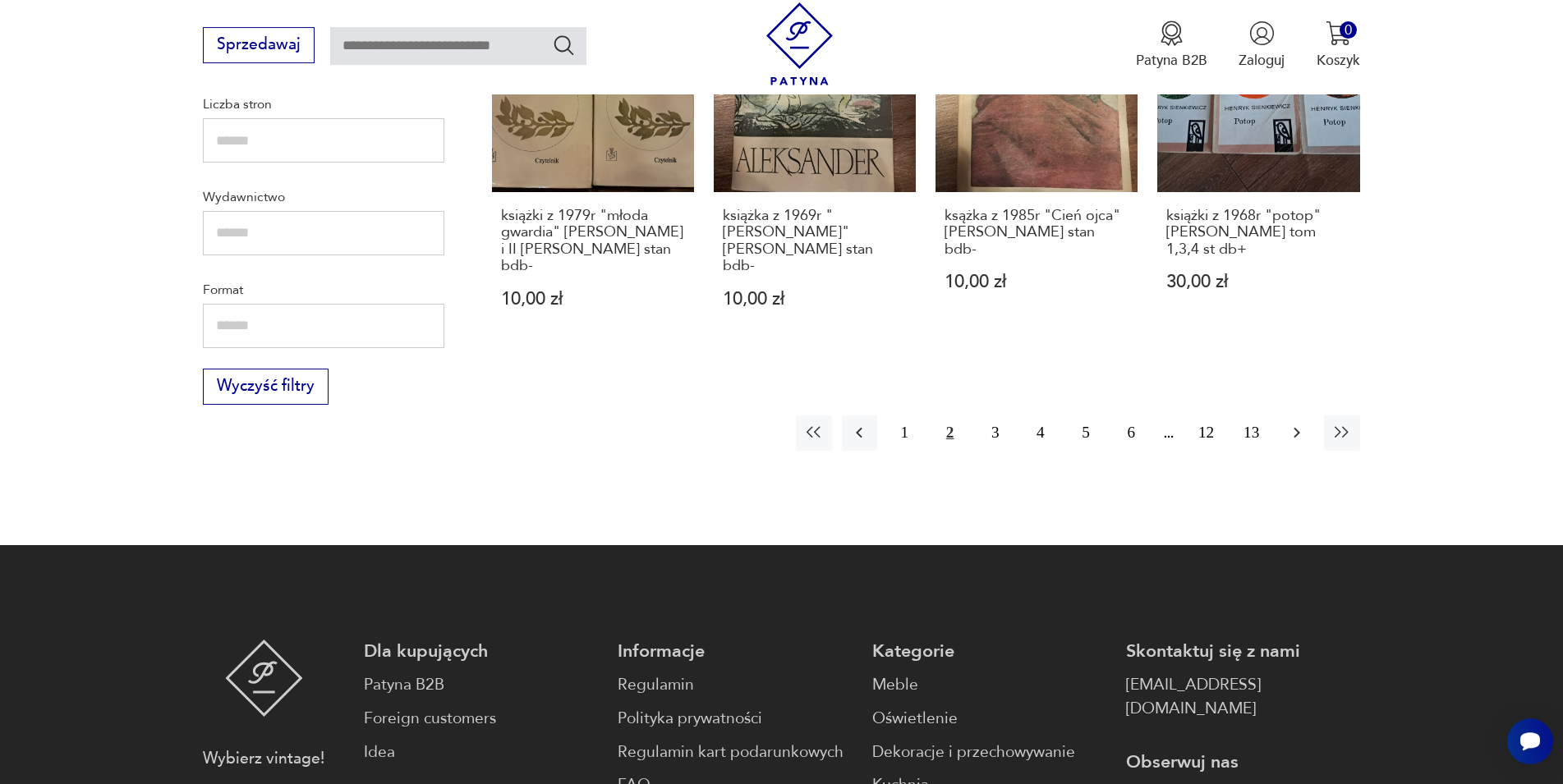
click at [1304, 423] on icon "button" at bounding box center [1296, 432] width 19 height 19
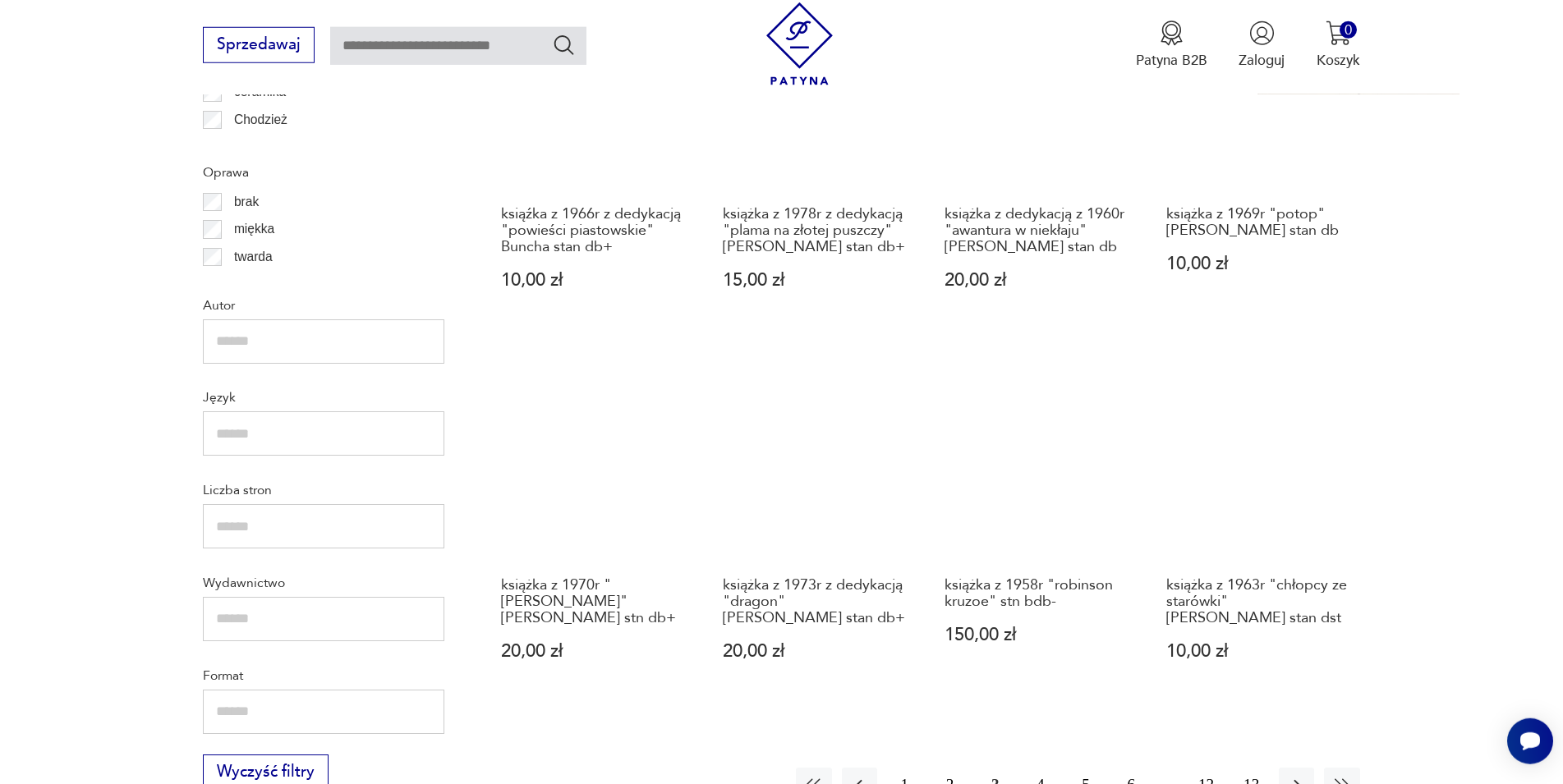
scroll to position [1744, 0]
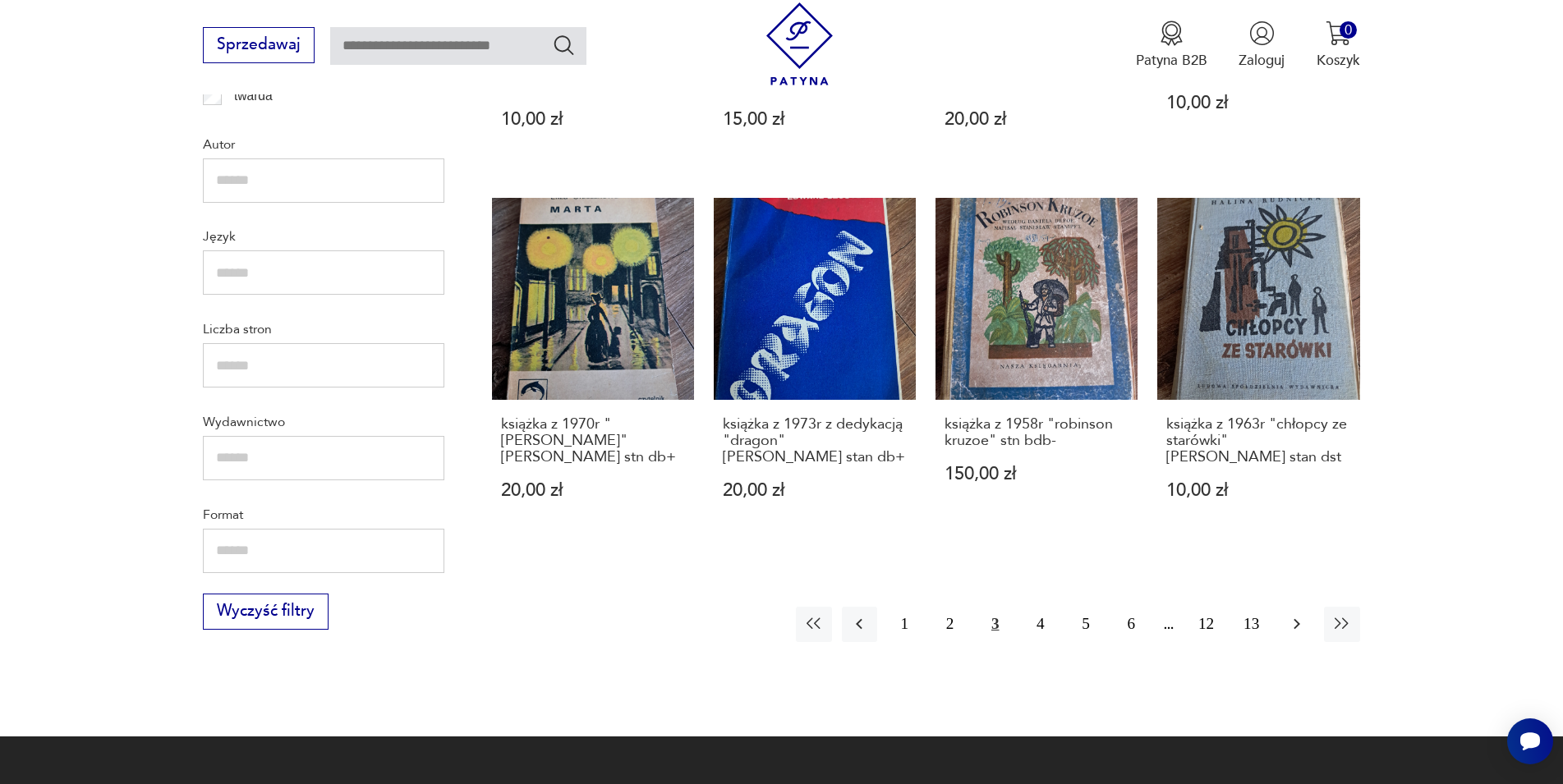
click at [1300, 632] on icon "button" at bounding box center [1296, 624] width 19 height 19
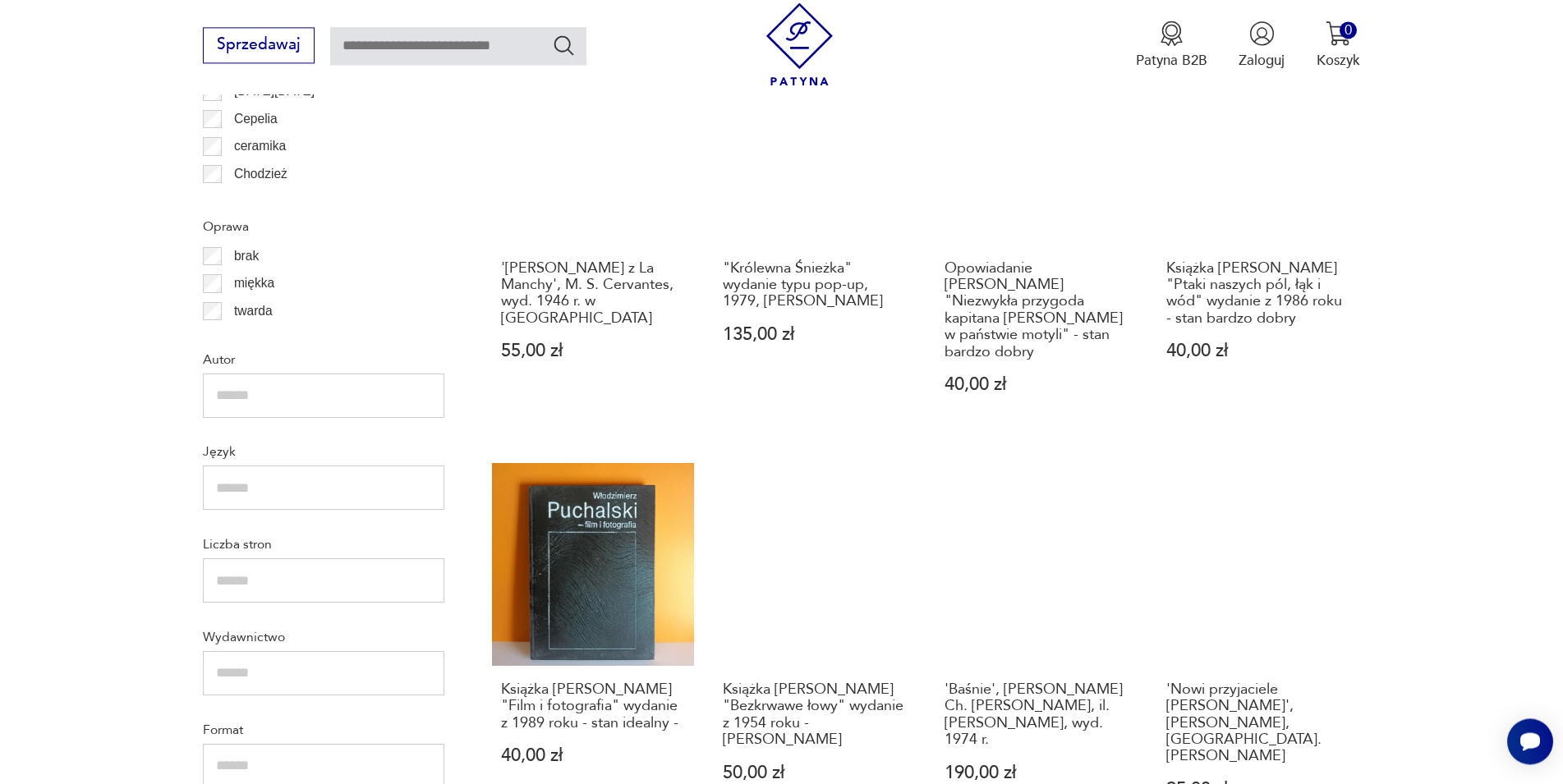
scroll to position [1576, 0]
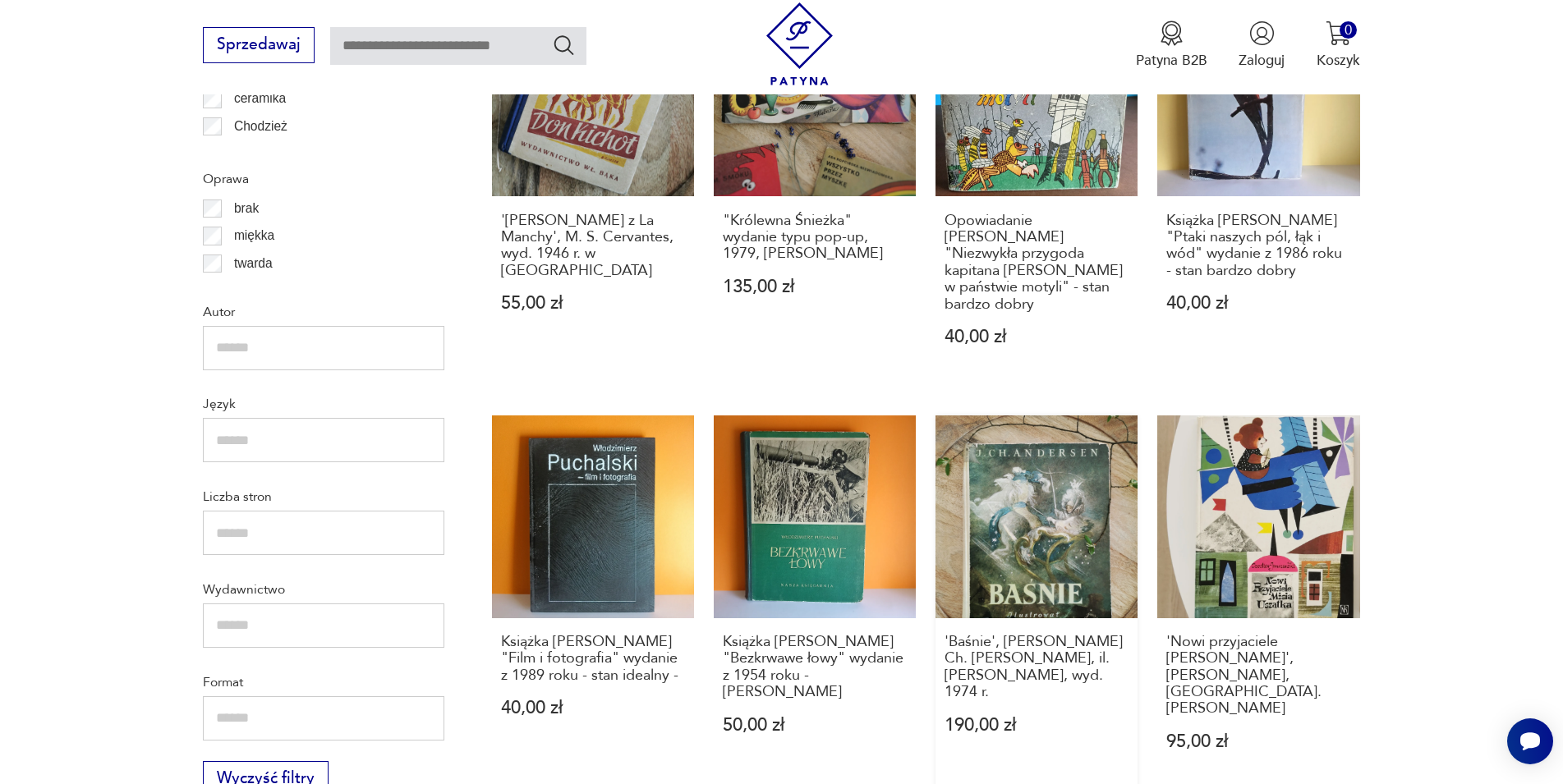
click at [1048, 460] on link "'Baśnie', J. Ch. Andersen, il. Jan Marcin Szancer, wyd. 1974 r. 190,00 zł" at bounding box center [1036, 601] width 202 height 372
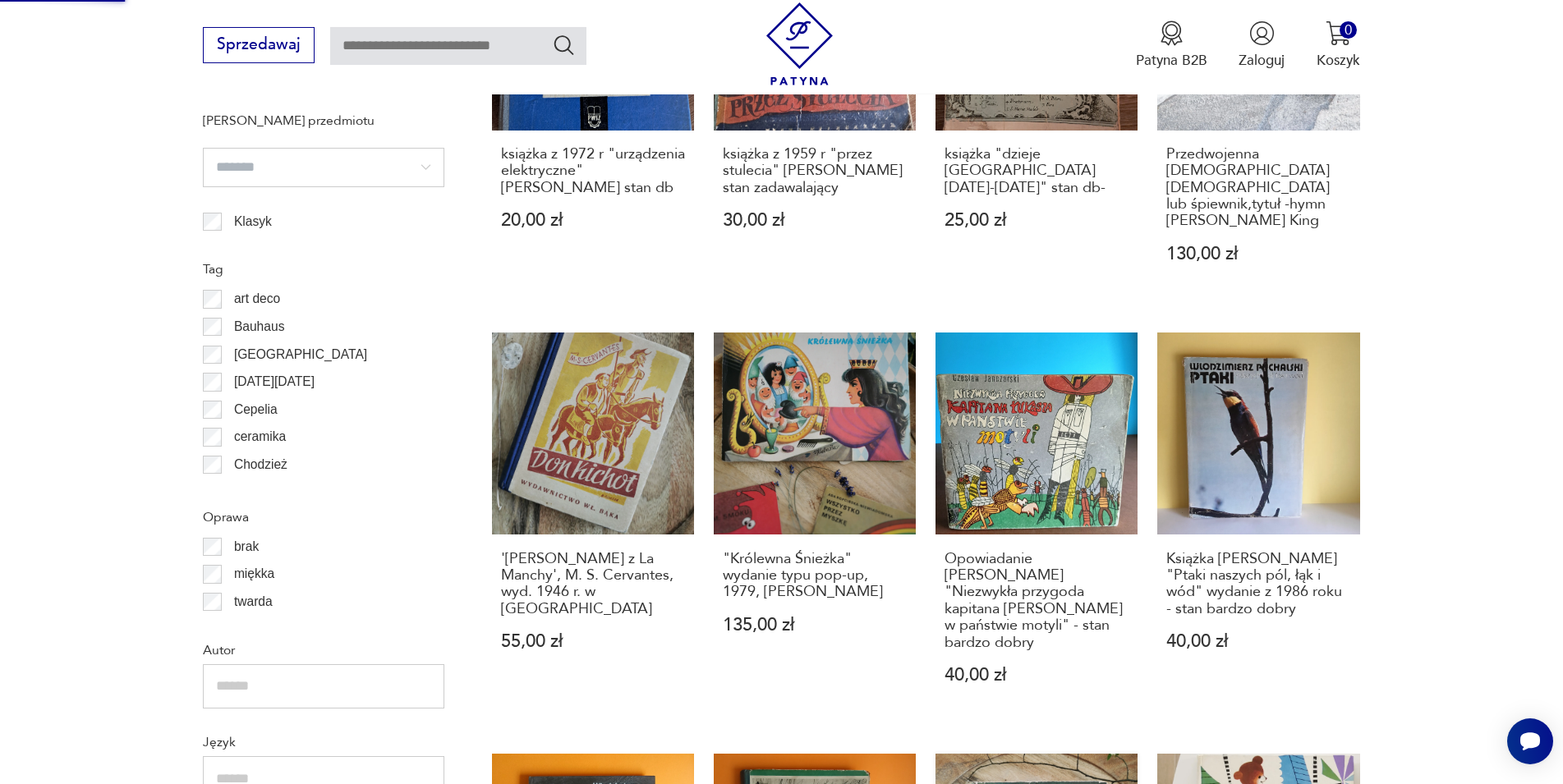
scroll to position [216, 0]
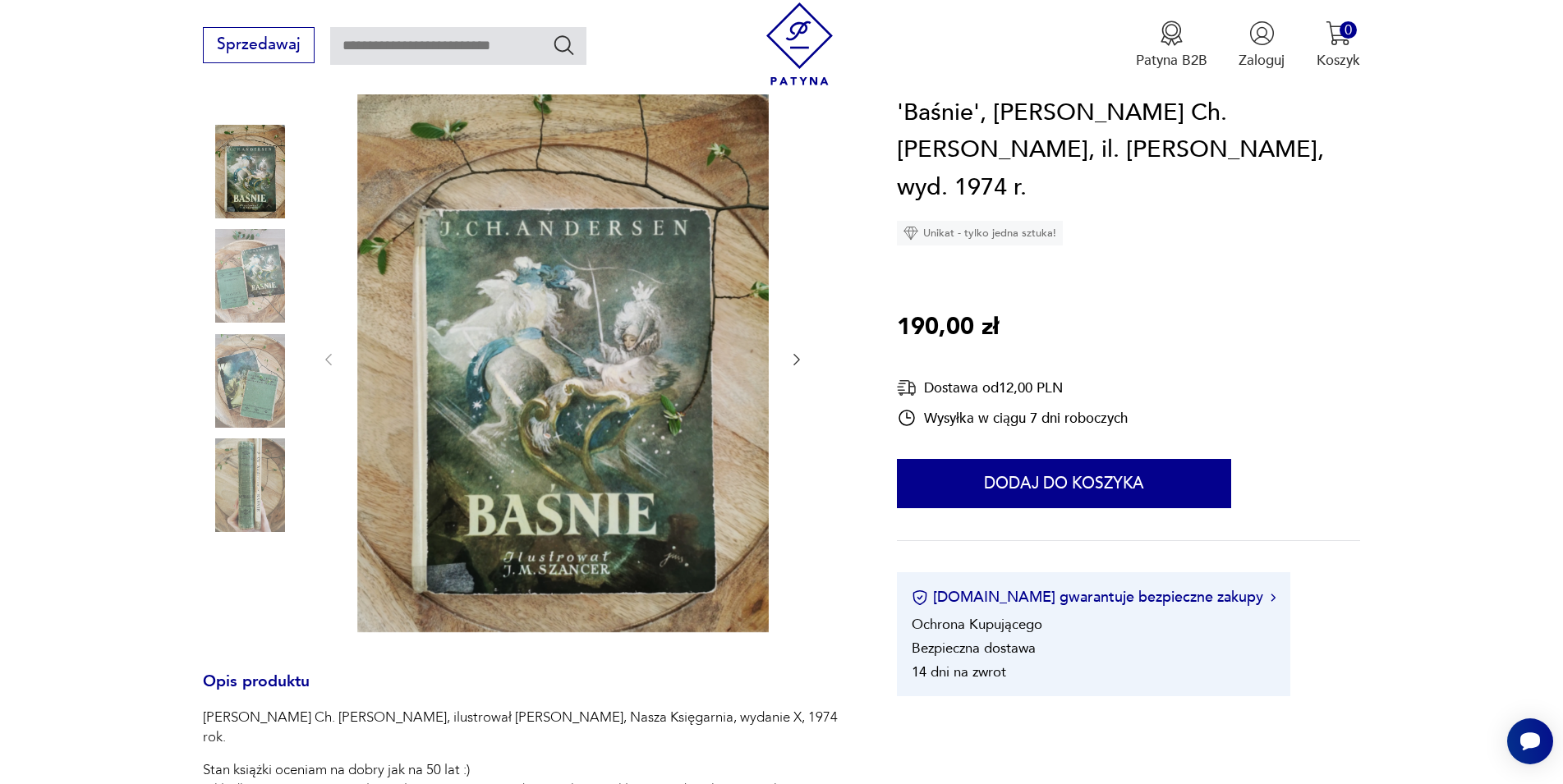
click at [795, 360] on icon "button" at bounding box center [797, 360] width 17 height 17
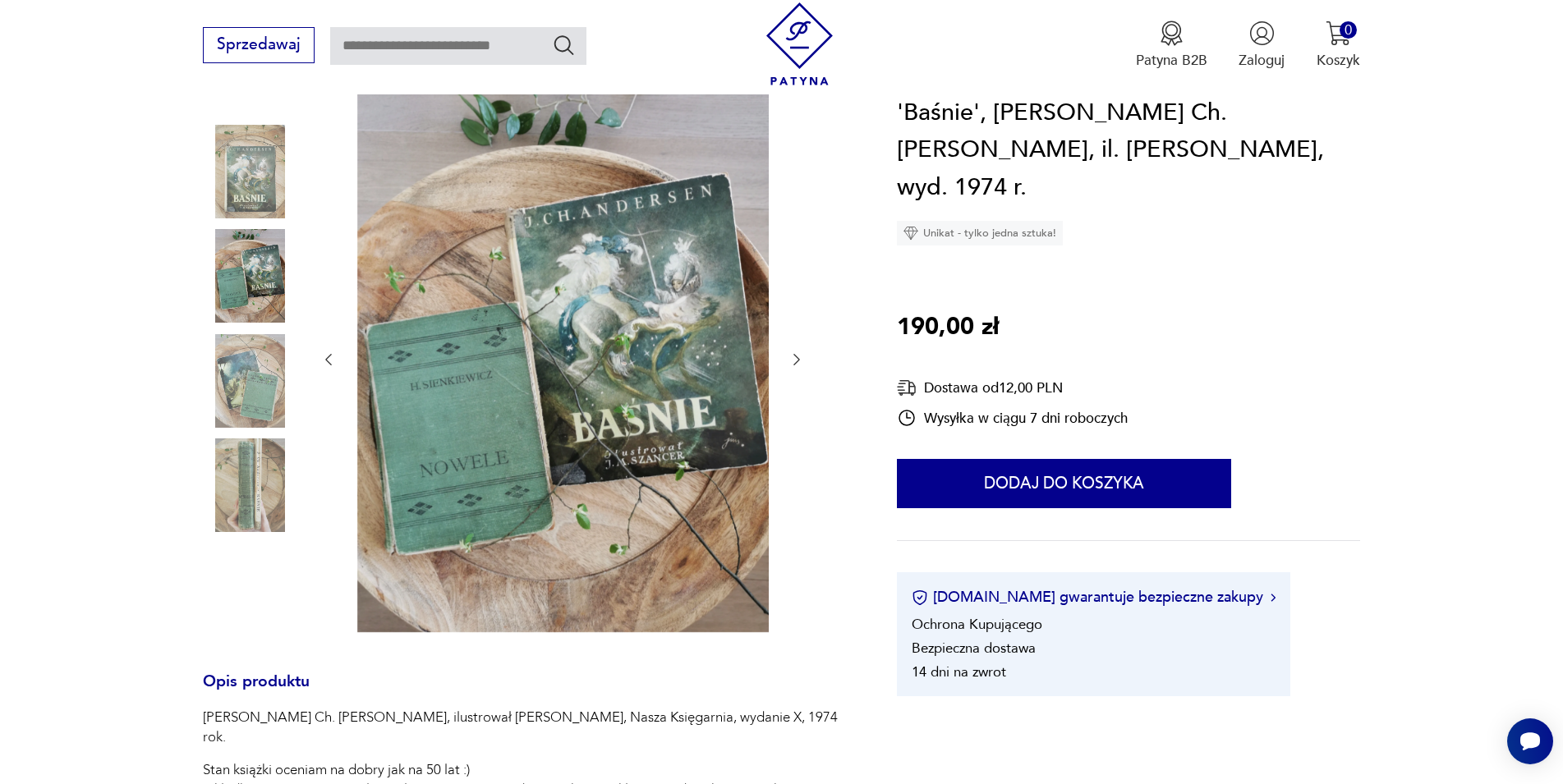
click at [795, 360] on icon "button" at bounding box center [797, 360] width 17 height 17
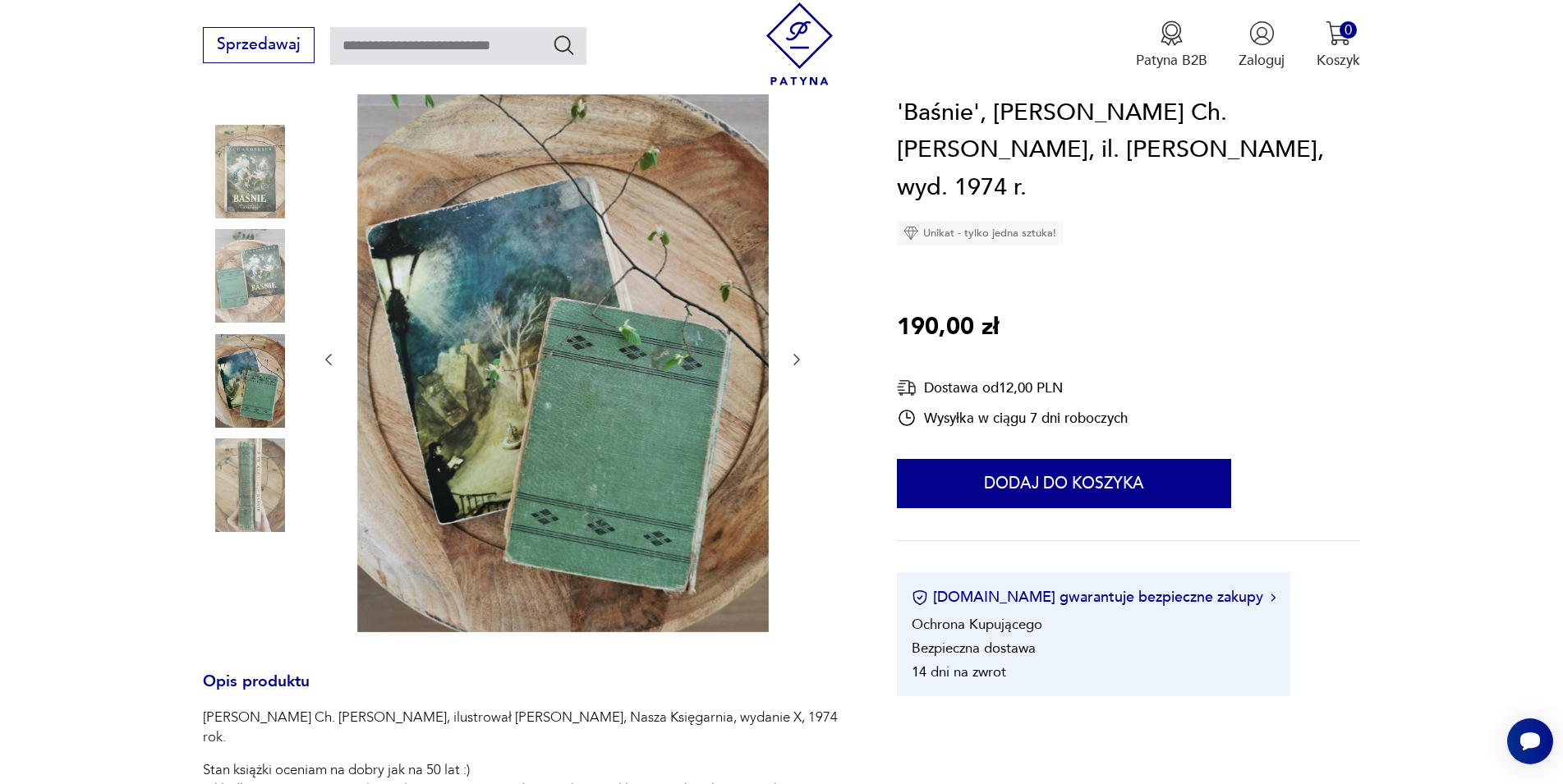
click at [795, 360] on icon "button" at bounding box center [797, 360] width 17 height 17
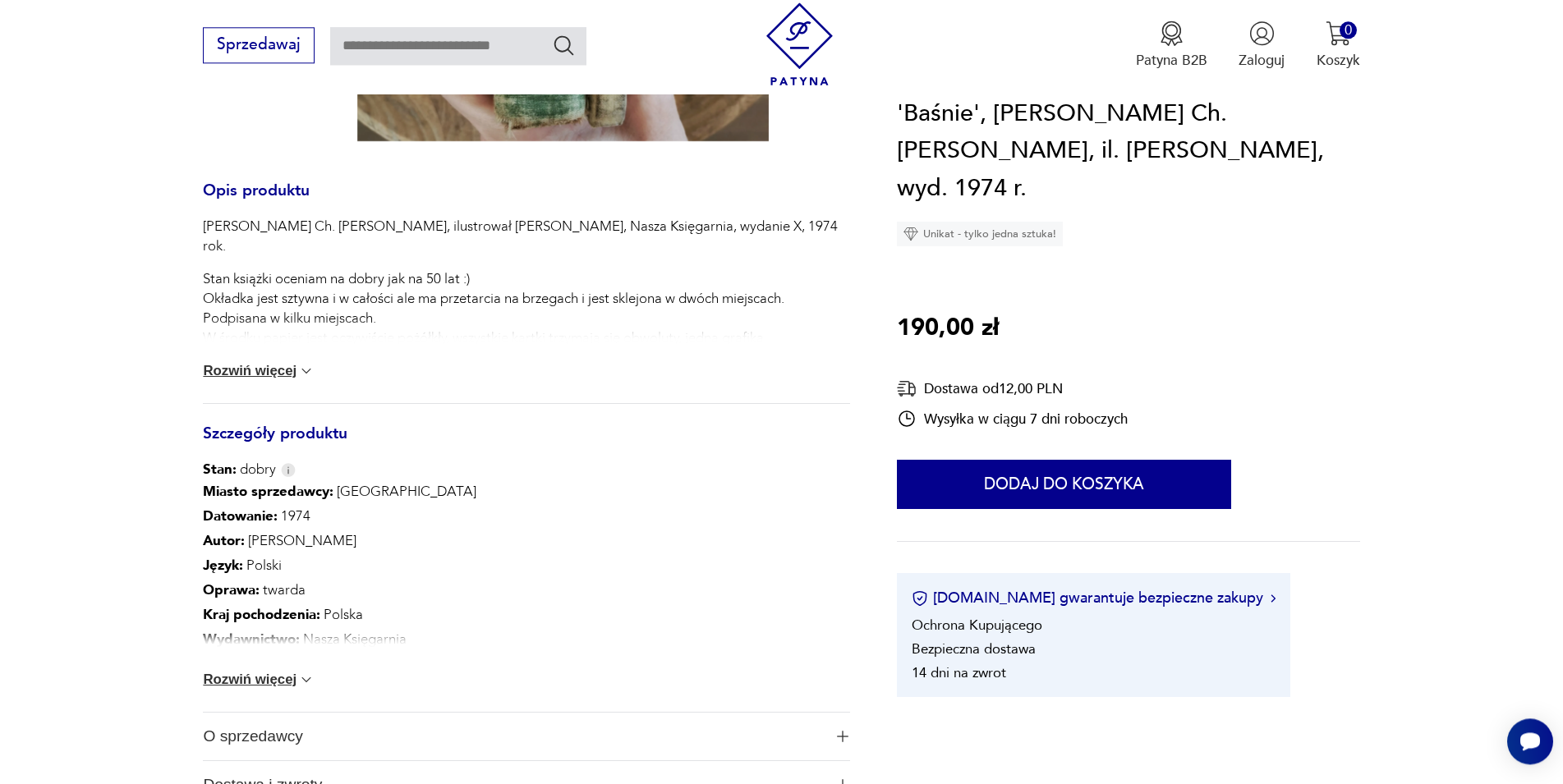
scroll to position [864, 0]
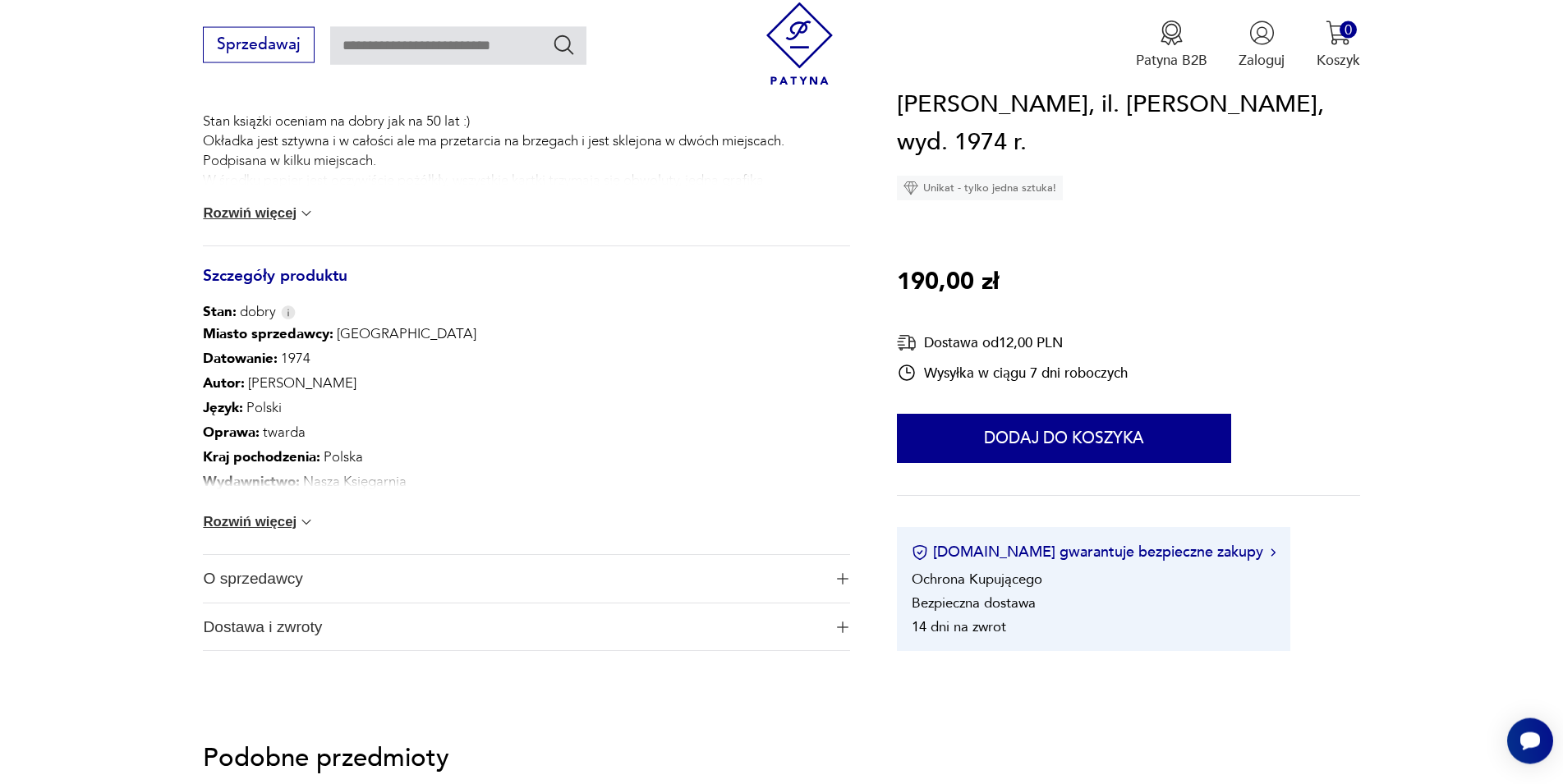
click at [224, 581] on span "O sprzedawcy" at bounding box center [512, 578] width 619 height 48
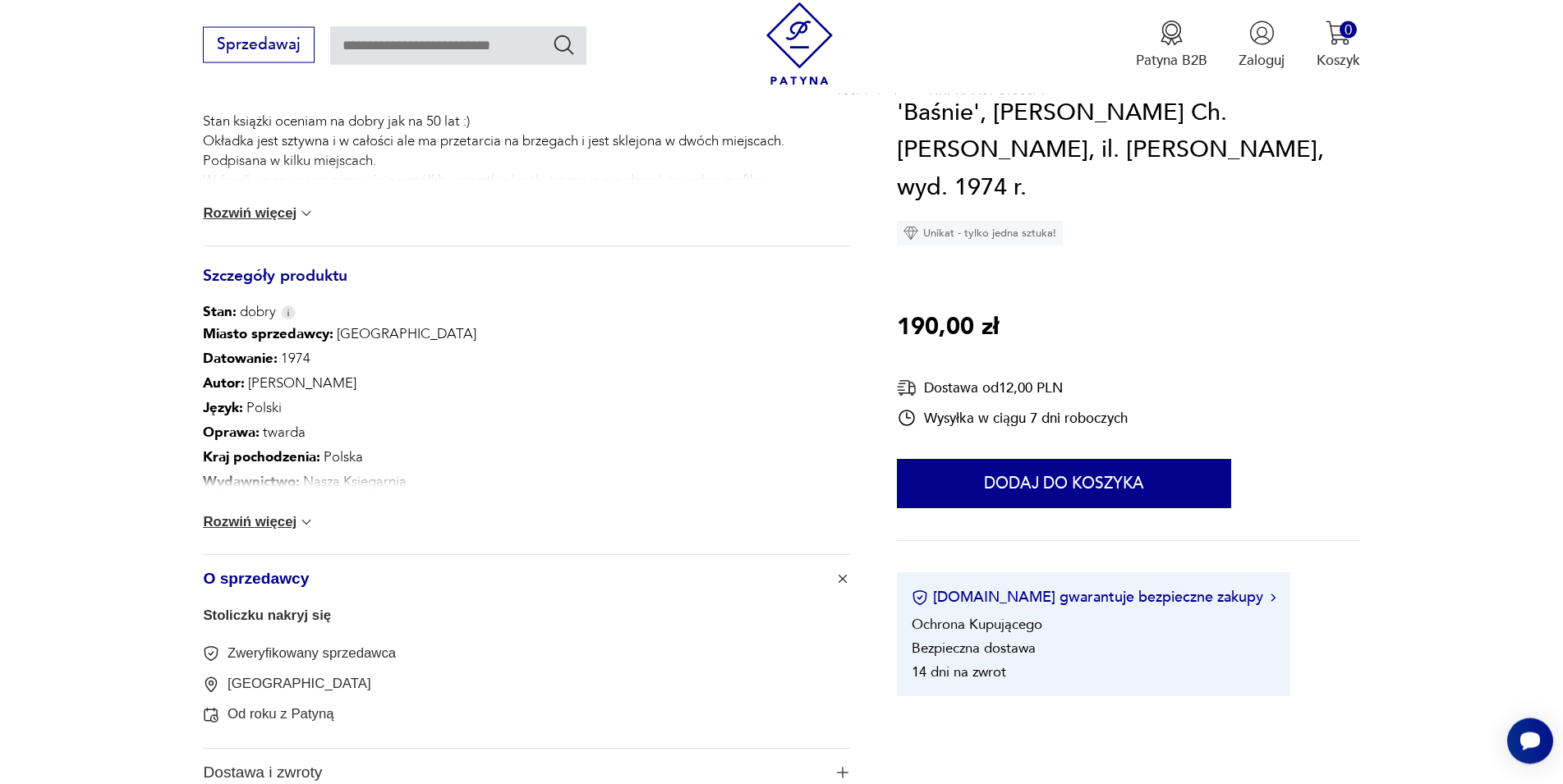
click at [224, 581] on span "O sprzedawcy" at bounding box center [512, 578] width 619 height 48
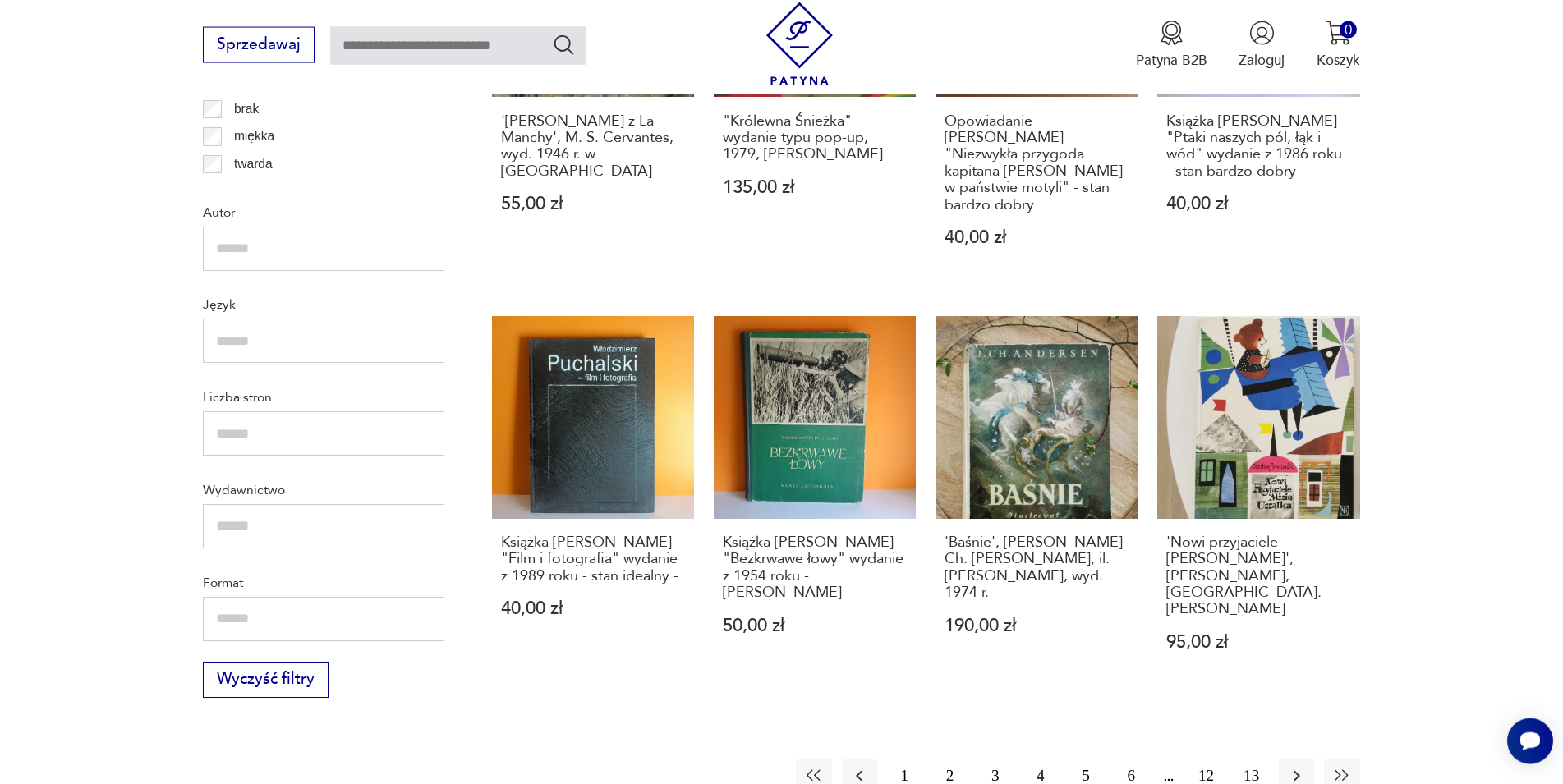
scroll to position [1942, 0]
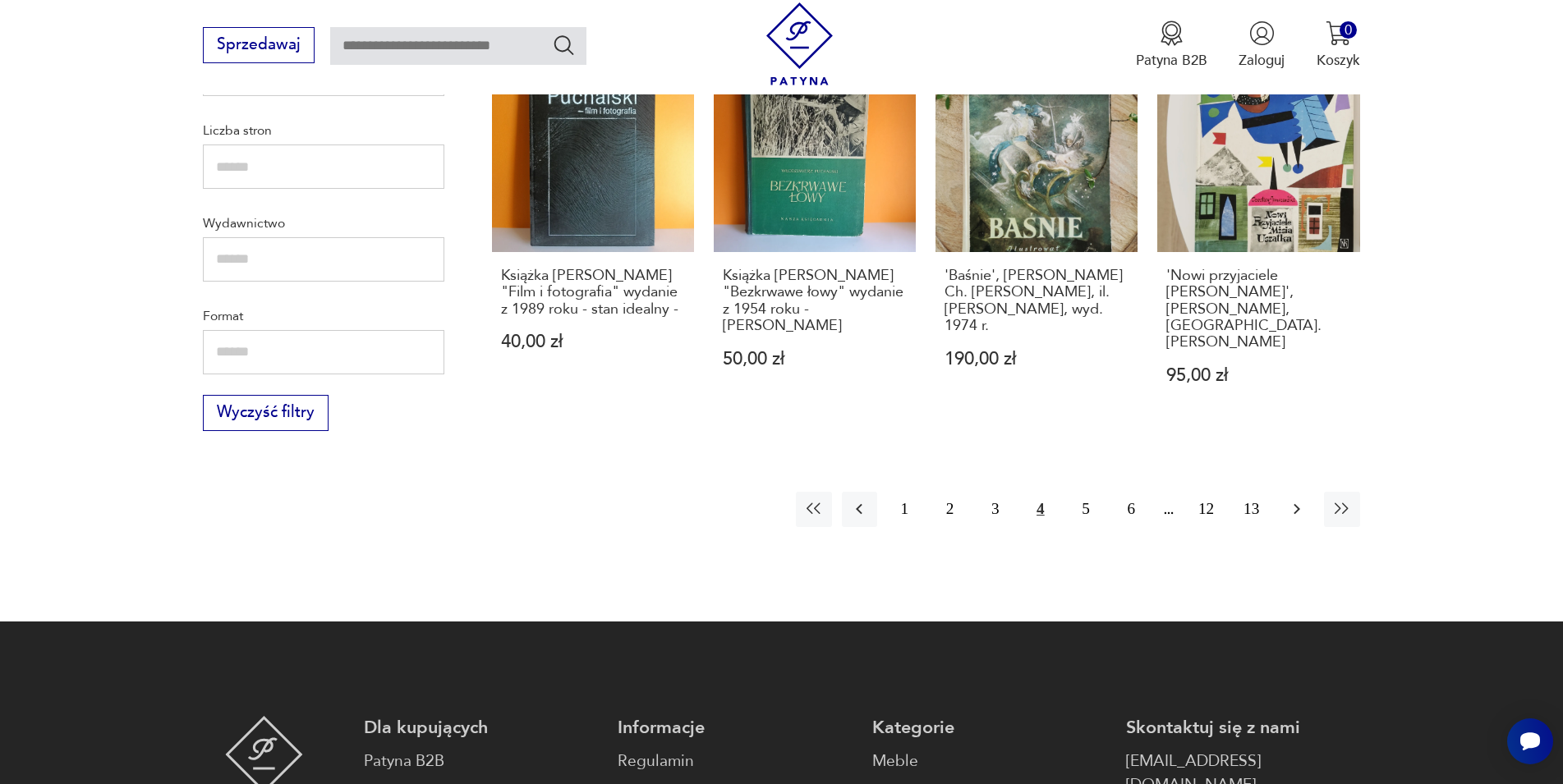
click at [1288, 499] on icon "button" at bounding box center [1296, 508] width 19 height 19
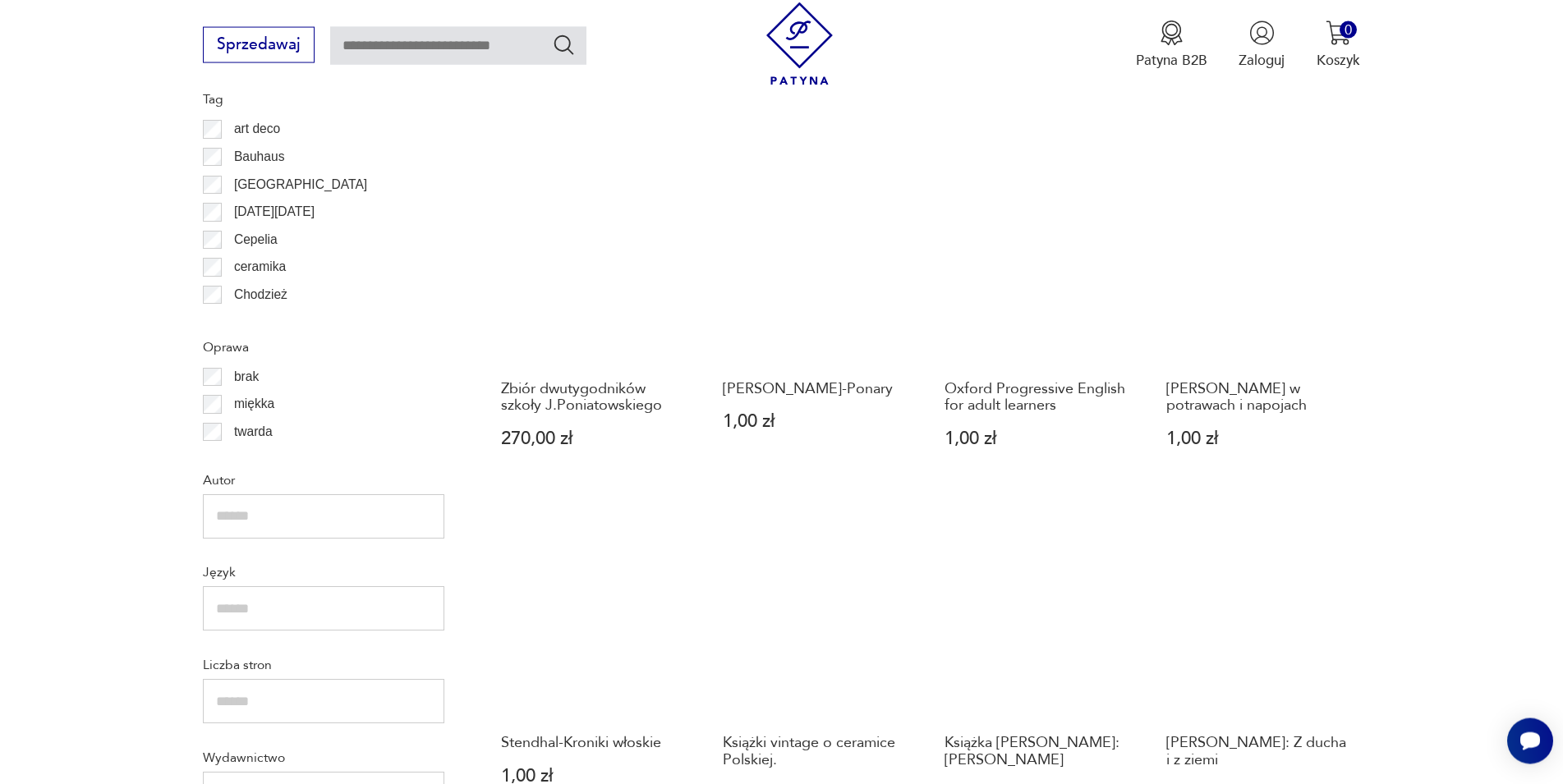
scroll to position [1575, 0]
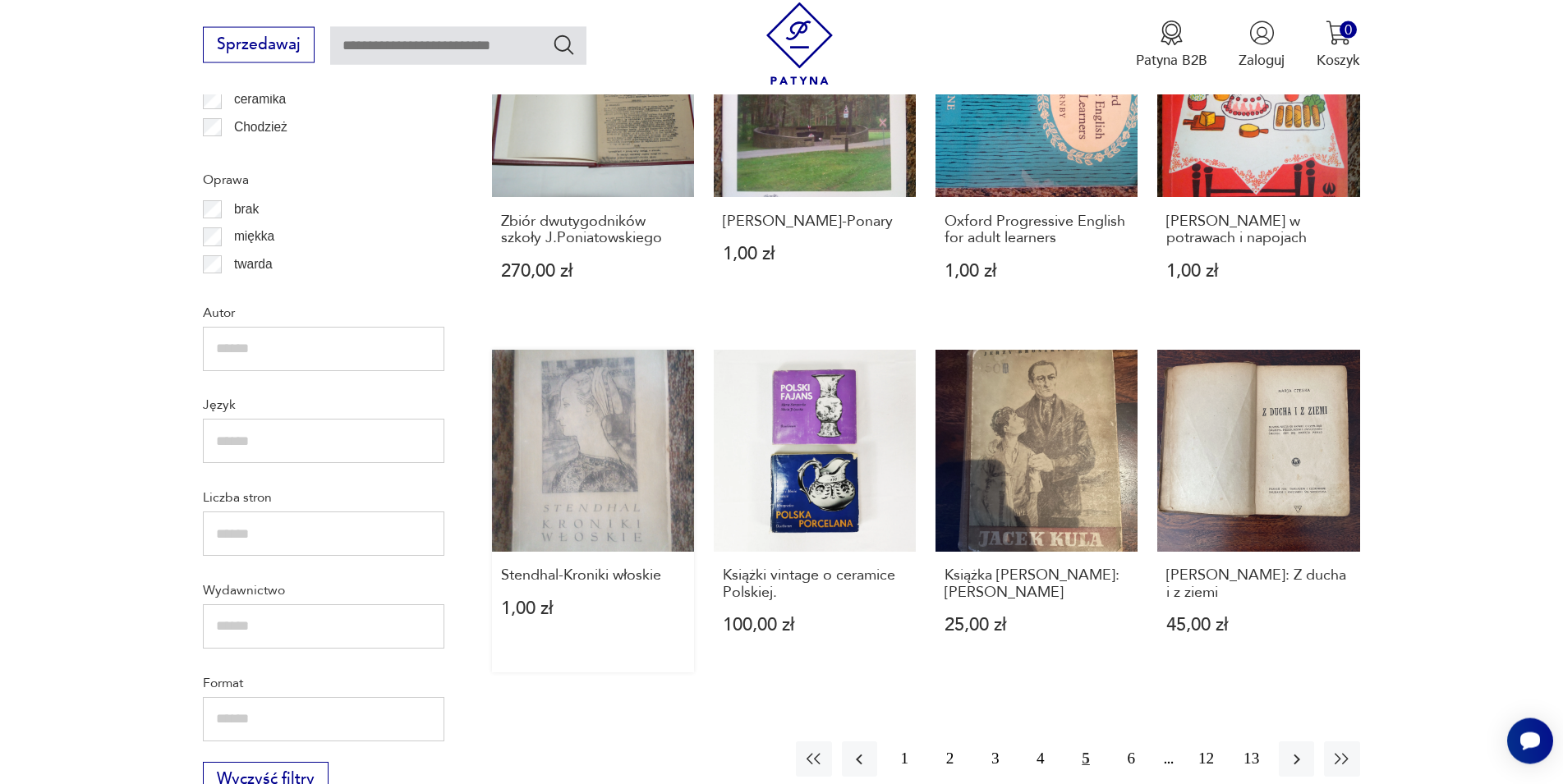
click at [595, 429] on link "Stendhal-Kroniki włoskie 1,00 zł" at bounding box center [593, 511] width 202 height 323
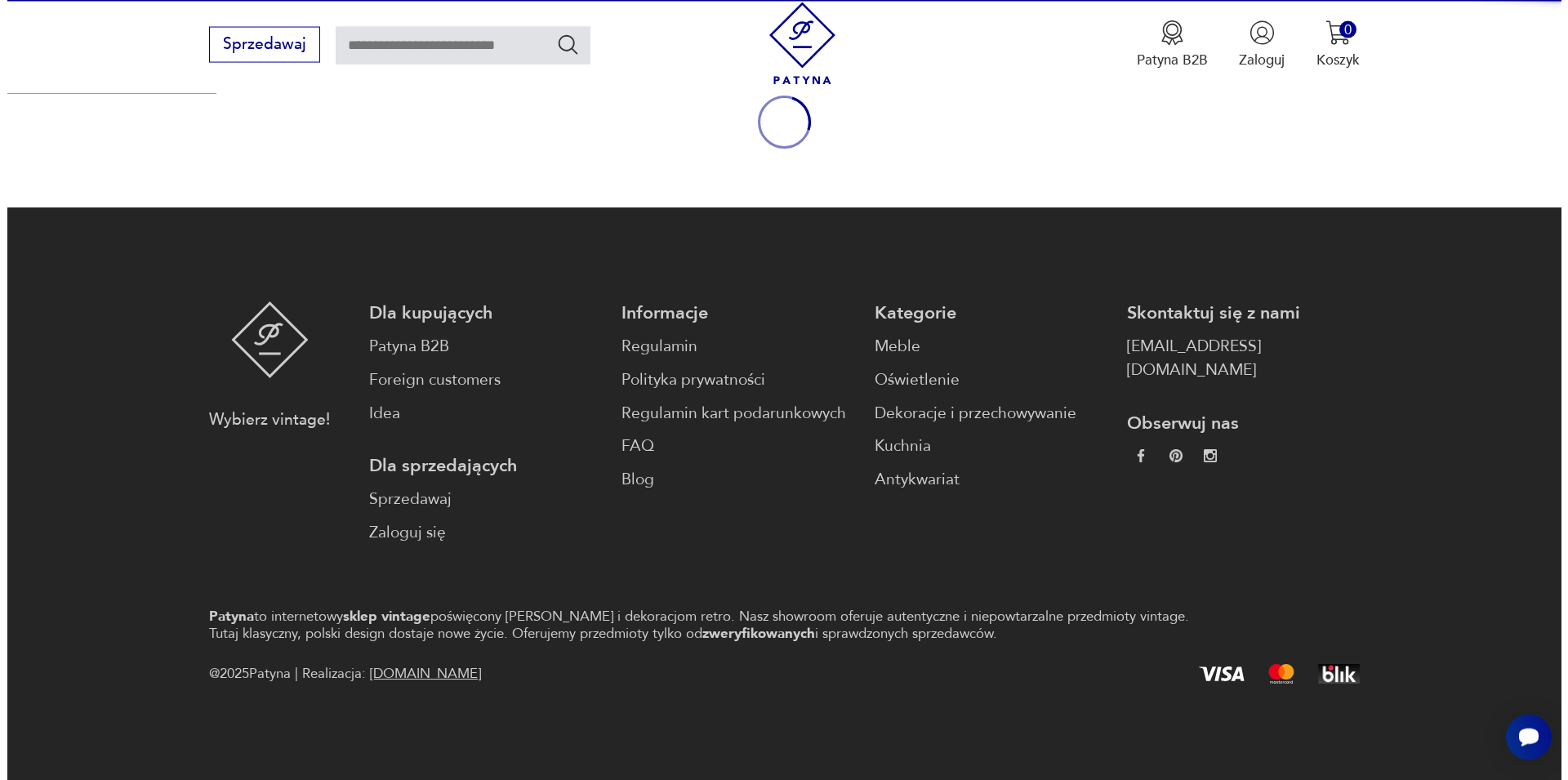
scroll to position [215, 0]
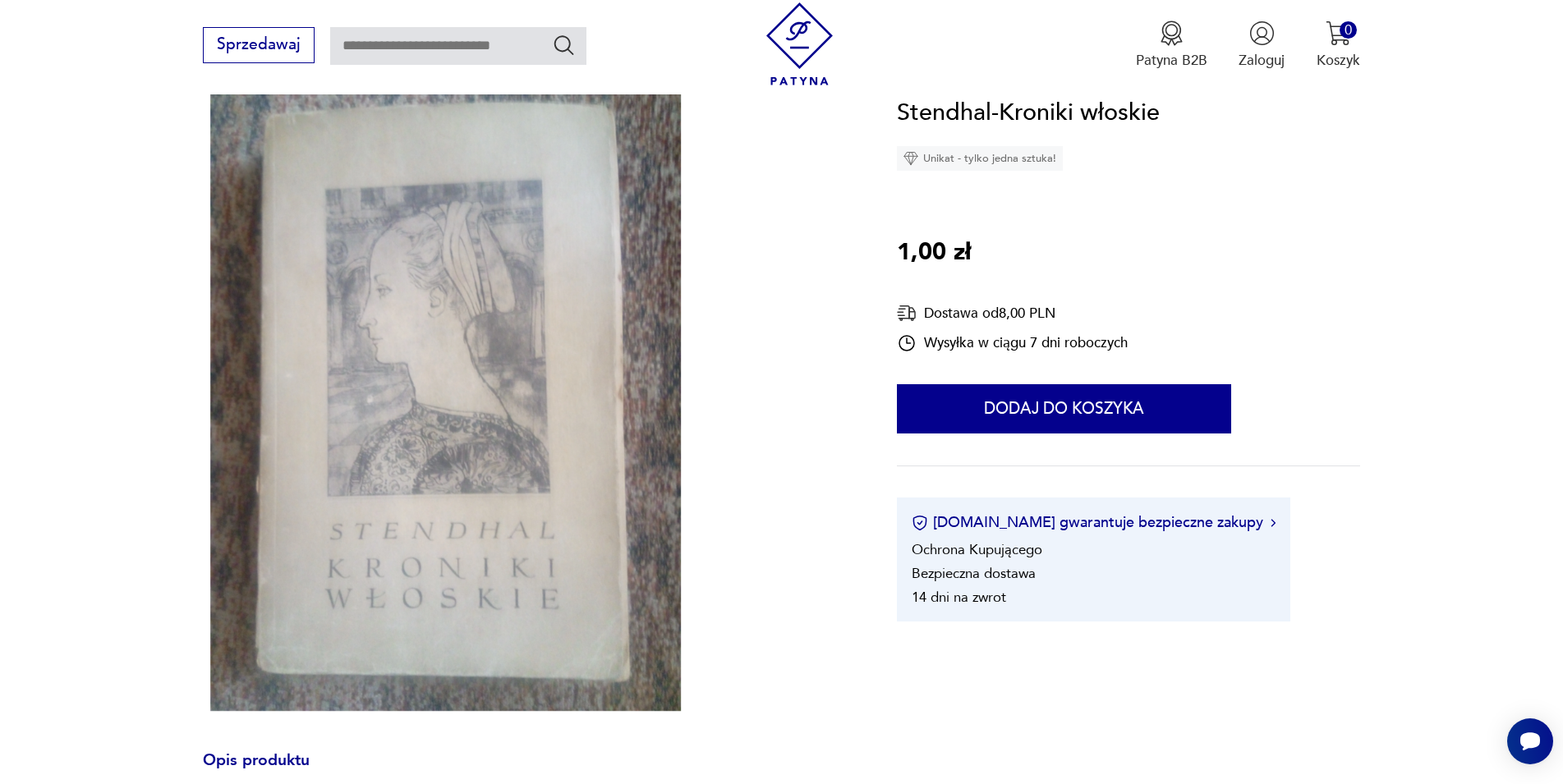
click at [484, 400] on img at bounding box center [445, 397] width 484 height 627
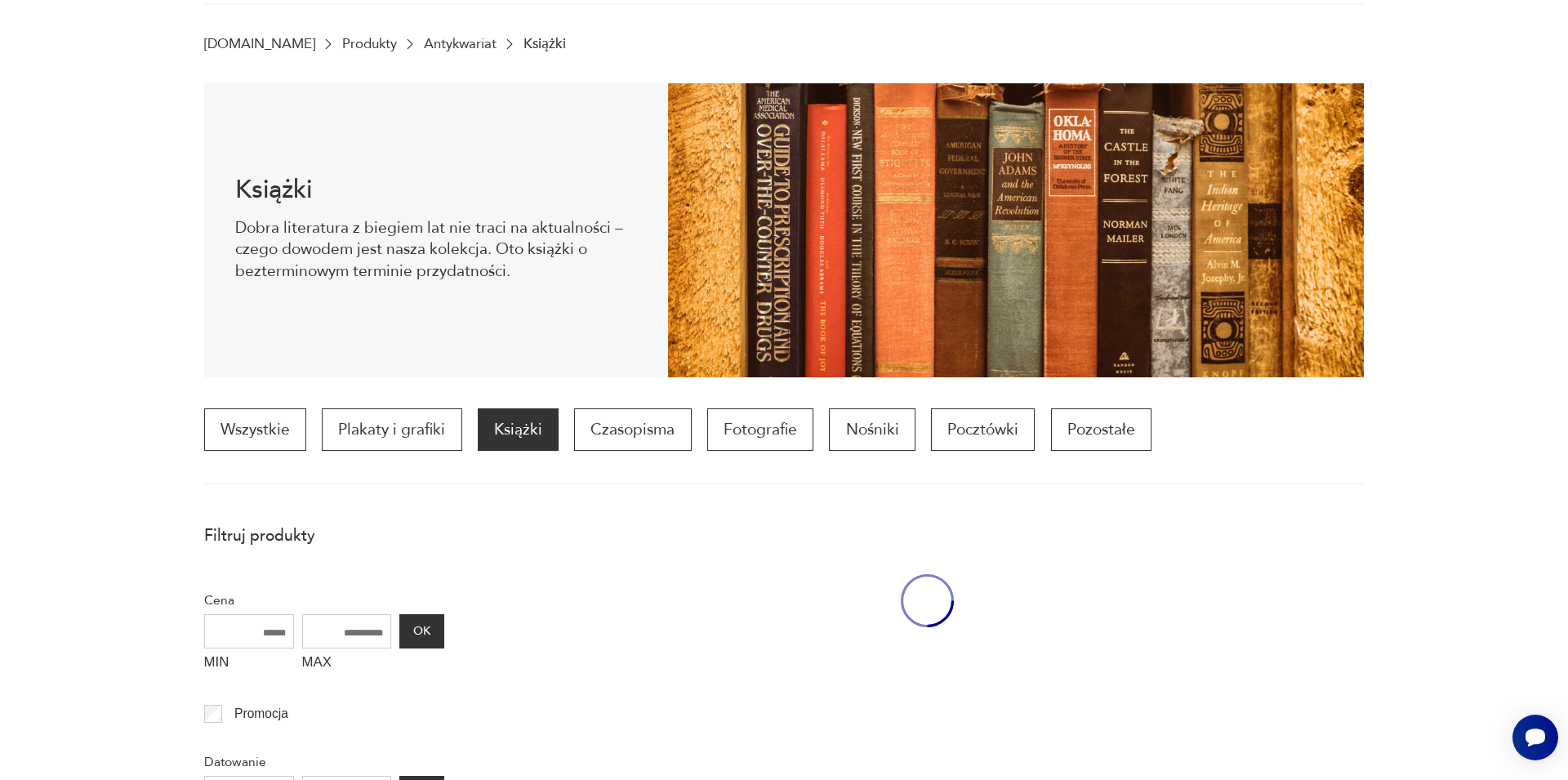
scroll to position [1051, 0]
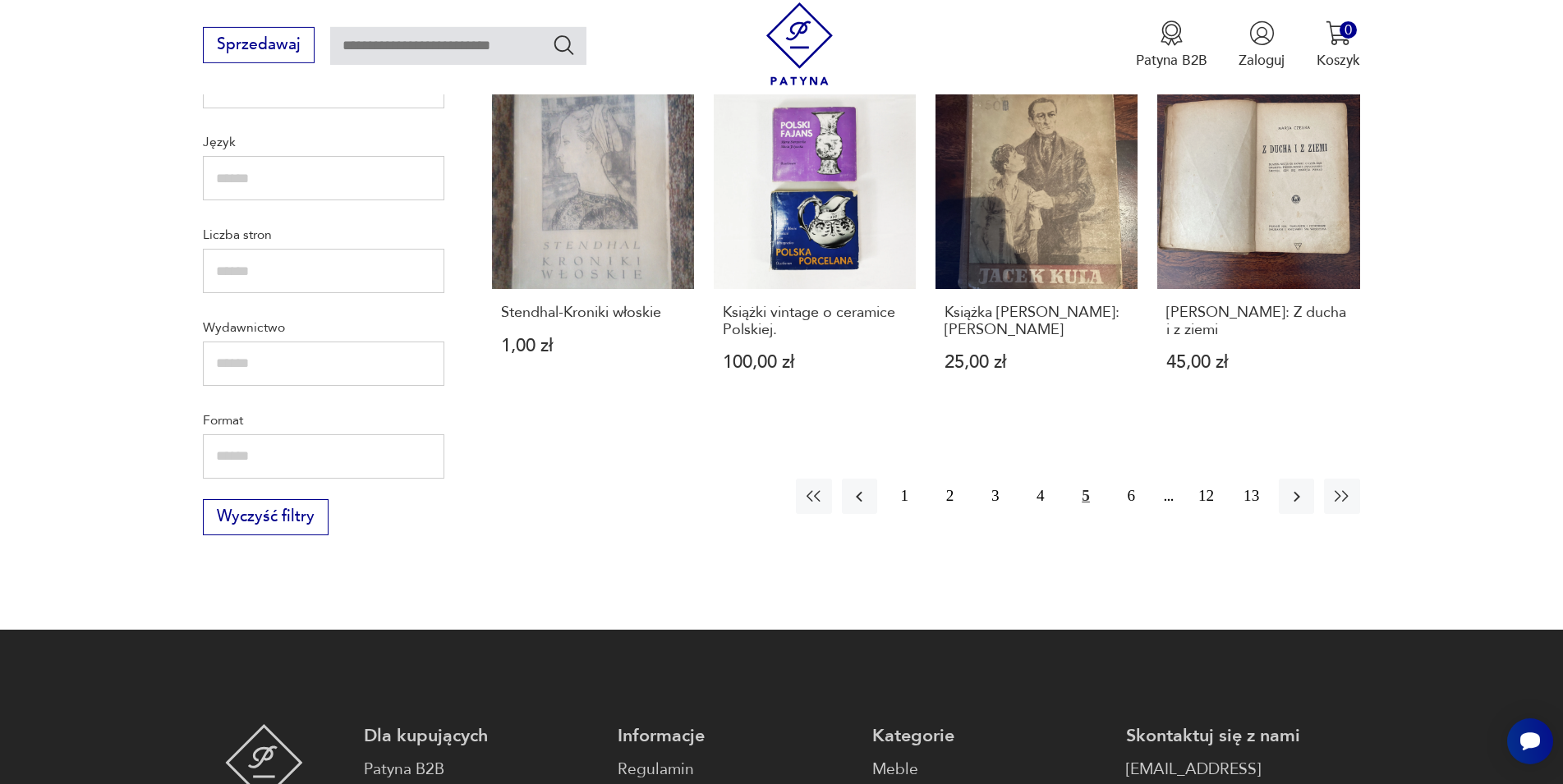
scroll to position [1839, 0]
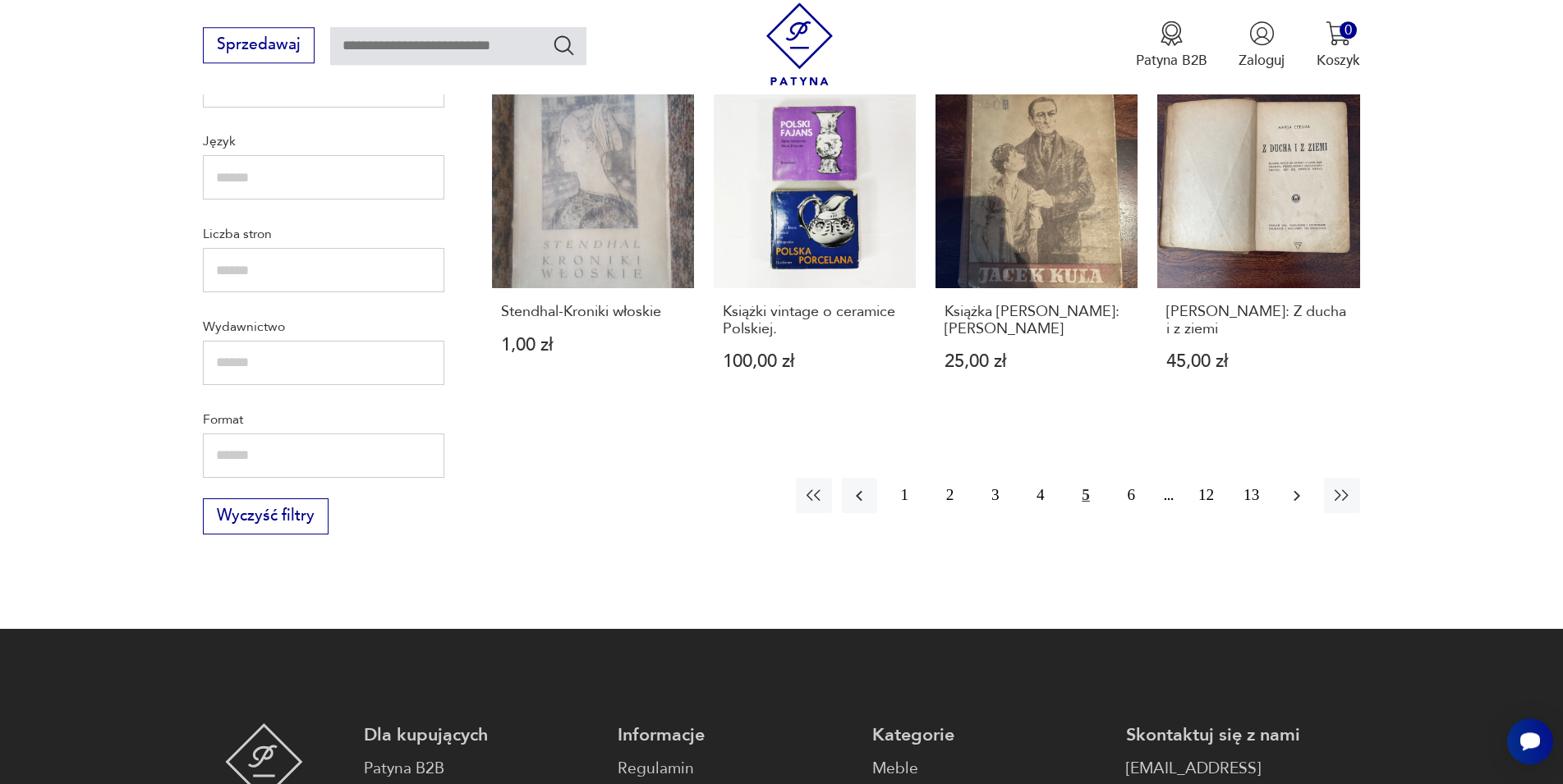
click at [1290, 486] on icon "button" at bounding box center [1296, 495] width 19 height 19
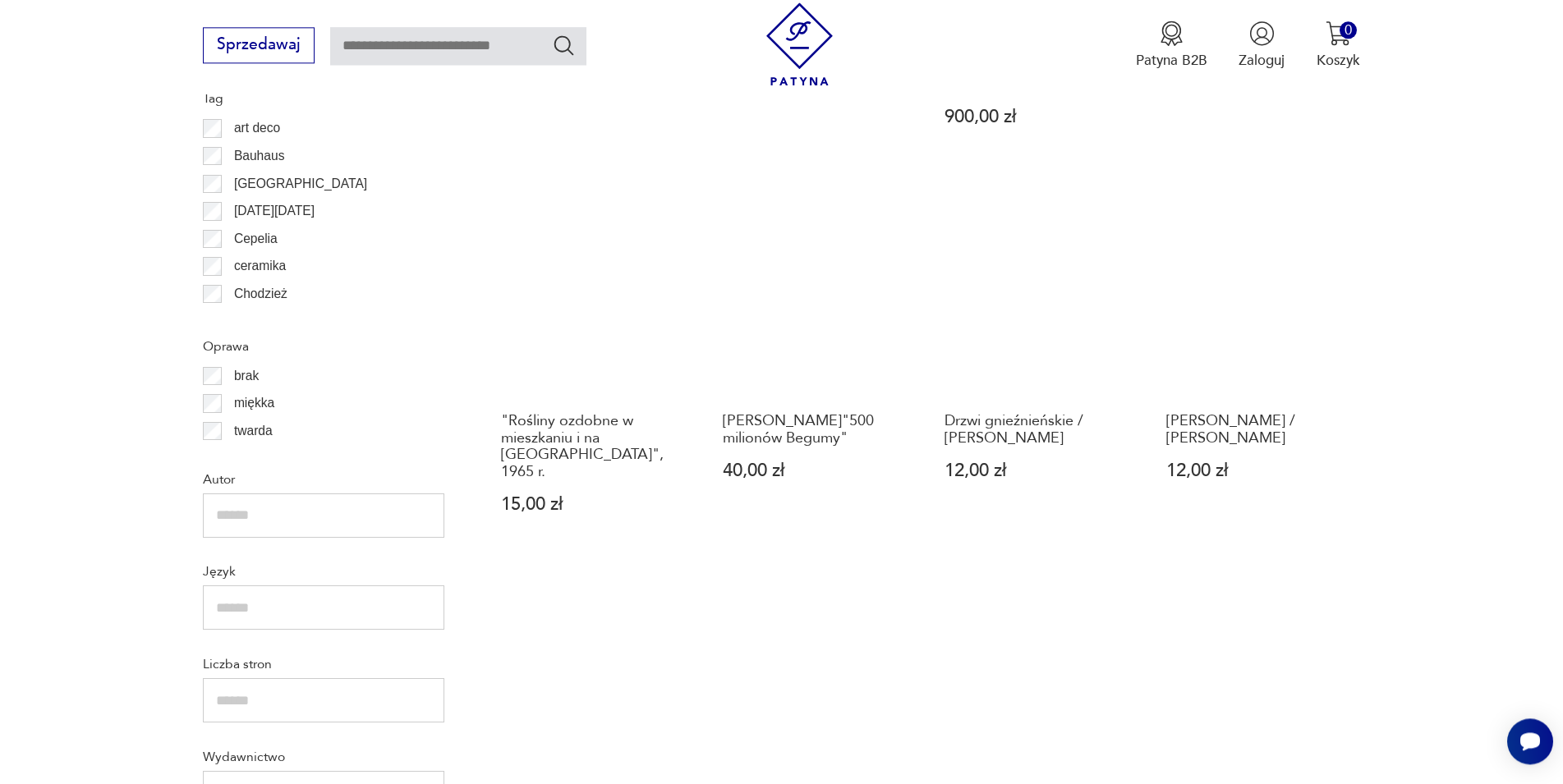
scroll to position [1576, 0]
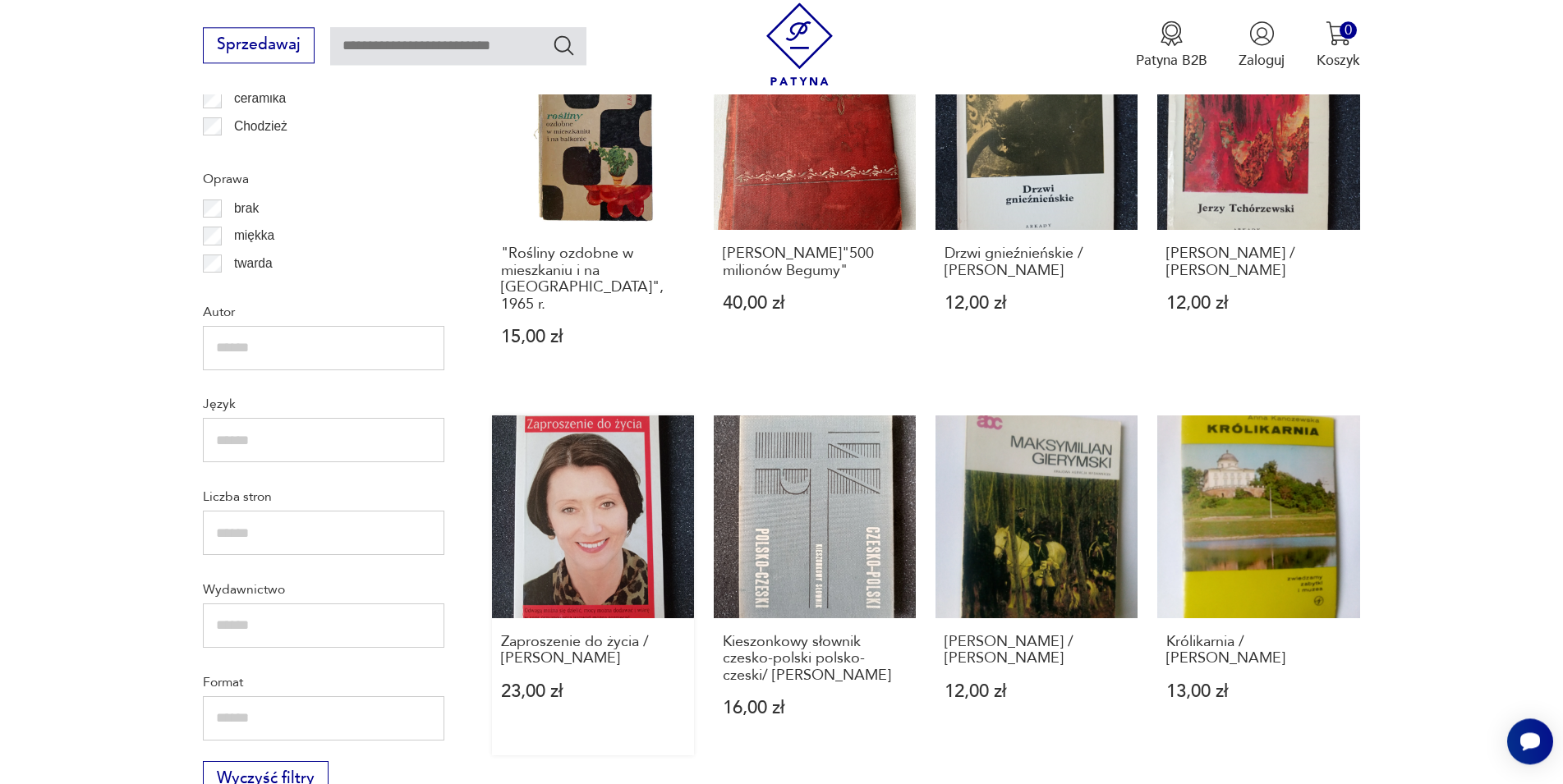
click at [603, 424] on link "Zaproszenie do życia / Ewa Woydyłło 23,00 zł" at bounding box center [593, 585] width 202 height 339
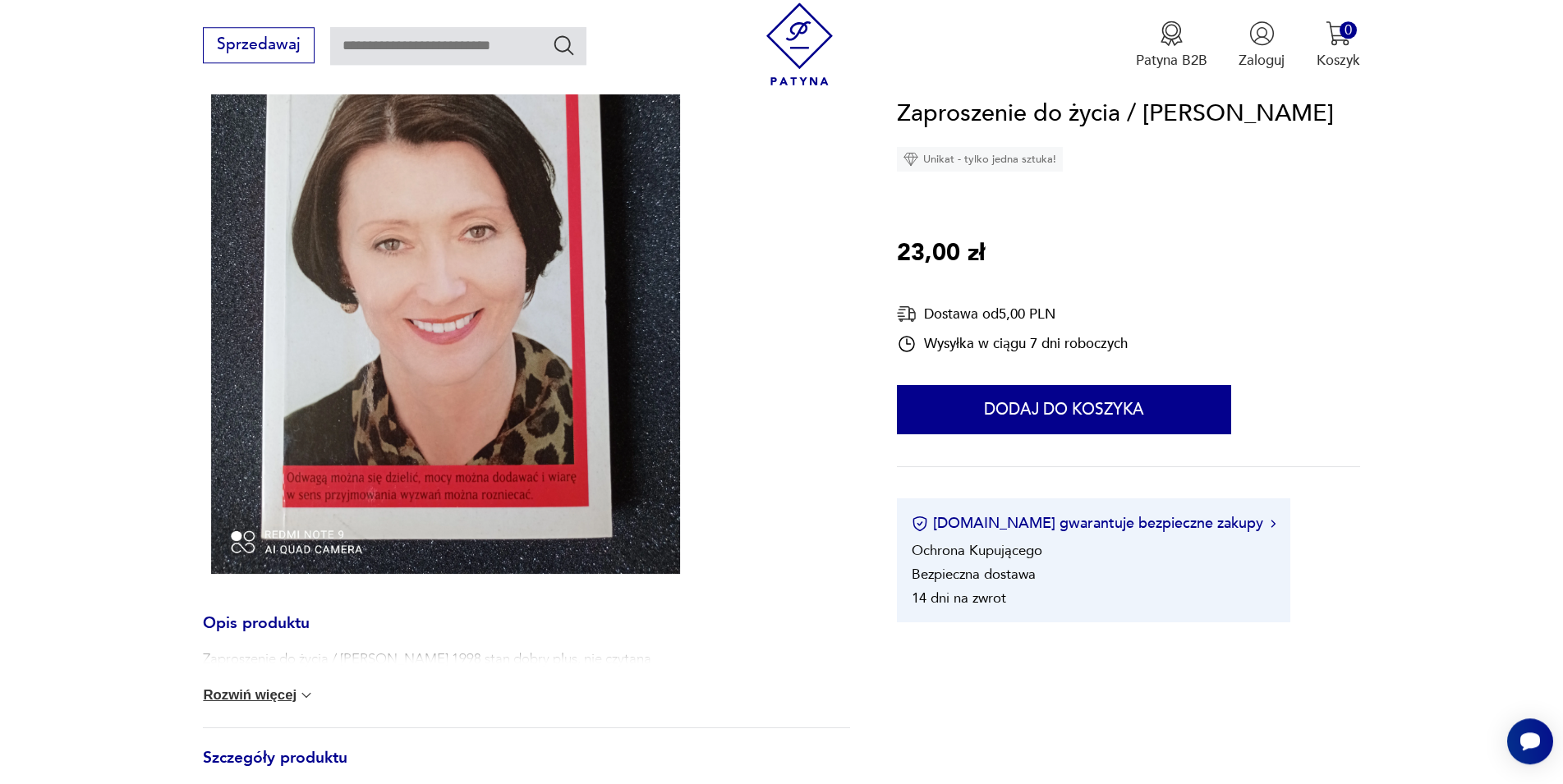
scroll to position [220, 0]
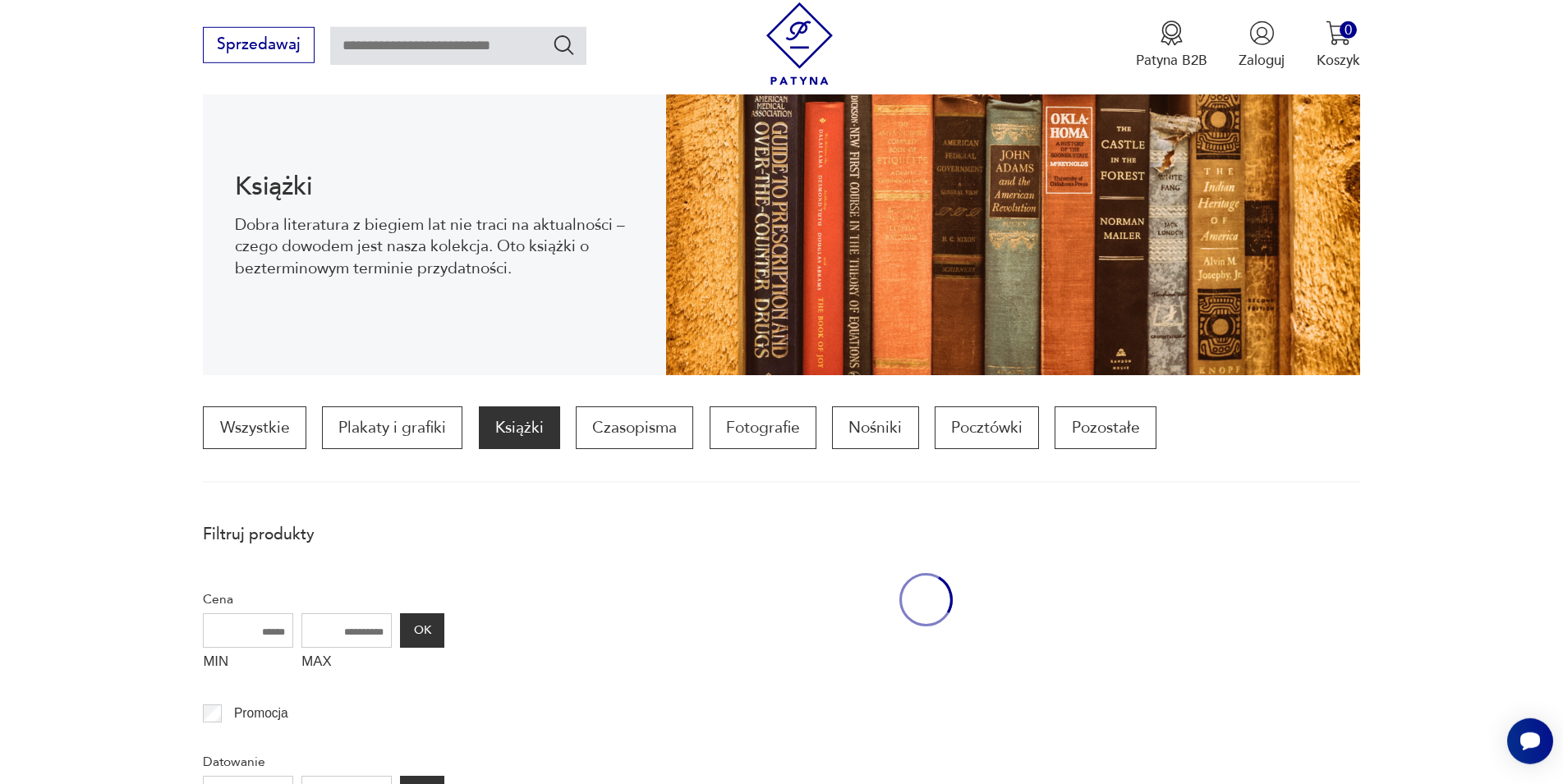
scroll to position [1757, 0]
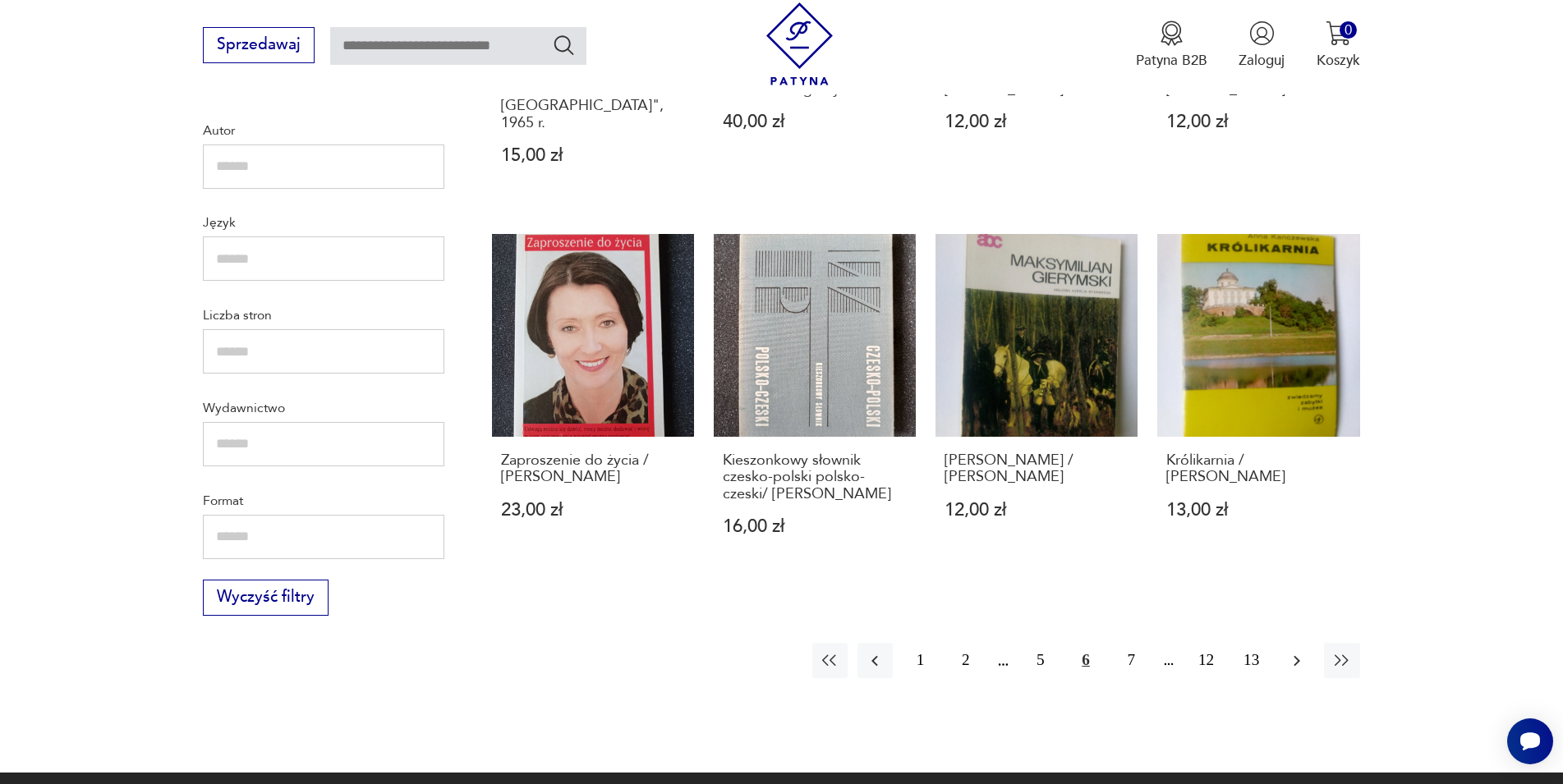
click at [1294, 651] on icon "button" at bounding box center [1296, 660] width 19 height 19
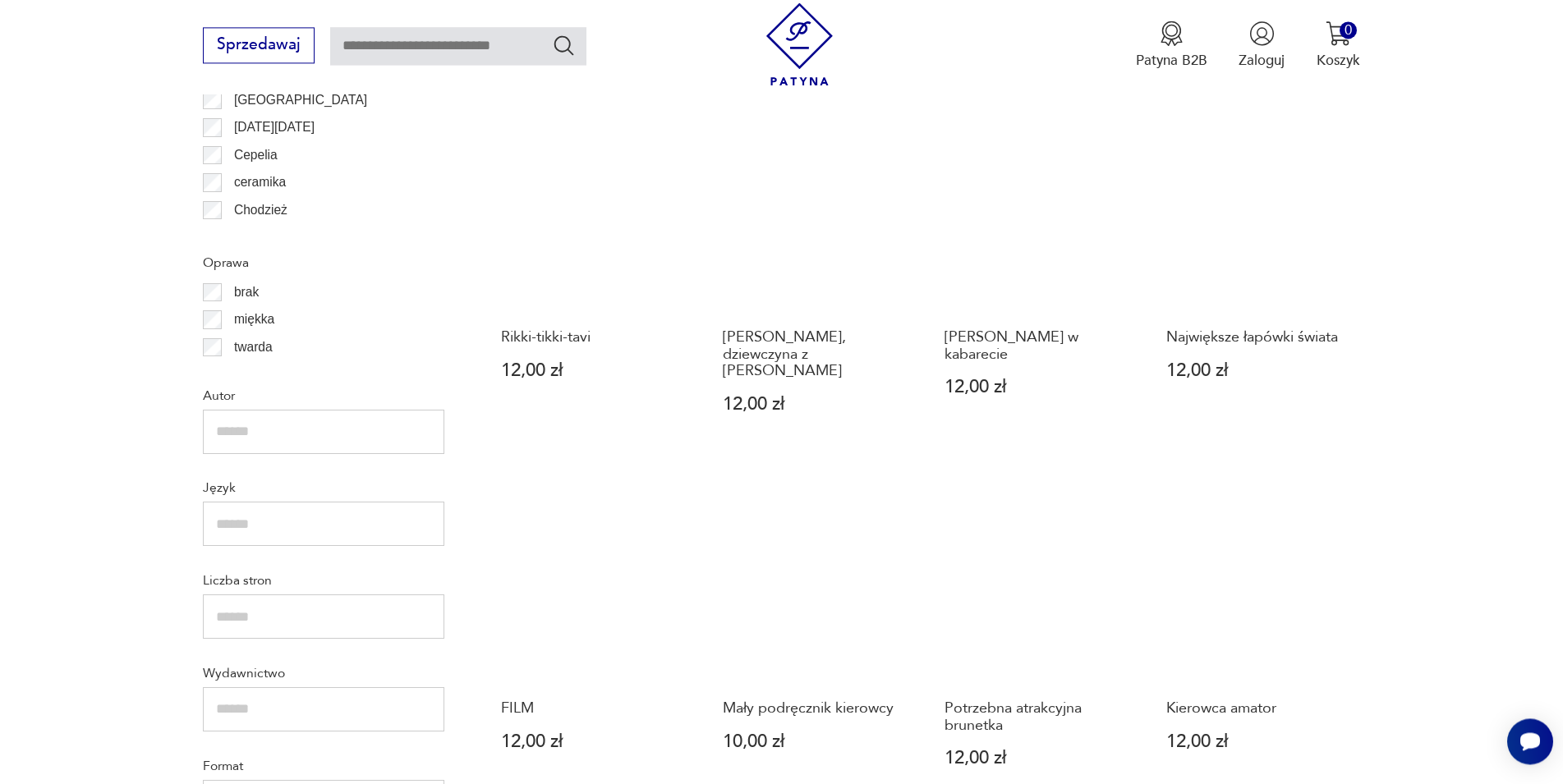
scroll to position [1827, 0]
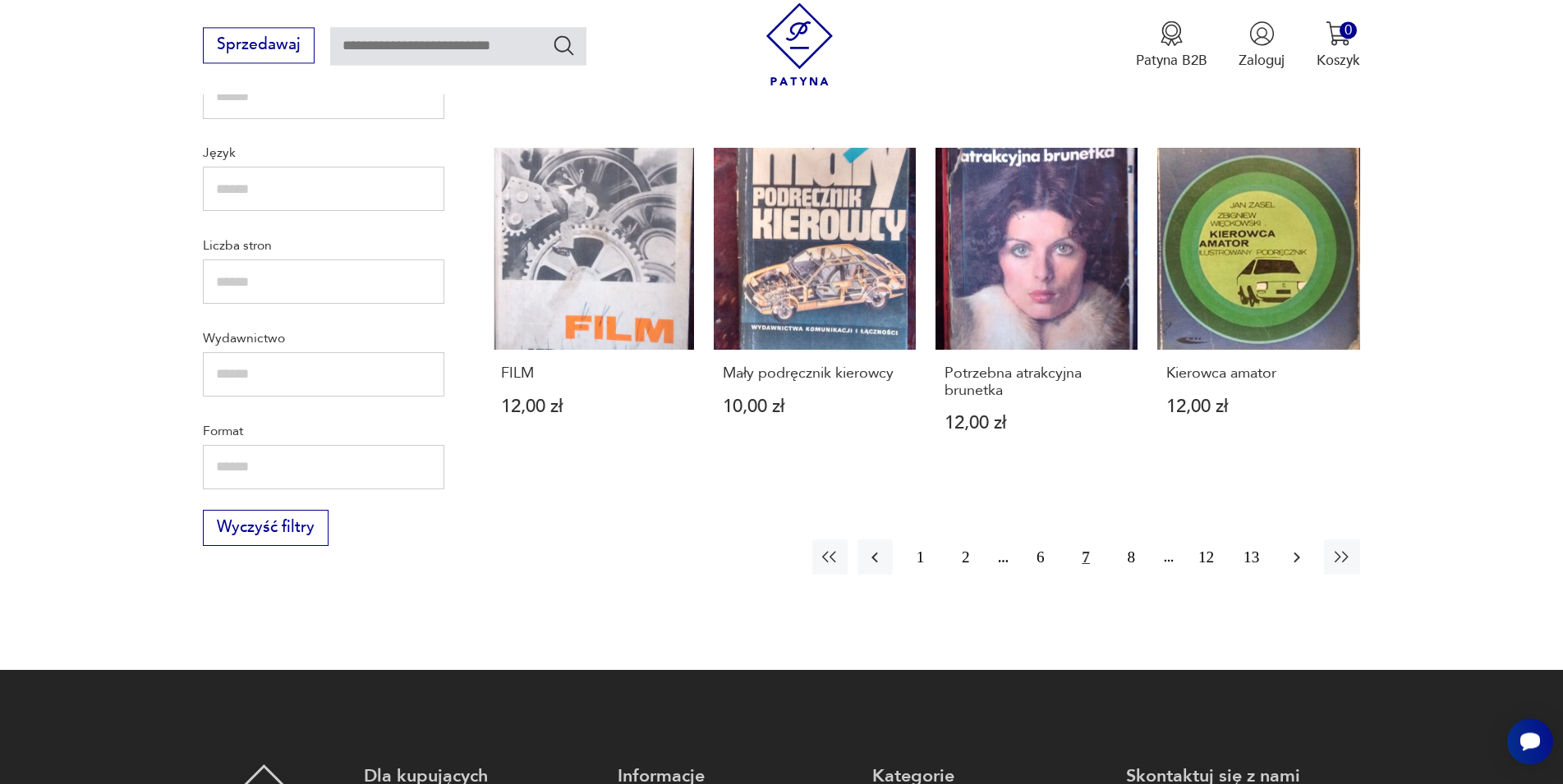
click at [1301, 547] on icon "button" at bounding box center [1296, 556] width 19 height 19
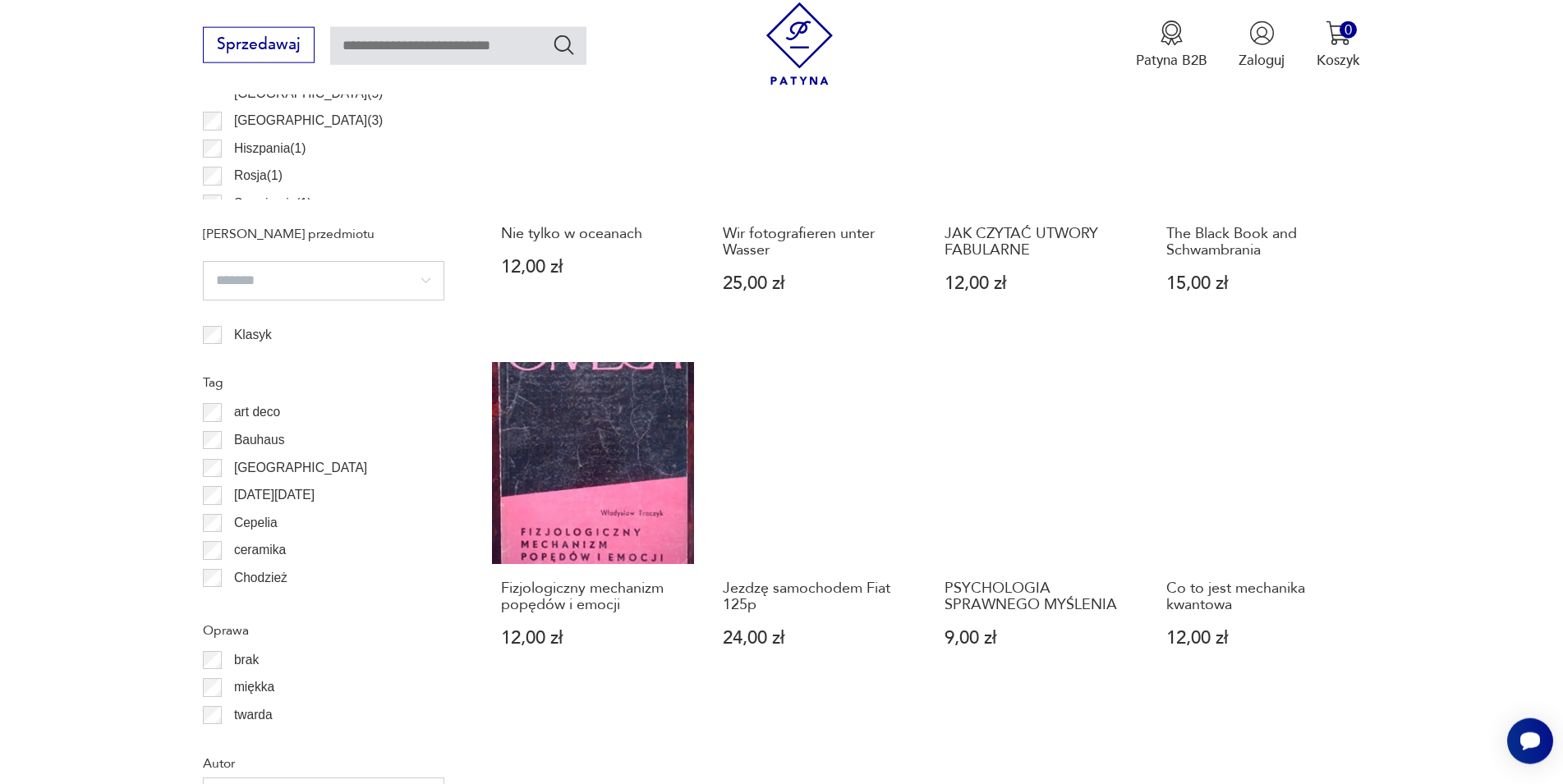
scroll to position [1157, 0]
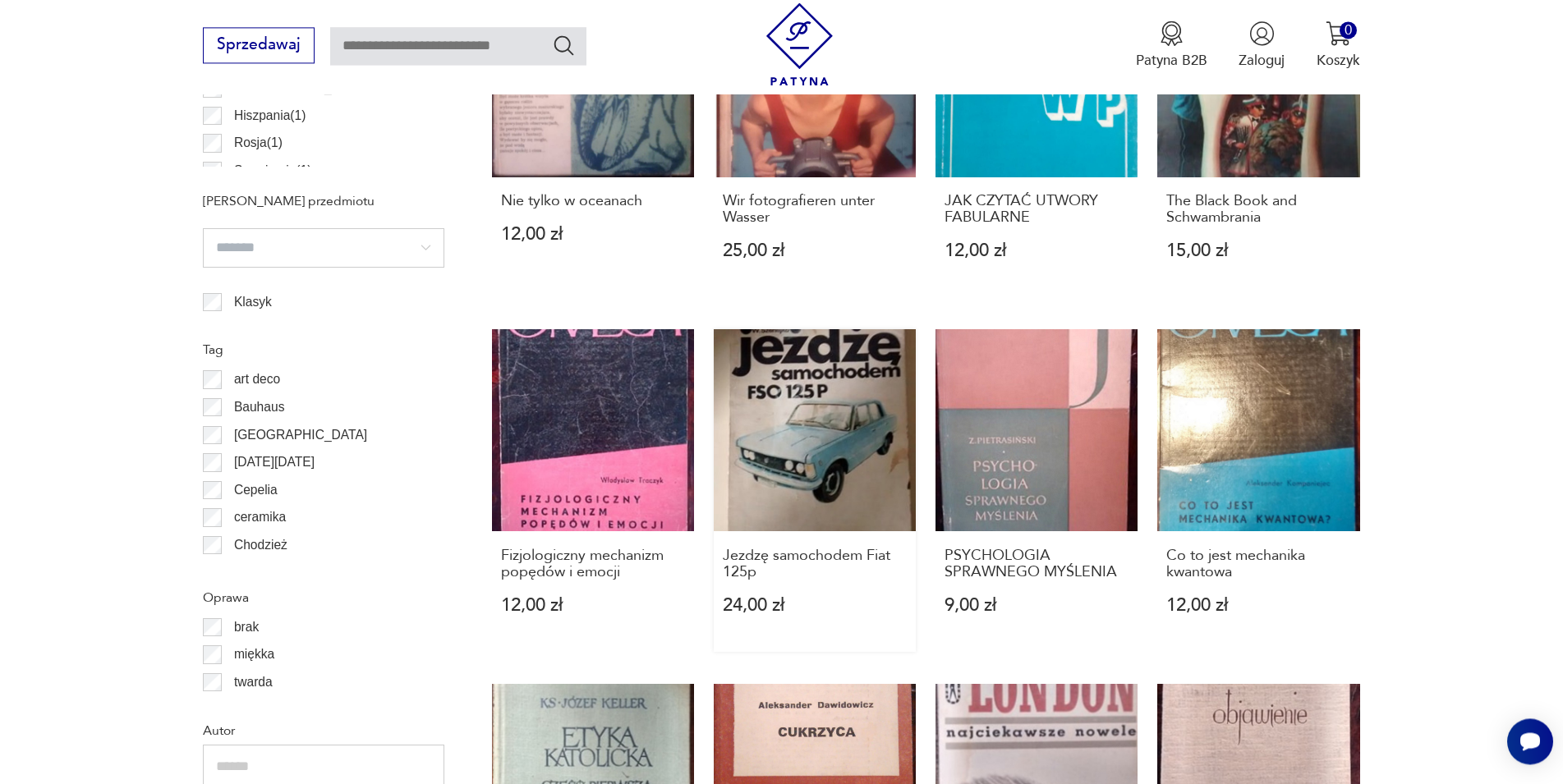
click at [805, 378] on link "Jezdzę samochodem Fiat 125p 24,00 zł" at bounding box center [815, 491] width 202 height 323
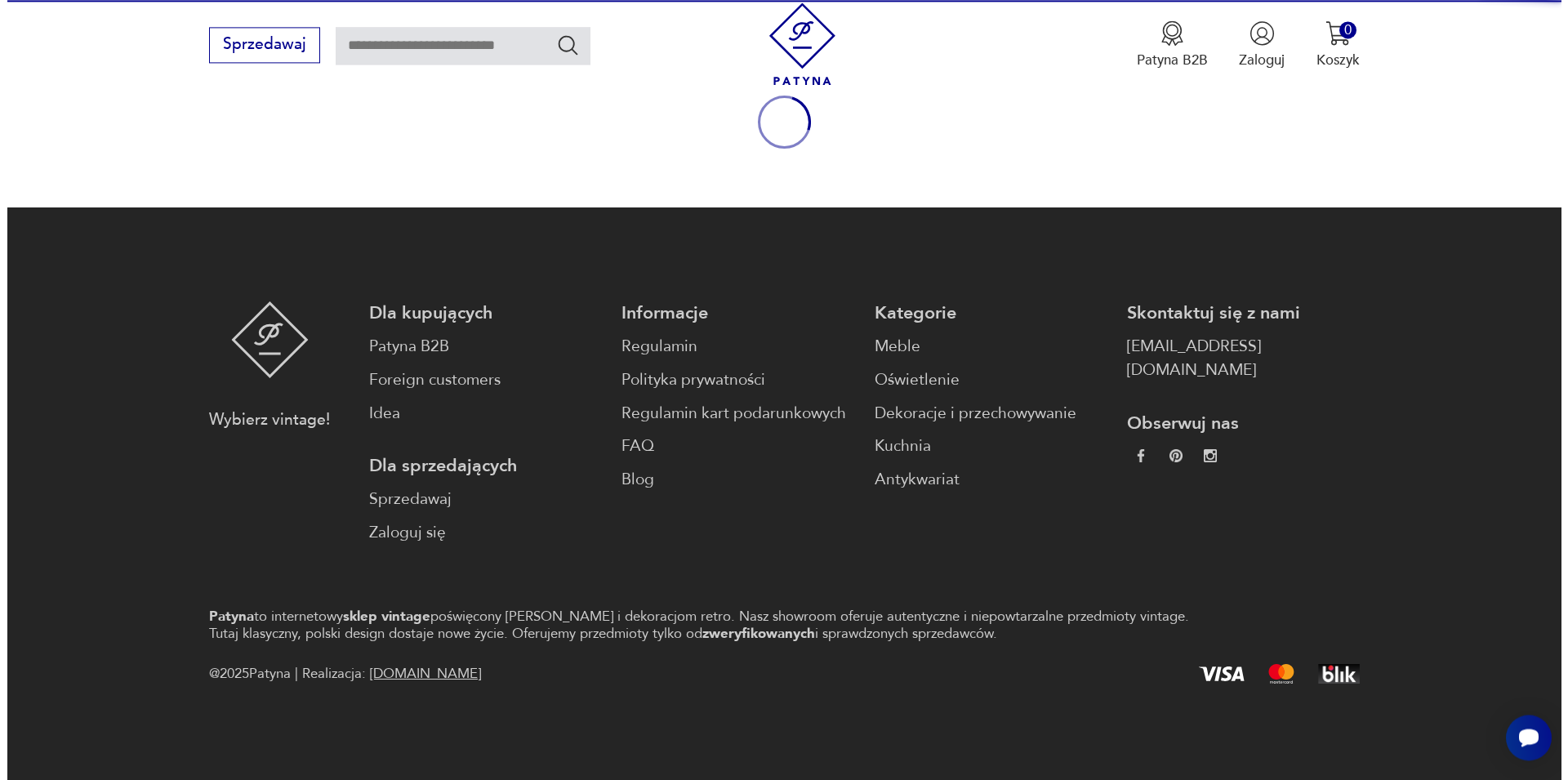
scroll to position [215, 0]
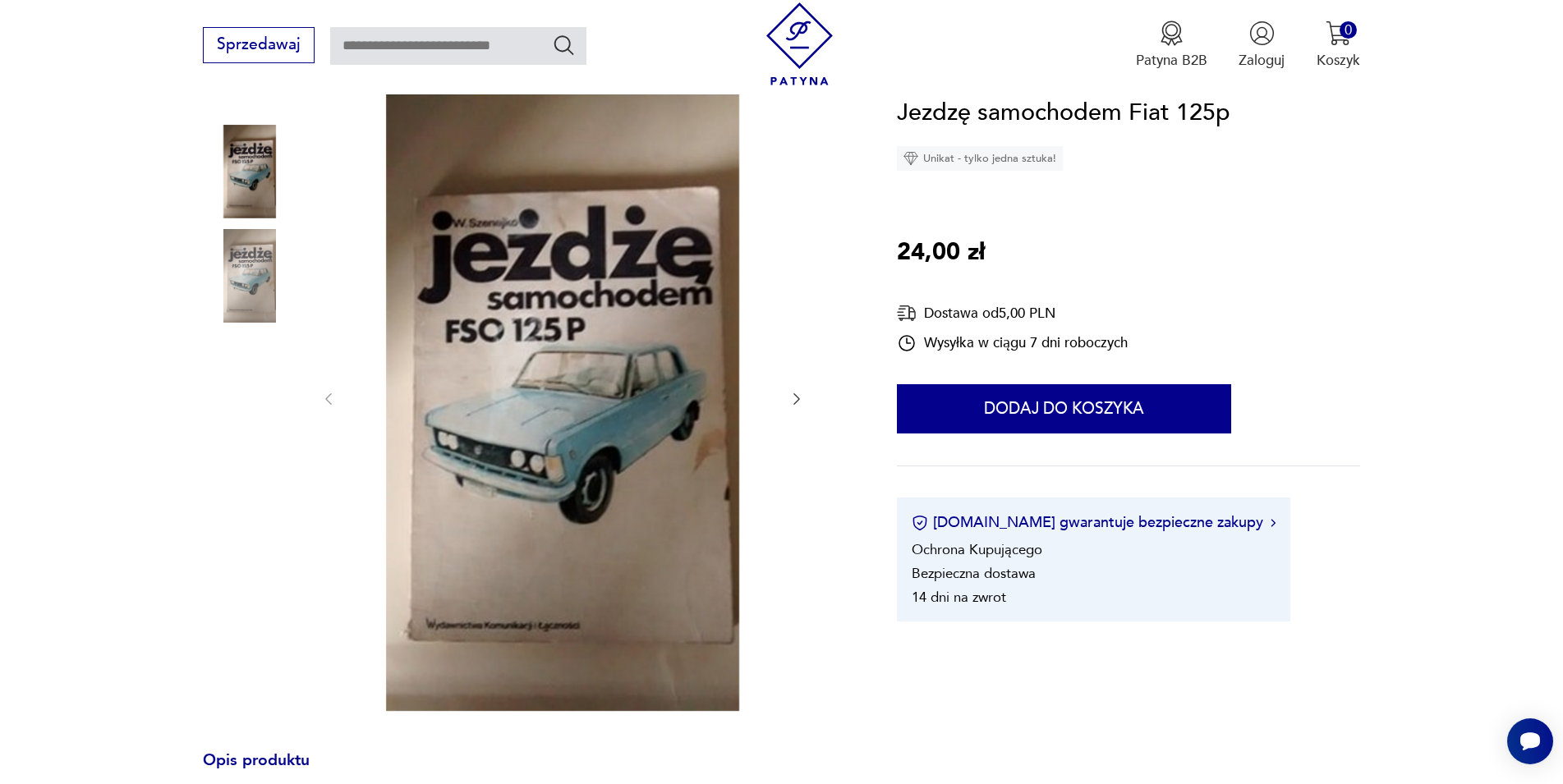
click at [668, 384] on img at bounding box center [562, 397] width 411 height 627
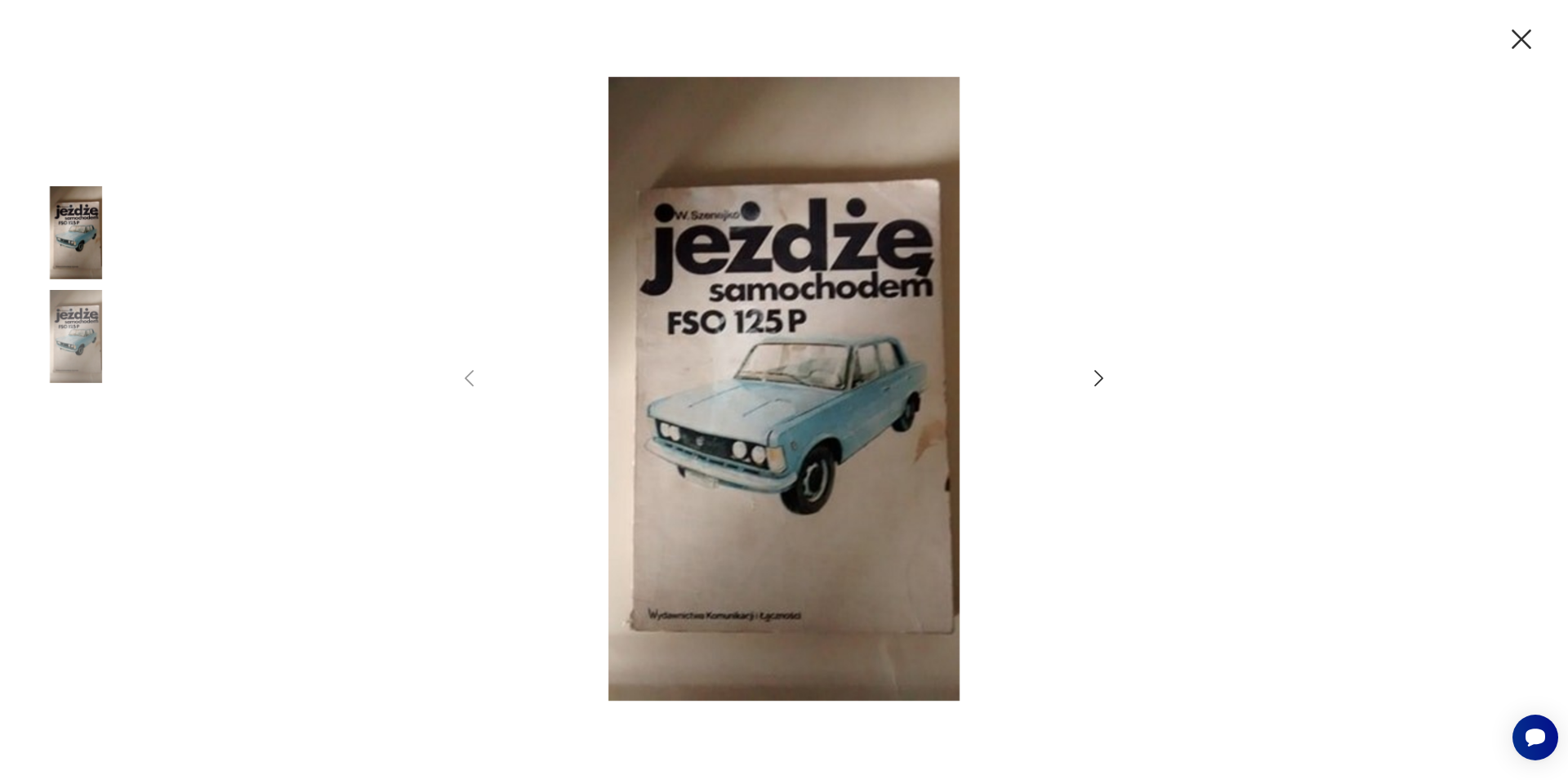
click at [1097, 380] on icon "button" at bounding box center [1099, 379] width 23 height 23
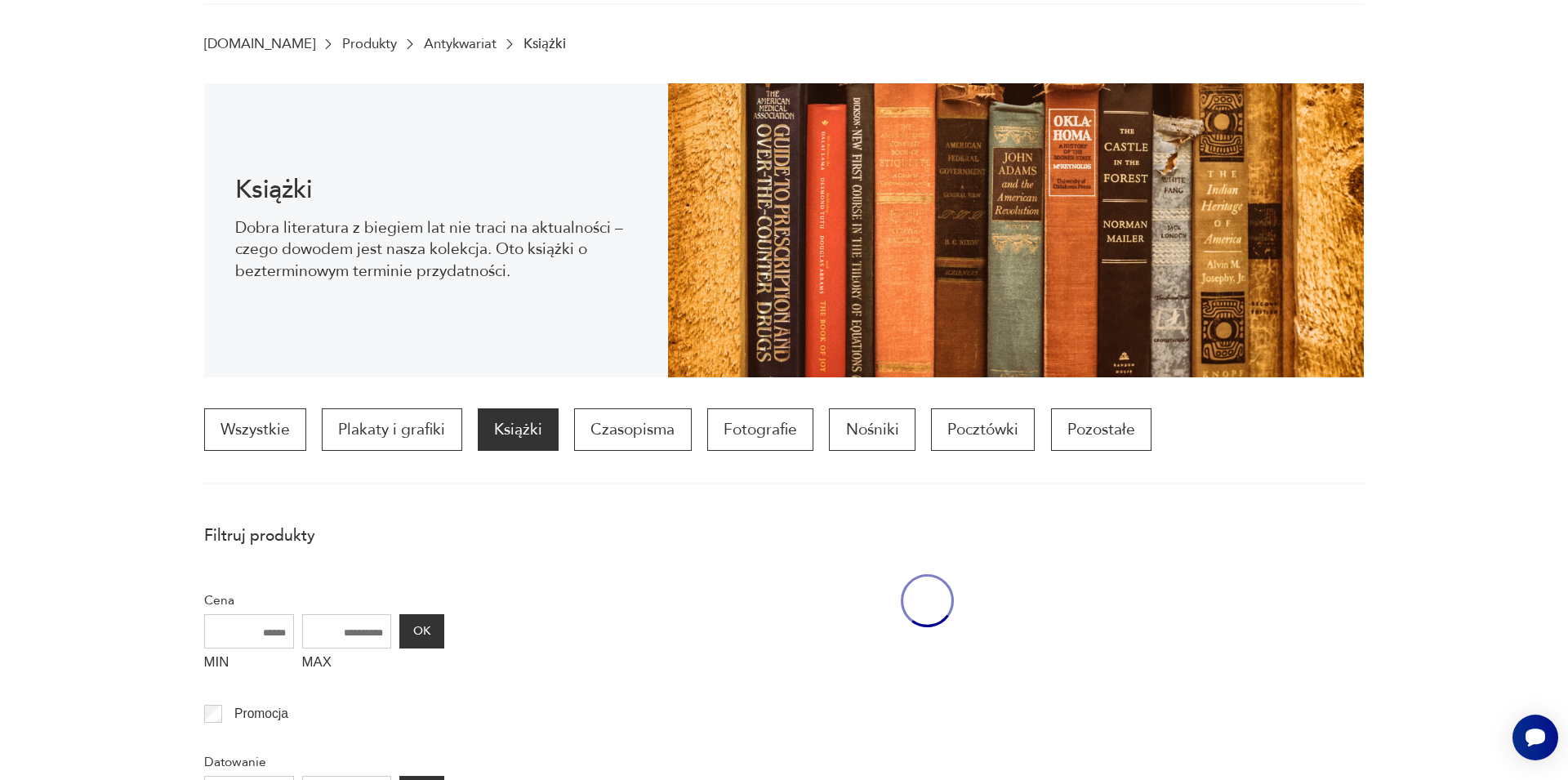
scroll to position [611, 0]
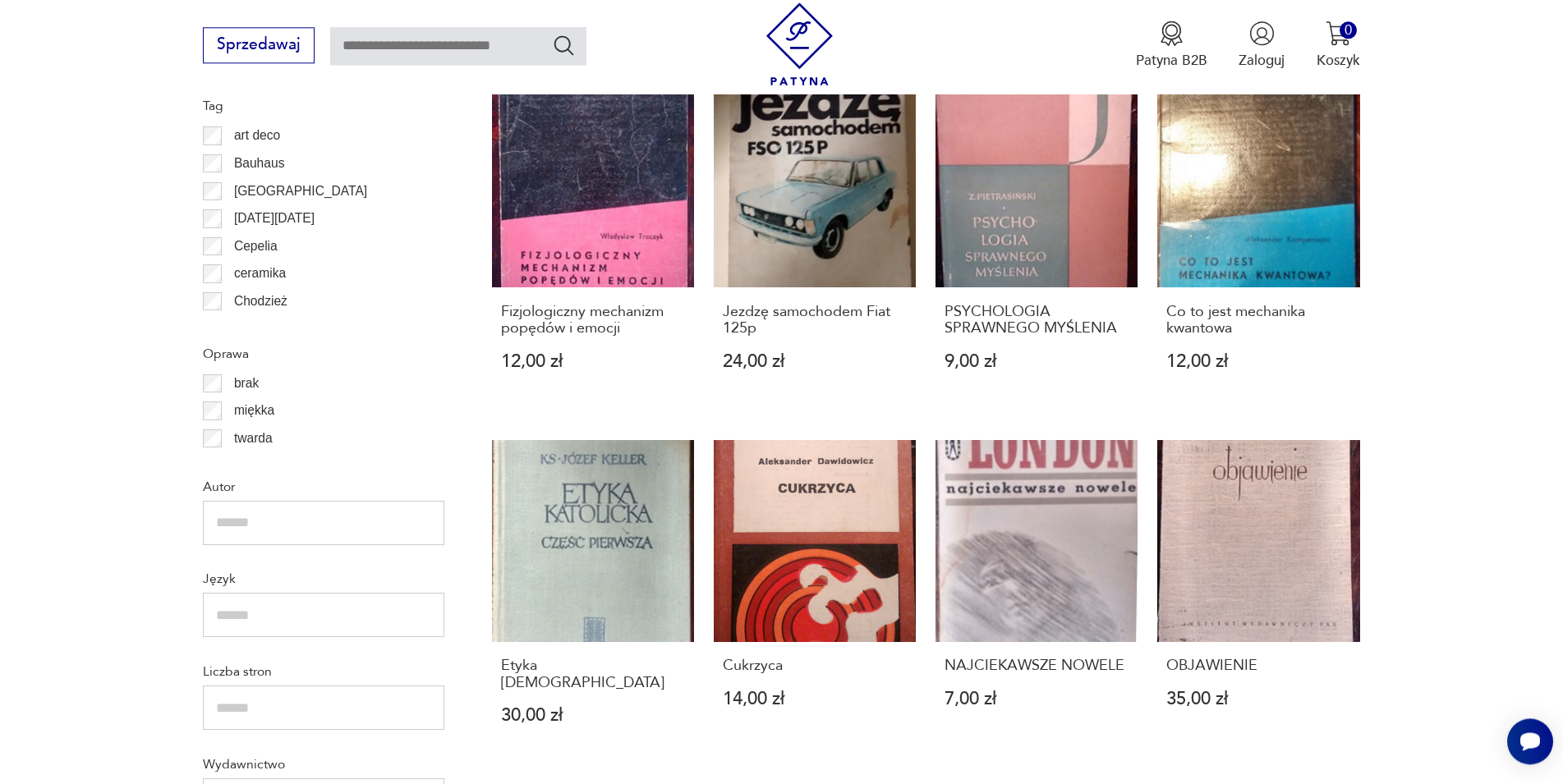
scroll to position [1476, 0]
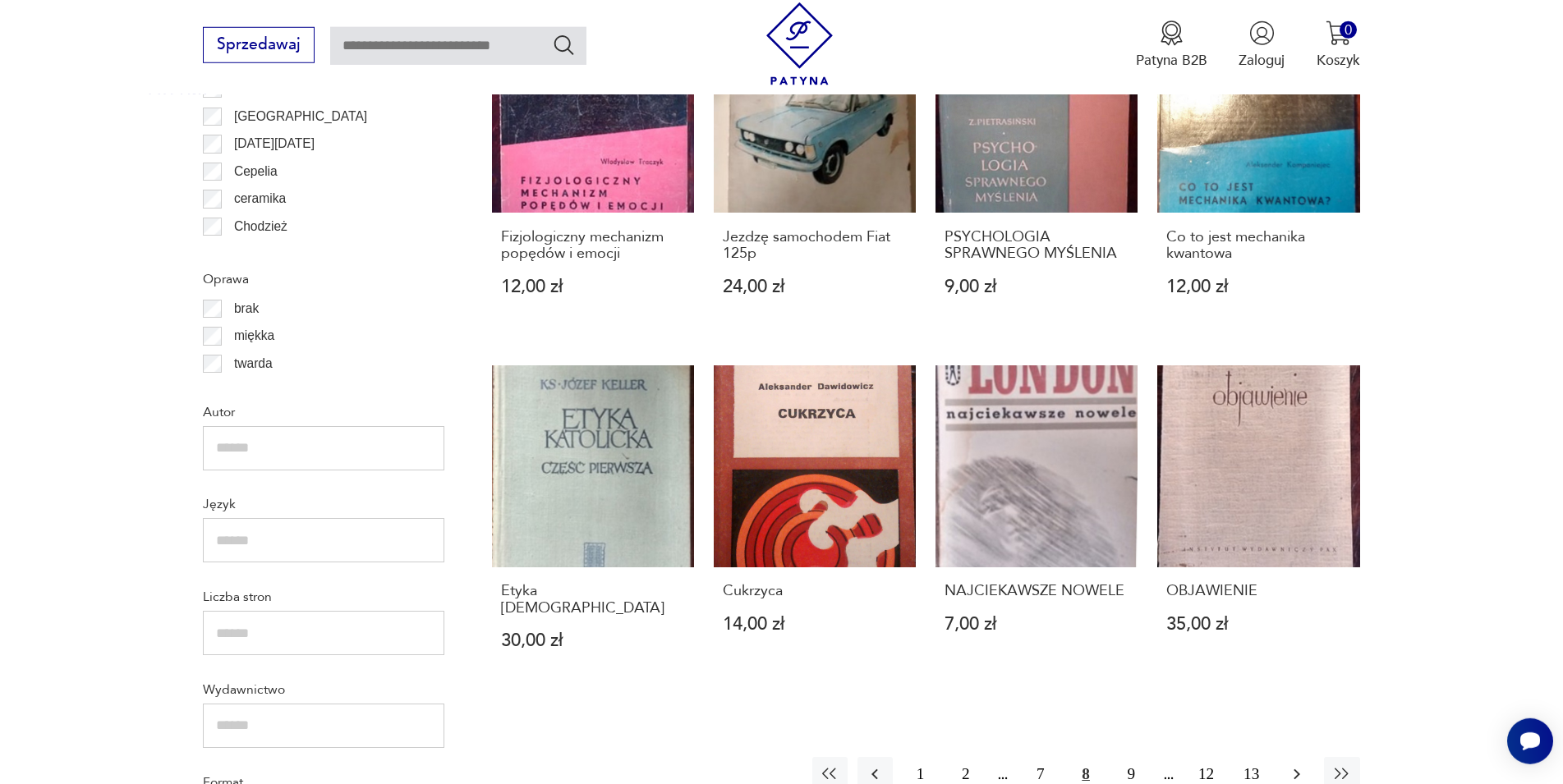
click at [1286, 757] on button "button" at bounding box center [1296, 775] width 35 height 35
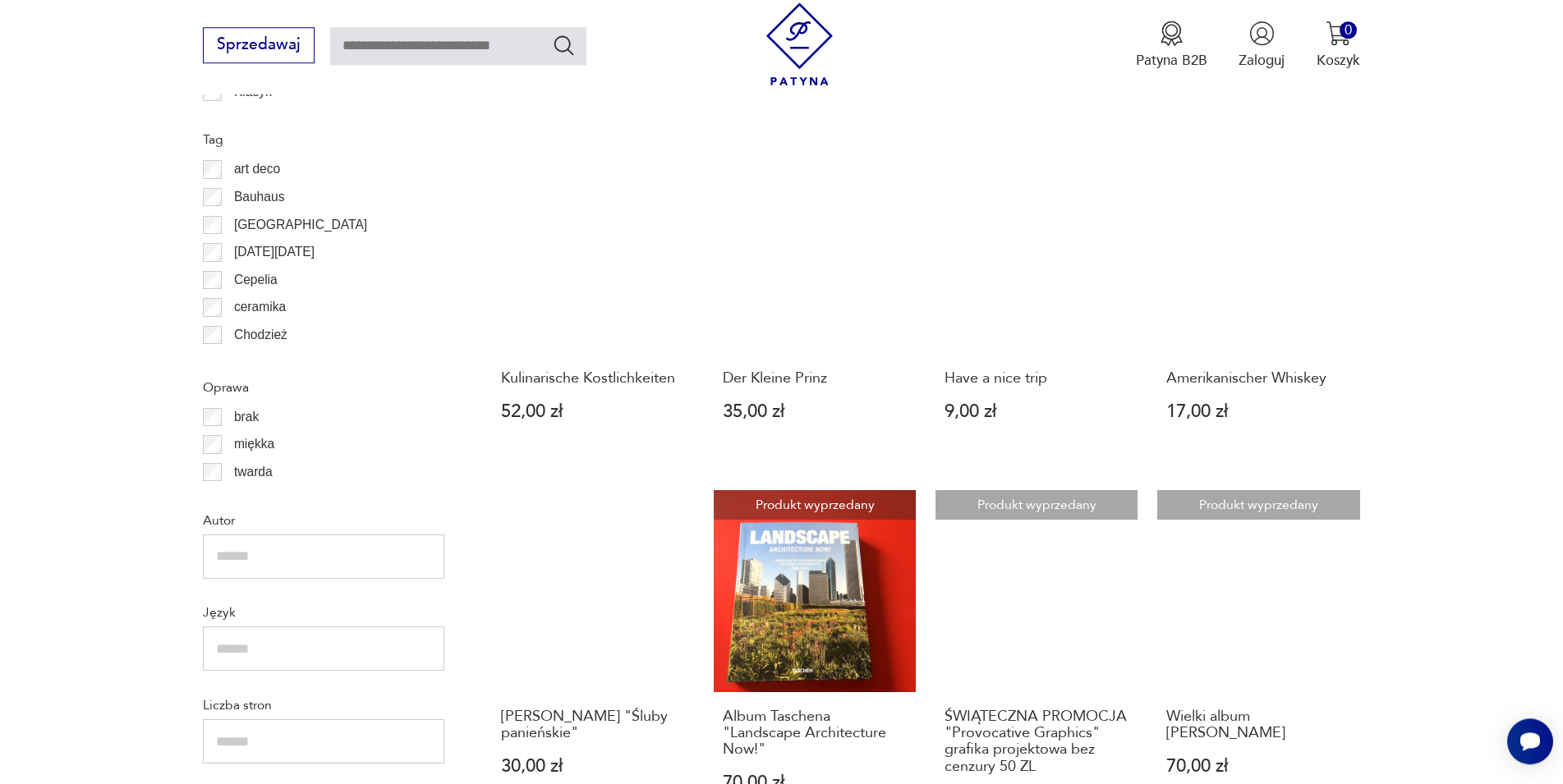
scroll to position [1408, 0]
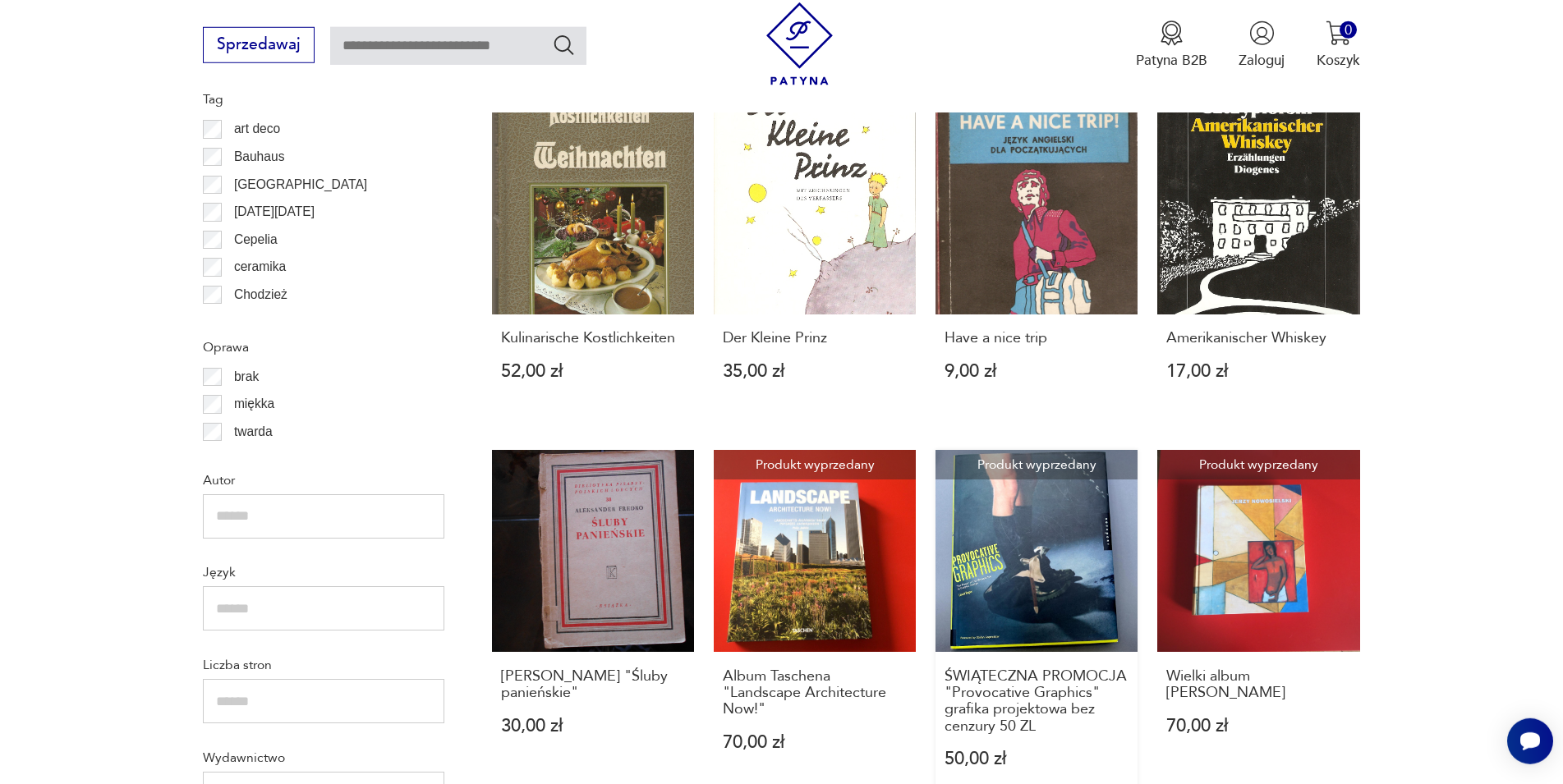
click at [995, 519] on link "Produkt wyprzedany ŚWIĄTECZNA PROMOCJA "Provocative Graphics" grafika projektow…" at bounding box center [1036, 628] width 202 height 356
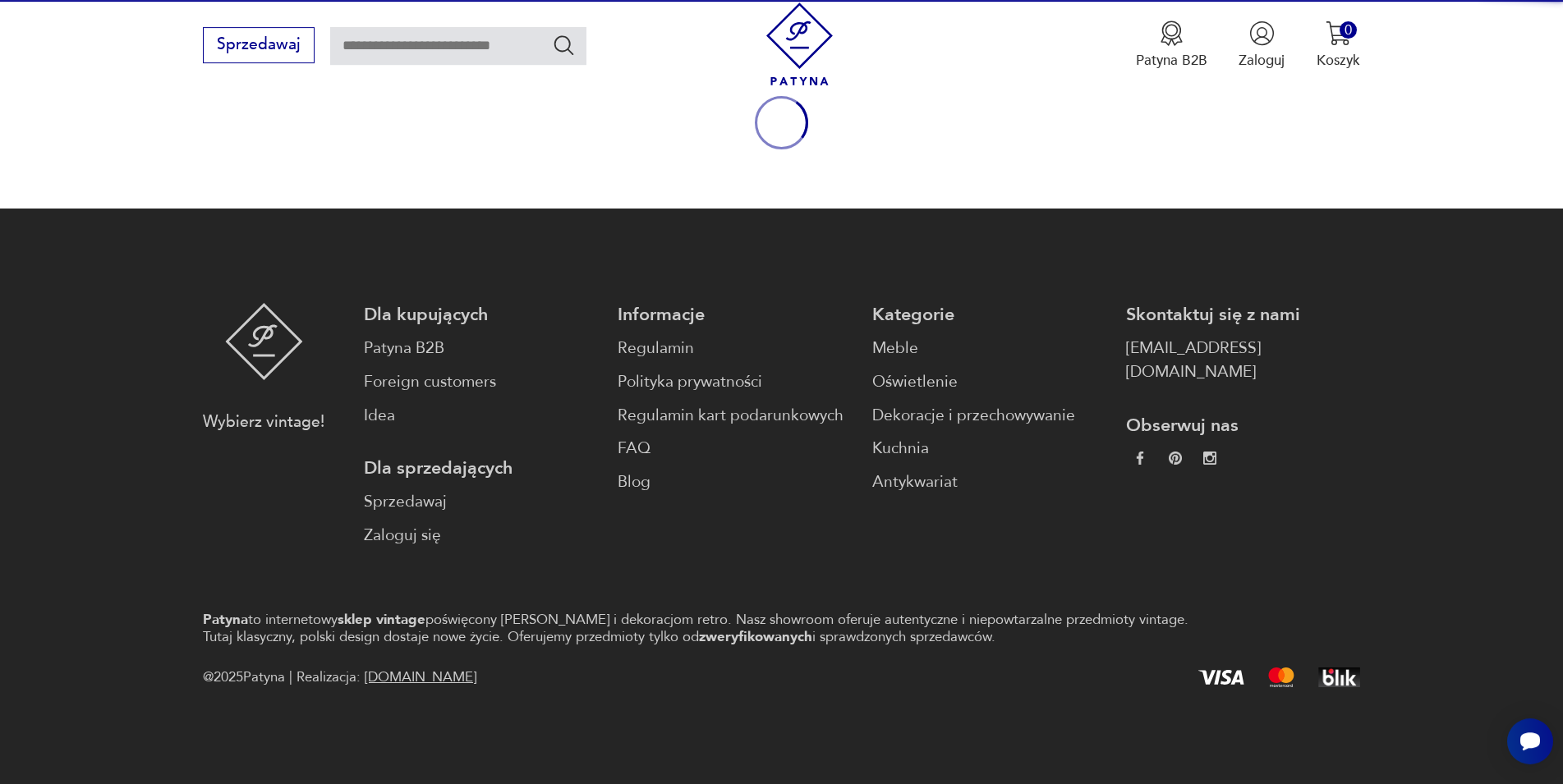
scroll to position [216, 0]
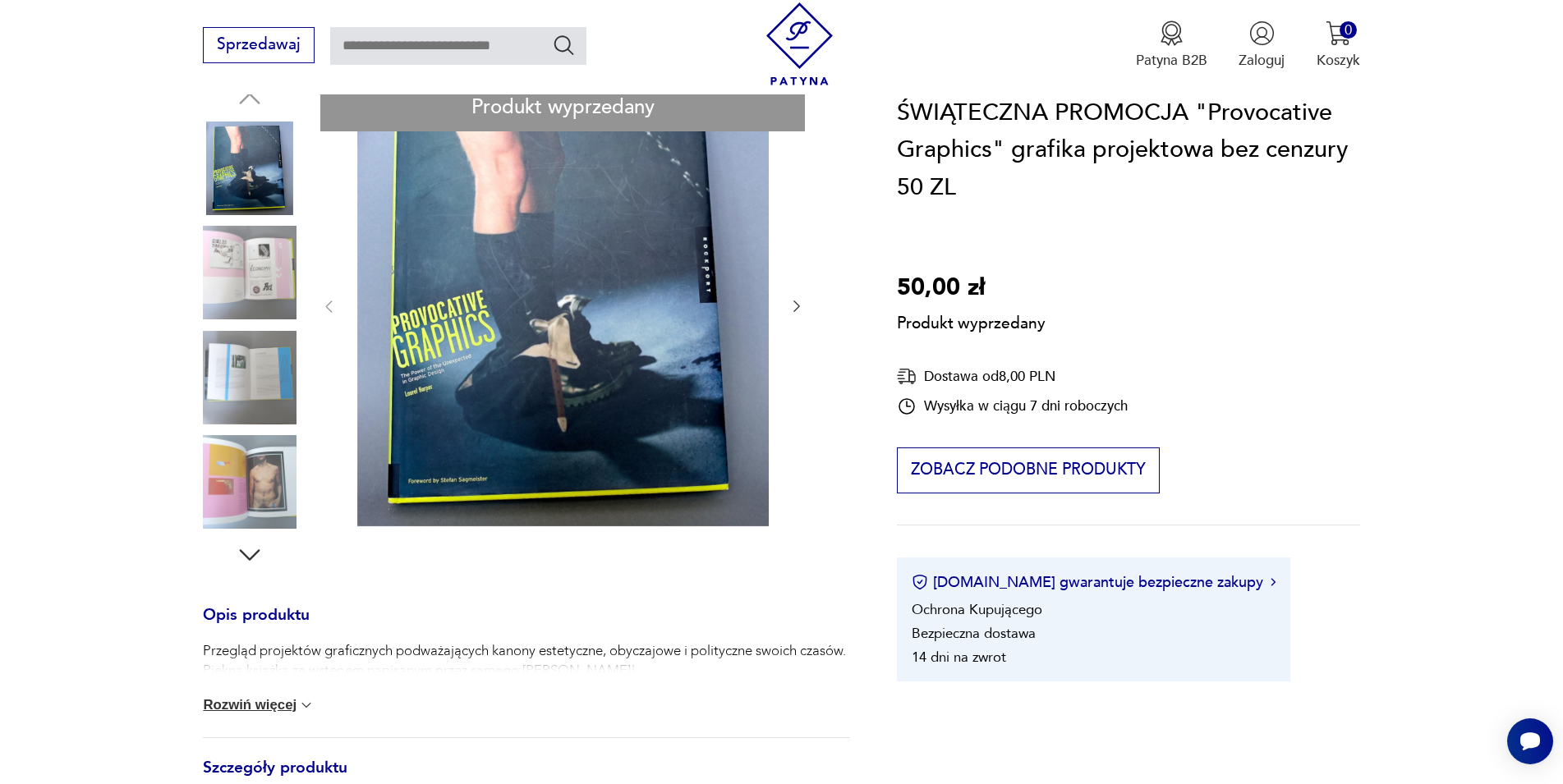
click at [791, 313] on div "Produkt wyprzedany Opis produktu Przegląd projektów graficznych podważających k…" at bounding box center [525, 613] width 647 height 1060
click at [247, 559] on div "Produkt wyprzedany Opis produktu Przegląd projektów graficznych podważających k…" at bounding box center [525, 613] width 647 height 1060
click at [248, 492] on div "Produkt wyprzedany Opis produktu Przegląd projektów graficznych podważających k…" at bounding box center [525, 613] width 647 height 1060
click at [250, 491] on div "Produkt wyprzedany Opis produktu Przegląd projektów graficznych podważających k…" at bounding box center [525, 613] width 647 height 1060
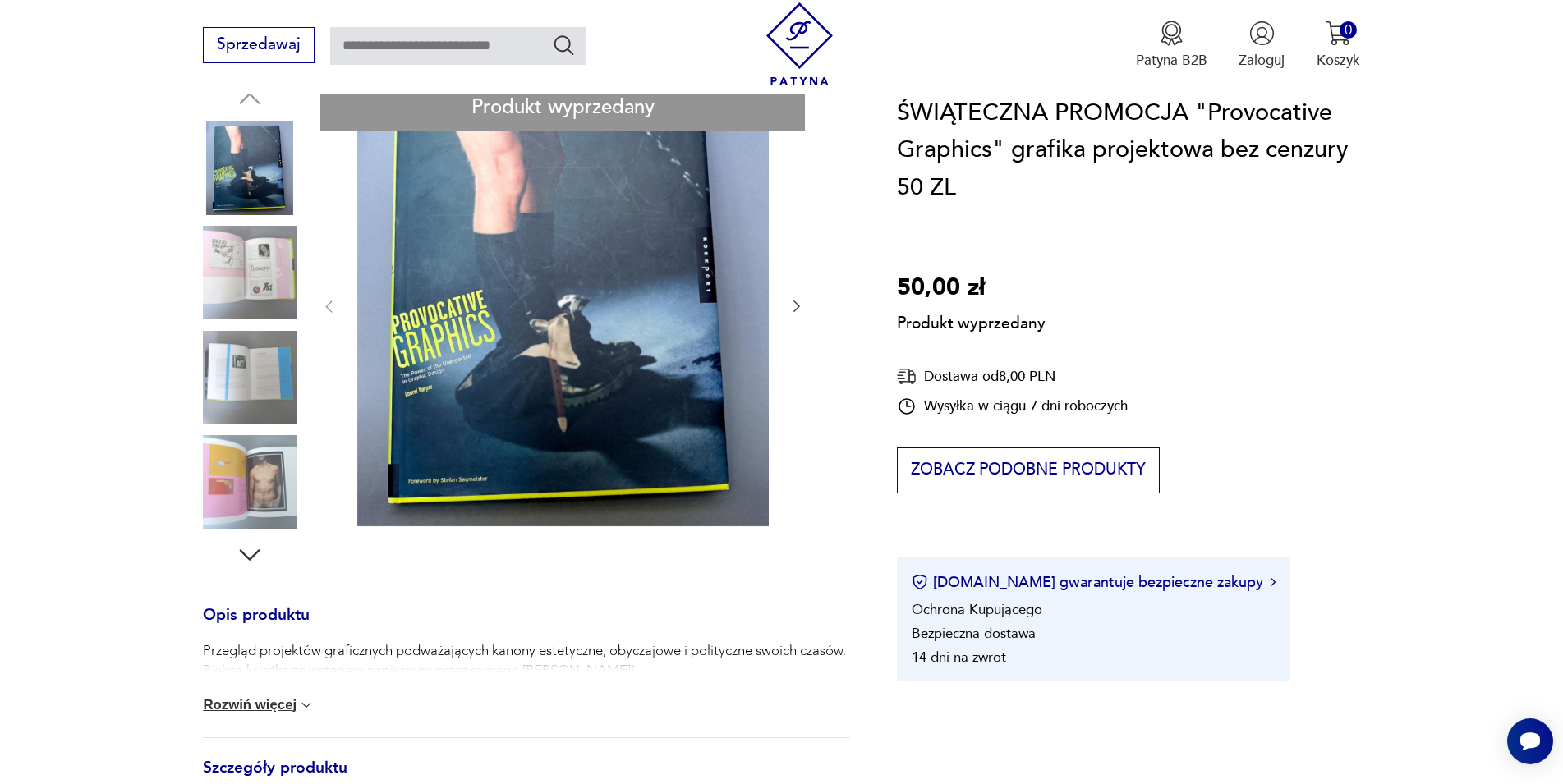
click at [288, 702] on button "Rozwiń więcej" at bounding box center [258, 705] width 112 height 17
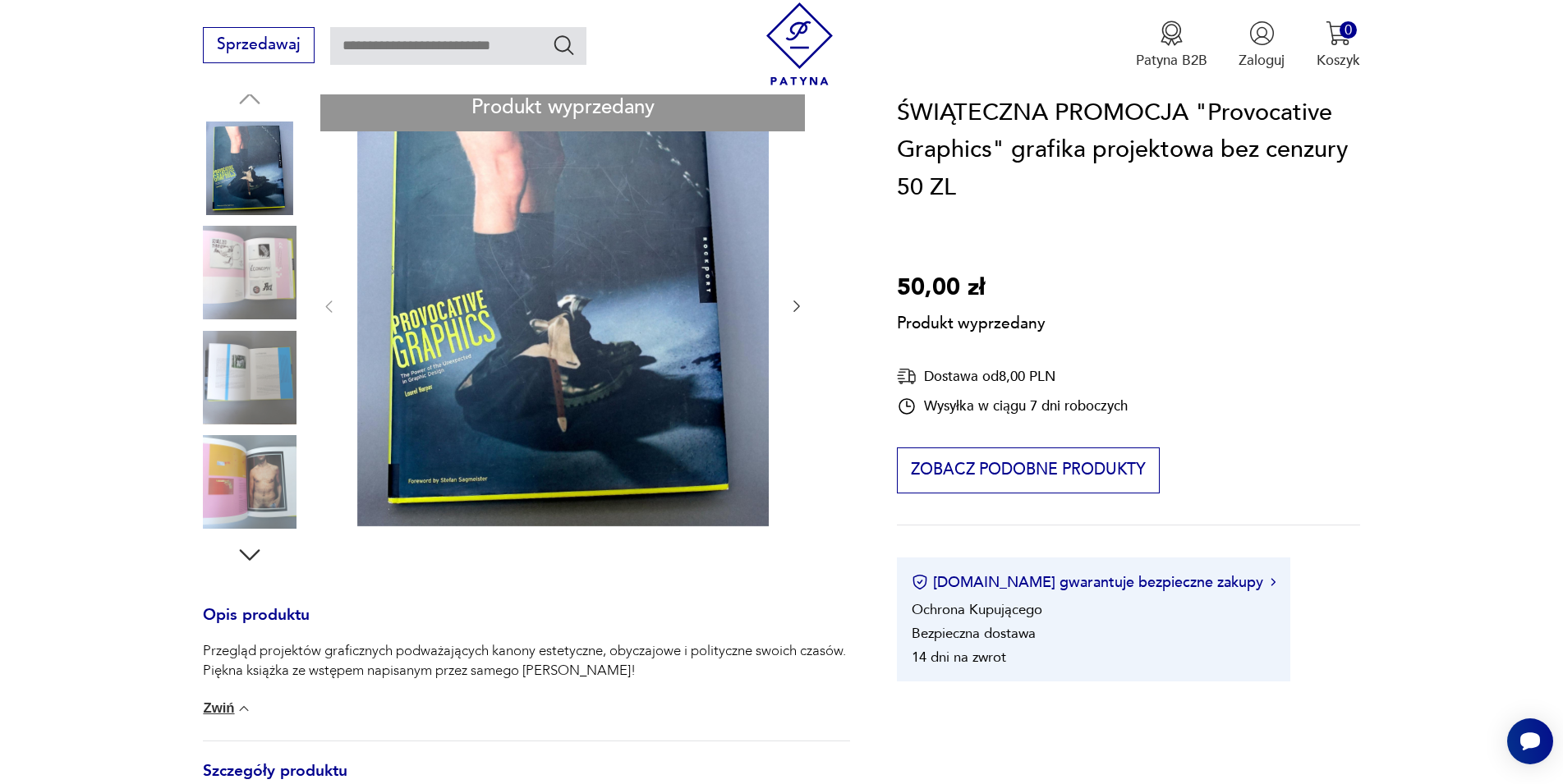
click at [250, 476] on div "Produkt wyprzedany Opis produktu Przegląd projektów graficznych podważających k…" at bounding box center [525, 615] width 647 height 1063
drag, startPoint x: 823, startPoint y: 245, endPoint x: 794, endPoint y: 309, distance: 70.3
click at [794, 309] on div "Produkt wyprzedany Opis produktu Przegląd projektów graficznych podważających k…" at bounding box center [525, 615] width 647 height 1063
click at [335, 305] on div "Produkt wyprzedany Opis produktu Przegląd projektów graficznych podważających k…" at bounding box center [525, 615] width 647 height 1063
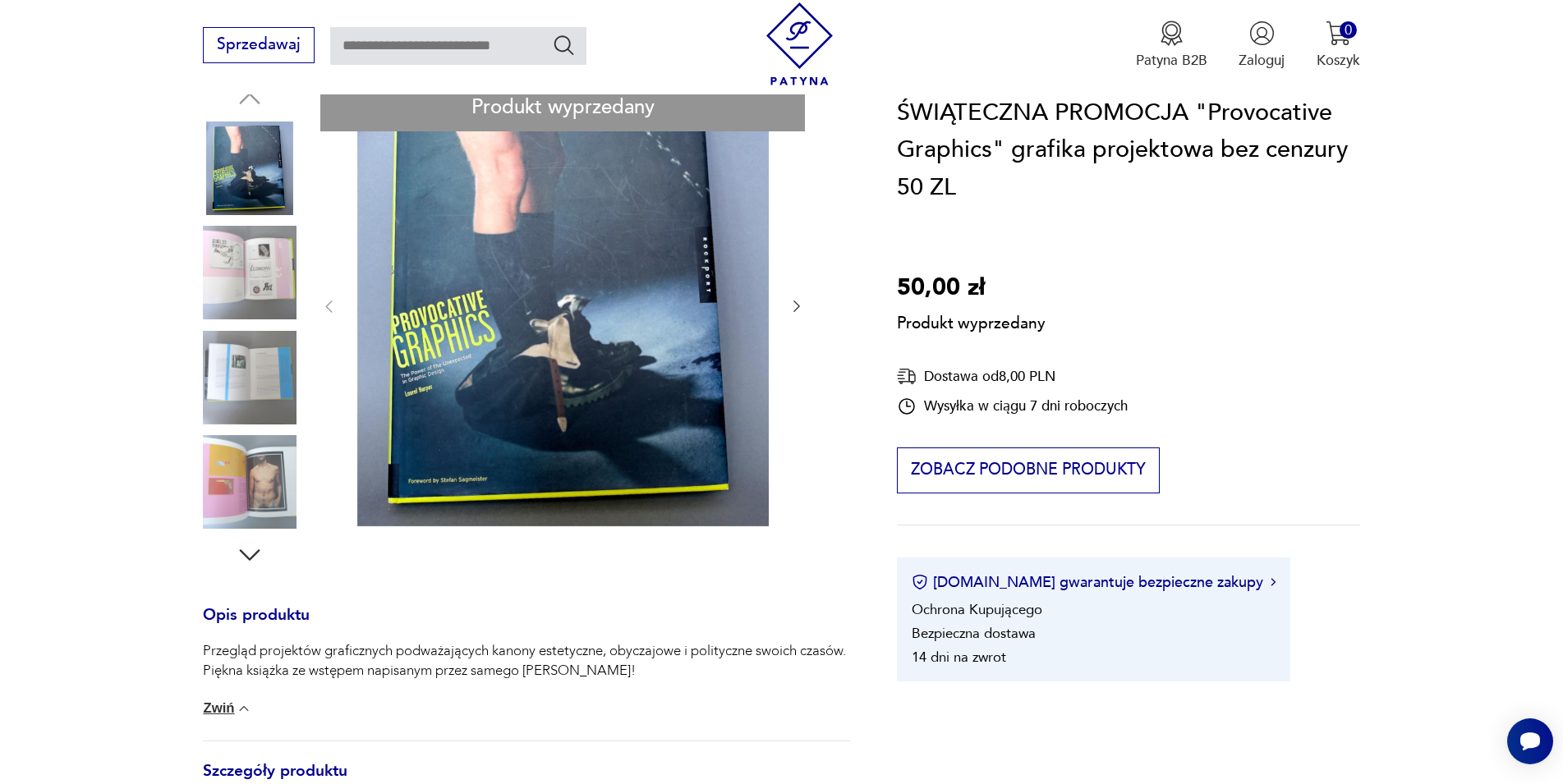
click at [802, 303] on div "Produkt wyprzedany Opis produktu Przegląd projektów graficznych podważających k…" at bounding box center [525, 615] width 647 height 1063
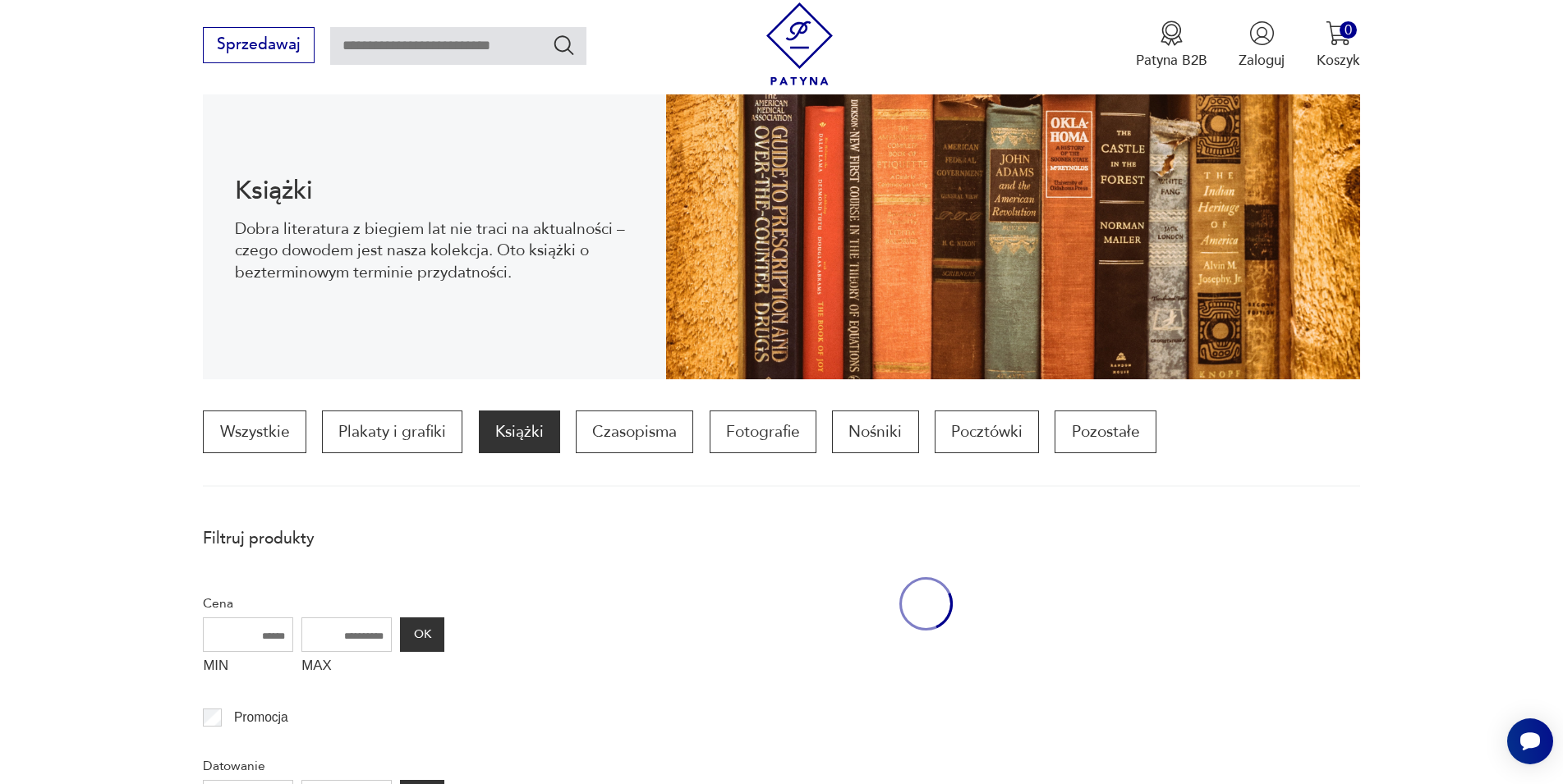
scroll to position [633, 0]
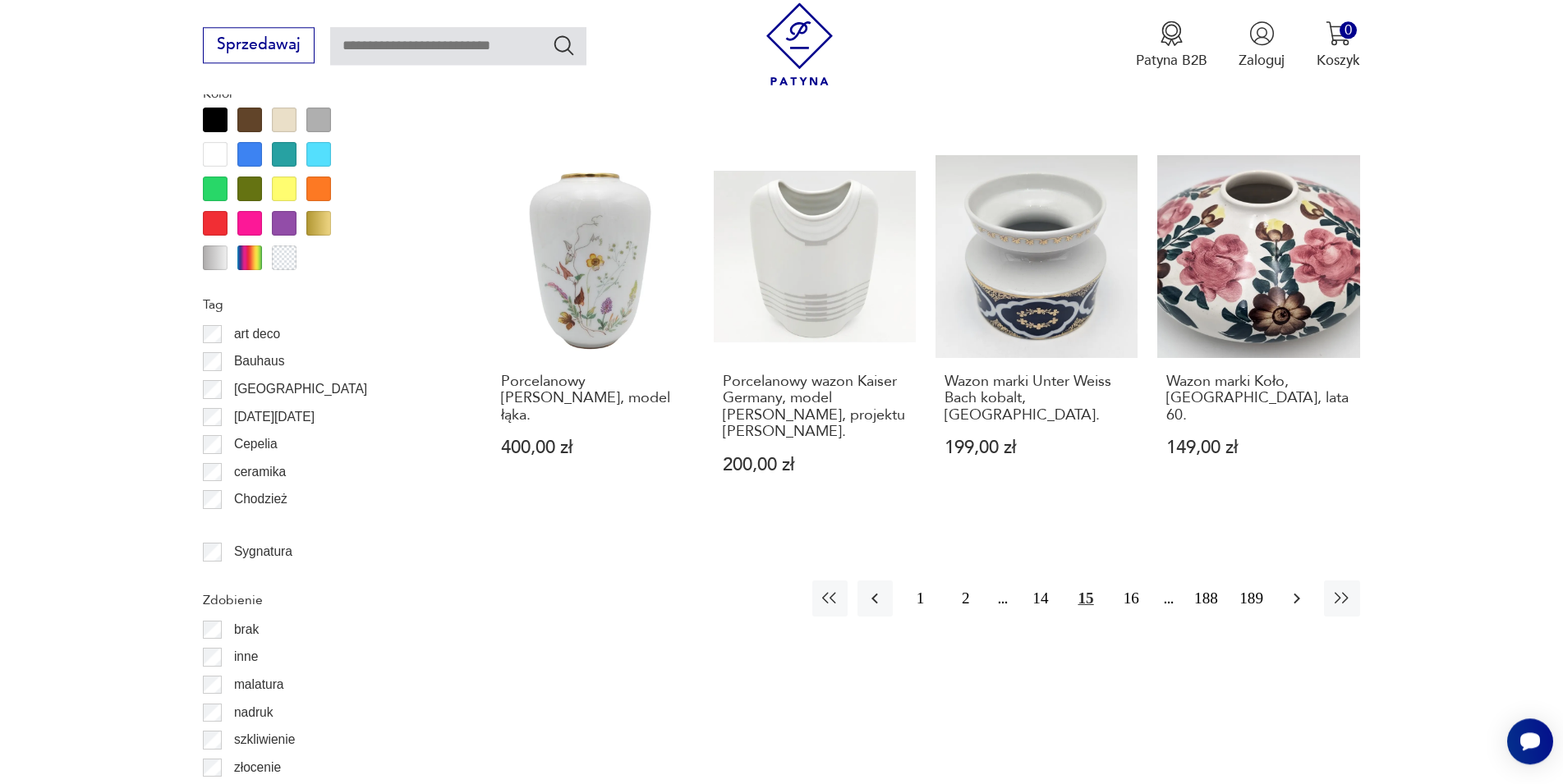
scroll to position [1828, 0]
click at [1293, 588] on icon "button" at bounding box center [1296, 597] width 19 height 19
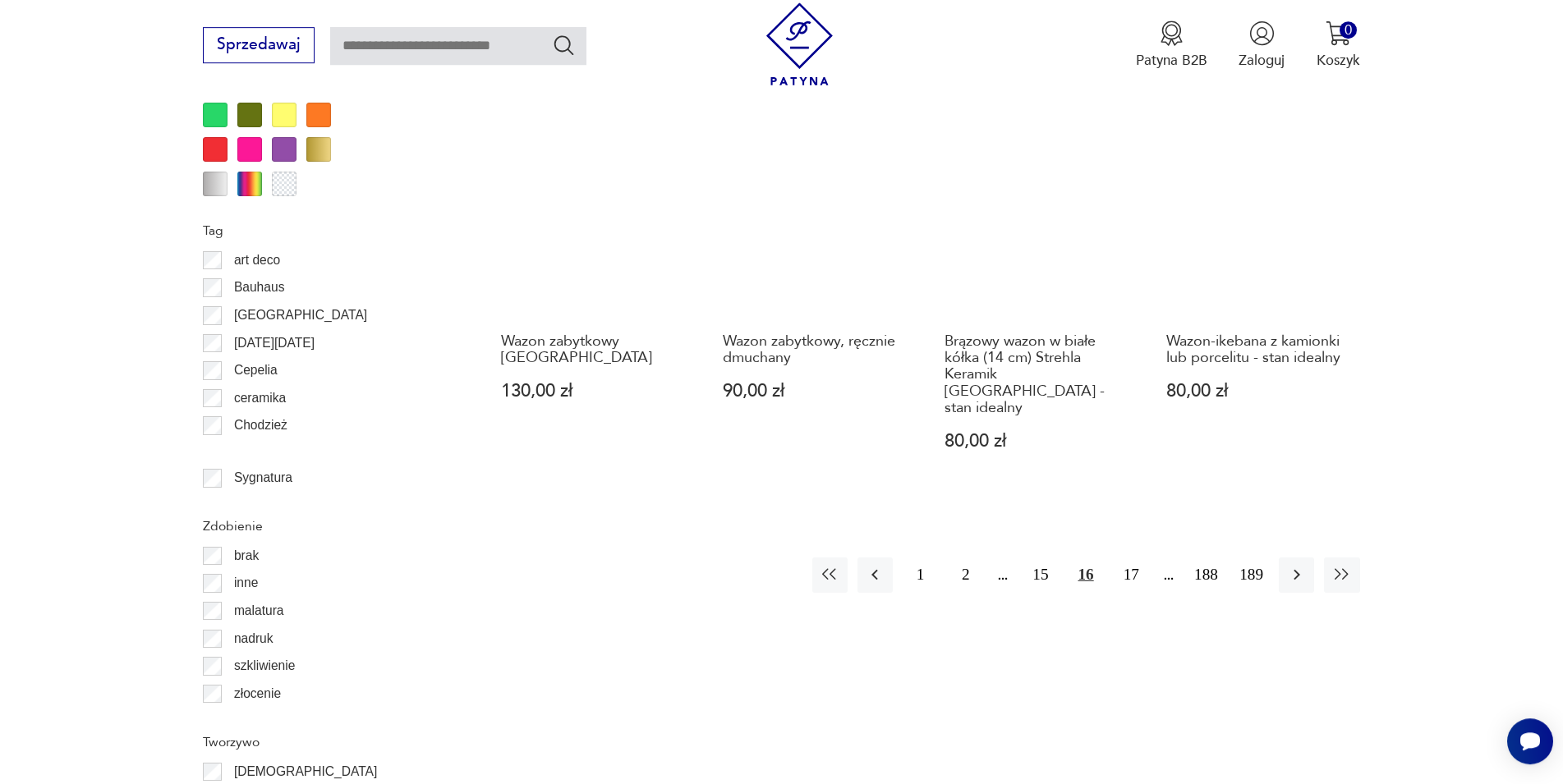
scroll to position [1970, 0]
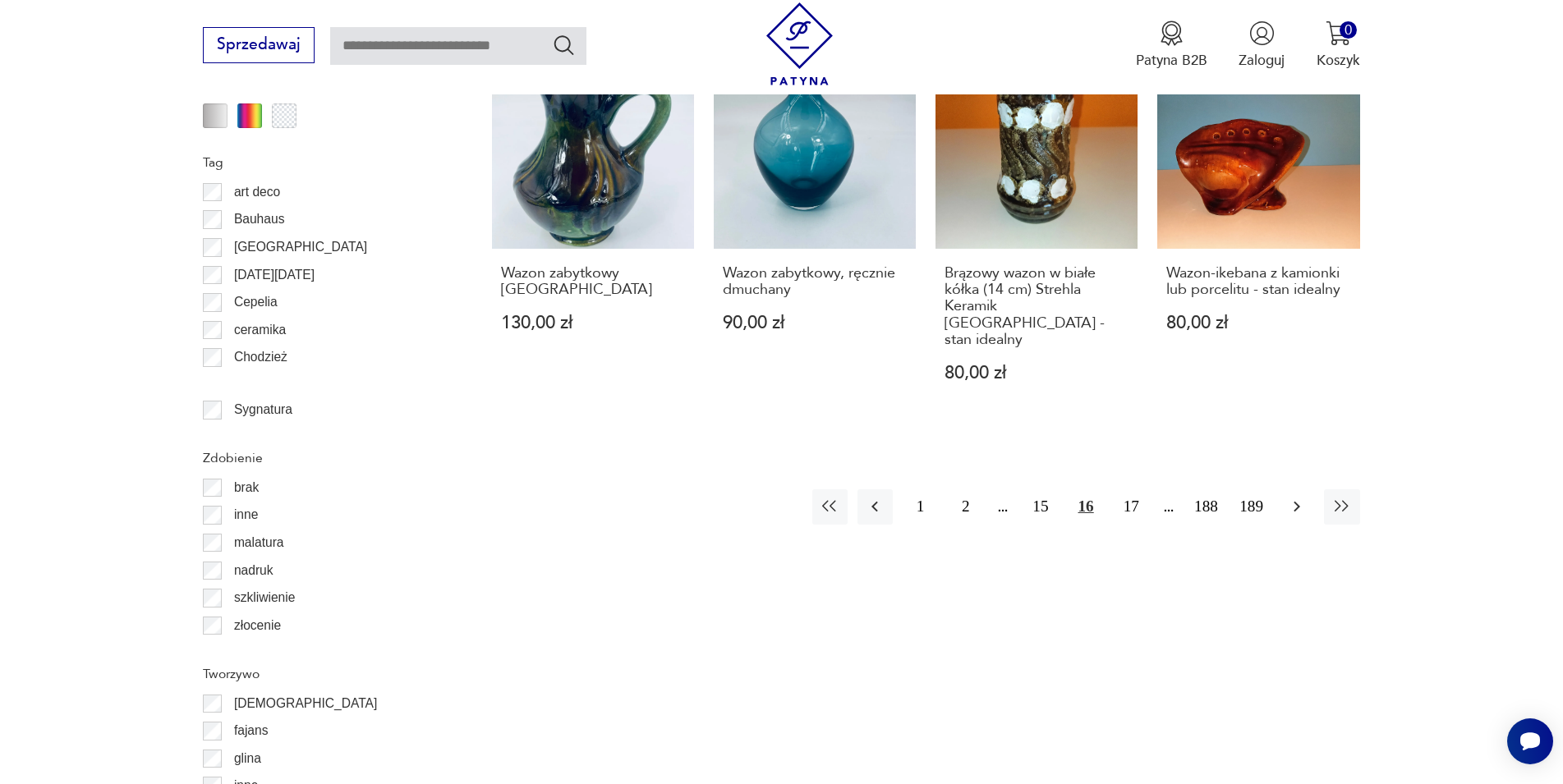
click at [1281, 489] on button "button" at bounding box center [1296, 507] width 35 height 35
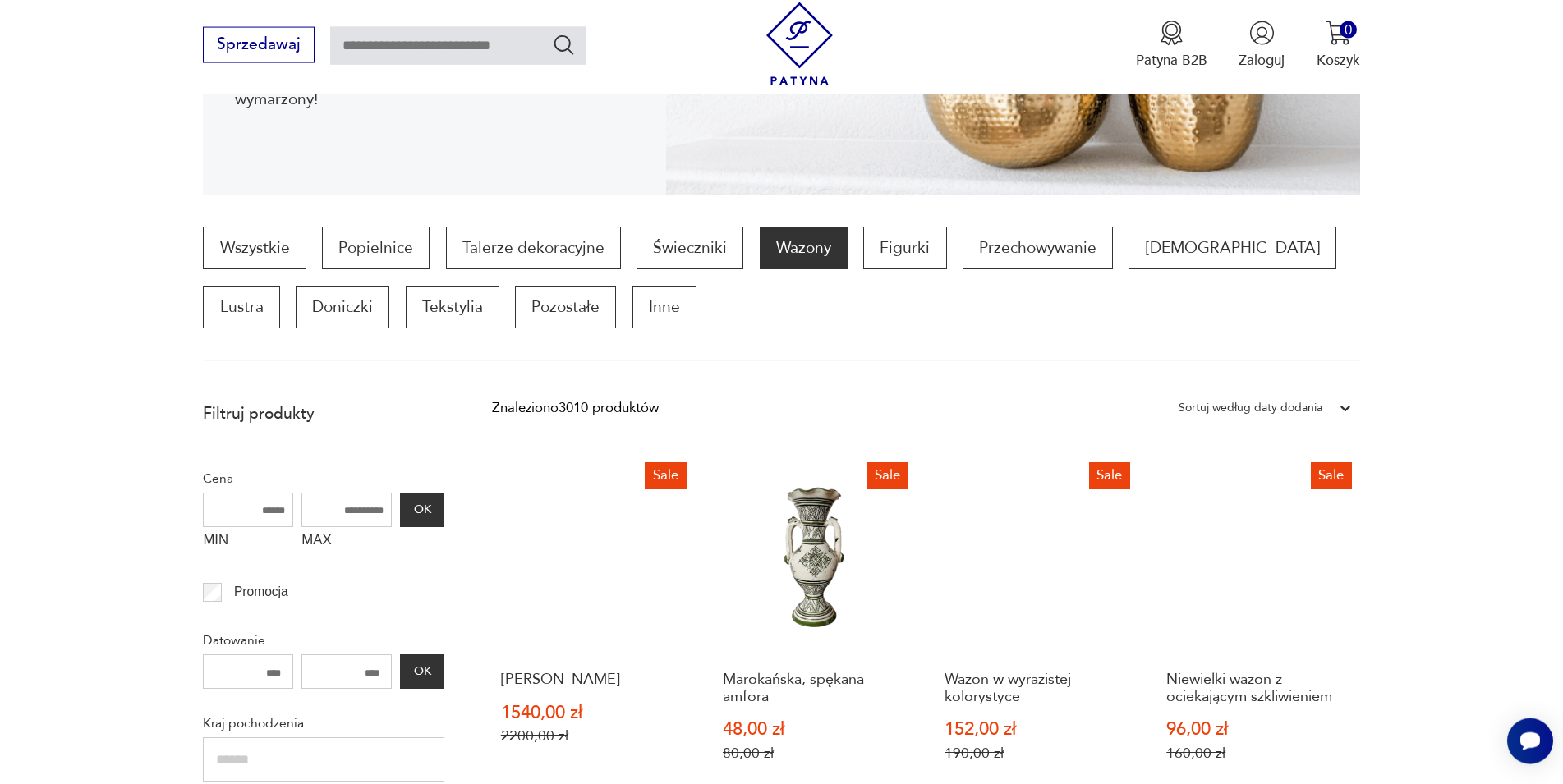
scroll to position [404, 0]
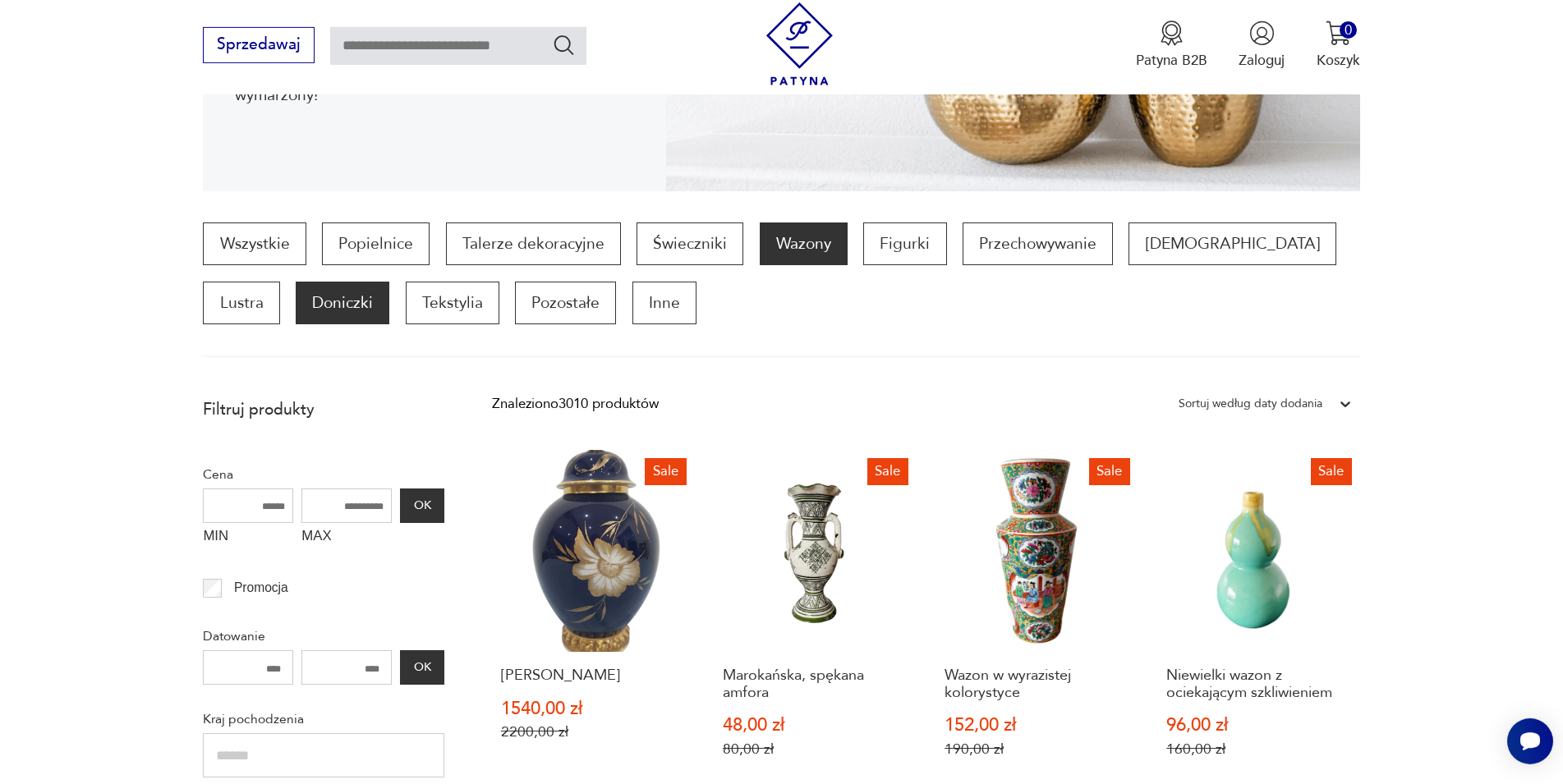
click at [296, 308] on p "Doniczki" at bounding box center [342, 303] width 93 height 43
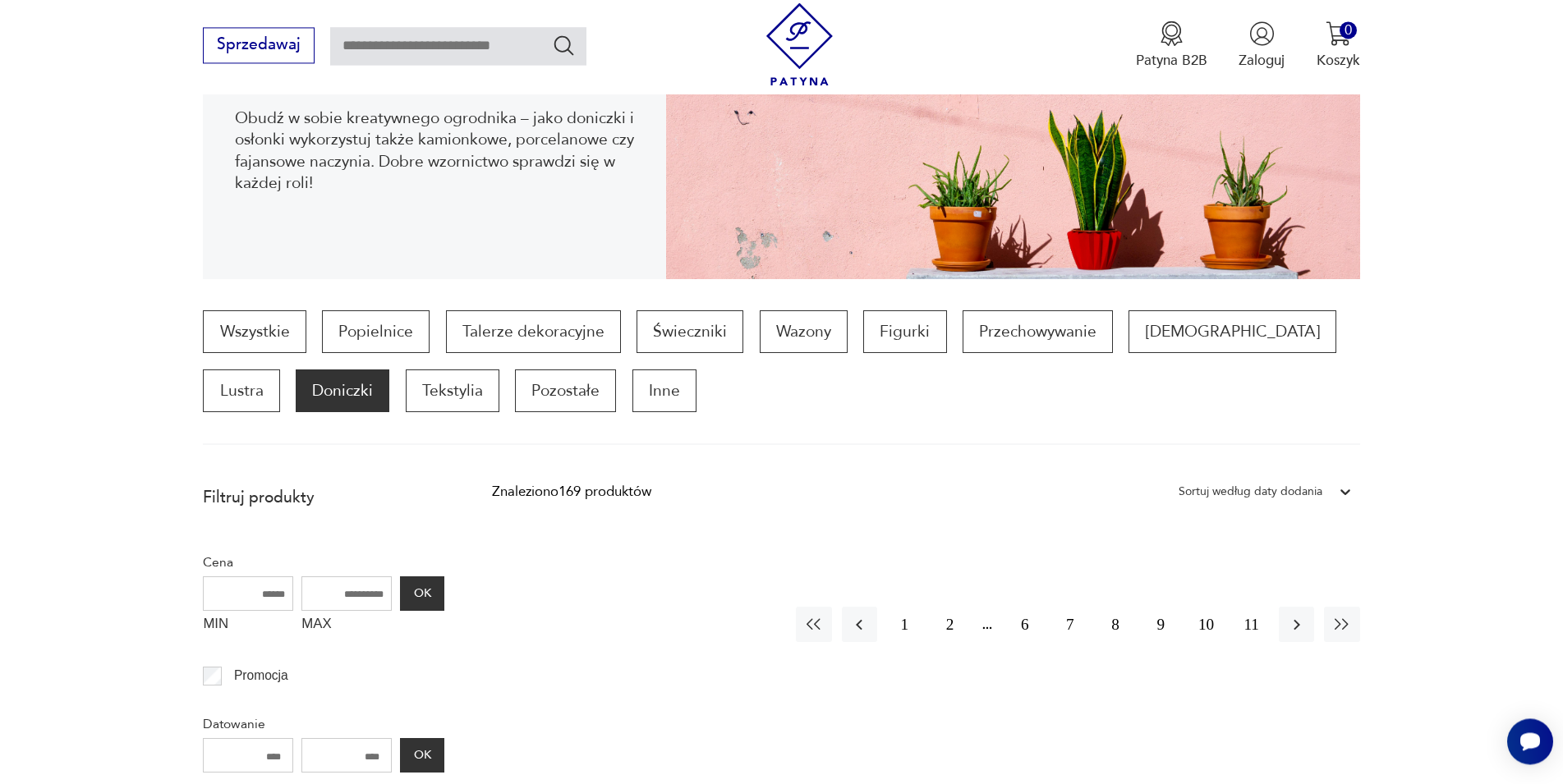
scroll to position [304, 0]
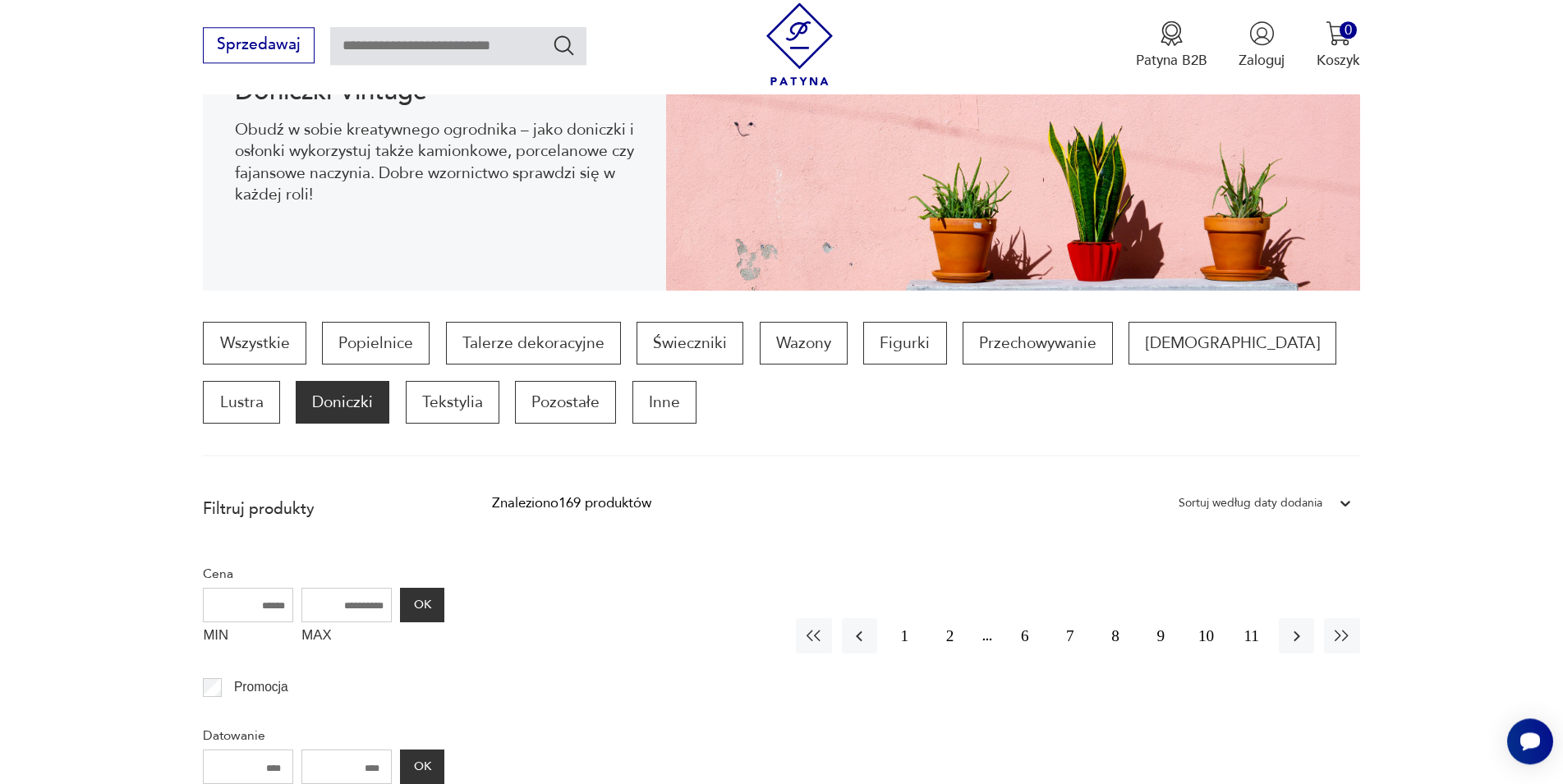
click at [296, 414] on p "Doniczki" at bounding box center [342, 402] width 93 height 43
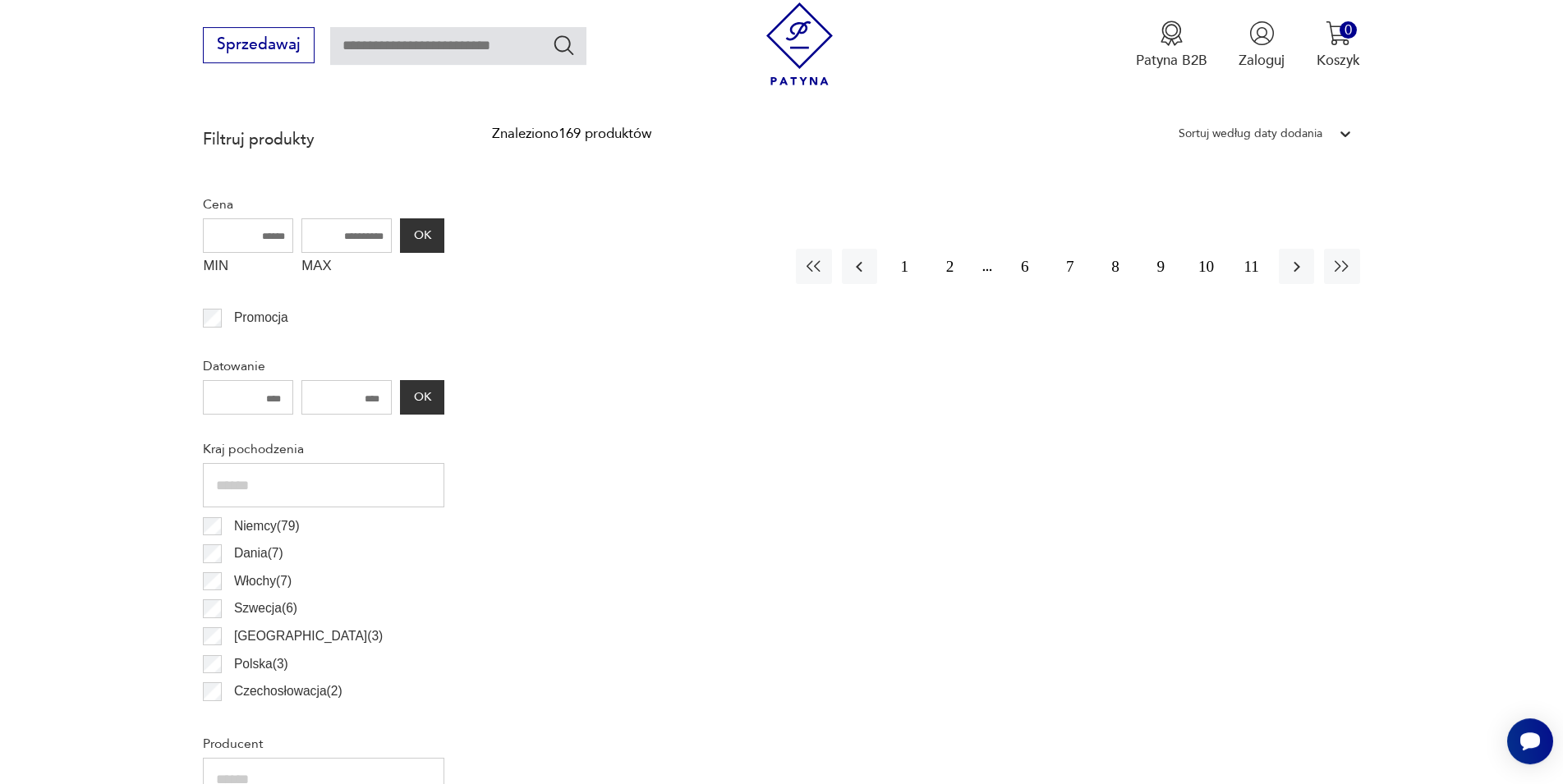
scroll to position [402, 0]
